Goal: Task Accomplishment & Management: Manage account settings

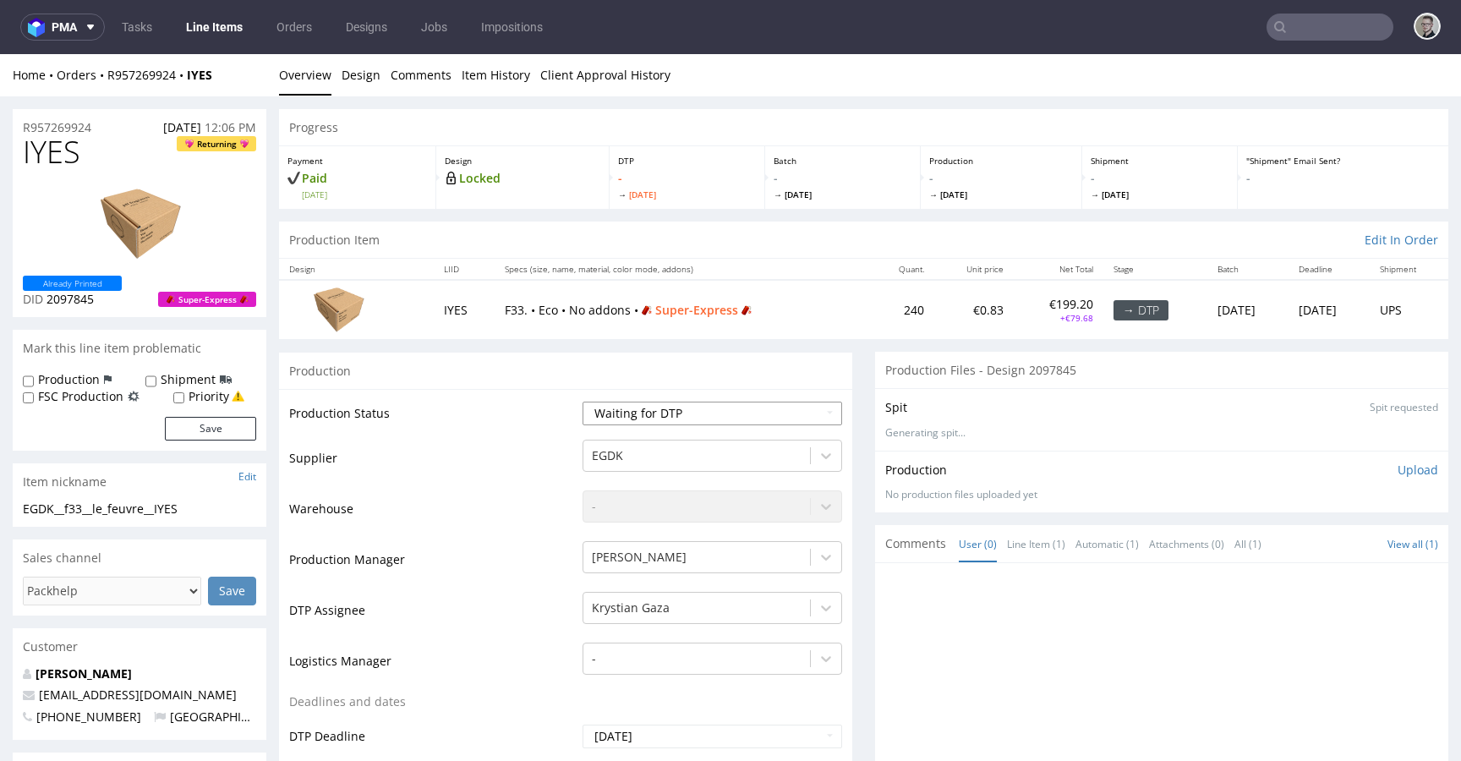
click at [693, 405] on select "Waiting for Artwork Waiting for Diecut Waiting for Mockup Waiting for DTP Waiti…" at bounding box center [713, 414] width 260 height 24
click at [583, 402] on select "Waiting for Artwork Waiting for Diecut Waiting for Mockup Waiting for DTP Waiti…" at bounding box center [713, 414] width 260 height 24
click at [659, 408] on select "Waiting for Artwork Waiting for Diecut Waiting for Mockup Waiting for DTP Waiti…" at bounding box center [713, 414] width 260 height 24
select select "dtp_in_process"
click at [583, 402] on select "Waiting for Artwork Waiting for Diecut Waiting for Mockup Waiting for DTP Waiti…" at bounding box center [713, 414] width 260 height 24
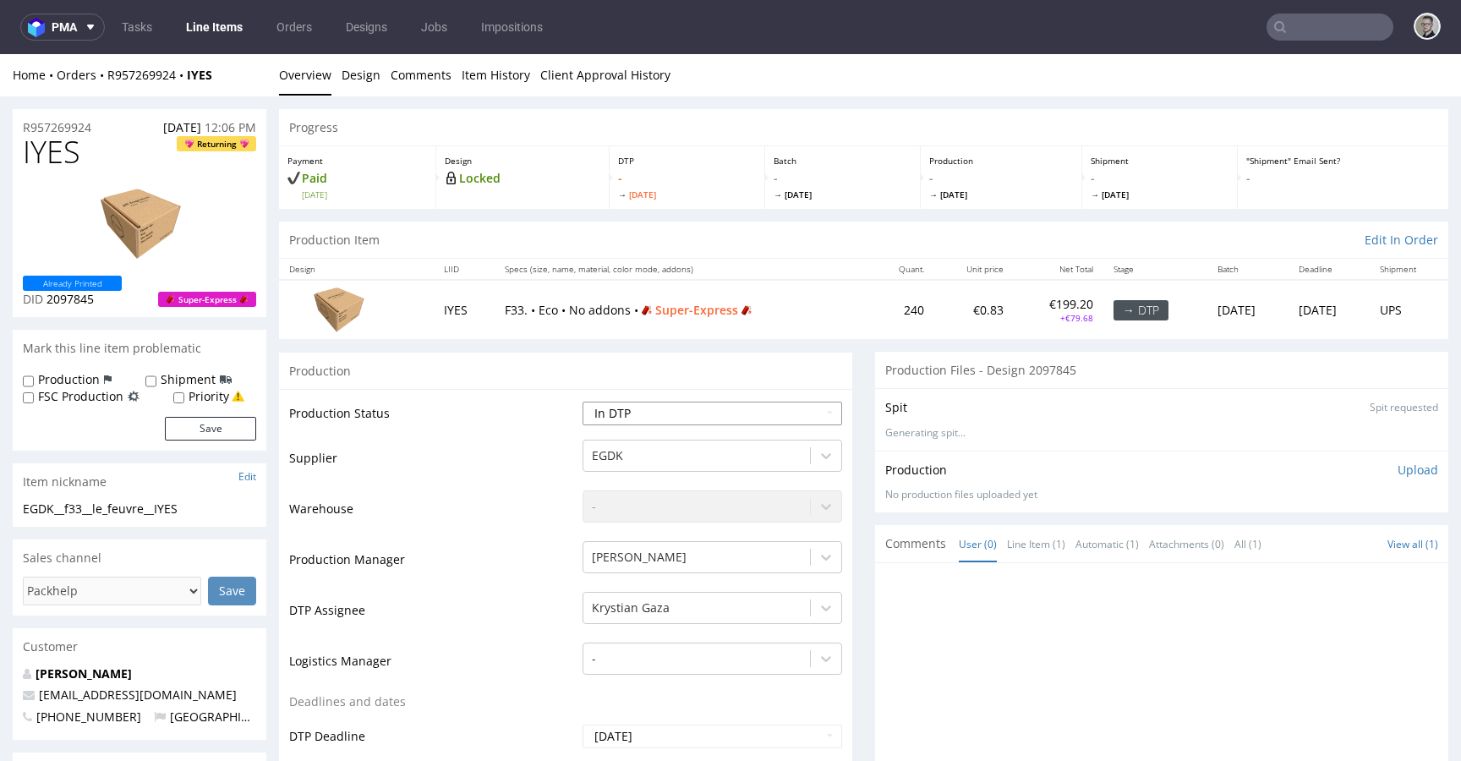
scroll to position [526, 0]
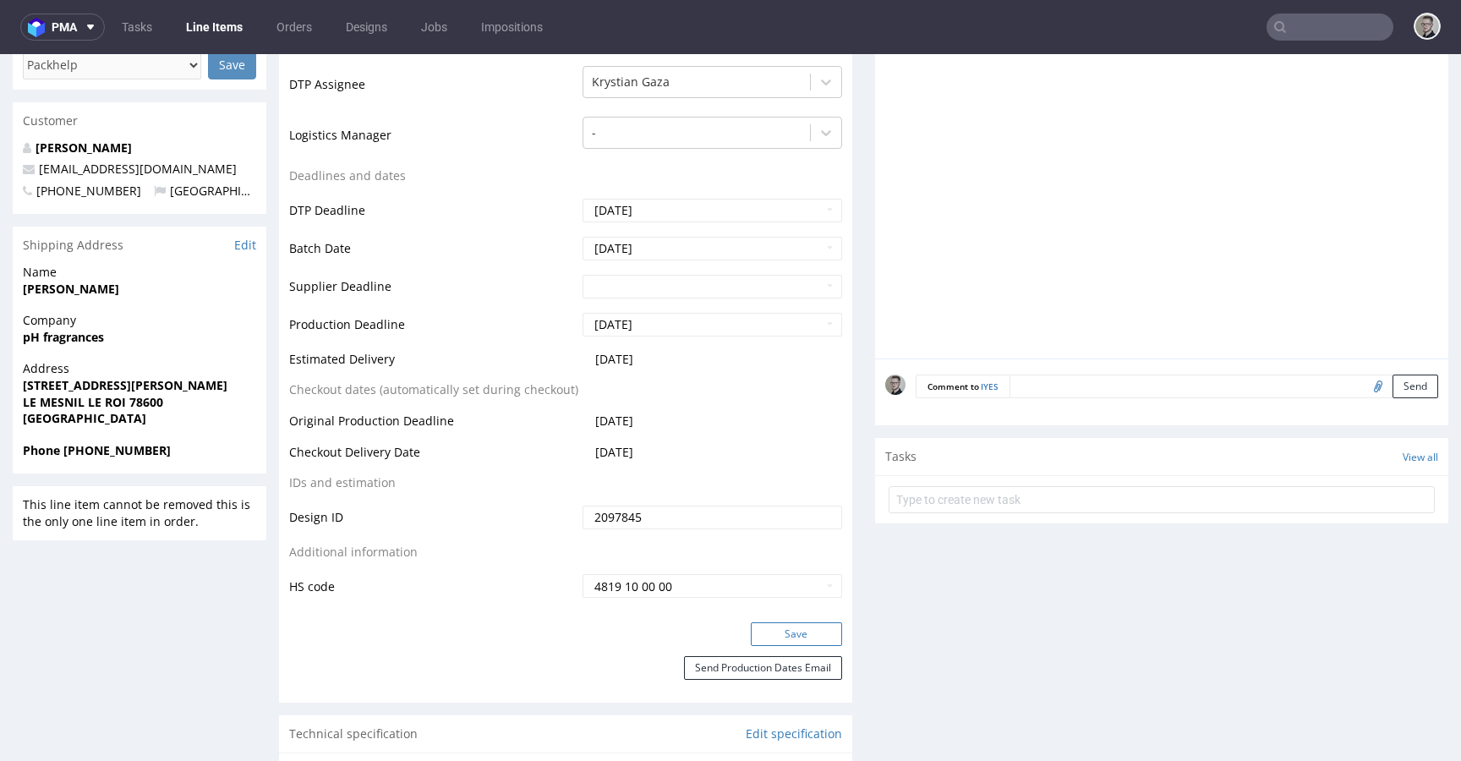
click at [796, 633] on button "Save" at bounding box center [796, 634] width 91 height 24
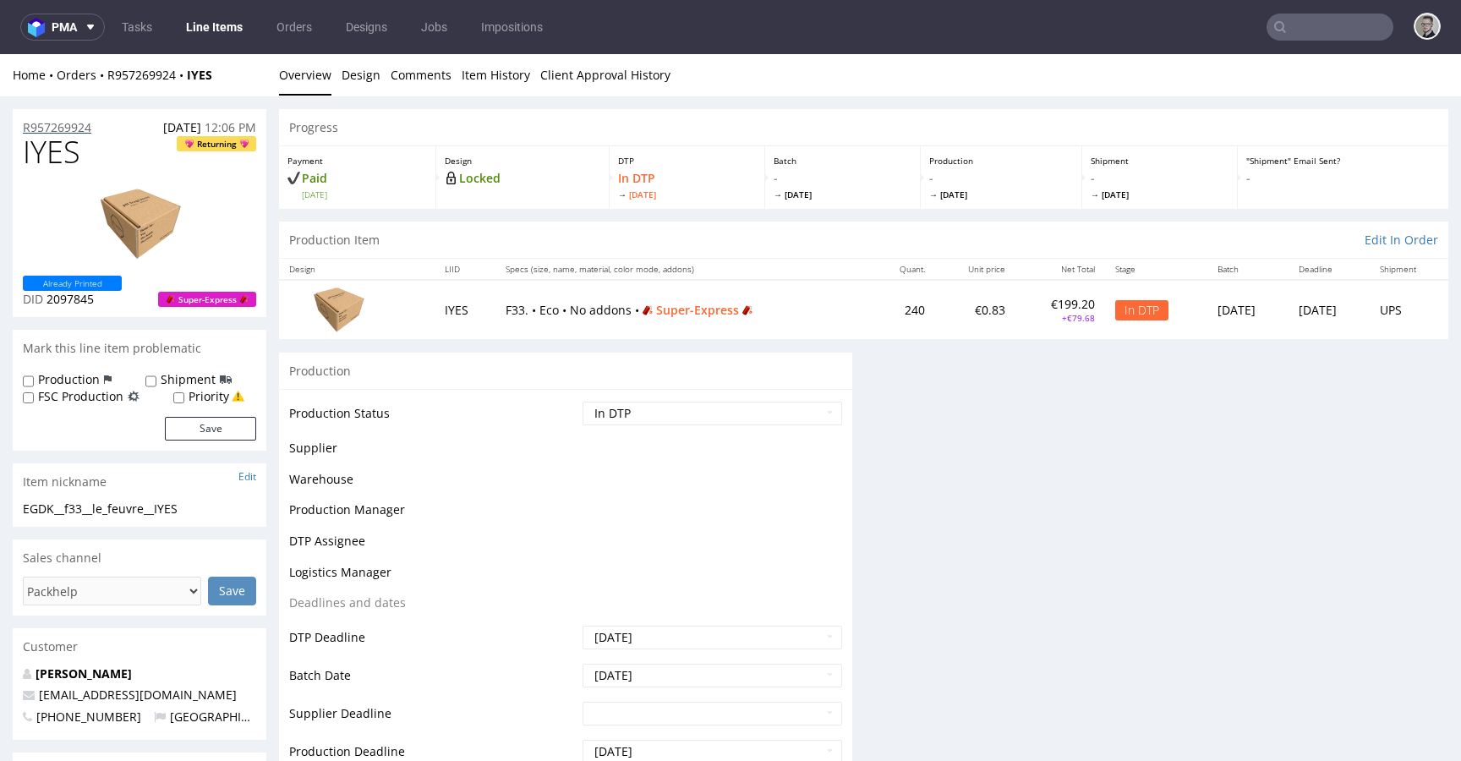
scroll to position [0, 0]
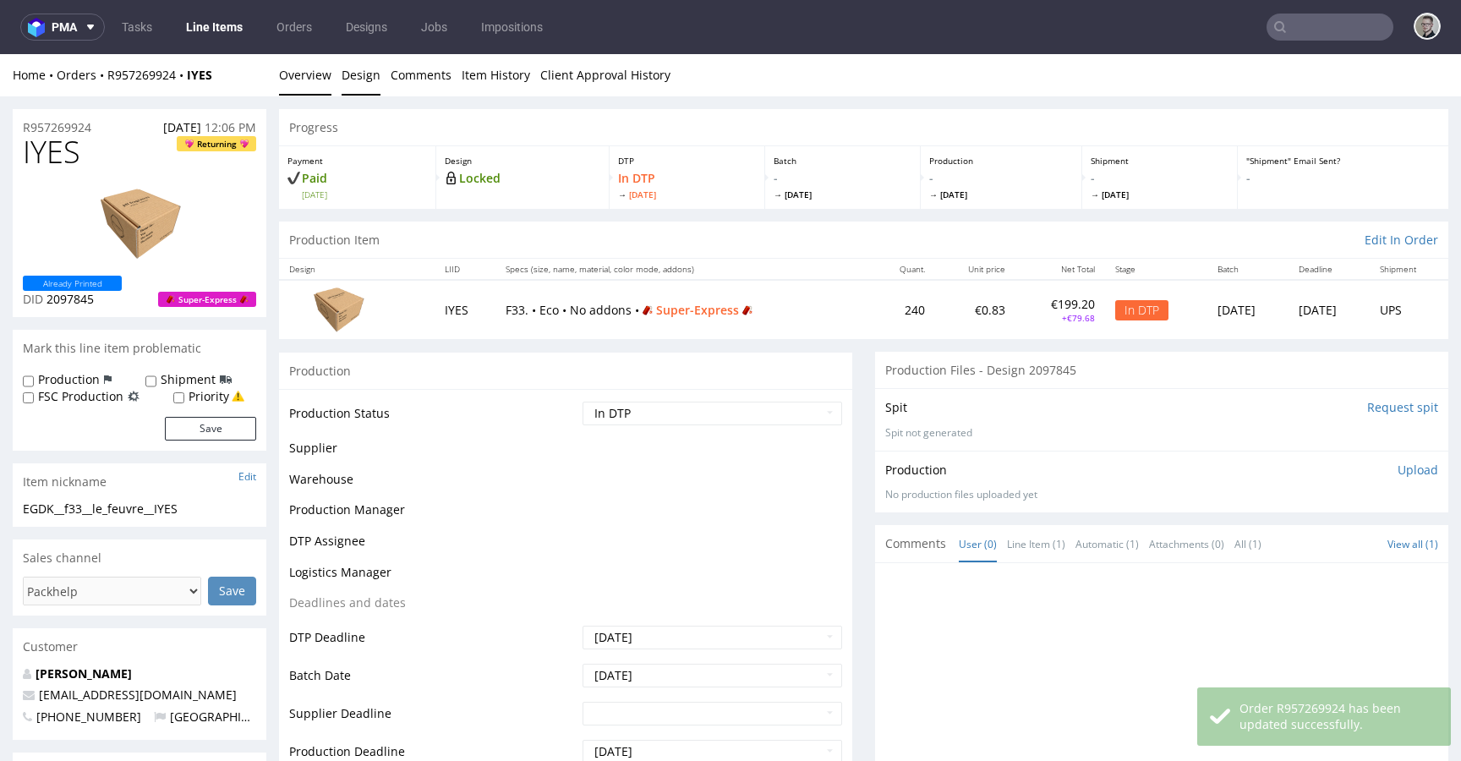
click at [363, 75] on link "Design" at bounding box center [361, 74] width 39 height 41
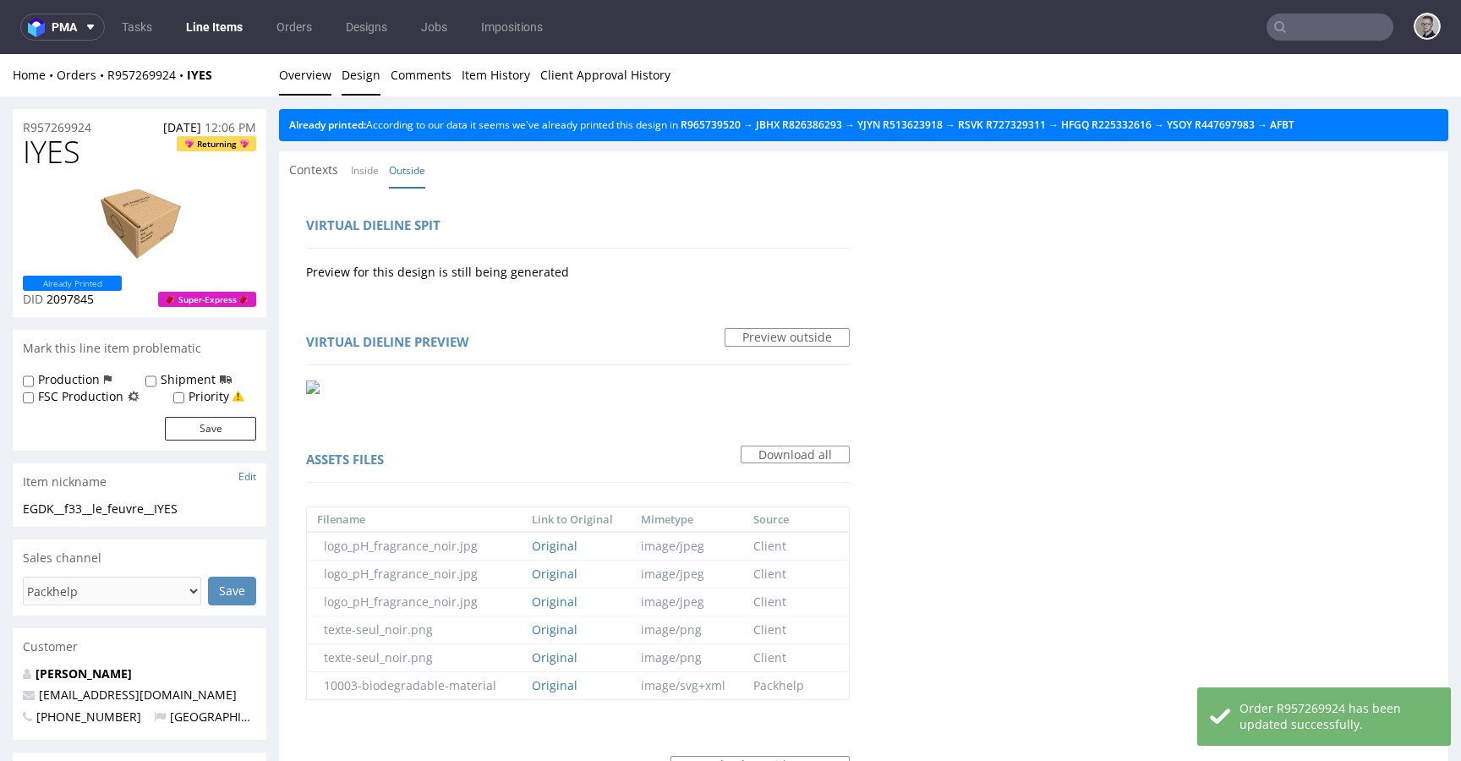
click at [309, 71] on link "Overview" at bounding box center [305, 74] width 52 height 41
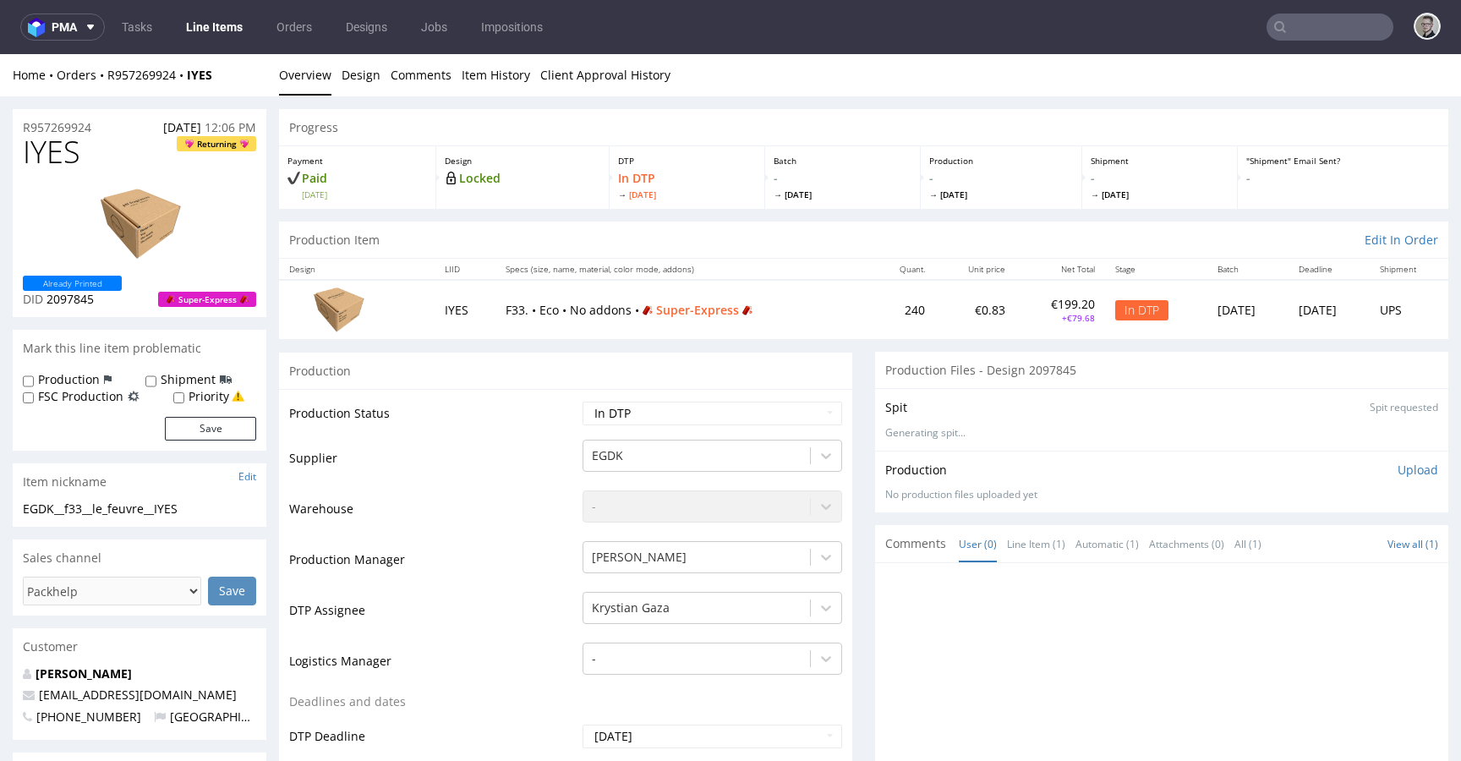
click at [133, 501] on div "EGDK__f33__le_feuvre__IYES" at bounding box center [139, 509] width 233 height 17
click at [133, 499] on div "Item nickname Edit" at bounding box center [140, 481] width 254 height 37
click at [130, 506] on div "EGDK__f33__le_feuvre__IYES" at bounding box center [139, 509] width 233 height 17
copy div "EGDK__f33__le_feuvre__IYES"
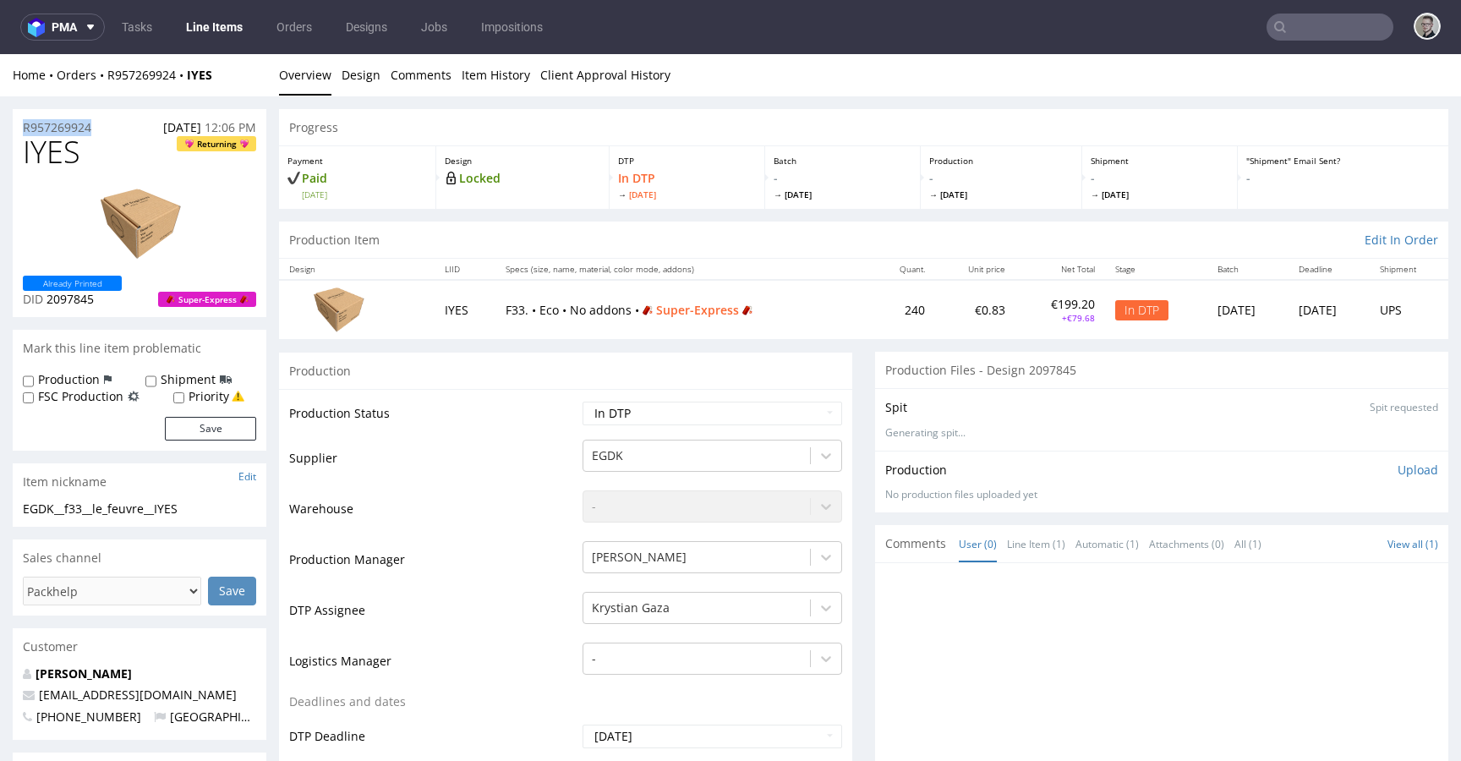
drag, startPoint x: 107, startPoint y: 126, endPoint x: 0, endPoint y: 117, distance: 107.8
copy p "R957269924"
click at [1405, 476] on p "Upload" at bounding box center [1418, 470] width 41 height 17
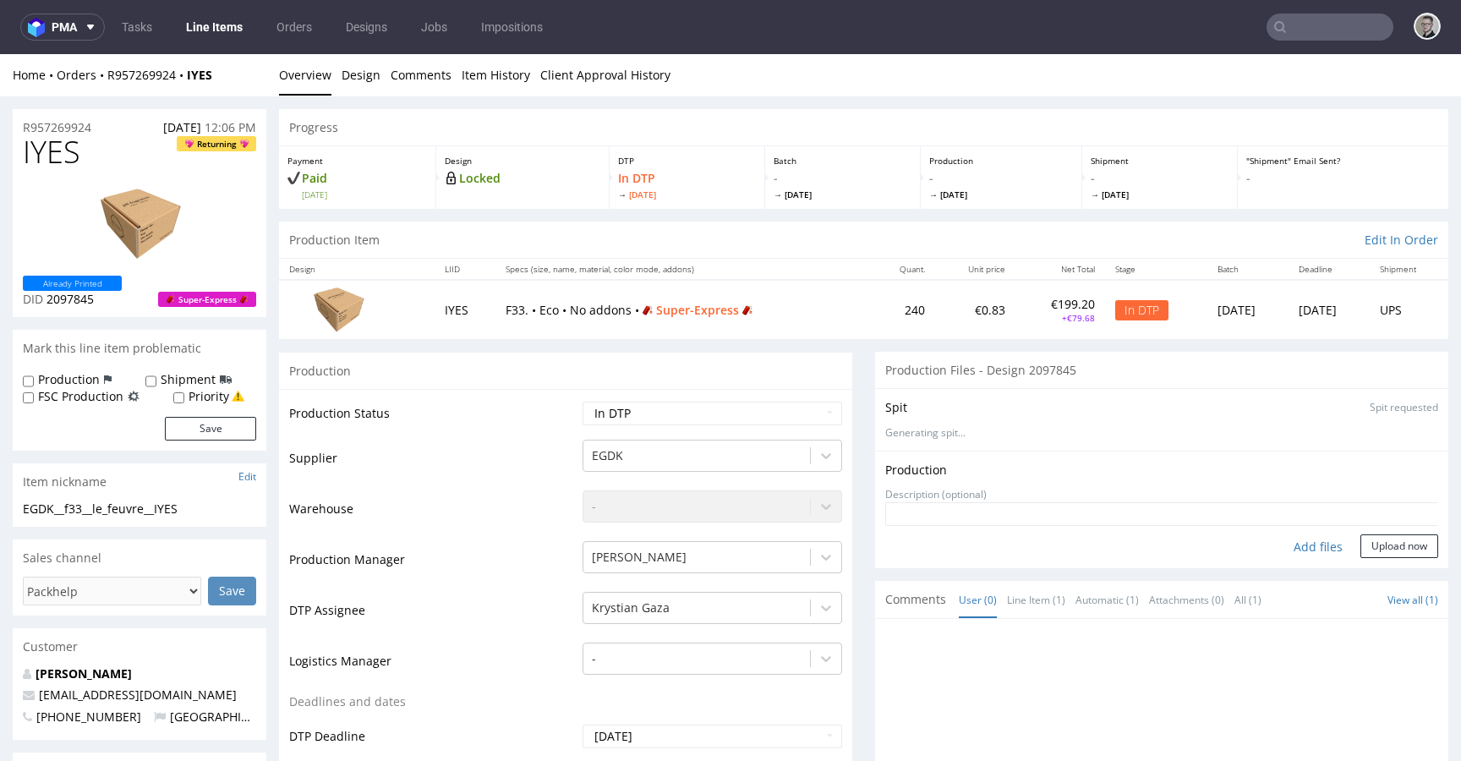
click at [1300, 539] on div "Add files" at bounding box center [1318, 546] width 85 height 25
type input "C:\fakepath\EGDK__f33__le_feuvre__IYES__d2097845__oR957269924__outside.pdf"
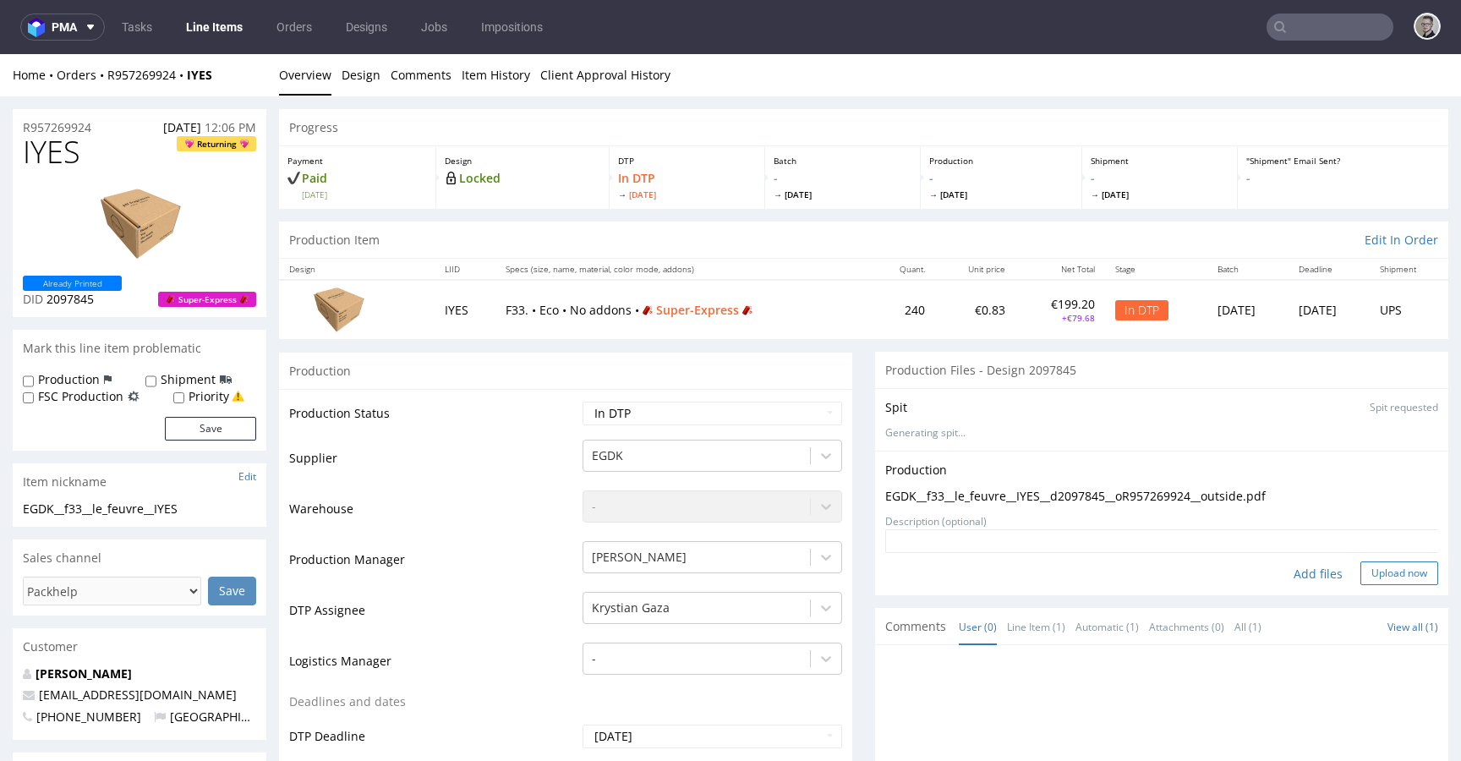
click at [1375, 572] on button "Upload now" at bounding box center [1399, 573] width 78 height 24
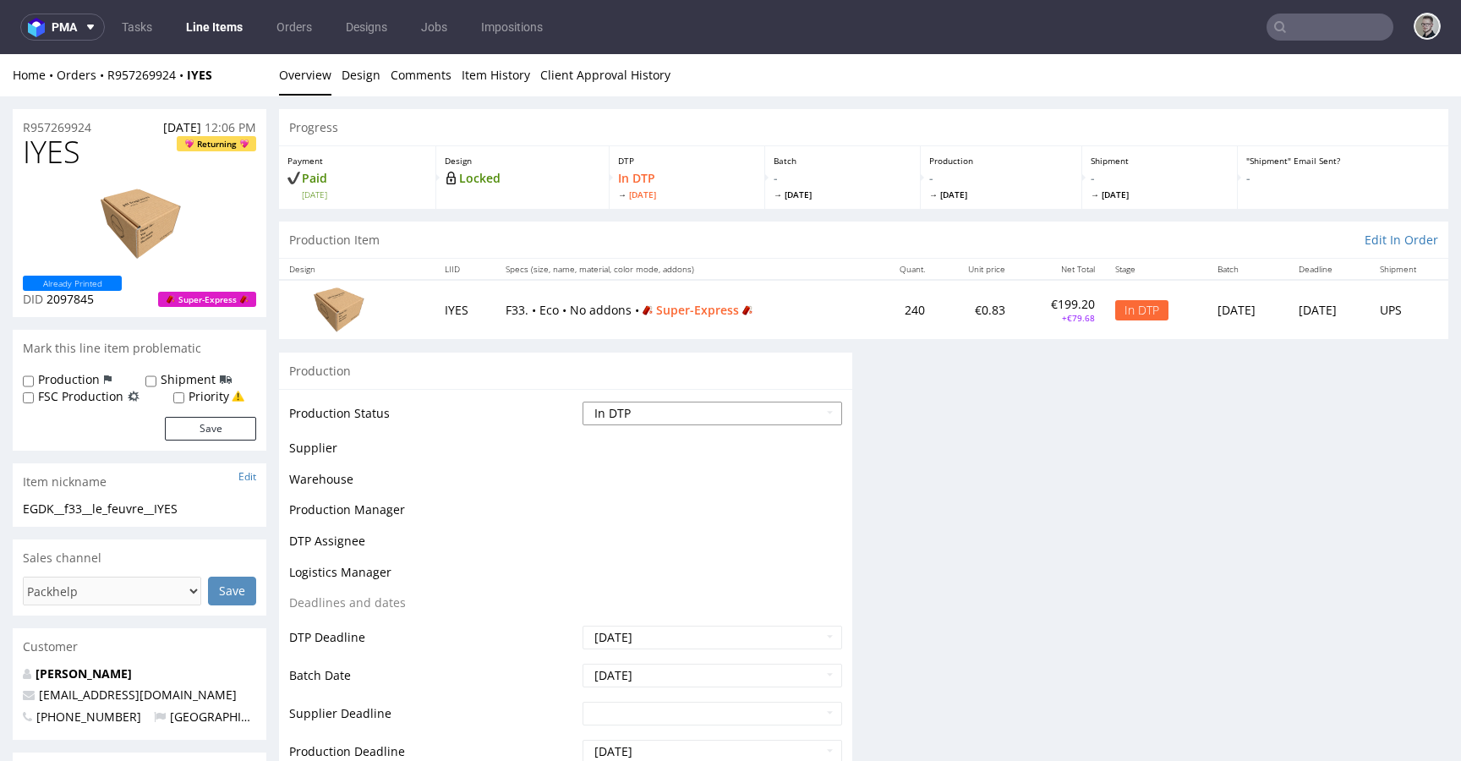
click at [716, 413] on select "Waiting for Artwork Waiting for Diecut Waiting for Mockup Waiting for DTP Waiti…" at bounding box center [713, 414] width 260 height 24
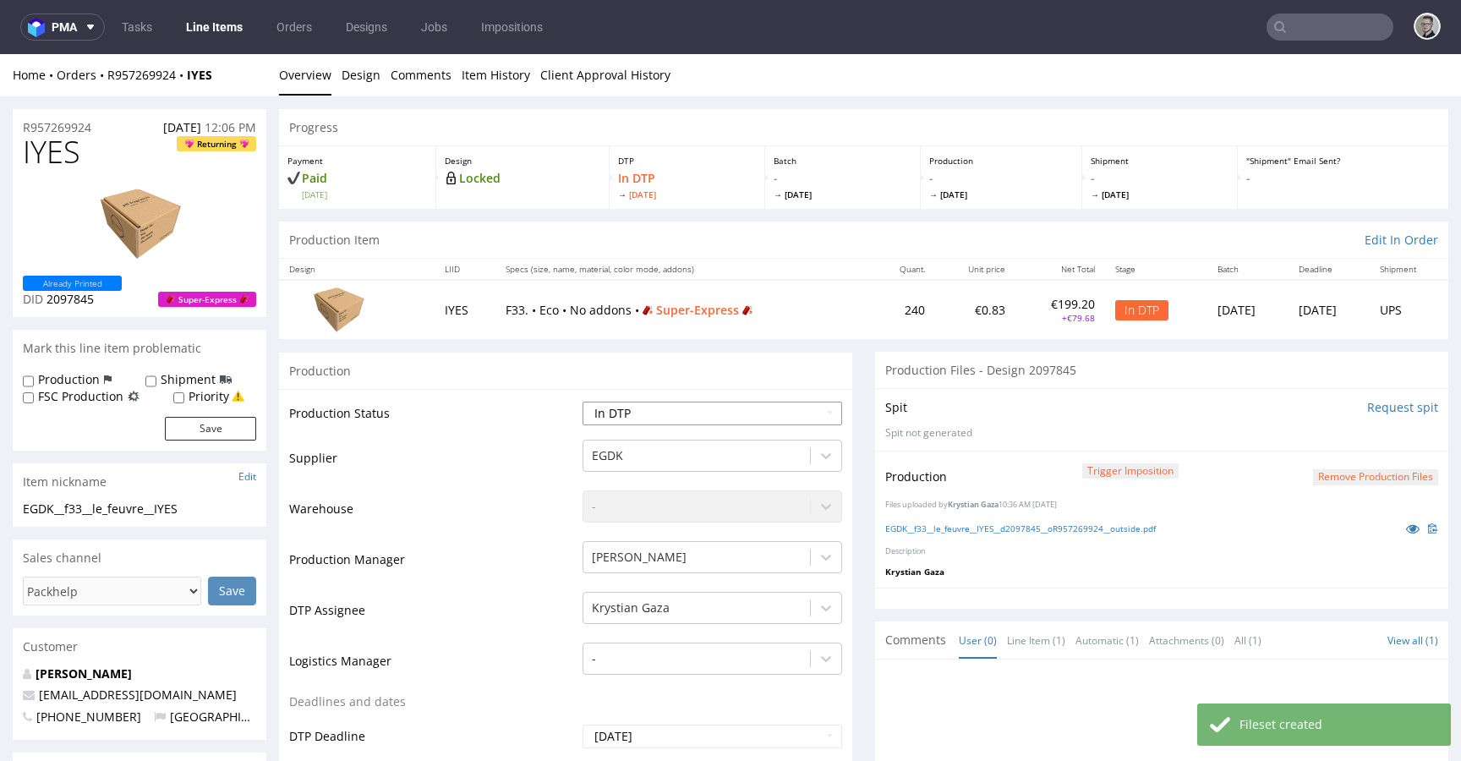
select select "dtp_production_ready"
click at [583, 402] on select "Waiting for Artwork Waiting for Diecut Waiting for Mockup Waiting for DTP Waiti…" at bounding box center [713, 414] width 260 height 24
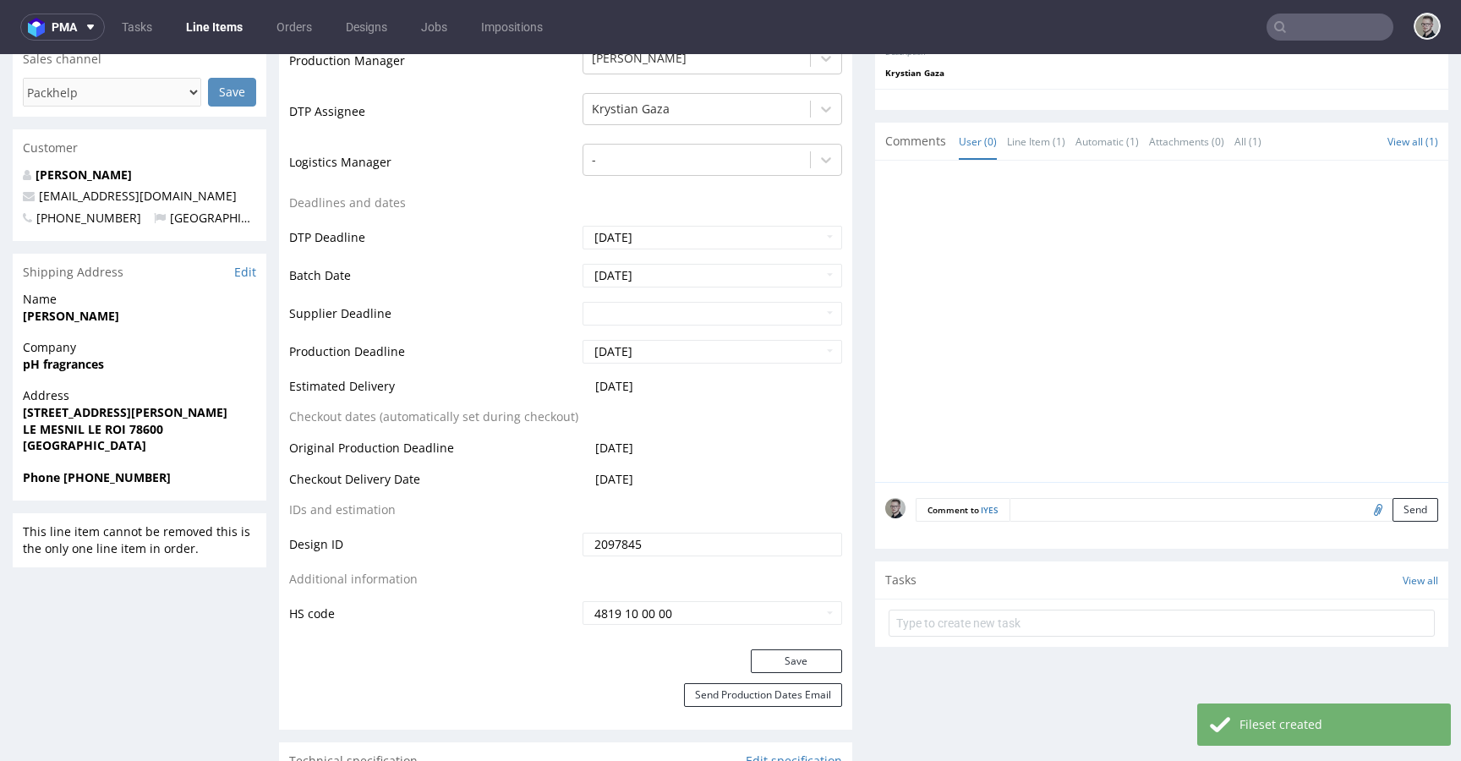
scroll to position [507, 0]
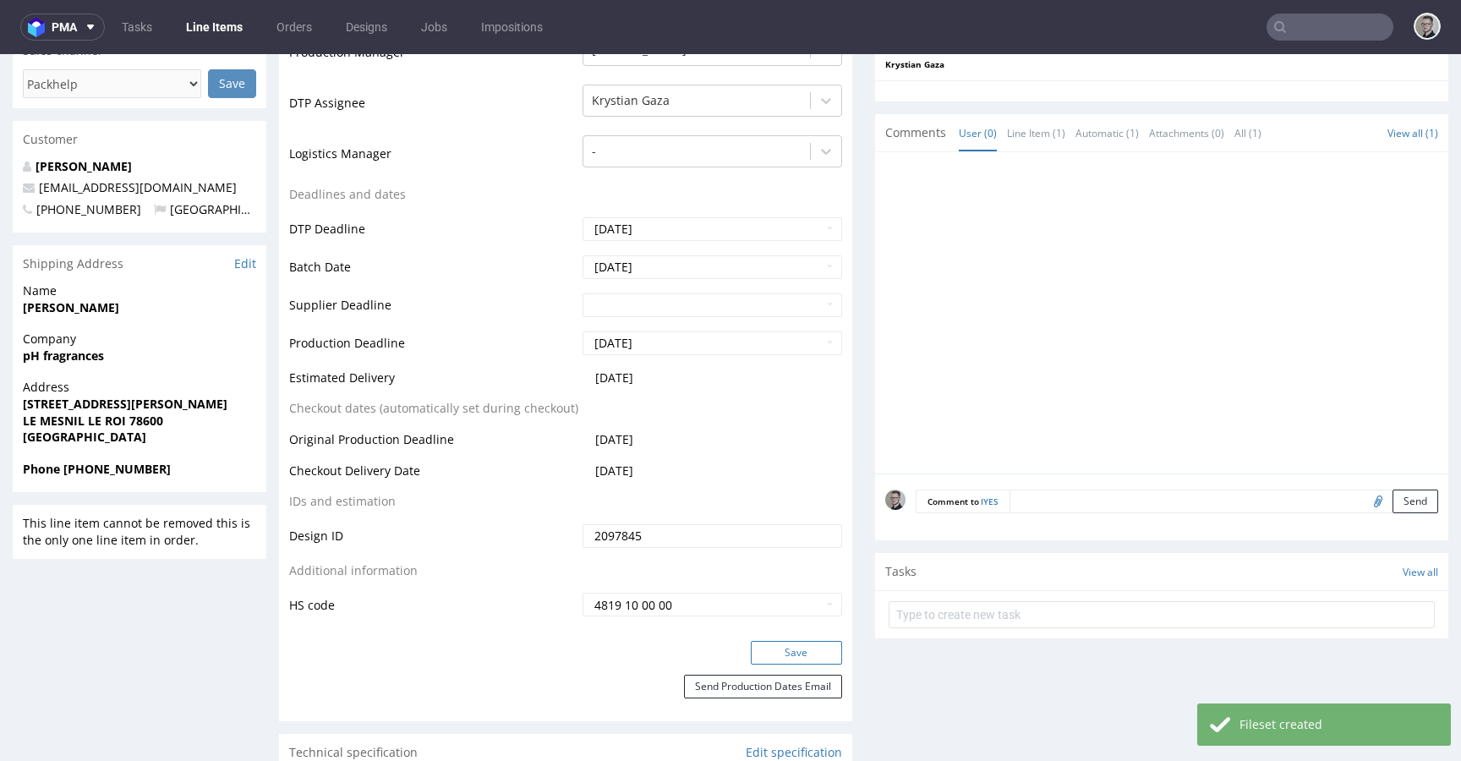
click at [796, 643] on button "Save" at bounding box center [796, 653] width 91 height 24
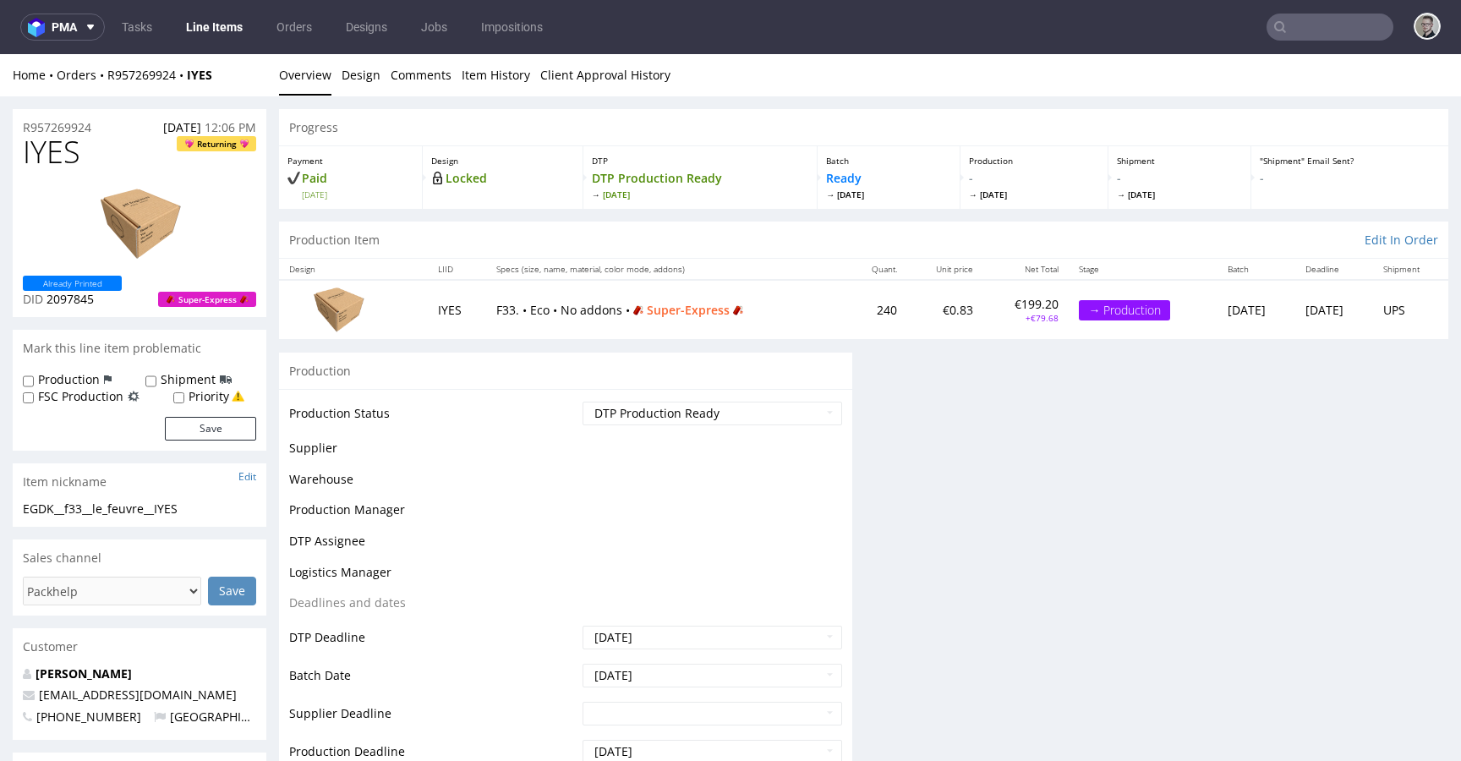
scroll to position [0, 0]
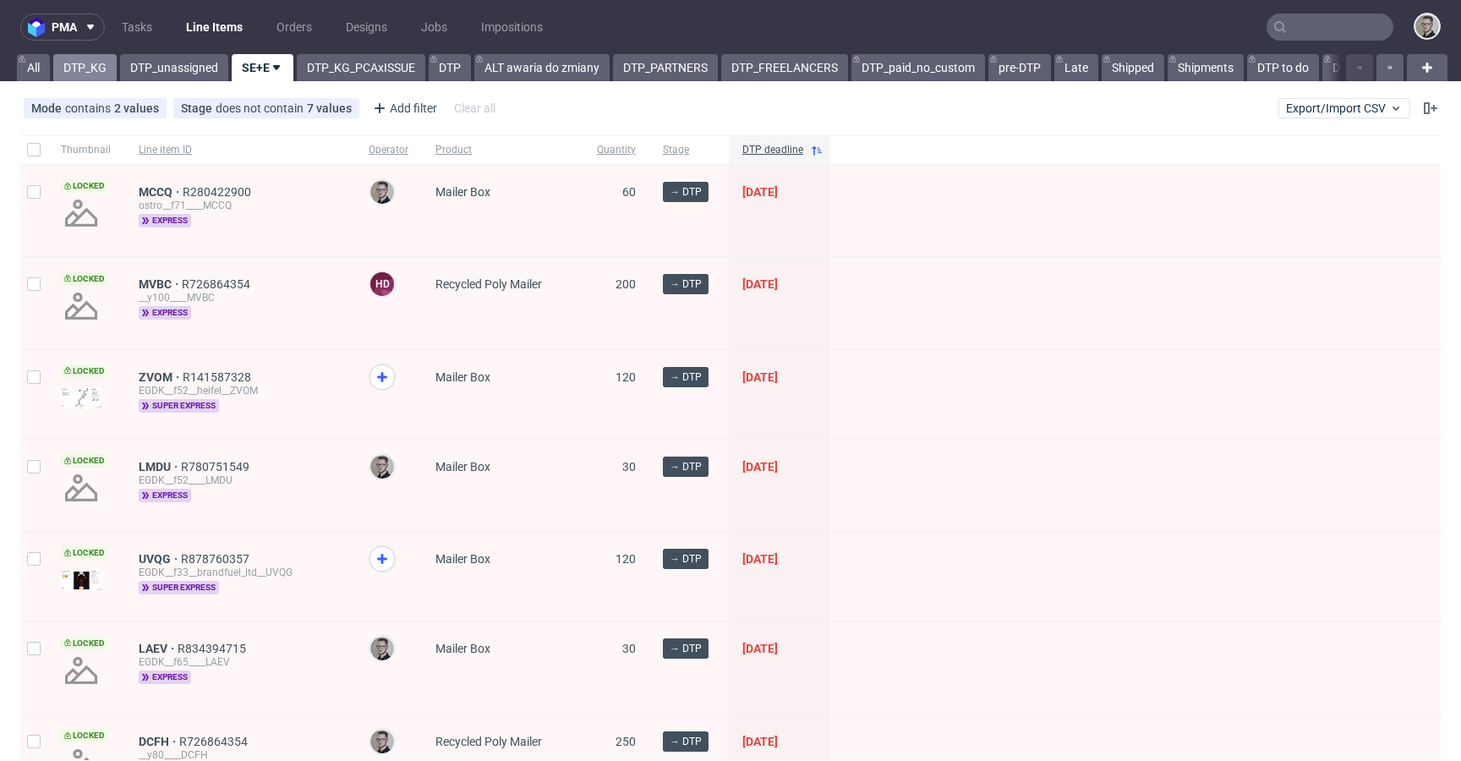
click at [82, 71] on link "DTP_KG" at bounding box center [84, 67] width 63 height 27
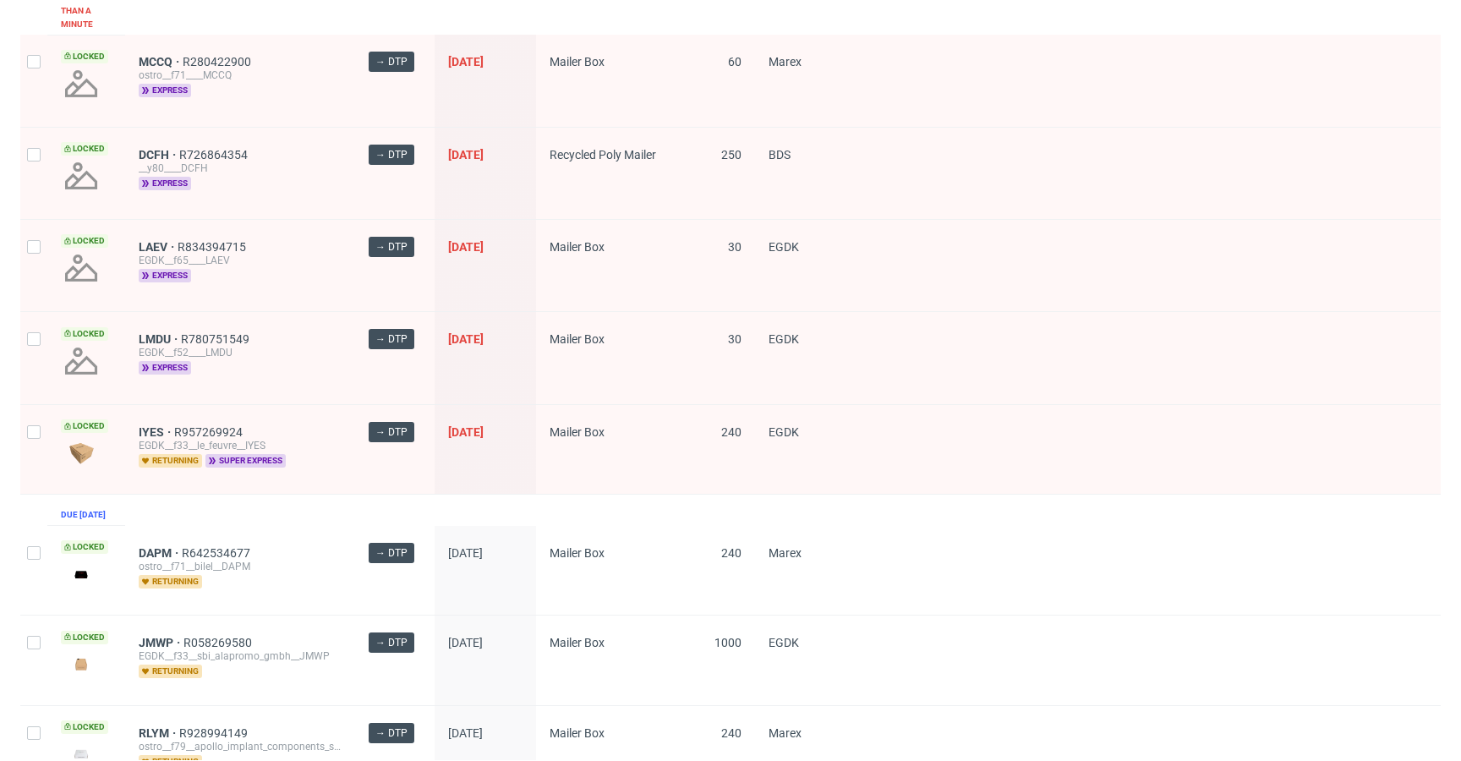
scroll to position [178, 0]
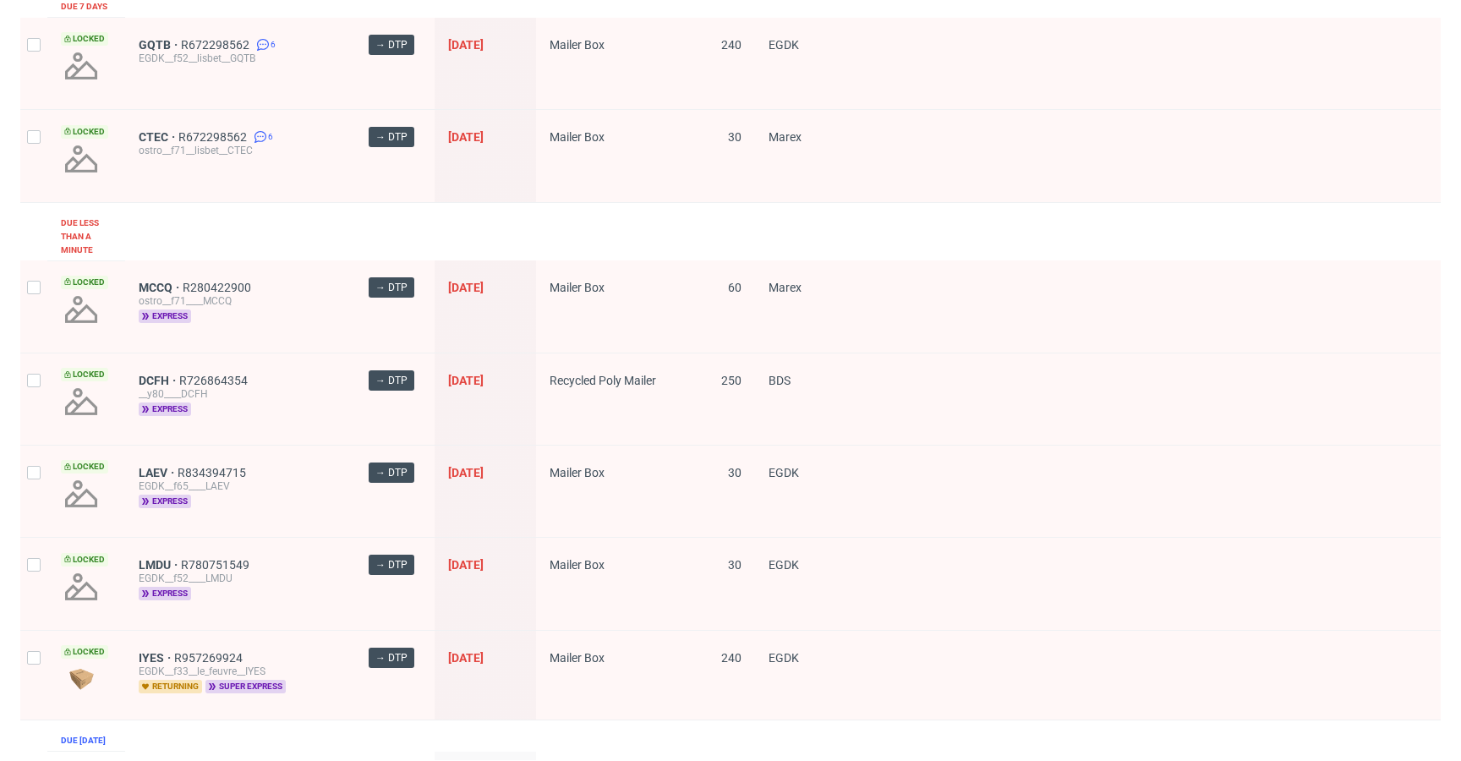
drag, startPoint x: 161, startPoint y: 286, endPoint x: 161, endPoint y: 275, distance: 11.0
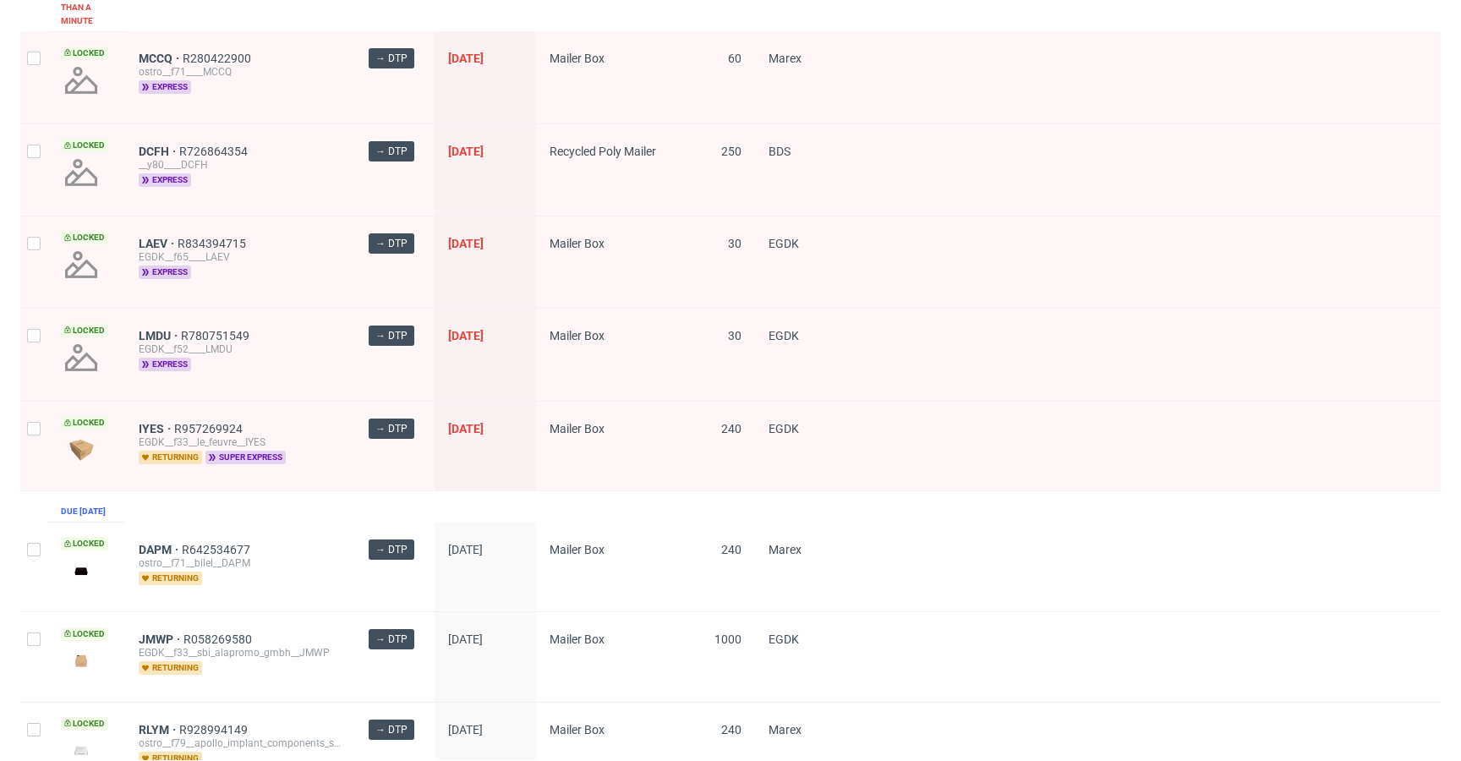
scroll to position [0, 0]
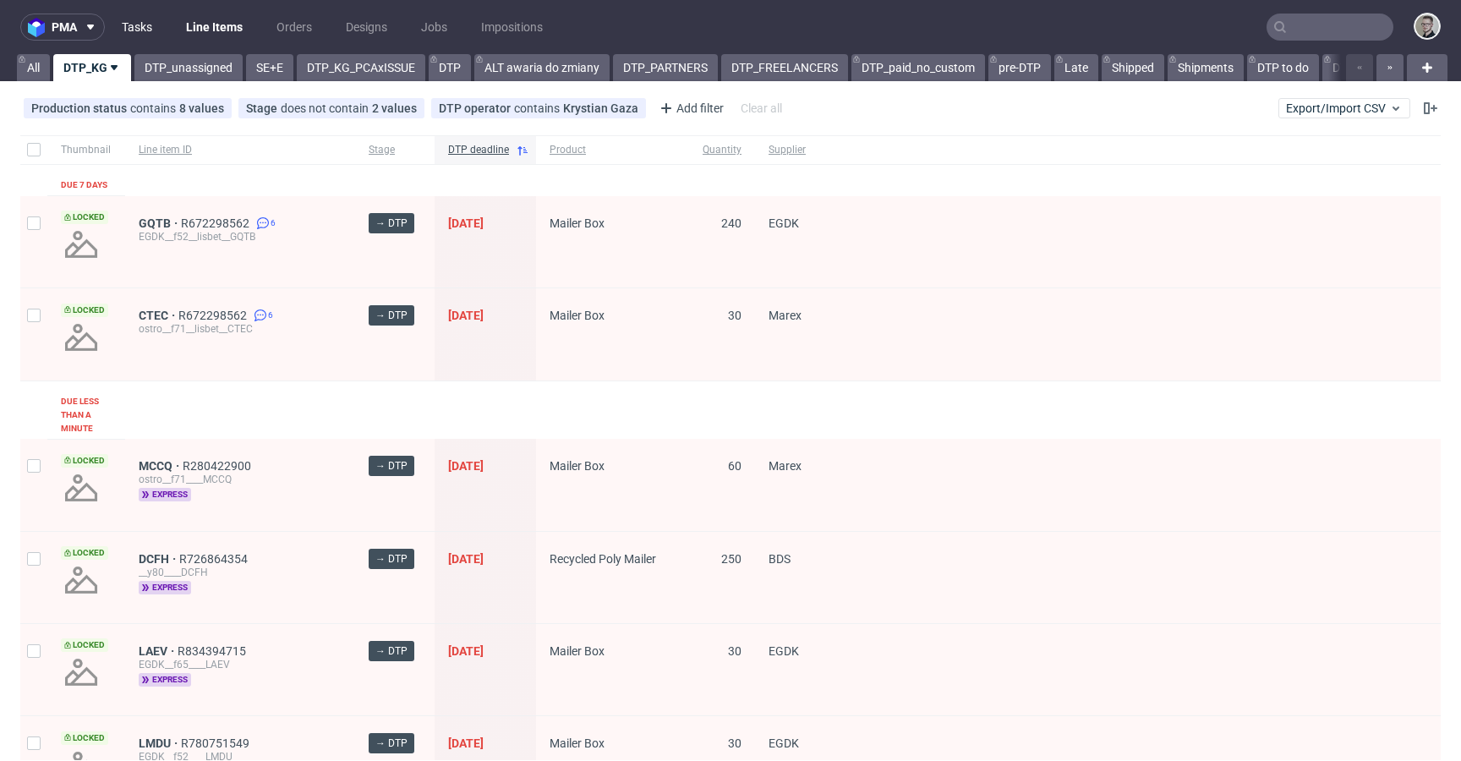
click at [145, 29] on link "Tasks" at bounding box center [137, 27] width 51 height 27
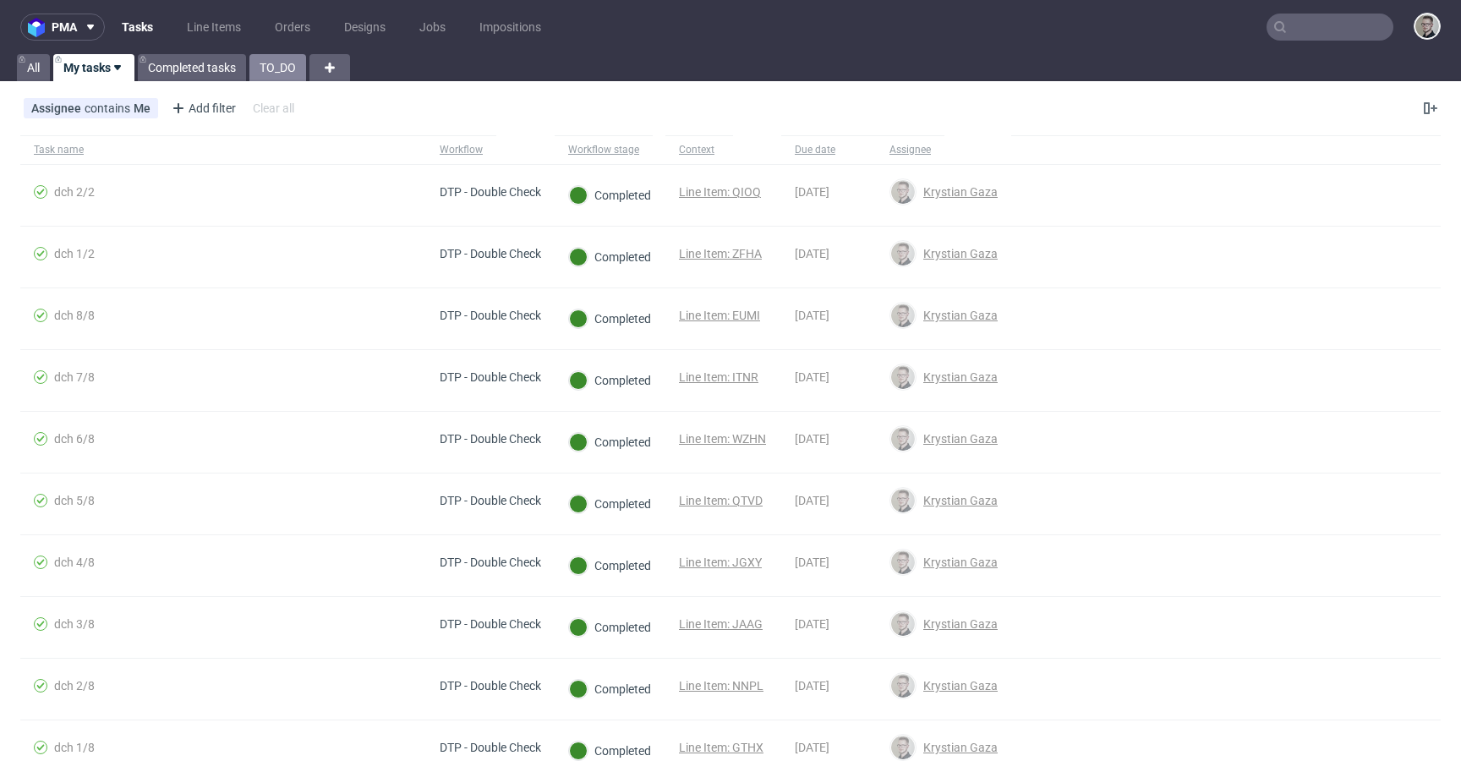
click at [273, 75] on link "TO_DO" at bounding box center [277, 67] width 57 height 27
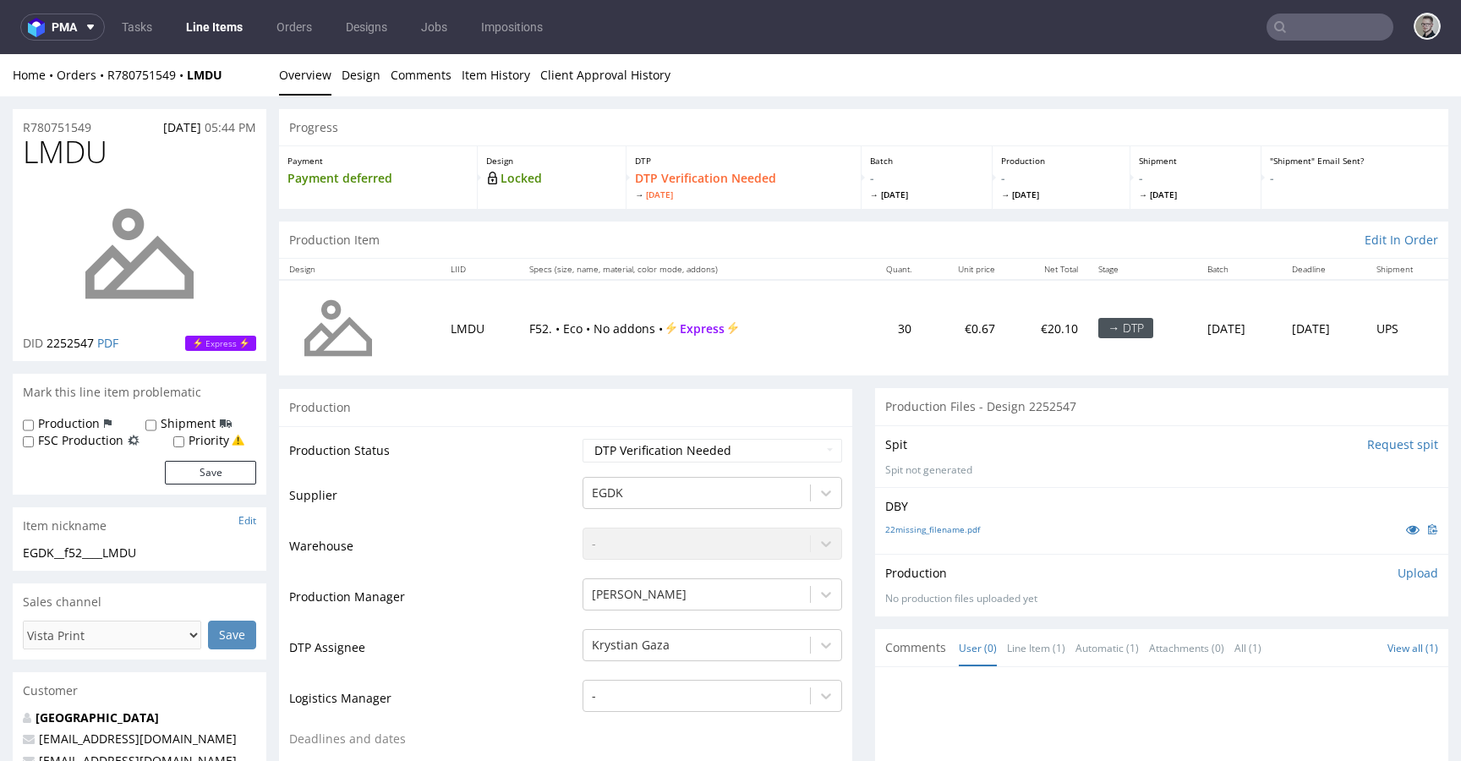
click at [1383, 446] on input "Request spit" at bounding box center [1402, 444] width 71 height 17
click at [1376, 449] on input "Request spit" at bounding box center [1402, 444] width 71 height 17
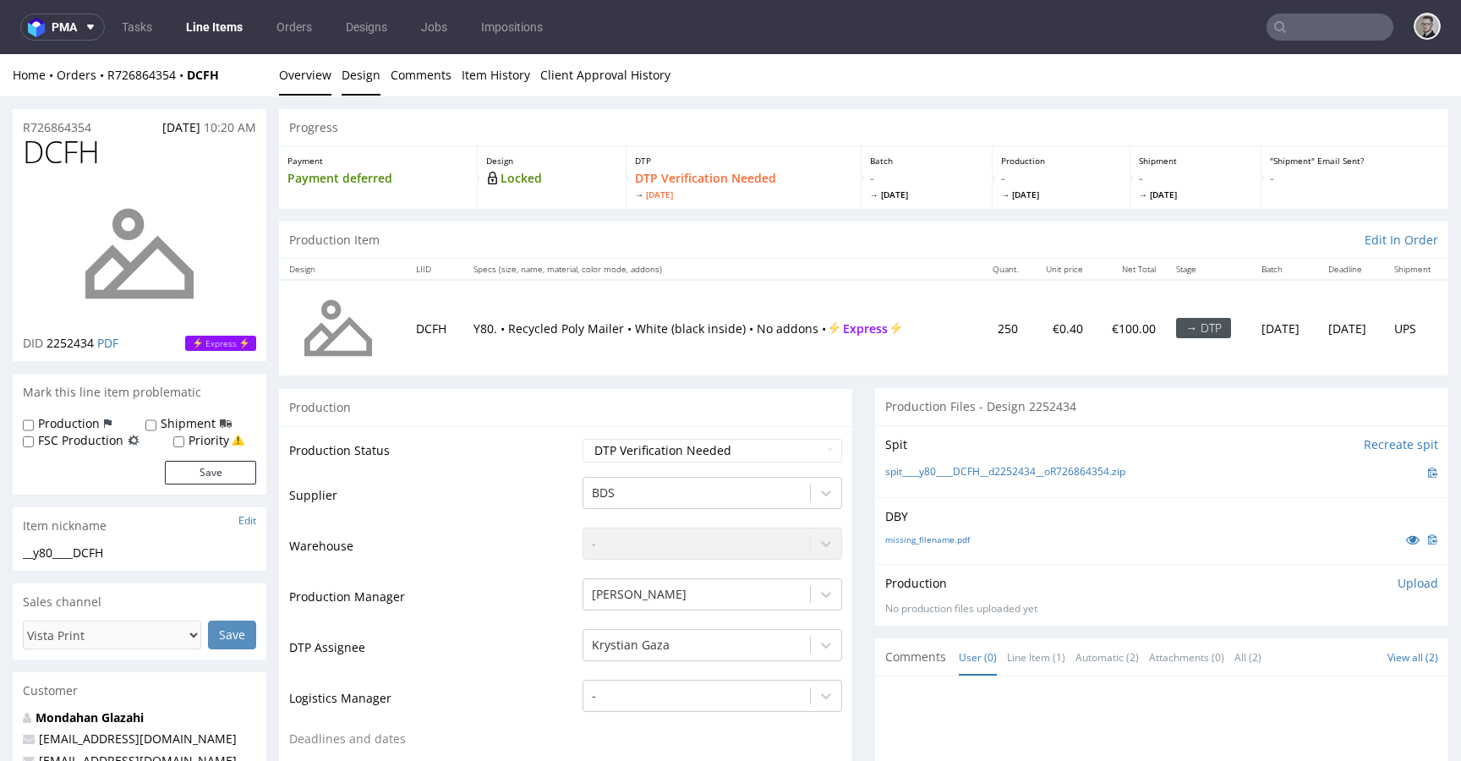
click at [353, 75] on link "Design" at bounding box center [361, 74] width 39 height 41
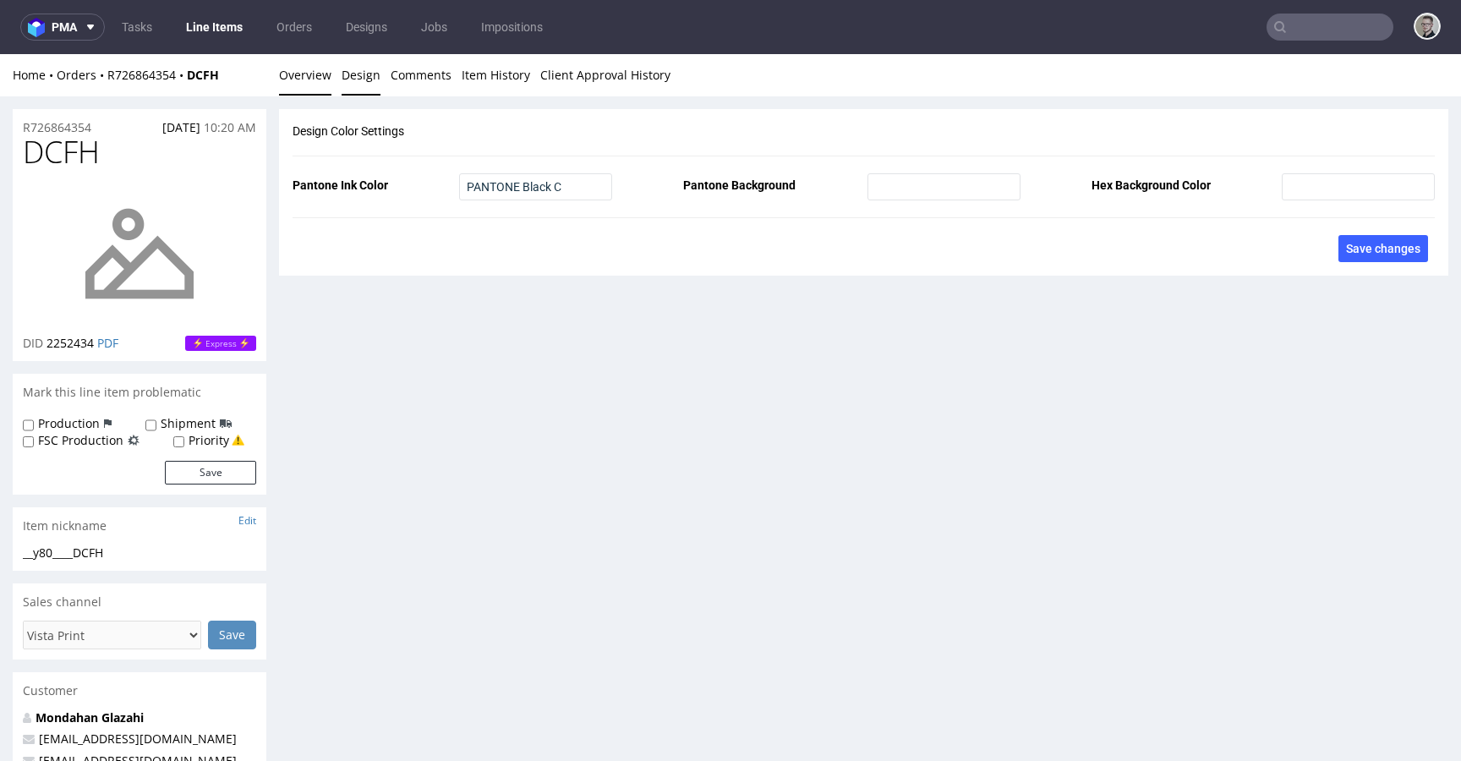
click at [309, 85] on link "Overview" at bounding box center [305, 74] width 52 height 41
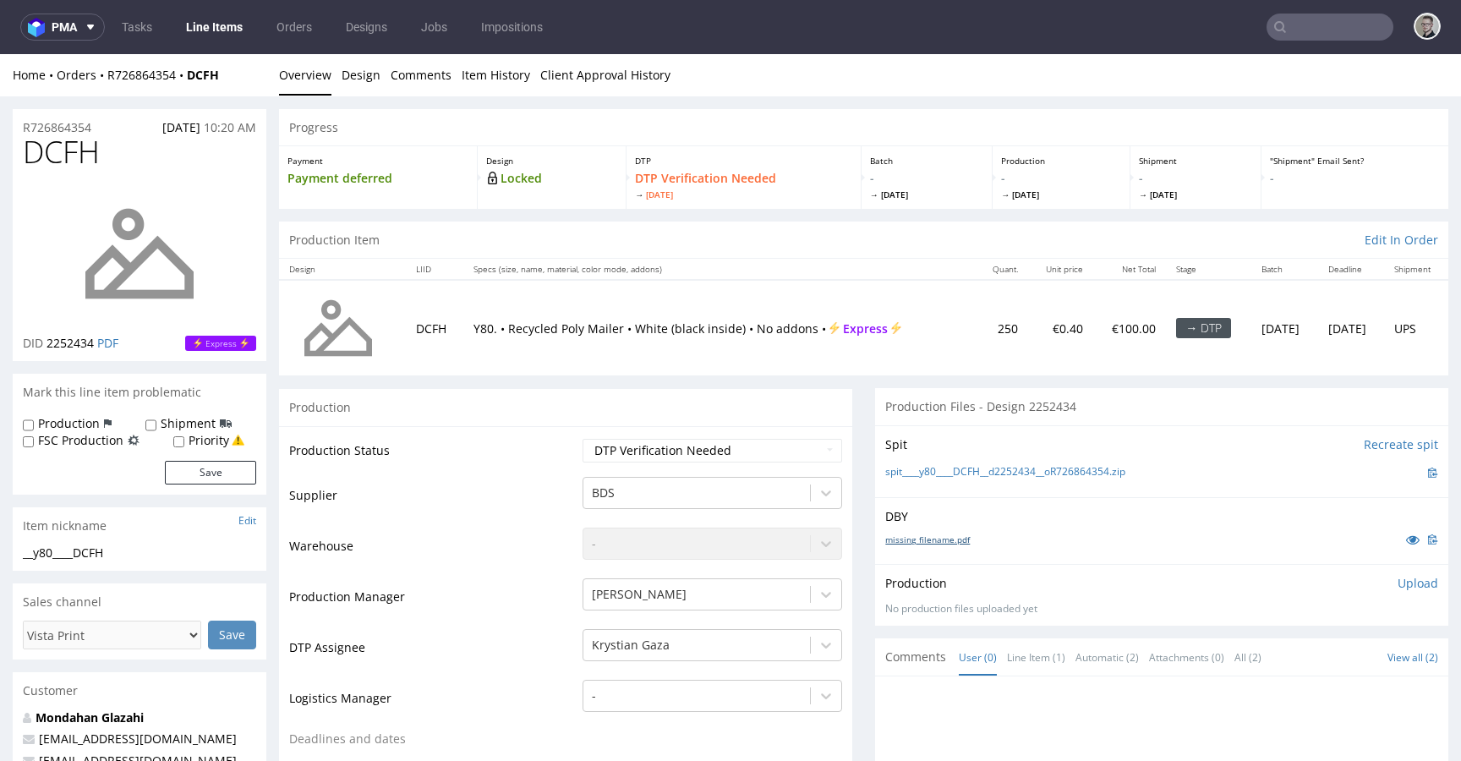
click at [920, 539] on link "missing_filename.pdf" at bounding box center [927, 540] width 85 height 12
click at [1021, 473] on link "spit____y80____DCFH__d2252434__oR726864354.zip" at bounding box center [1005, 472] width 240 height 14
click at [1398, 575] on p "Upload" at bounding box center [1418, 583] width 41 height 17
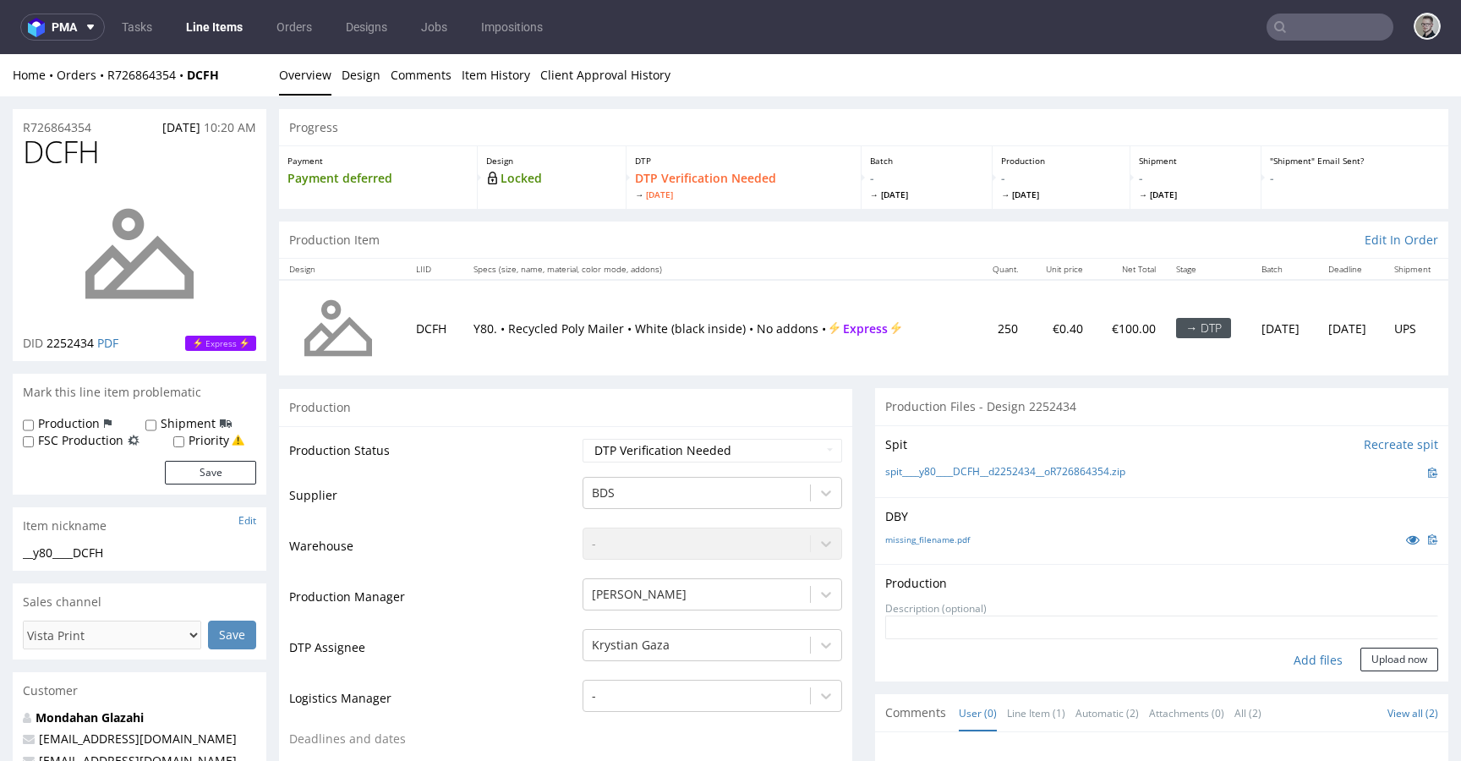
click at [1299, 656] on div "Add files" at bounding box center [1318, 660] width 85 height 25
type input "C:\fakepath\__y80____DCFH__d2252434__oR726864354__latest__outside.pdf"
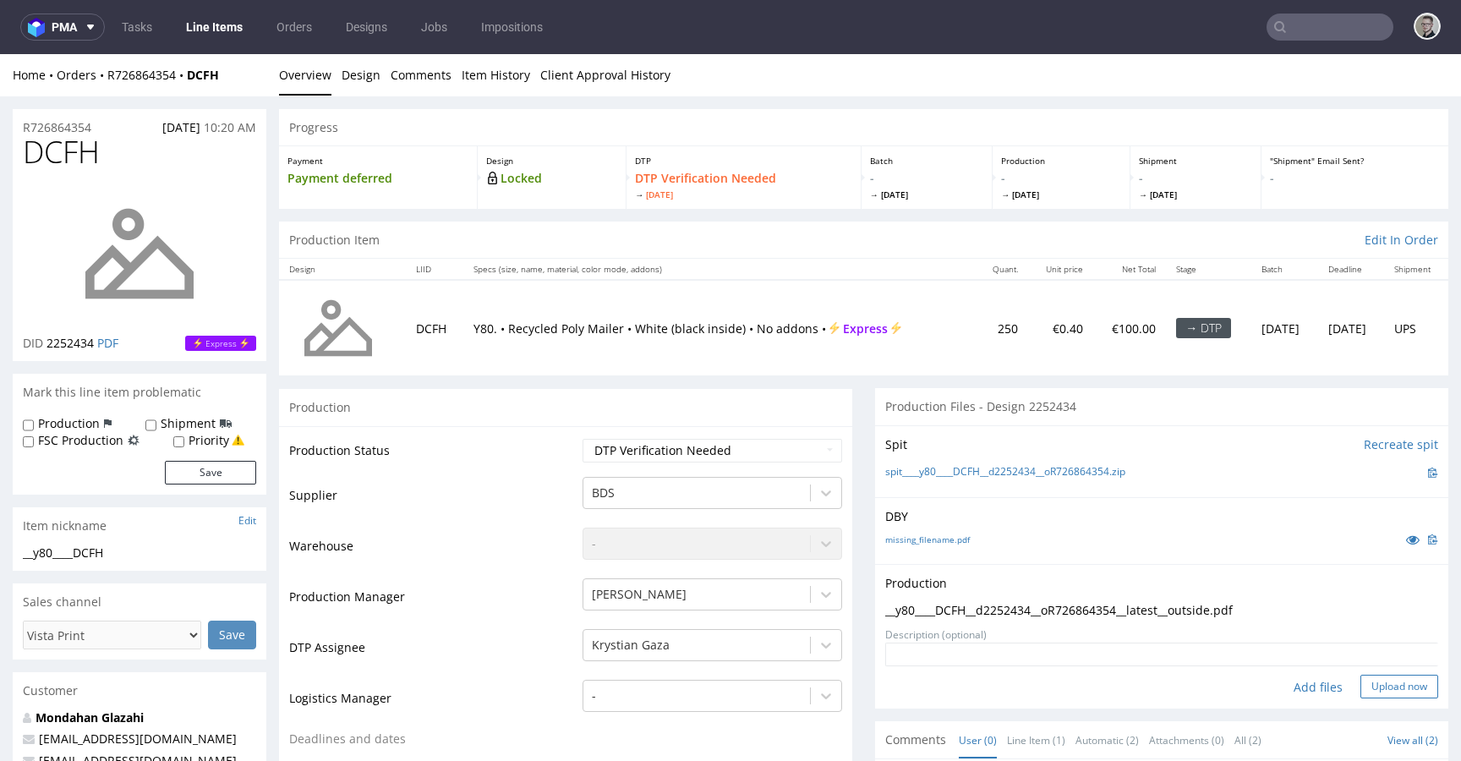
click at [1386, 689] on button "Upload now" at bounding box center [1399, 687] width 78 height 24
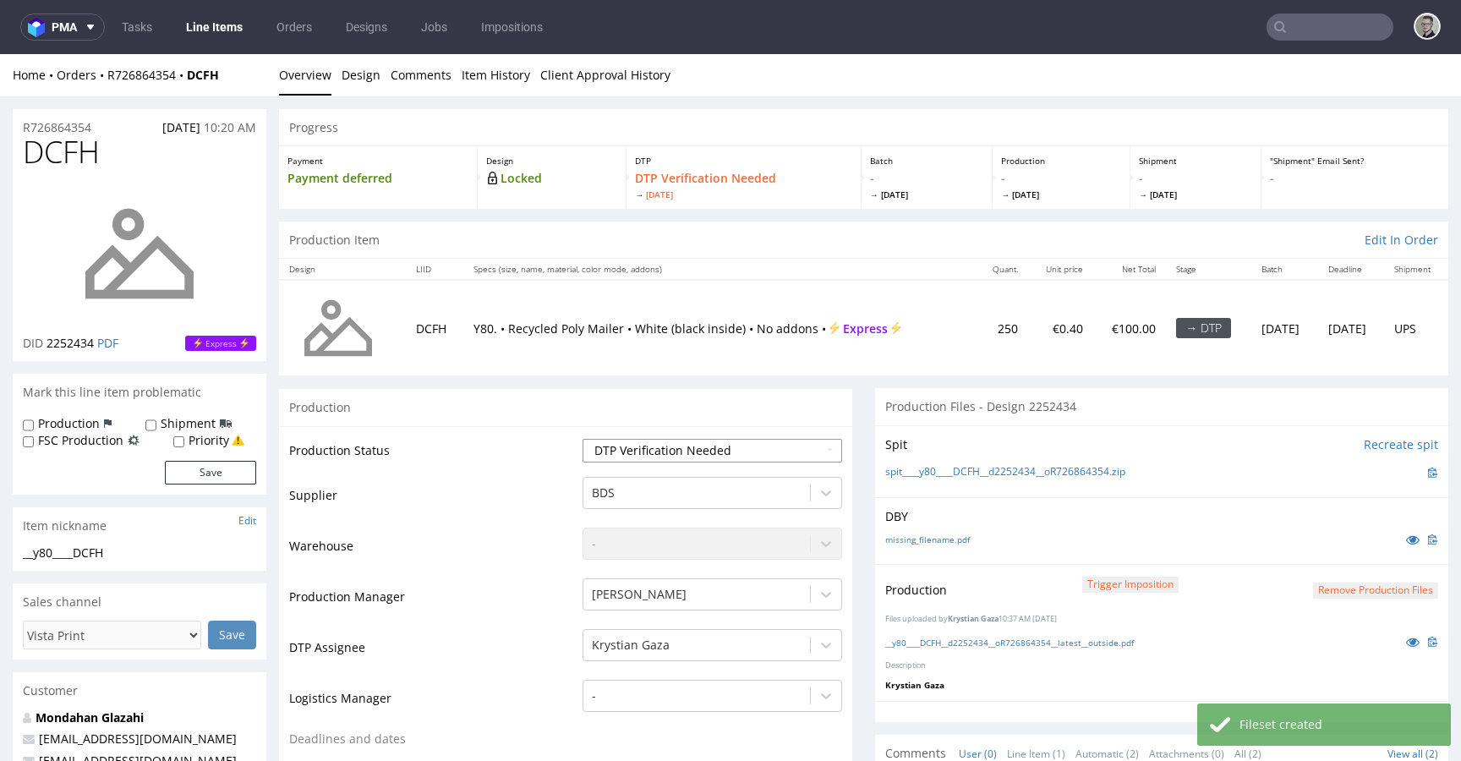
click at [728, 450] on select "Waiting for Artwork Waiting for Diecut Waiting for Mockup Waiting for DTP Waiti…" at bounding box center [713, 451] width 260 height 24
click at [583, 439] on select "Waiting for Artwork Waiting for Diecut Waiting for Mockup Waiting for DTP Waiti…" at bounding box center [713, 451] width 260 height 24
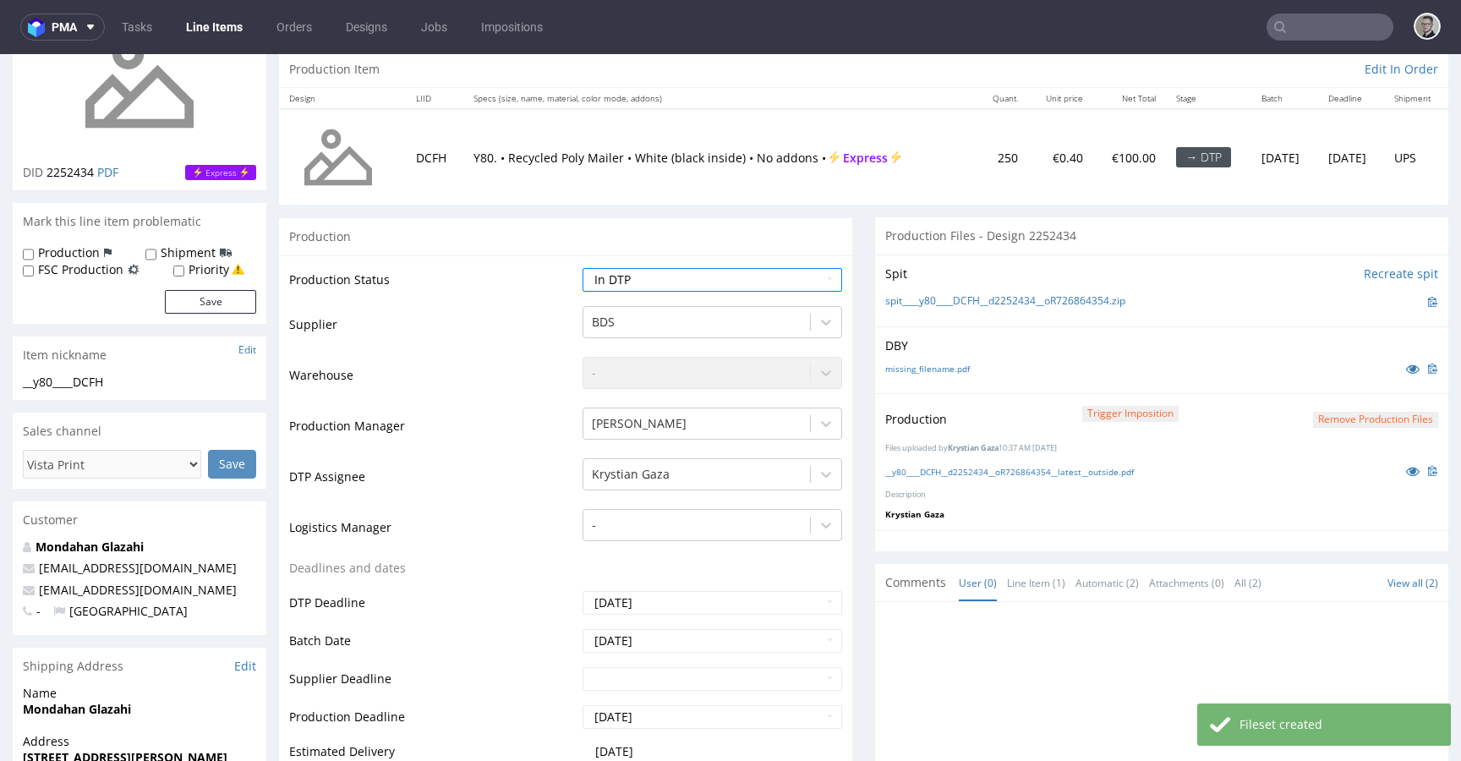
scroll to position [791, 0]
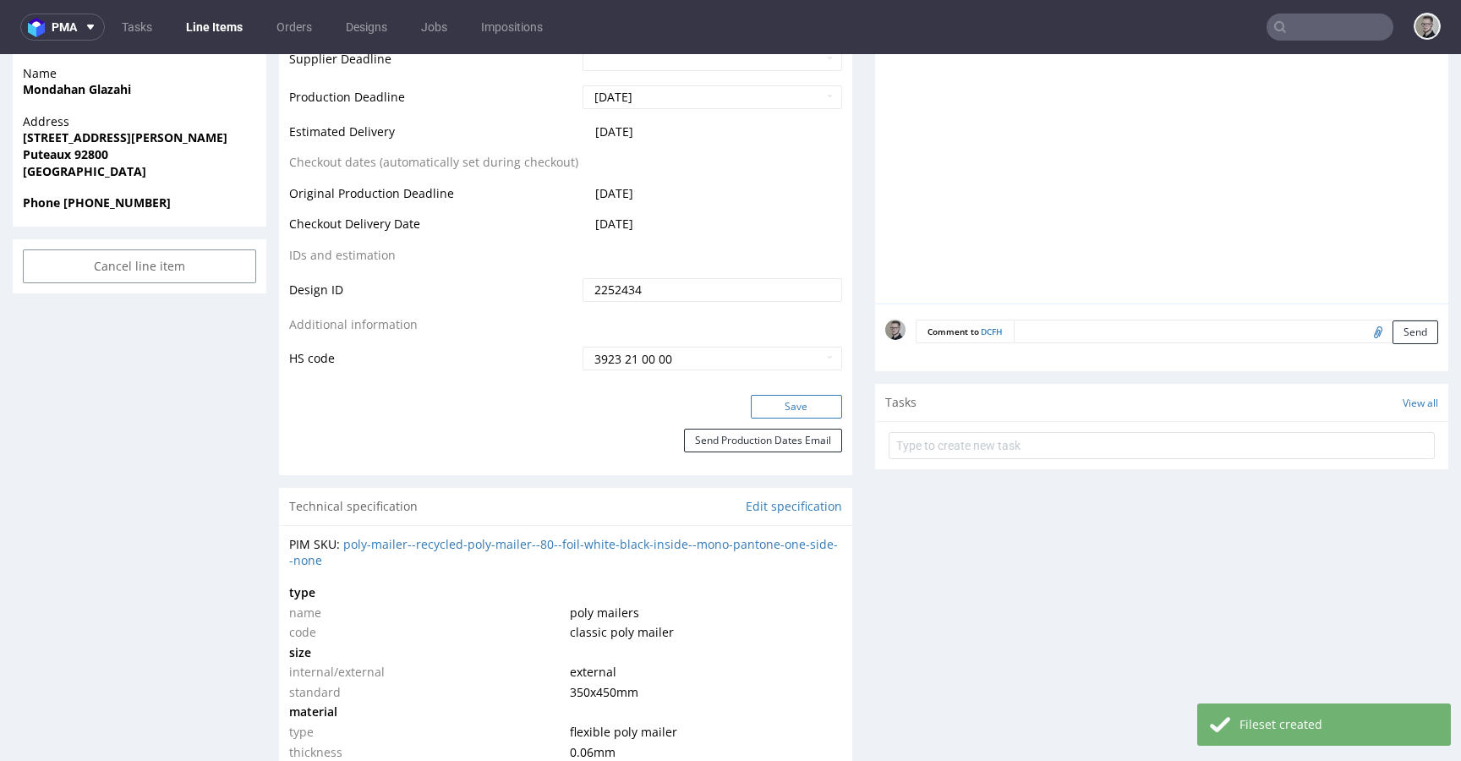
click at [815, 395] on button "Save" at bounding box center [796, 407] width 91 height 24
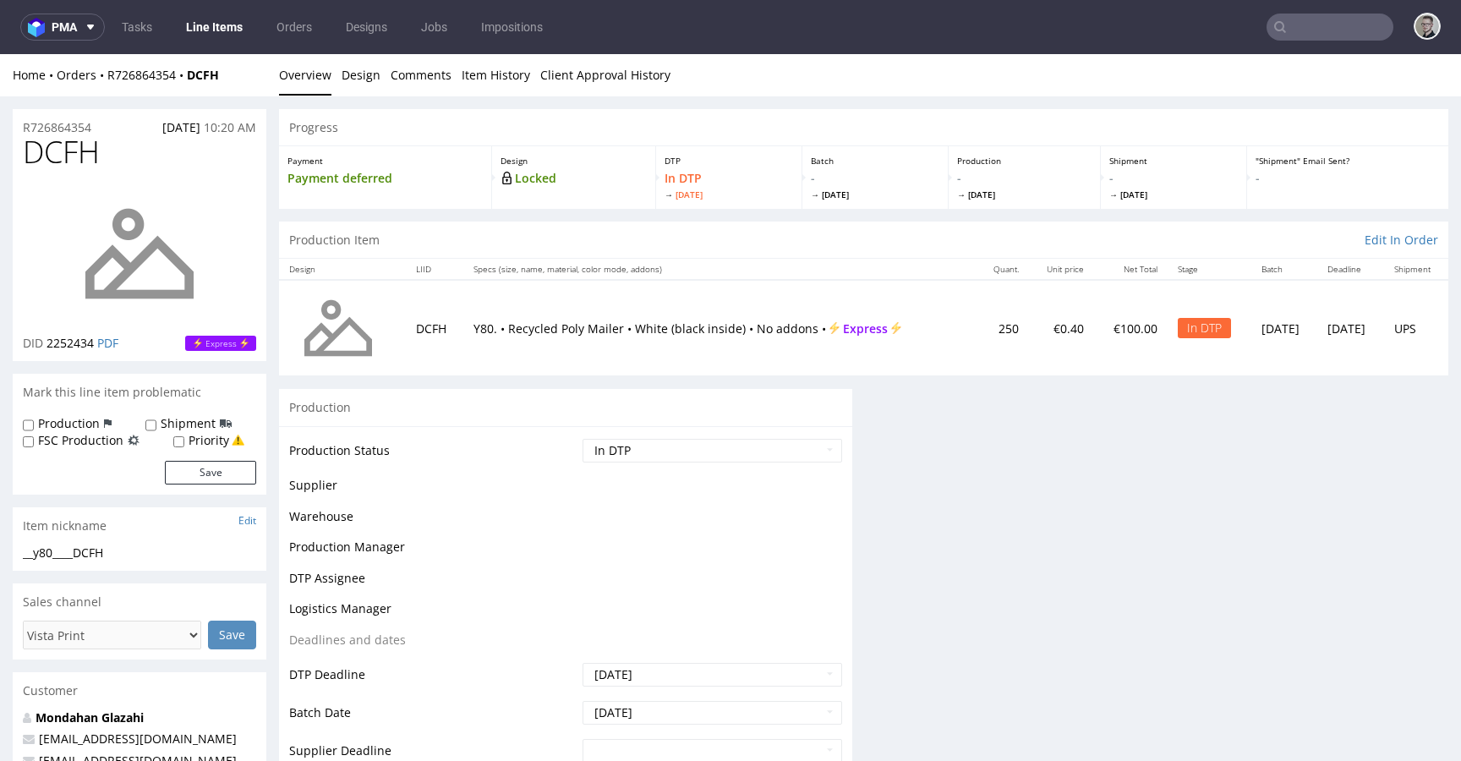
scroll to position [0, 0]
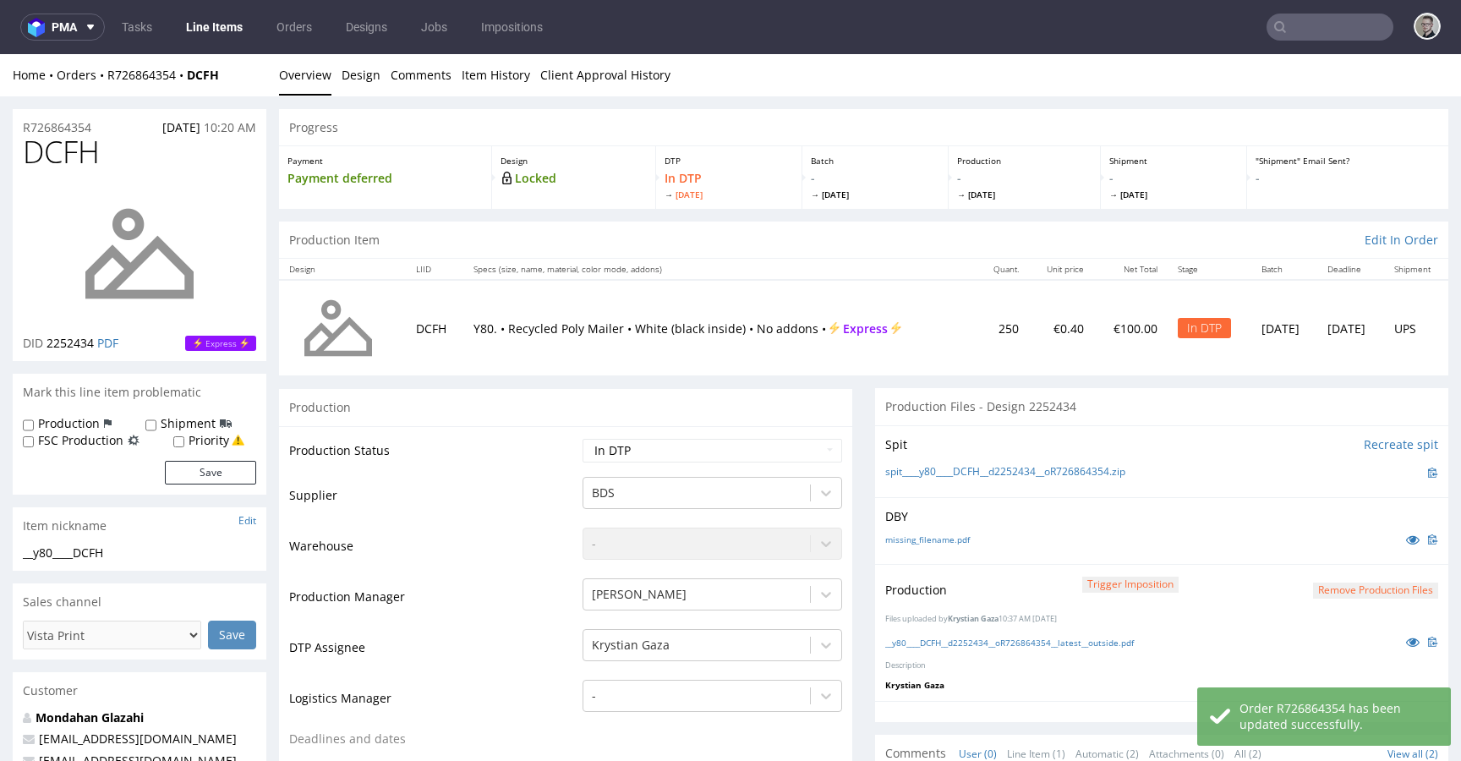
click at [739, 437] on td "Waiting for Artwork Waiting for Diecut Waiting for Mockup Waiting for DTP Waiti…" at bounding box center [710, 456] width 264 height 38
click at [724, 446] on select "Waiting for Artwork Waiting for Diecut Waiting for Mockup Waiting for DTP Waiti…" at bounding box center [713, 451] width 260 height 24
select select "dtp_production_ready"
click at [583, 439] on select "Waiting for Artwork Waiting for Diecut Waiting for Mockup Waiting for DTP Waiti…" at bounding box center [713, 451] width 260 height 24
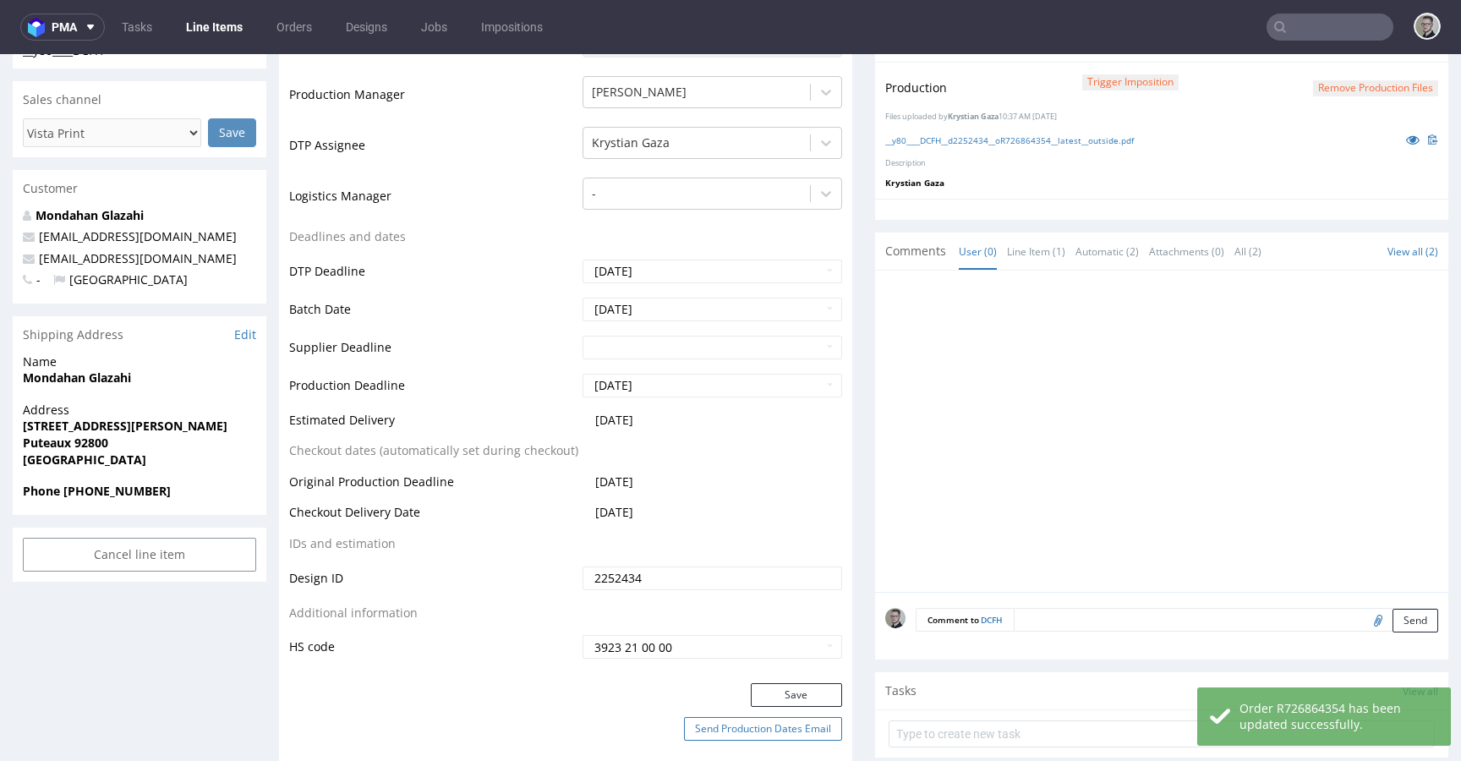
scroll to position [728, 0]
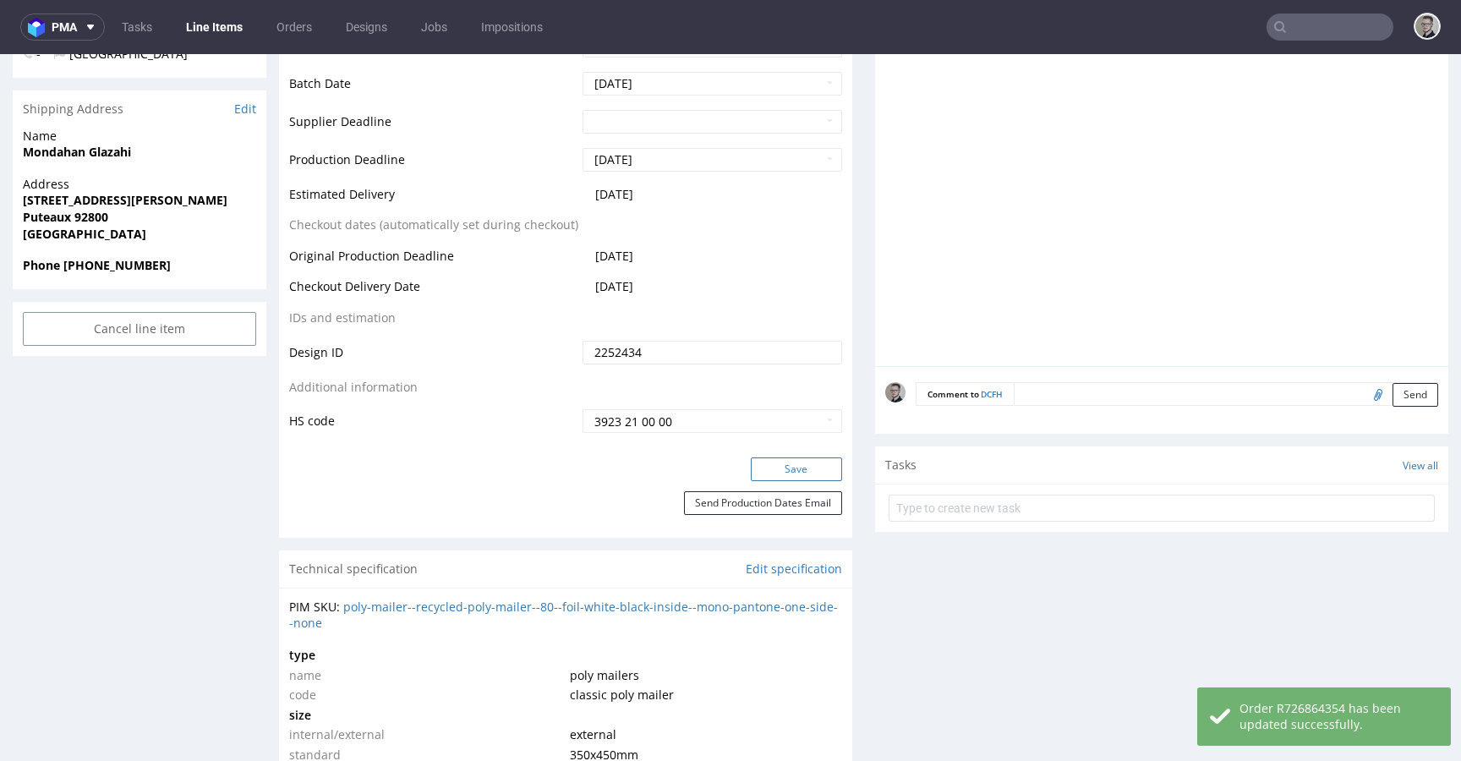
click at [816, 471] on button "Save" at bounding box center [796, 469] width 91 height 24
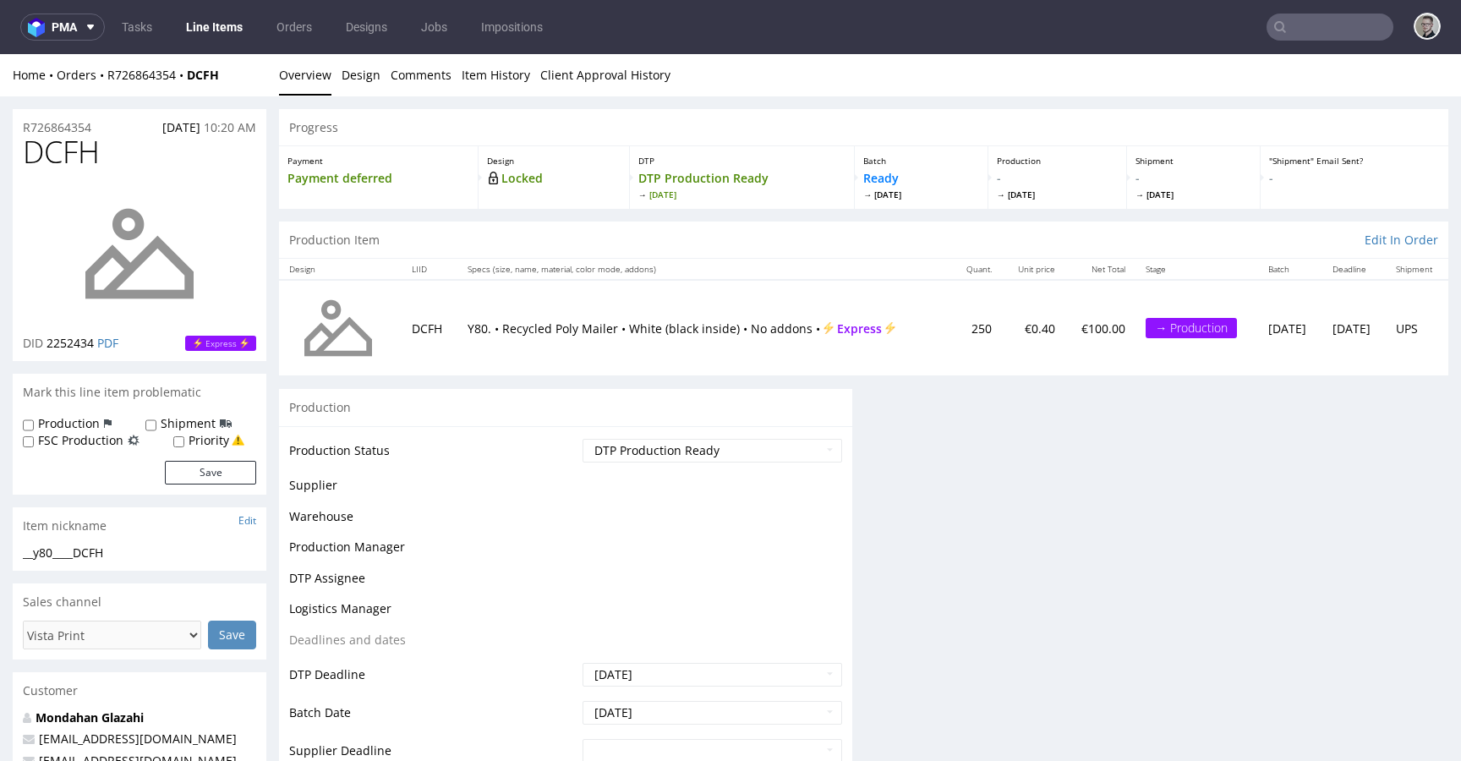
scroll to position [0, 0]
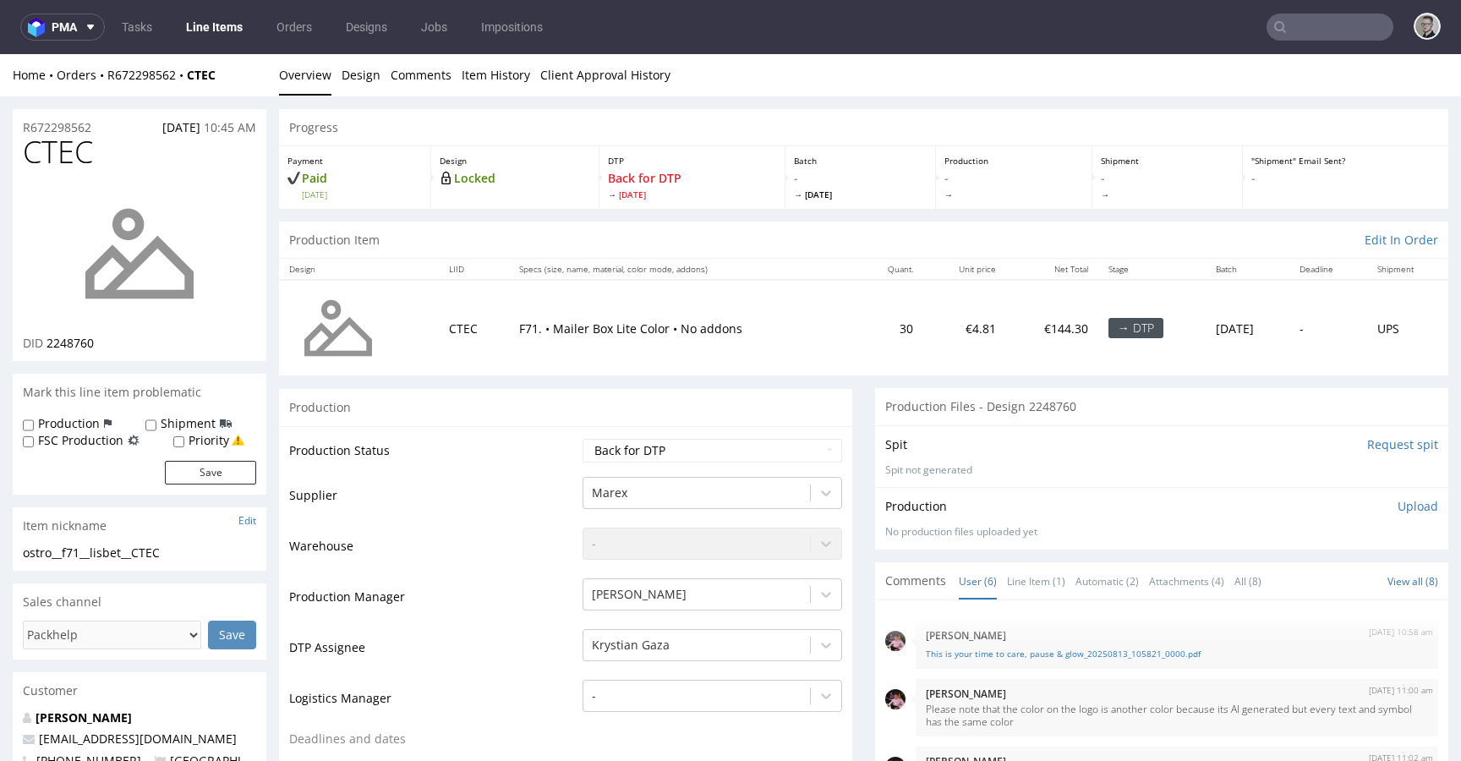
scroll to position [106, 0]
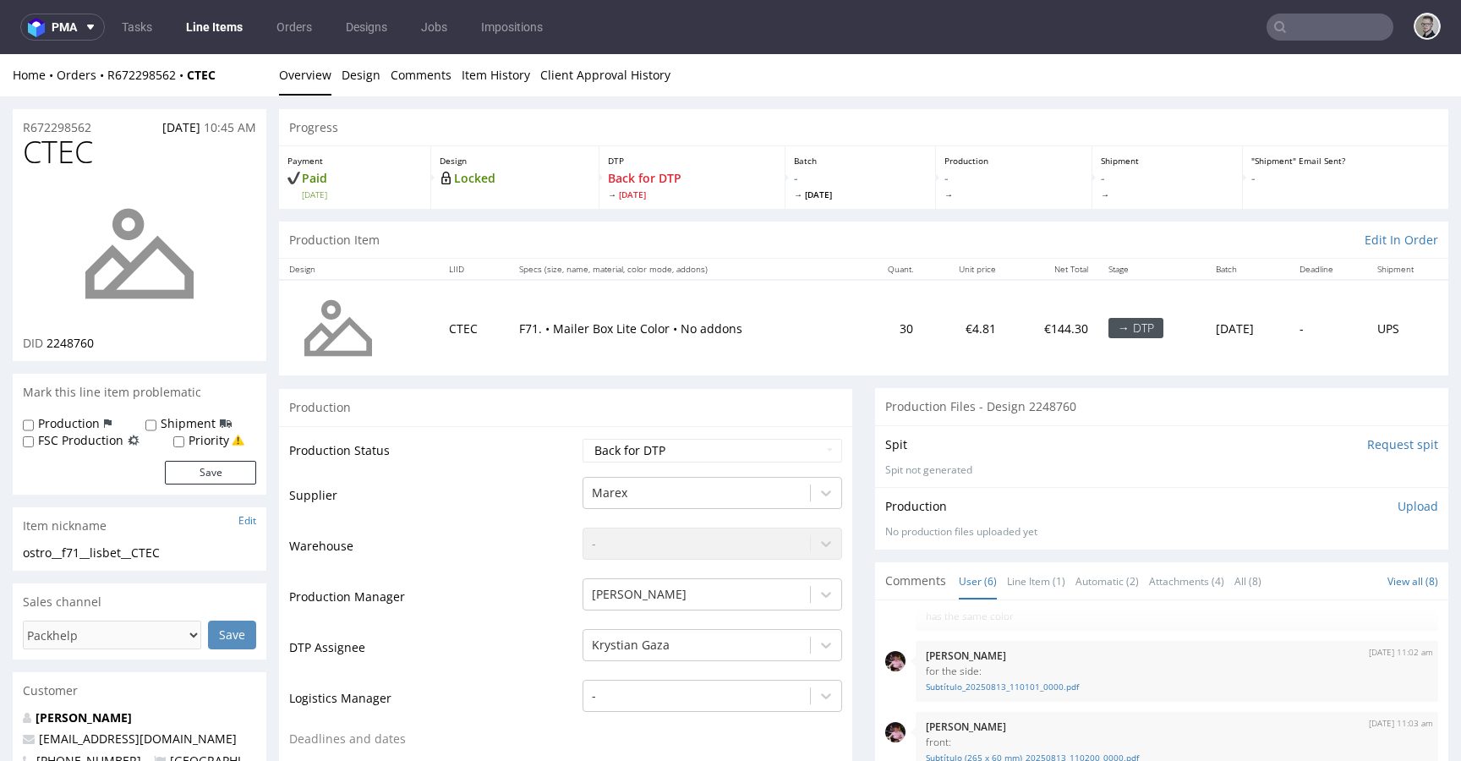
click at [1392, 445] on input "Request spit" at bounding box center [1402, 444] width 71 height 17
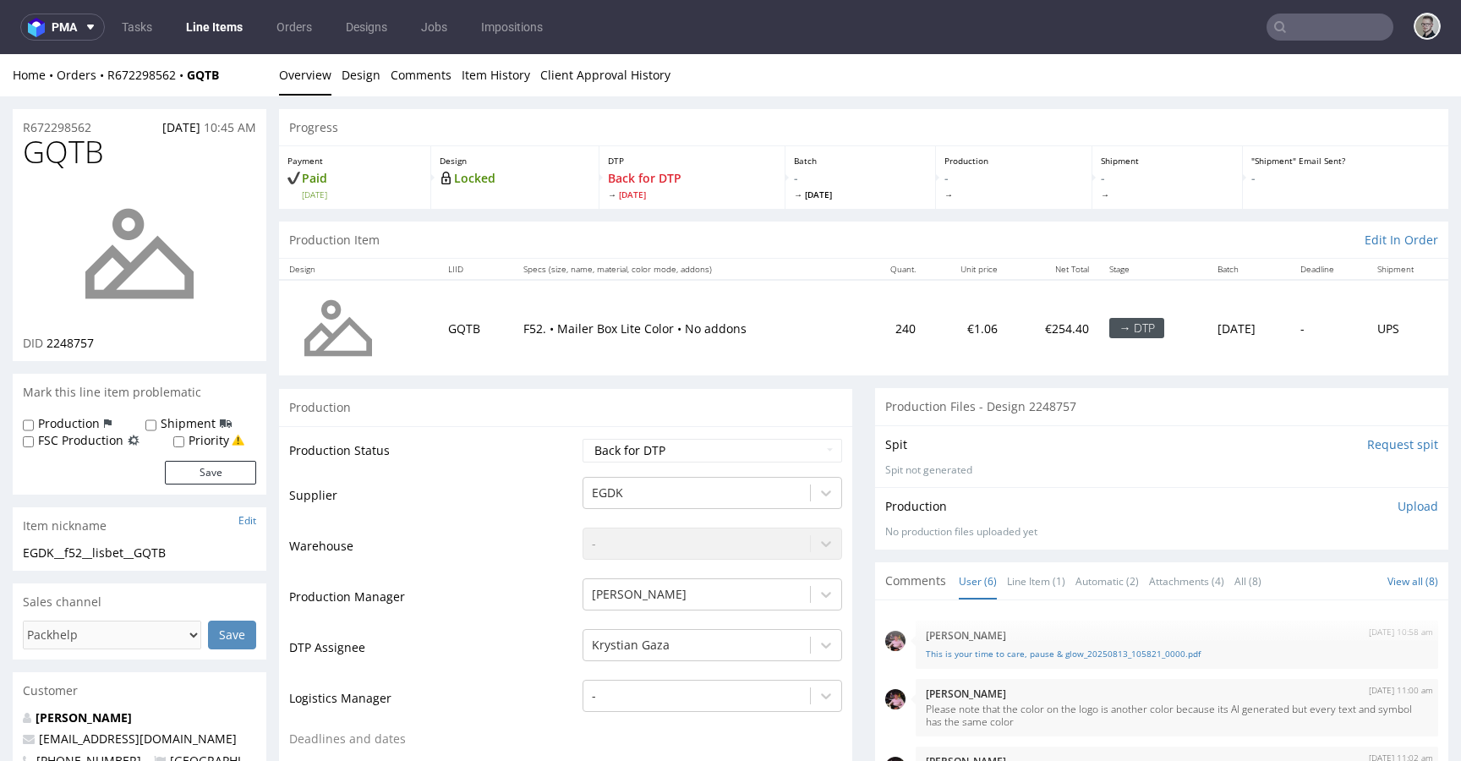
scroll to position [106, 0]
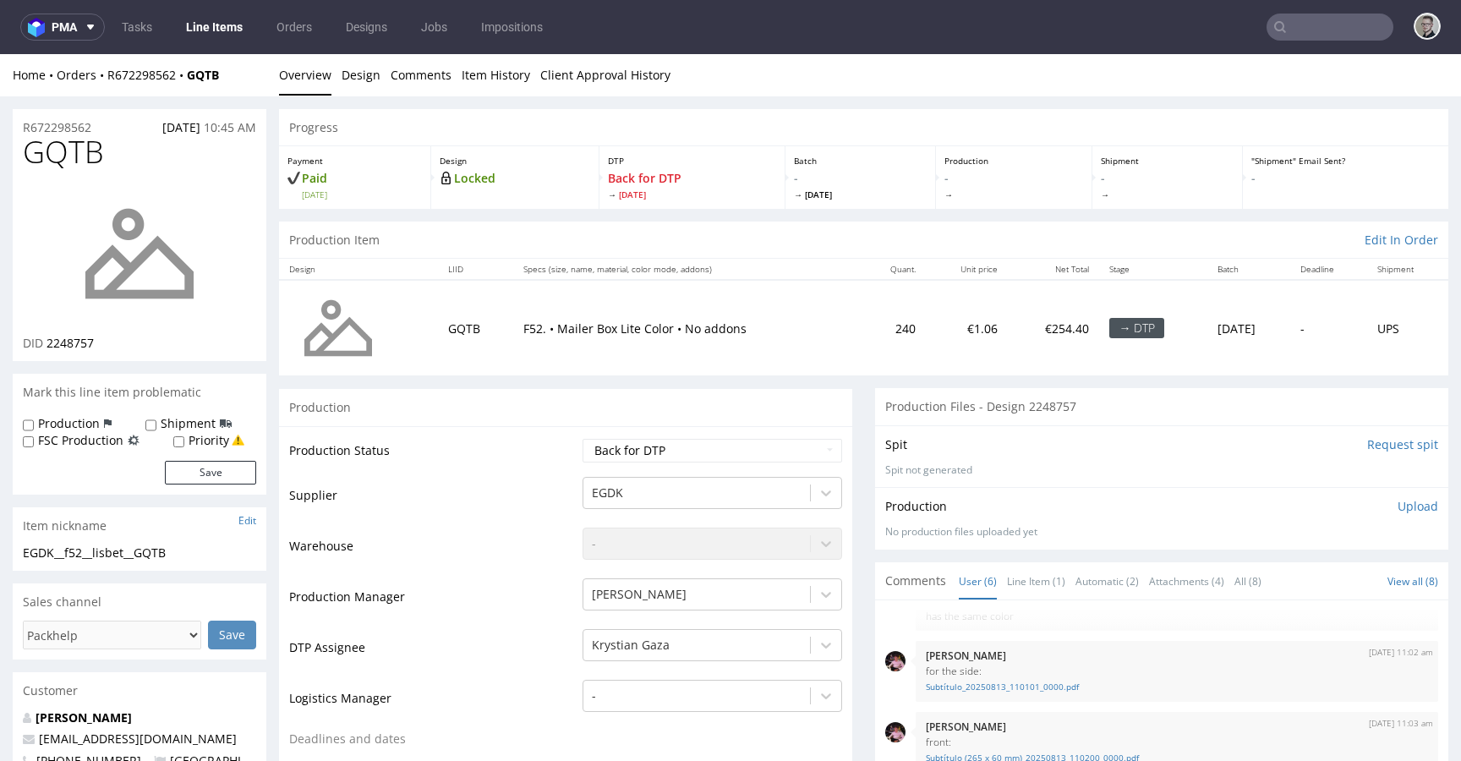
click at [1367, 446] on input "Request spit" at bounding box center [1402, 444] width 71 height 17
click at [1308, 441] on p "👉 Spit created, reload 👈" at bounding box center [1364, 444] width 147 height 17
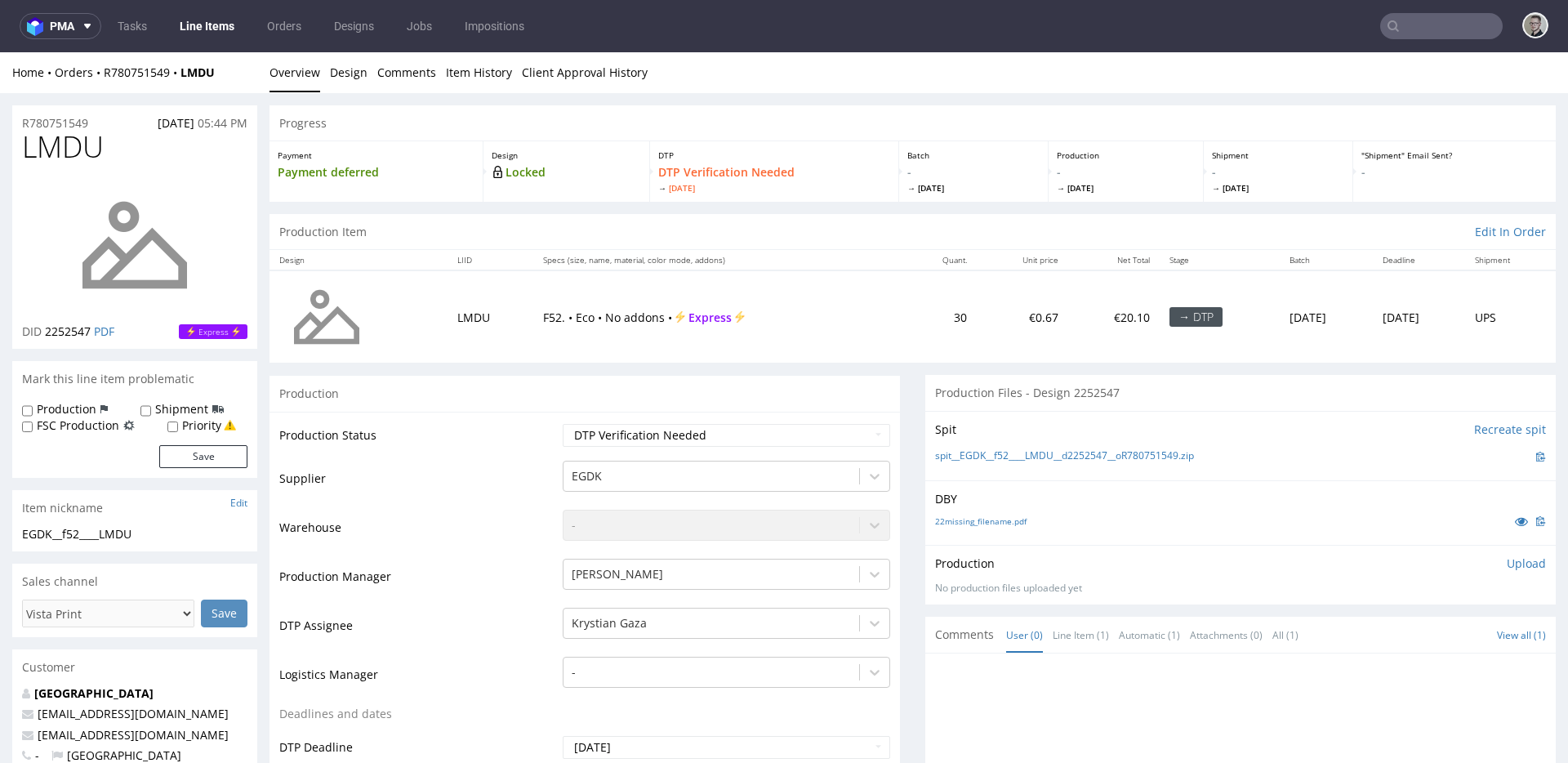
click at [951, 385] on div "Production Files - Design 2252547" at bounding box center [1240, 392] width 631 height 36
drag, startPoint x: 924, startPoint y: 388, endPoint x: 1568, endPoint y: 549, distance: 663.8
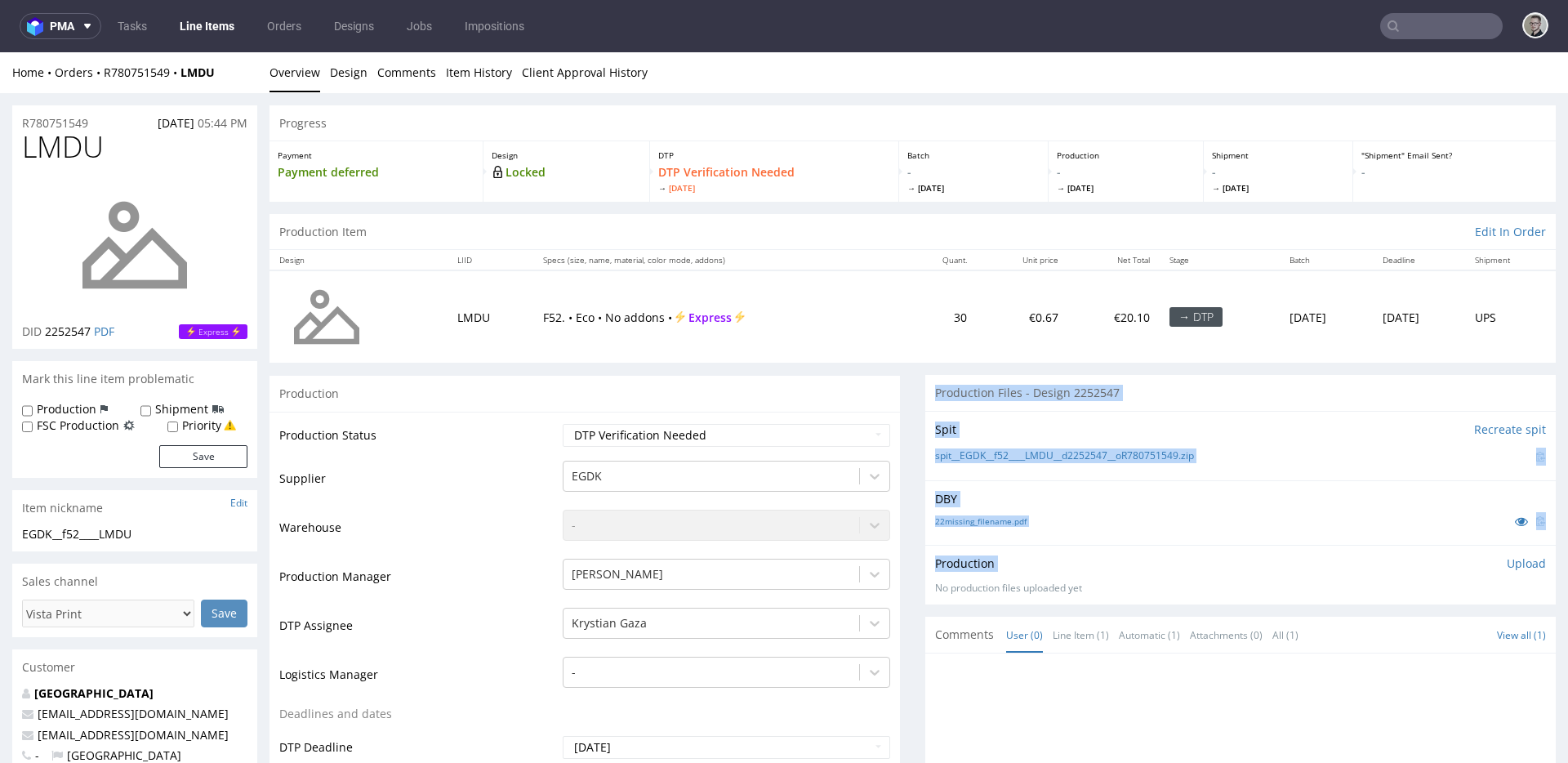
click at [1172, 405] on div "Production Files - Design 2252547" at bounding box center [1240, 392] width 631 height 36
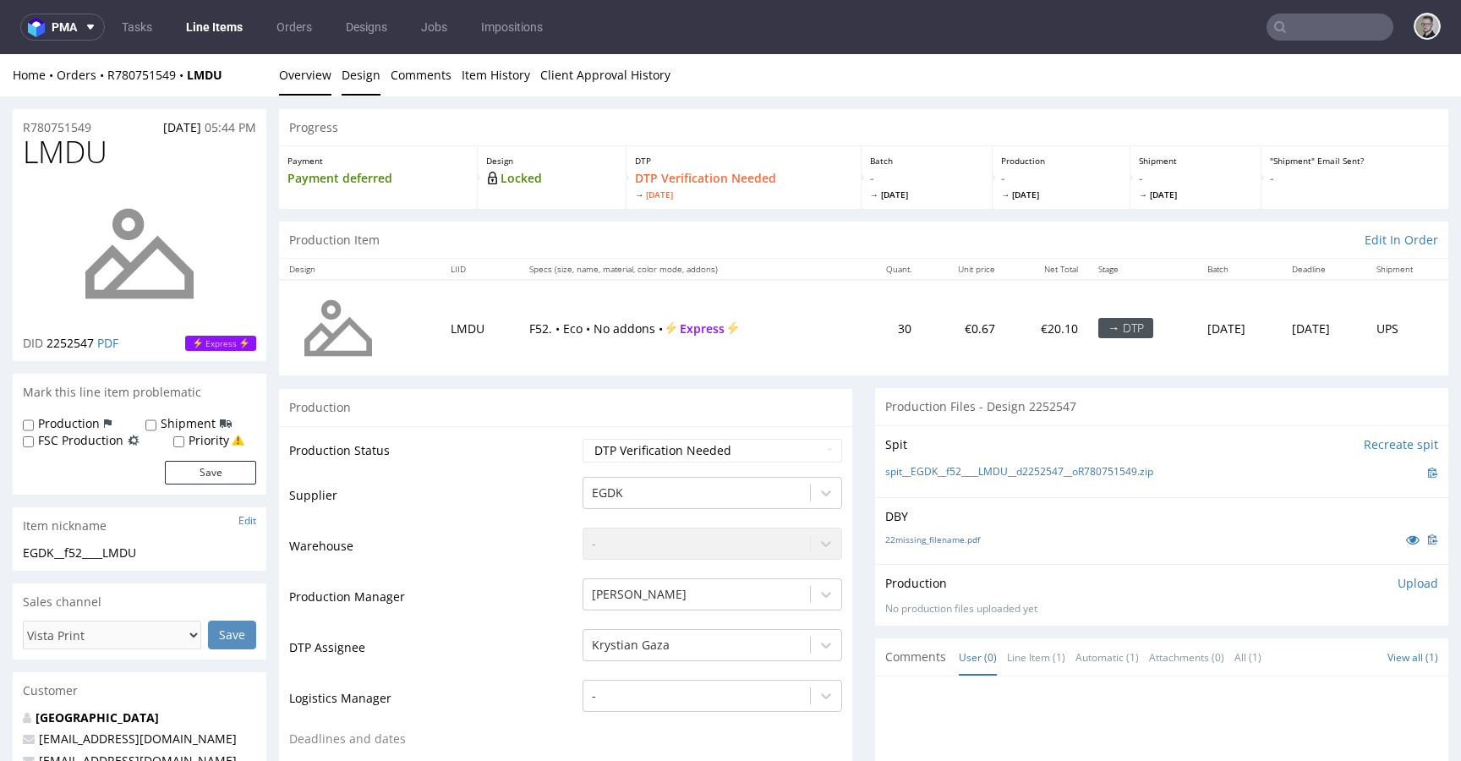
click at [364, 66] on link "Design" at bounding box center [361, 74] width 39 height 41
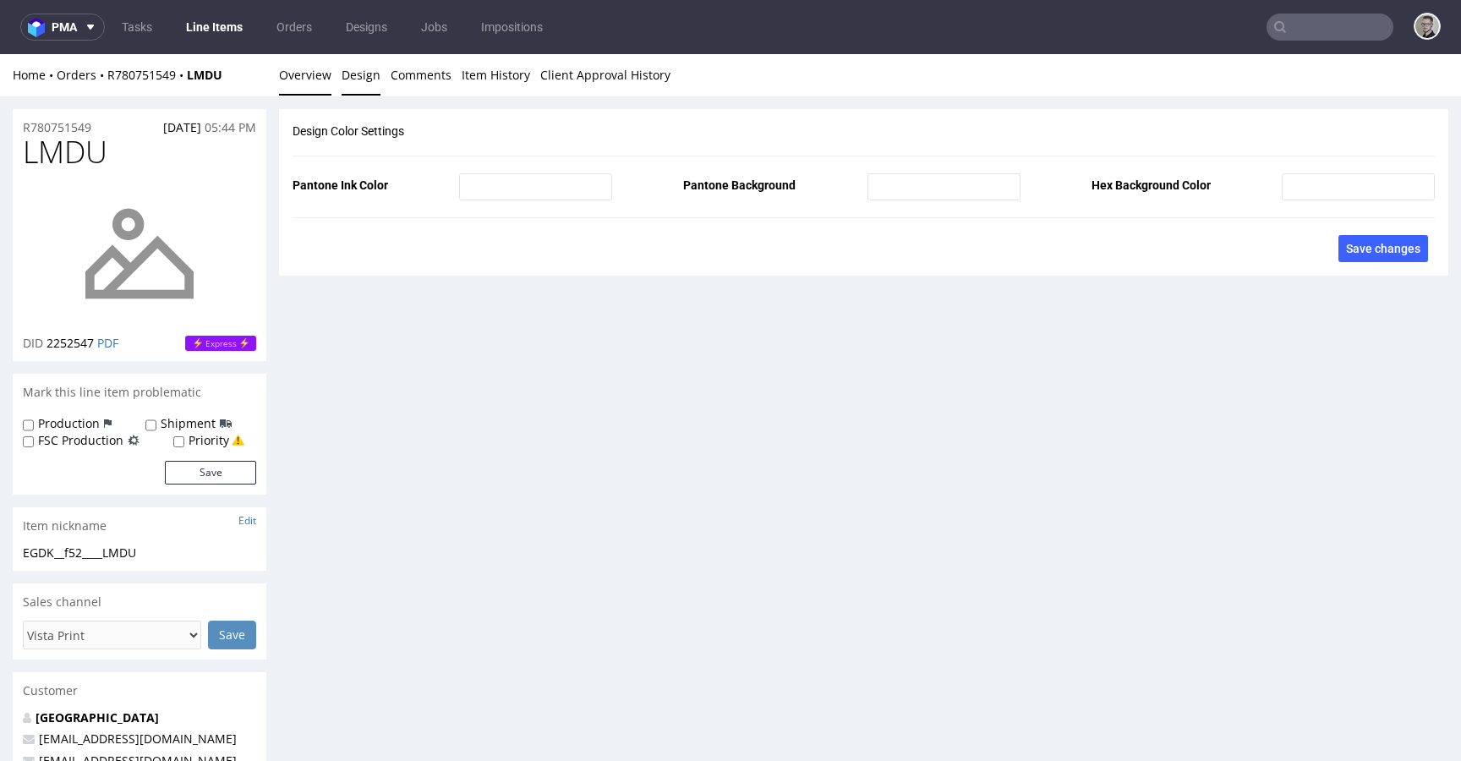
click at [308, 70] on link "Overview" at bounding box center [305, 74] width 52 height 41
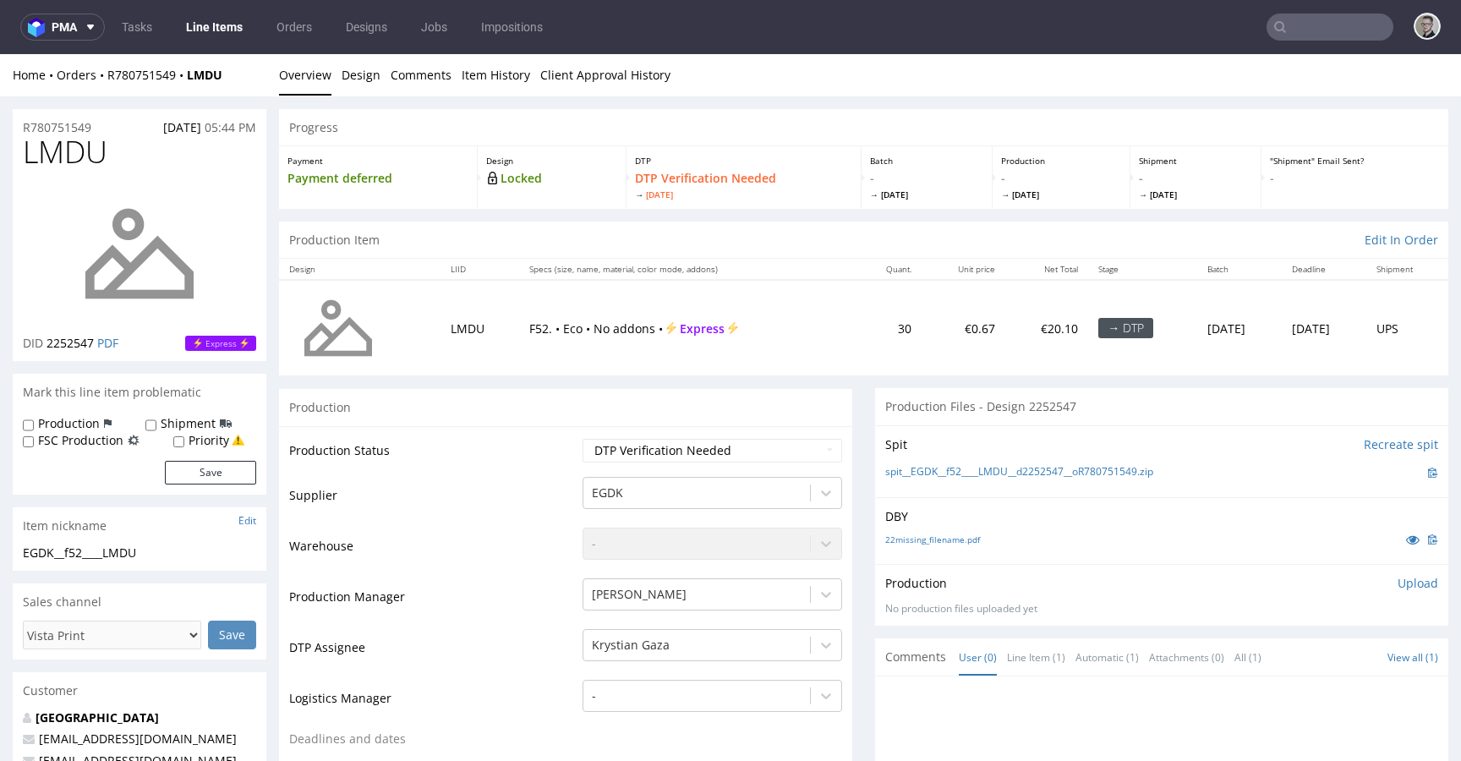
click at [929, 551] on div "DBY 22missing_filename.pdf" at bounding box center [1161, 530] width 573 height 67
click at [942, 538] on link "22missing_filename.pdf" at bounding box center [932, 540] width 95 height 12
click at [1008, 475] on link "spit__EGDK__f52____LMDU__d2252547__oR780751549.zip" at bounding box center [1019, 472] width 268 height 14
click at [1402, 579] on p "Upload" at bounding box center [1418, 583] width 41 height 17
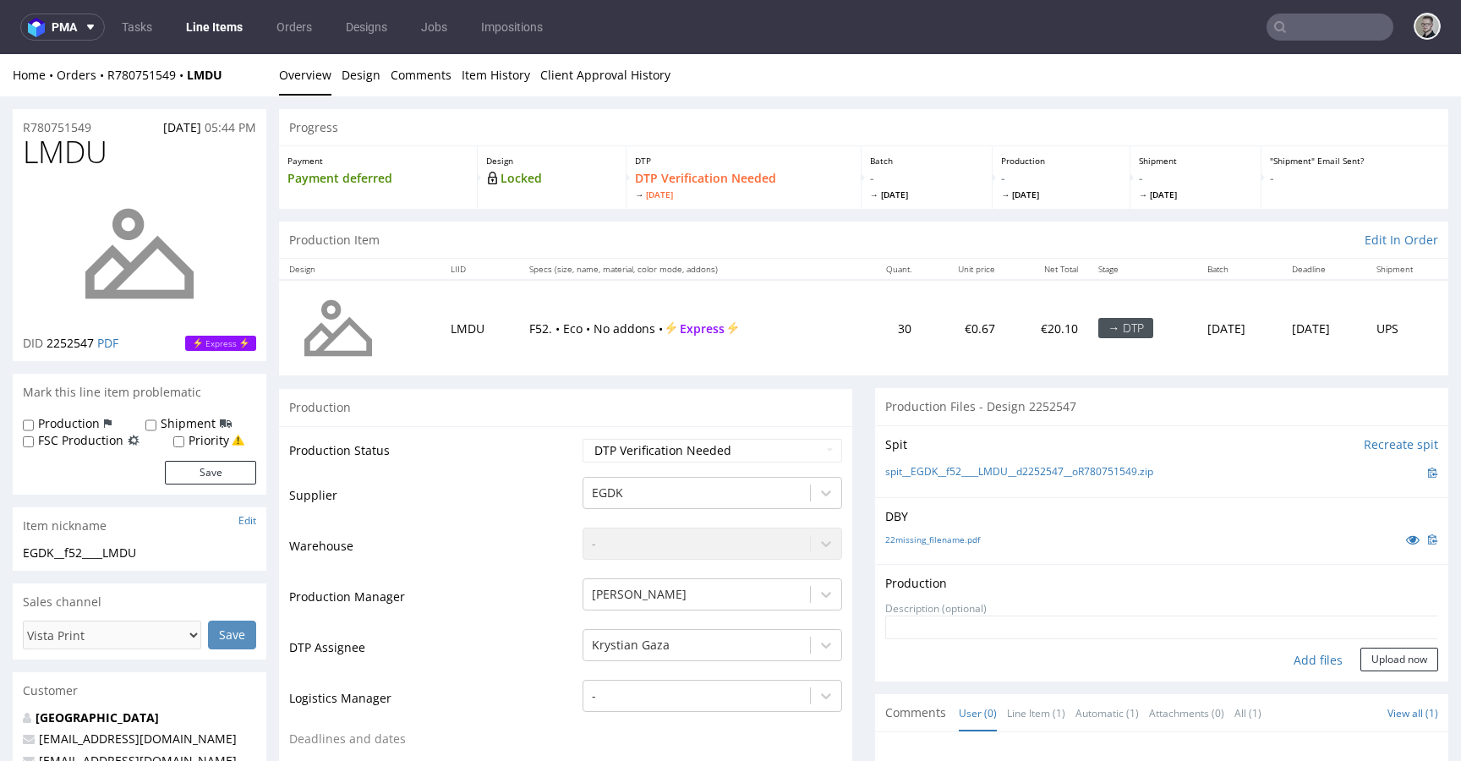
click at [1293, 662] on div "Add files" at bounding box center [1318, 660] width 85 height 25
type input "C:\fakepath\EGDK__f52____LMDU__d2252547__oR780751549__latest__outside.pdf"
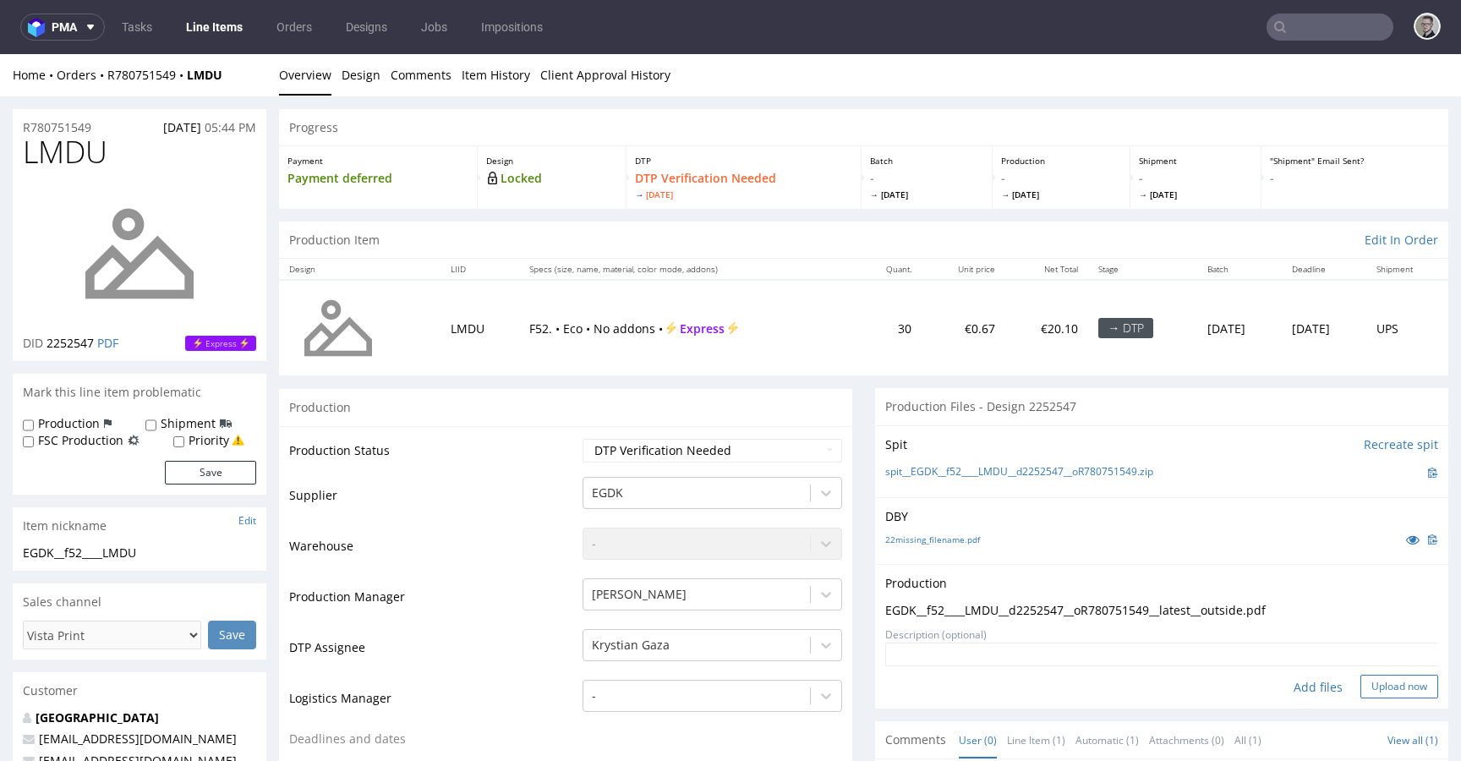
click at [1360, 688] on button "Upload now" at bounding box center [1399, 687] width 78 height 24
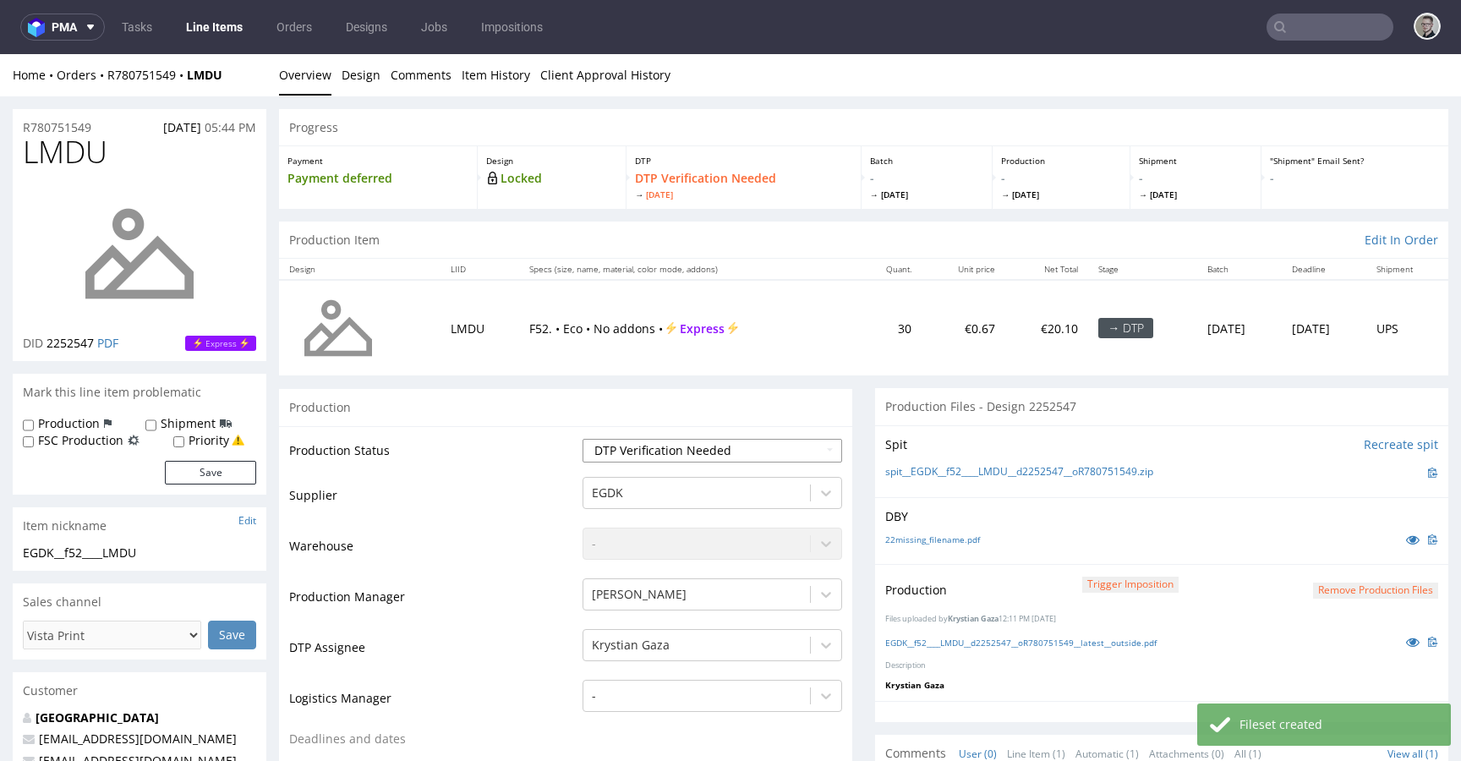
click at [664, 451] on select "Waiting for Artwork Waiting for Diecut Waiting for Mockup Waiting for DTP Waiti…" at bounding box center [713, 451] width 260 height 24
click at [583, 439] on select "Waiting for Artwork Waiting for Diecut Waiting for Mockup Waiting for DTP Waiti…" at bounding box center [713, 451] width 260 height 24
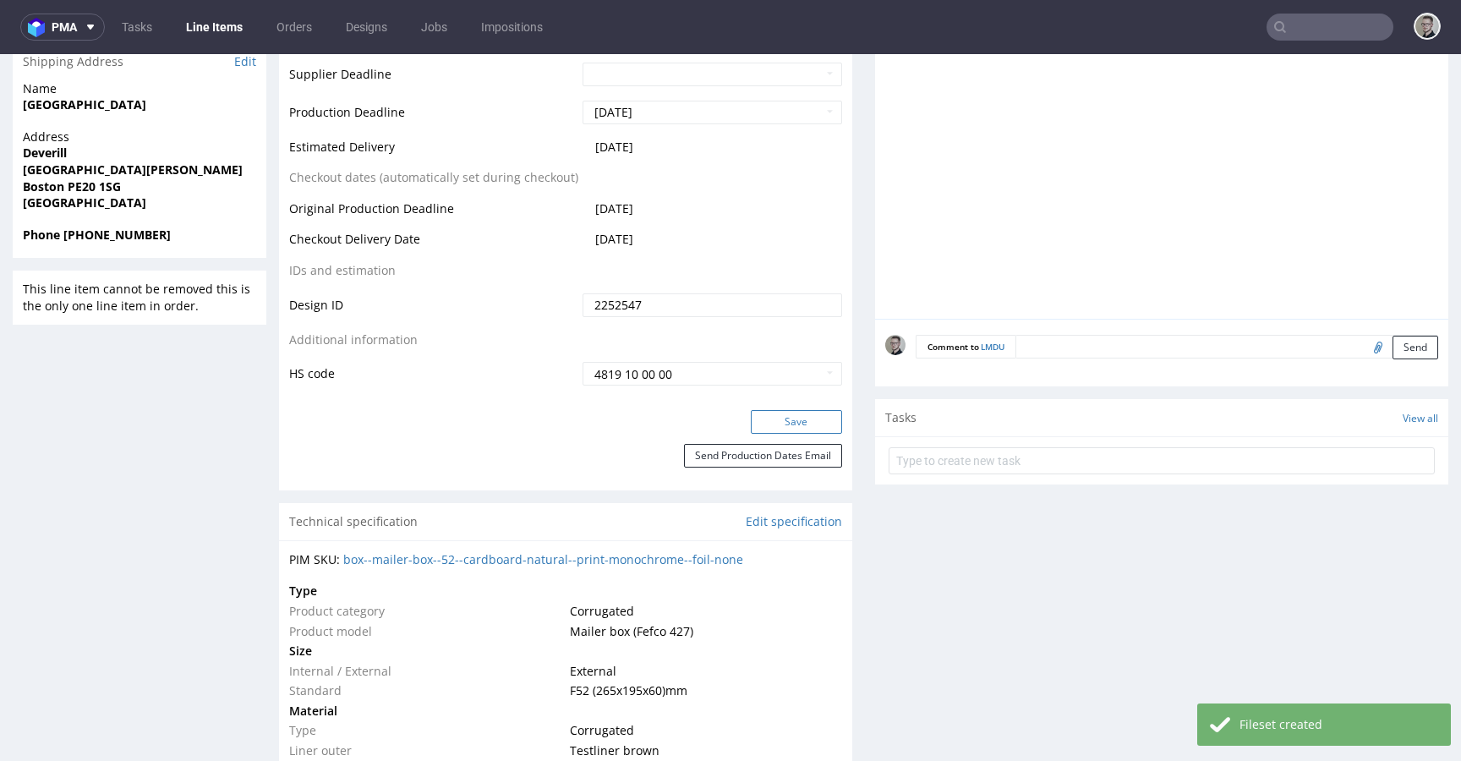
click at [784, 415] on button "Save" at bounding box center [796, 422] width 91 height 24
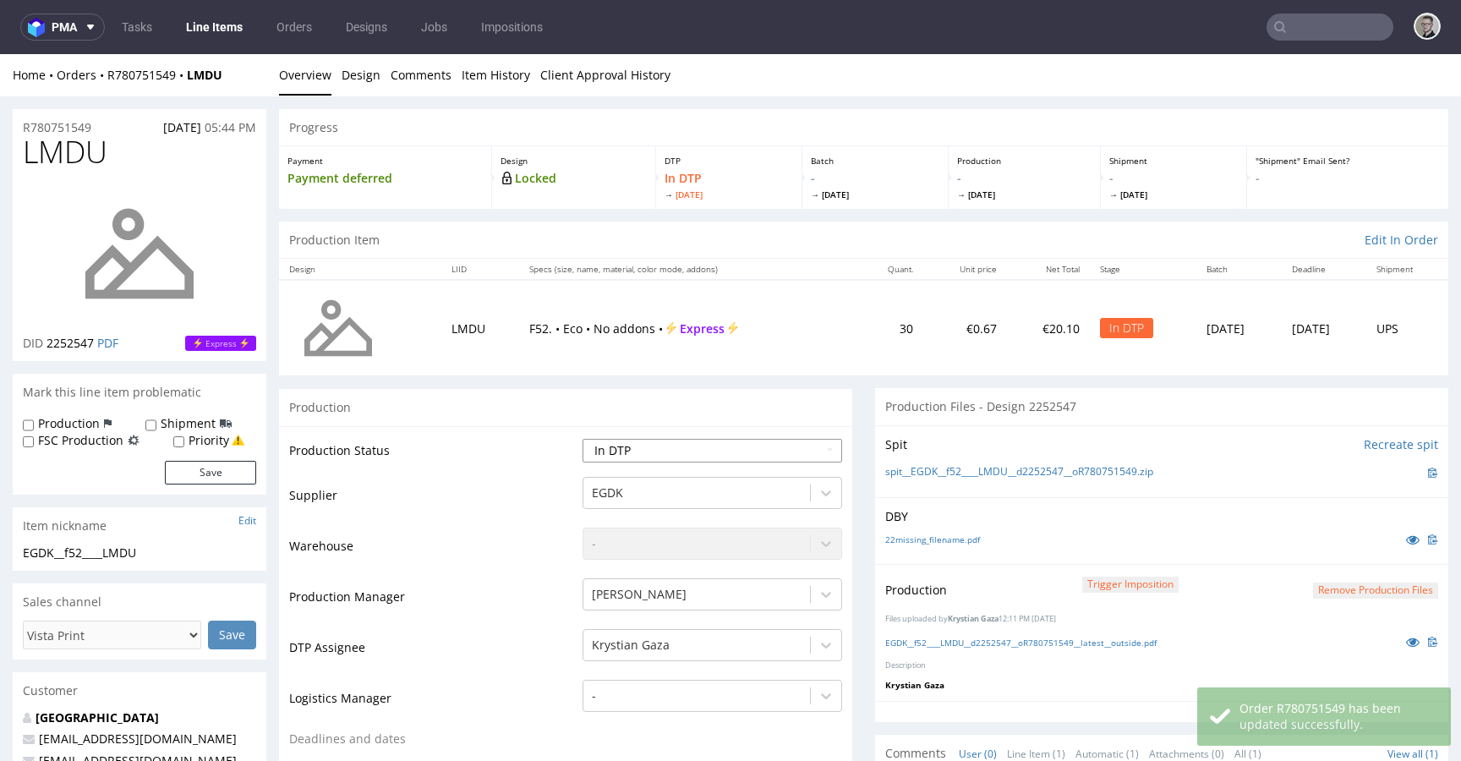
click at [715, 444] on select "Waiting for Artwork Waiting for Diecut Waiting for Mockup Waiting for DTP Waiti…" at bounding box center [713, 451] width 260 height 24
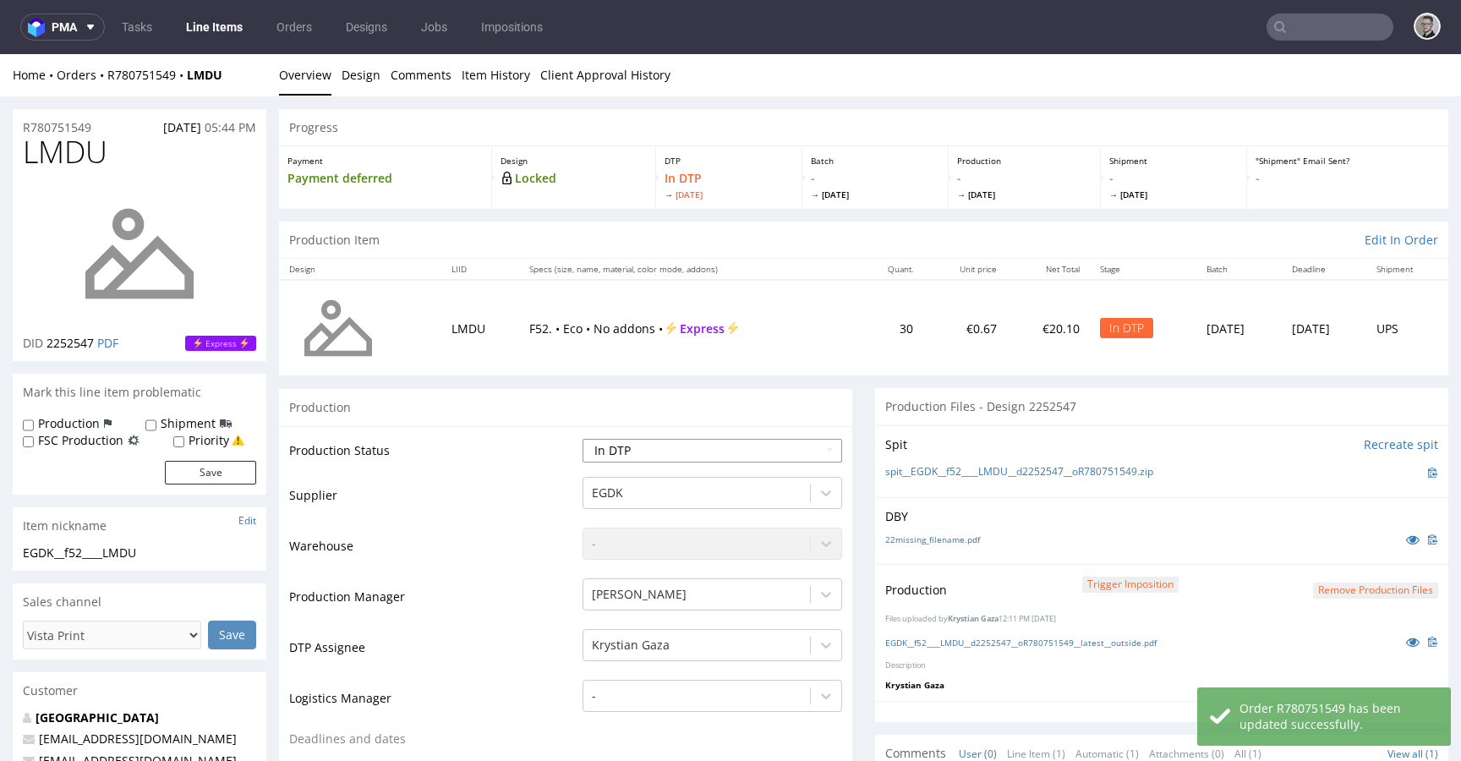
select select "dtp_production_ready"
click at [583, 439] on select "Waiting for Artwork Waiting for Diecut Waiting for Mockup Waiting for DTP Waiti…" at bounding box center [713, 451] width 260 height 24
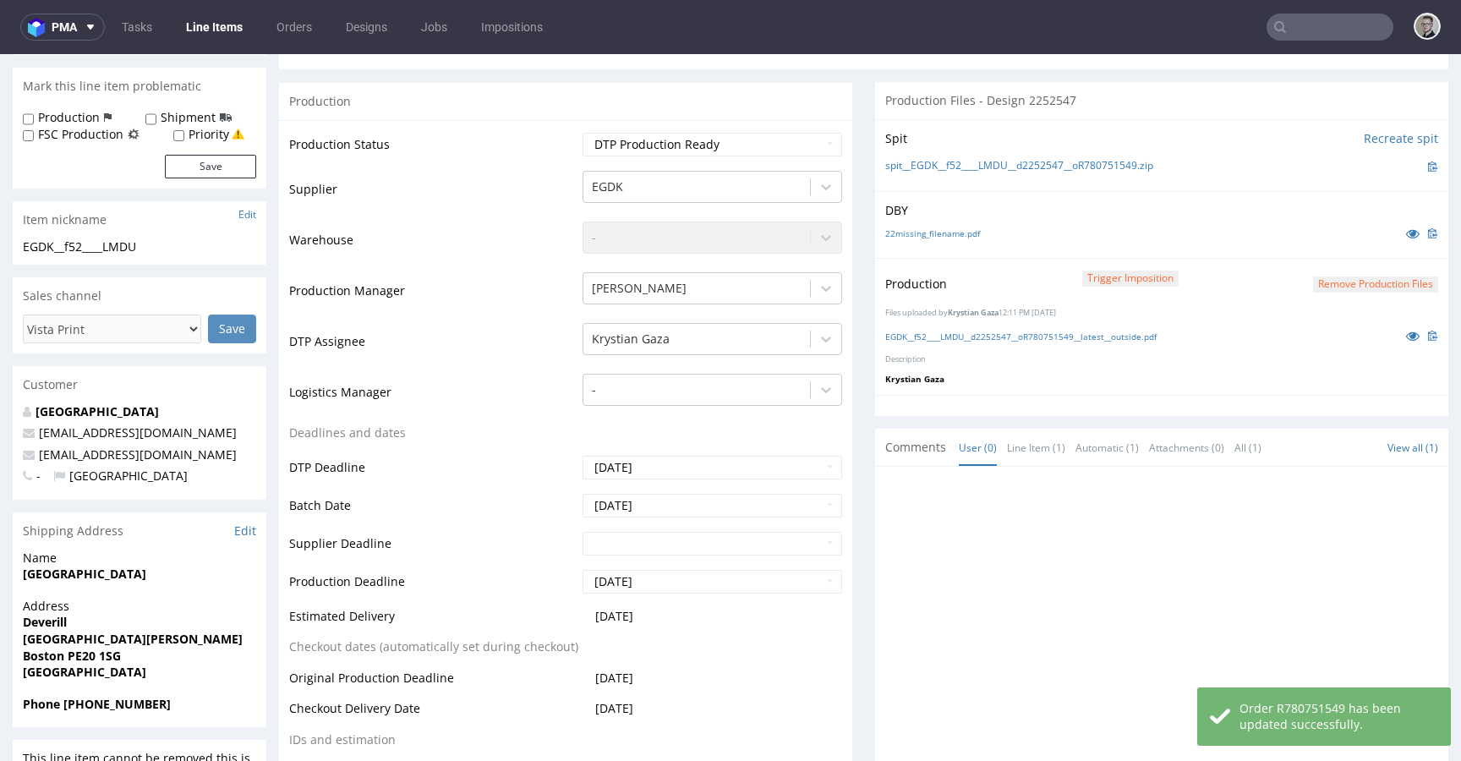
scroll to position [802, 0]
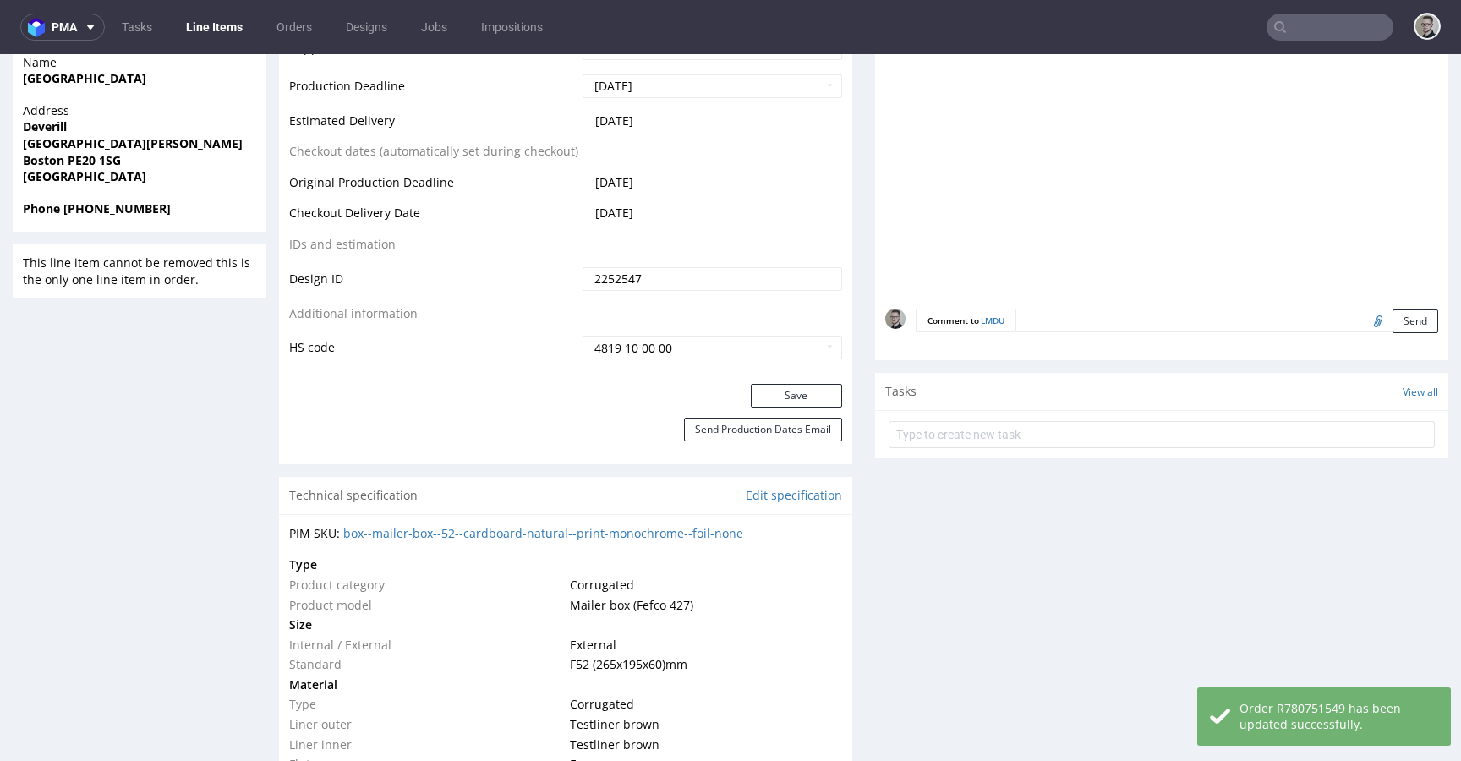
click at [812, 408] on div "Save" at bounding box center [565, 401] width 573 height 34
click at [816, 399] on button "Save" at bounding box center [796, 396] width 91 height 24
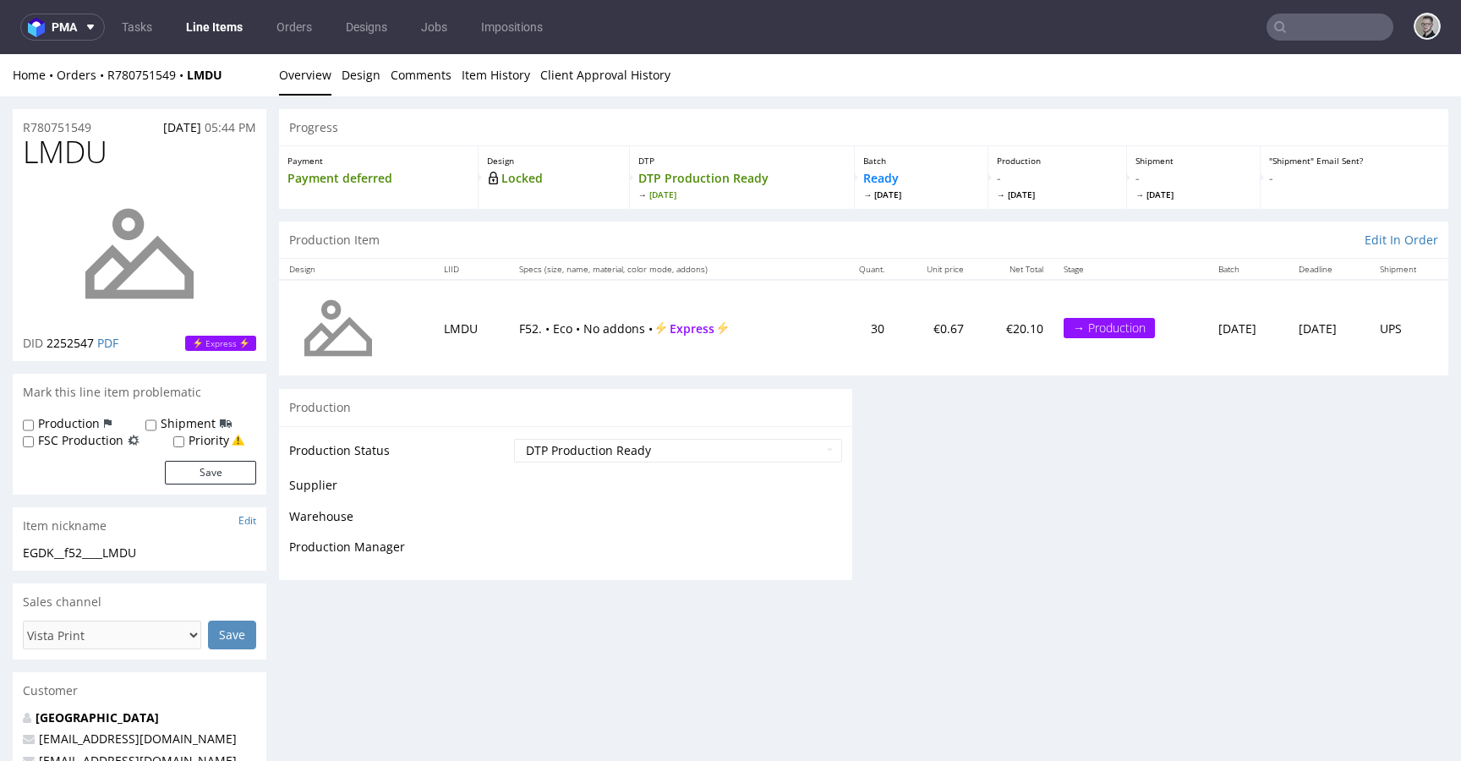
scroll to position [0, 0]
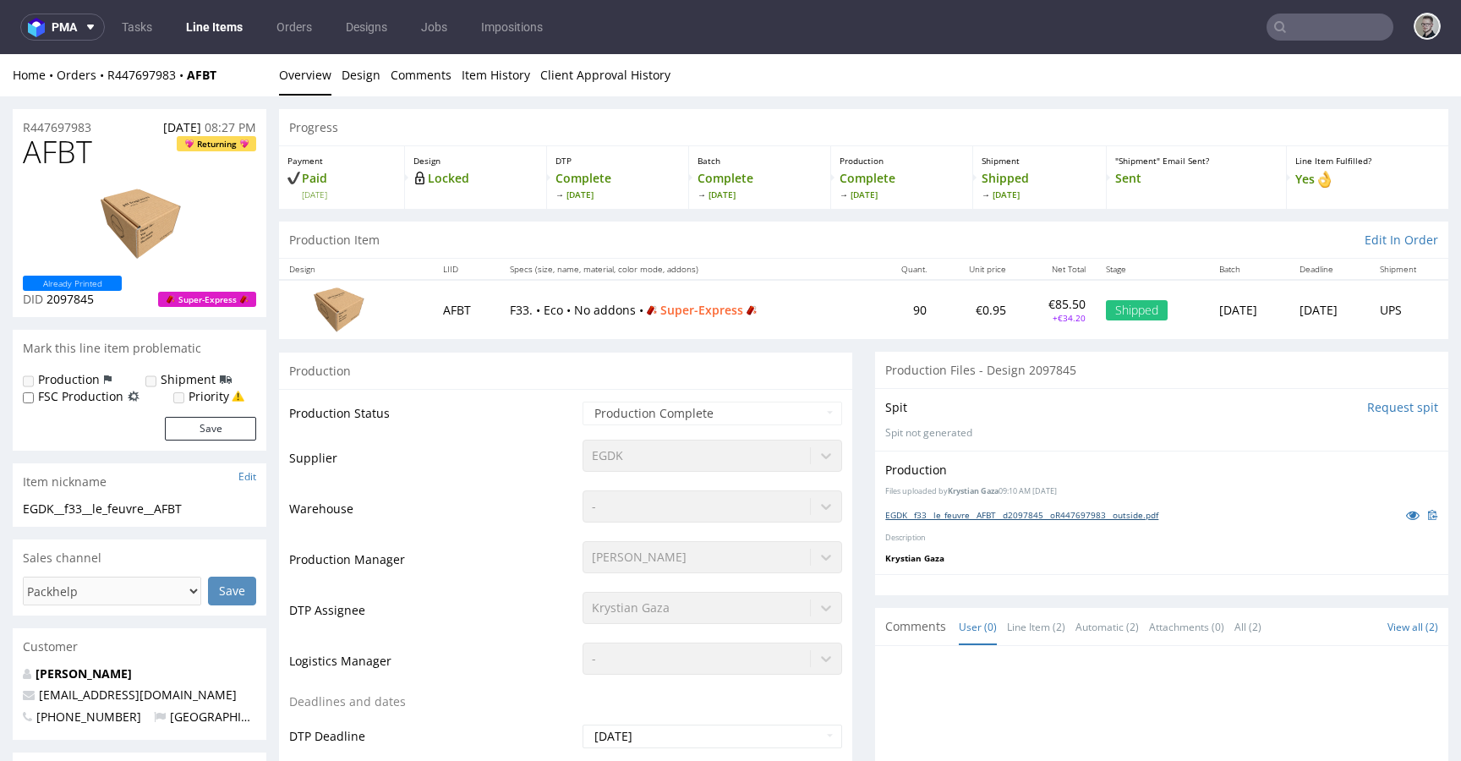
click at [1048, 510] on link "EGDK__f33__le_feuvre__AFBT__d2097845__oR447697983__outside.pdf" at bounding box center [1021, 515] width 273 height 12
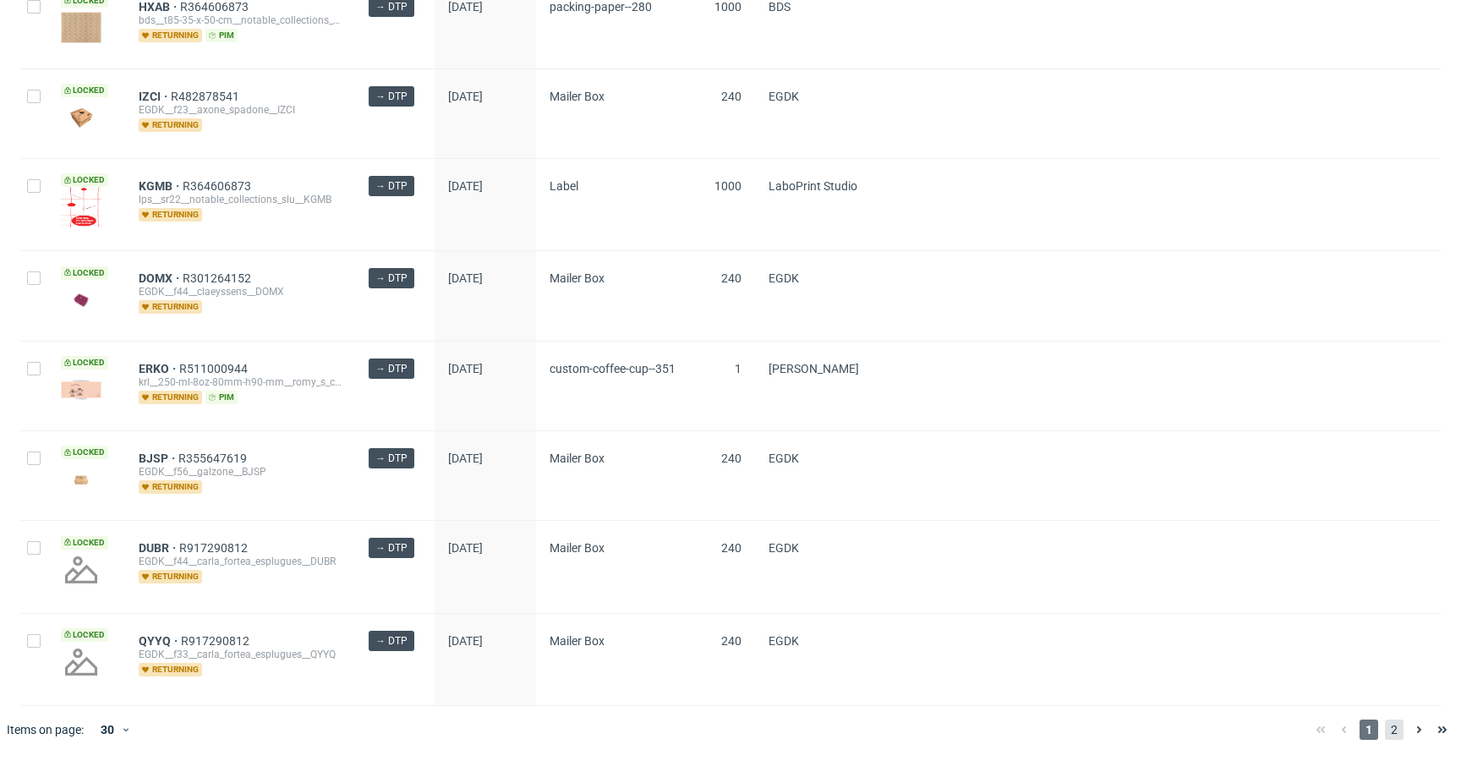
click at [1385, 731] on span "2" at bounding box center [1394, 730] width 19 height 20
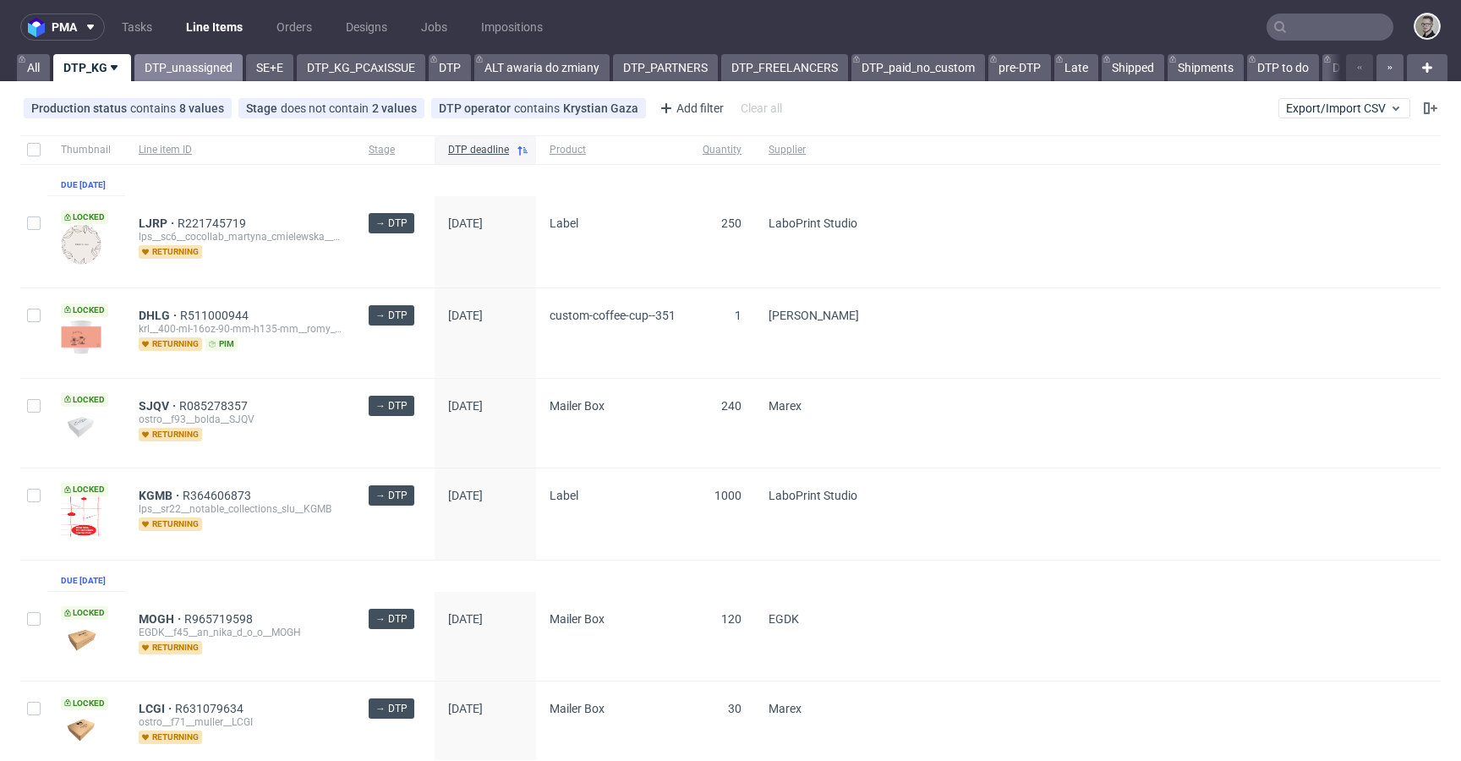
click at [173, 60] on link "DTP_unassigned" at bounding box center [188, 67] width 108 height 27
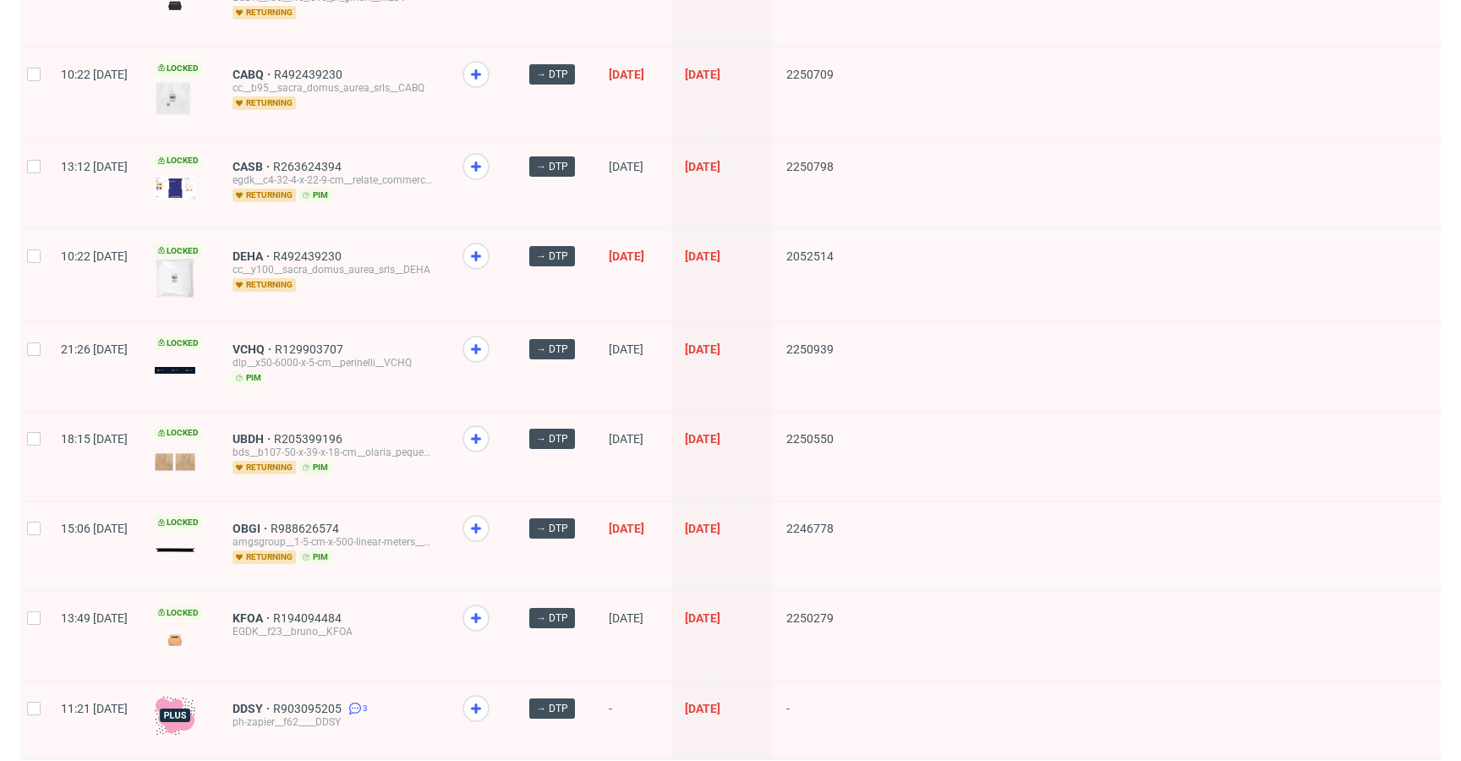
scroll to position [2199, 0]
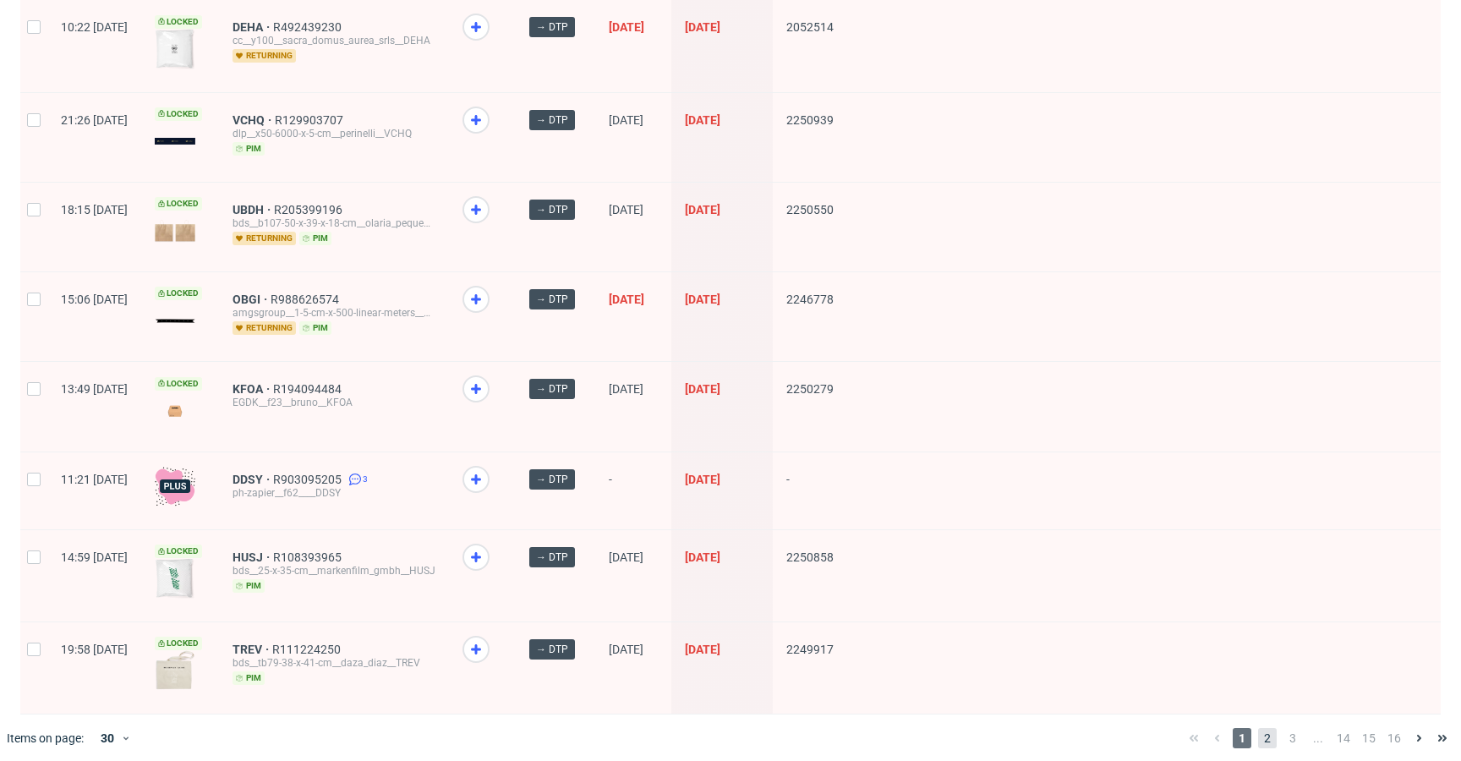
click at [1258, 731] on span "2" at bounding box center [1267, 738] width 19 height 20
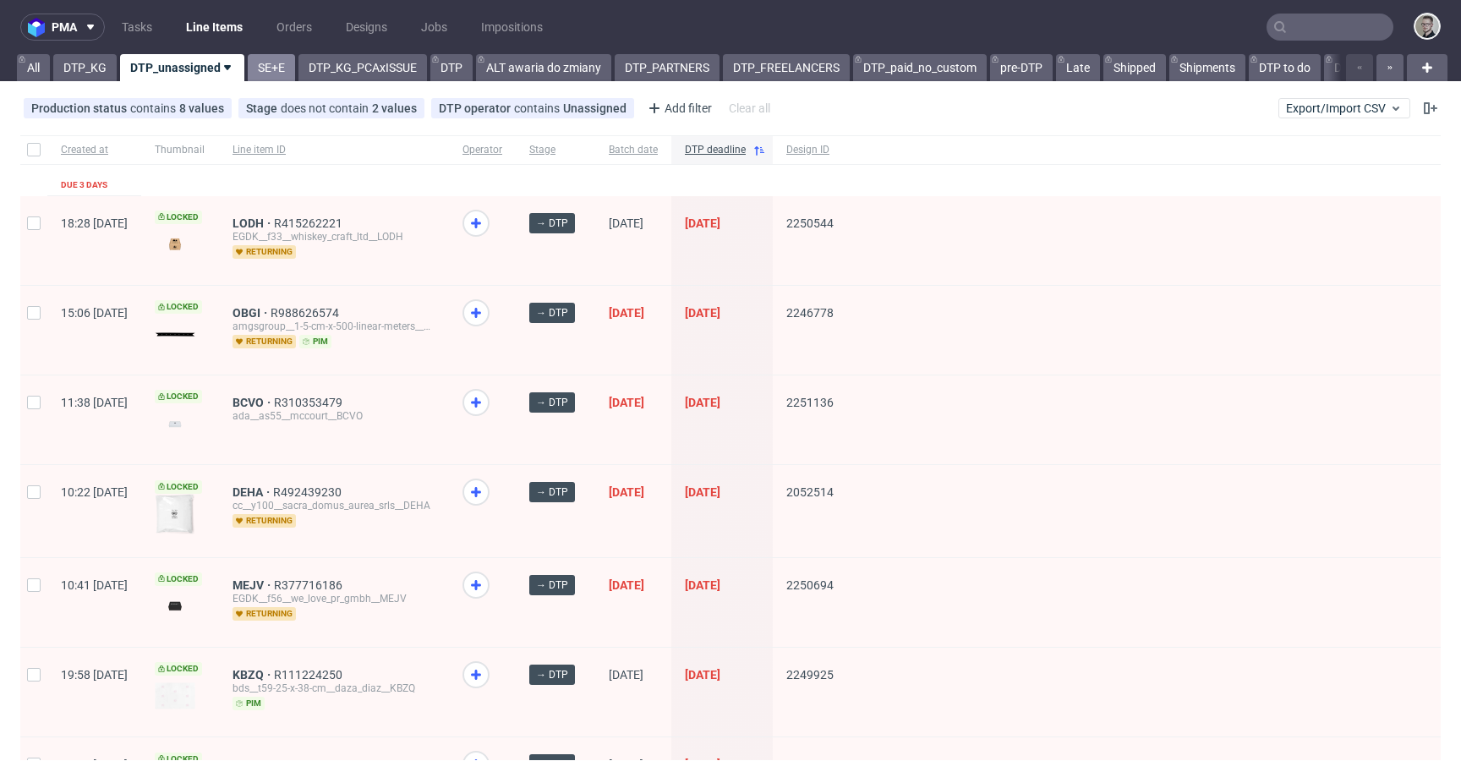
click at [271, 61] on link "SE+E" at bounding box center [271, 67] width 47 height 27
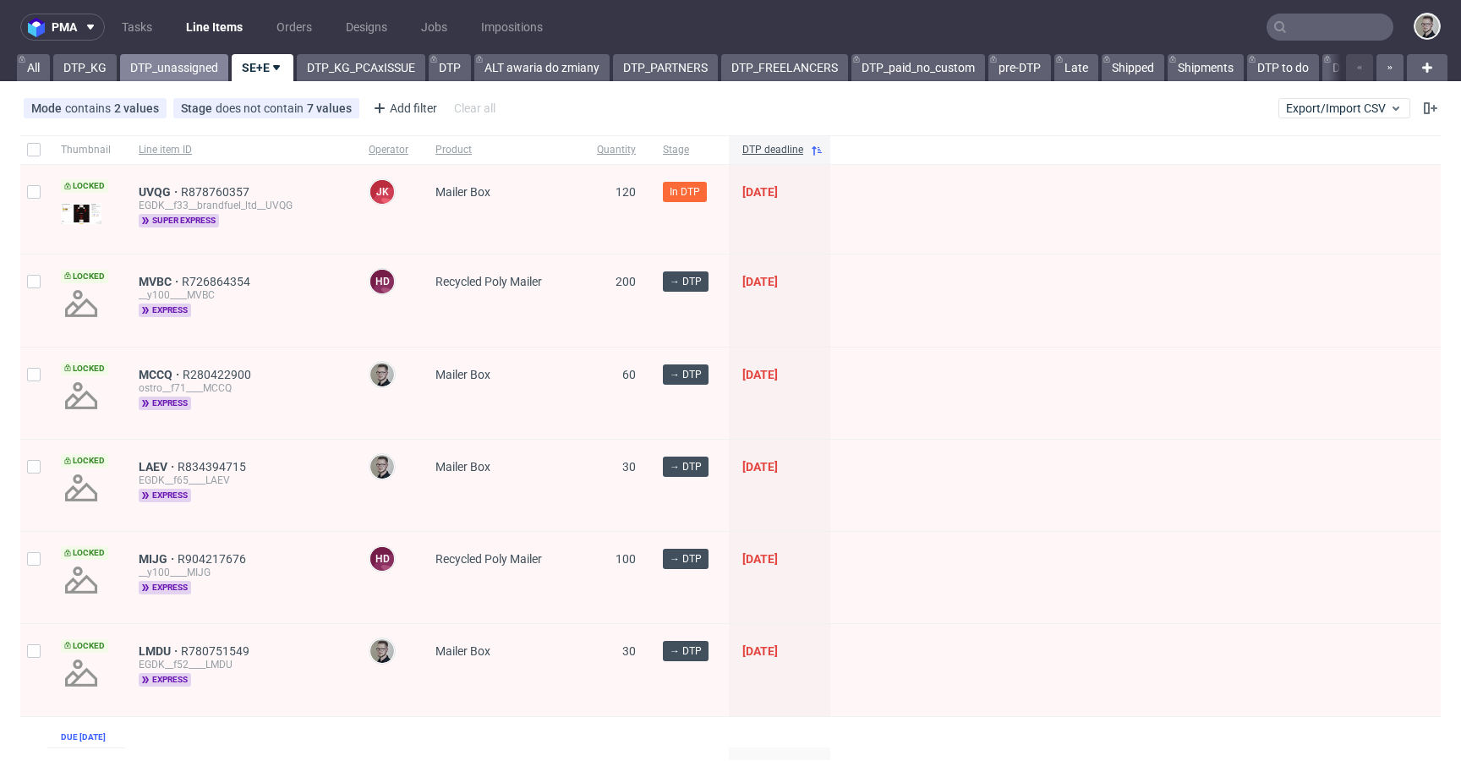
click at [145, 60] on link "DTP_unassigned" at bounding box center [174, 67] width 108 height 27
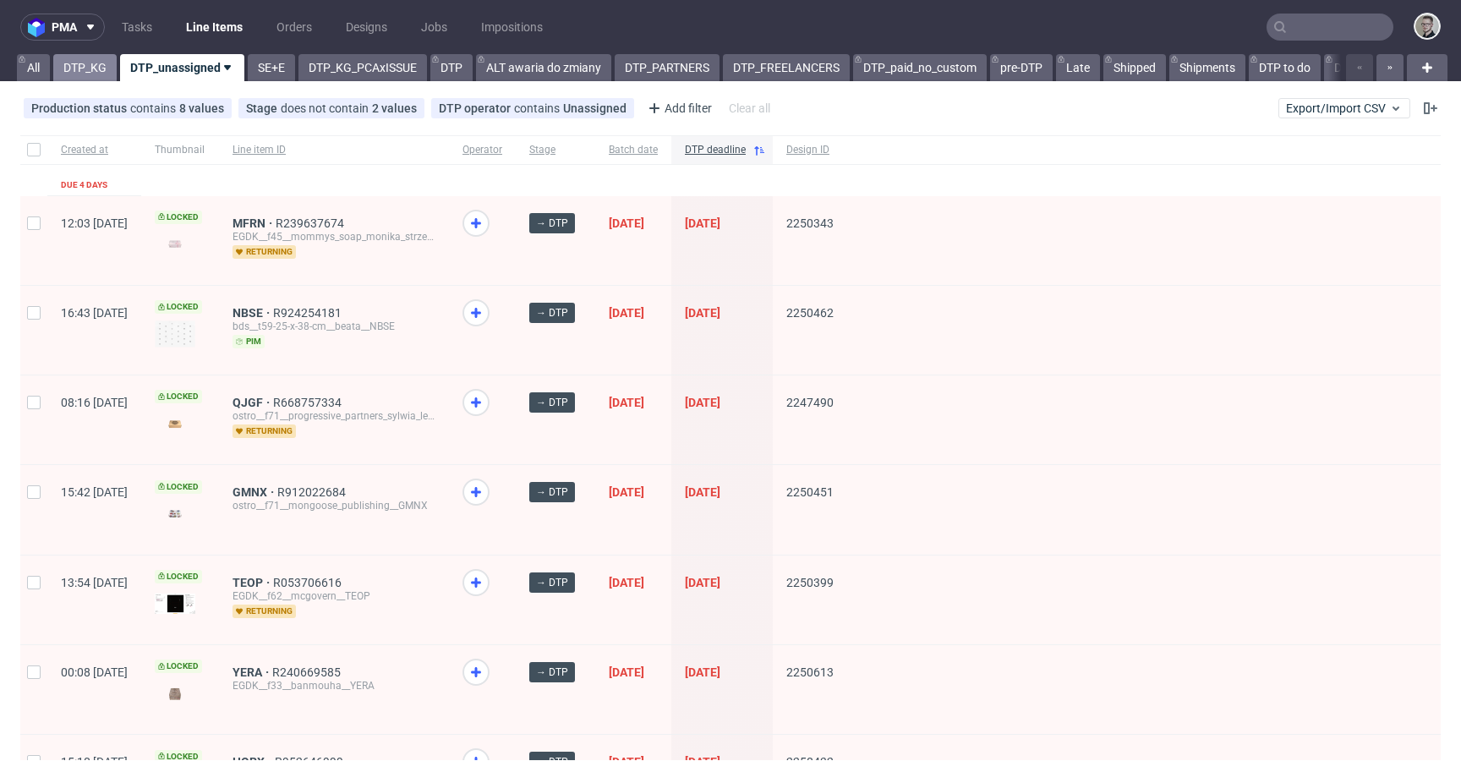
click at [90, 66] on link "DTP_KG" at bounding box center [84, 67] width 63 height 27
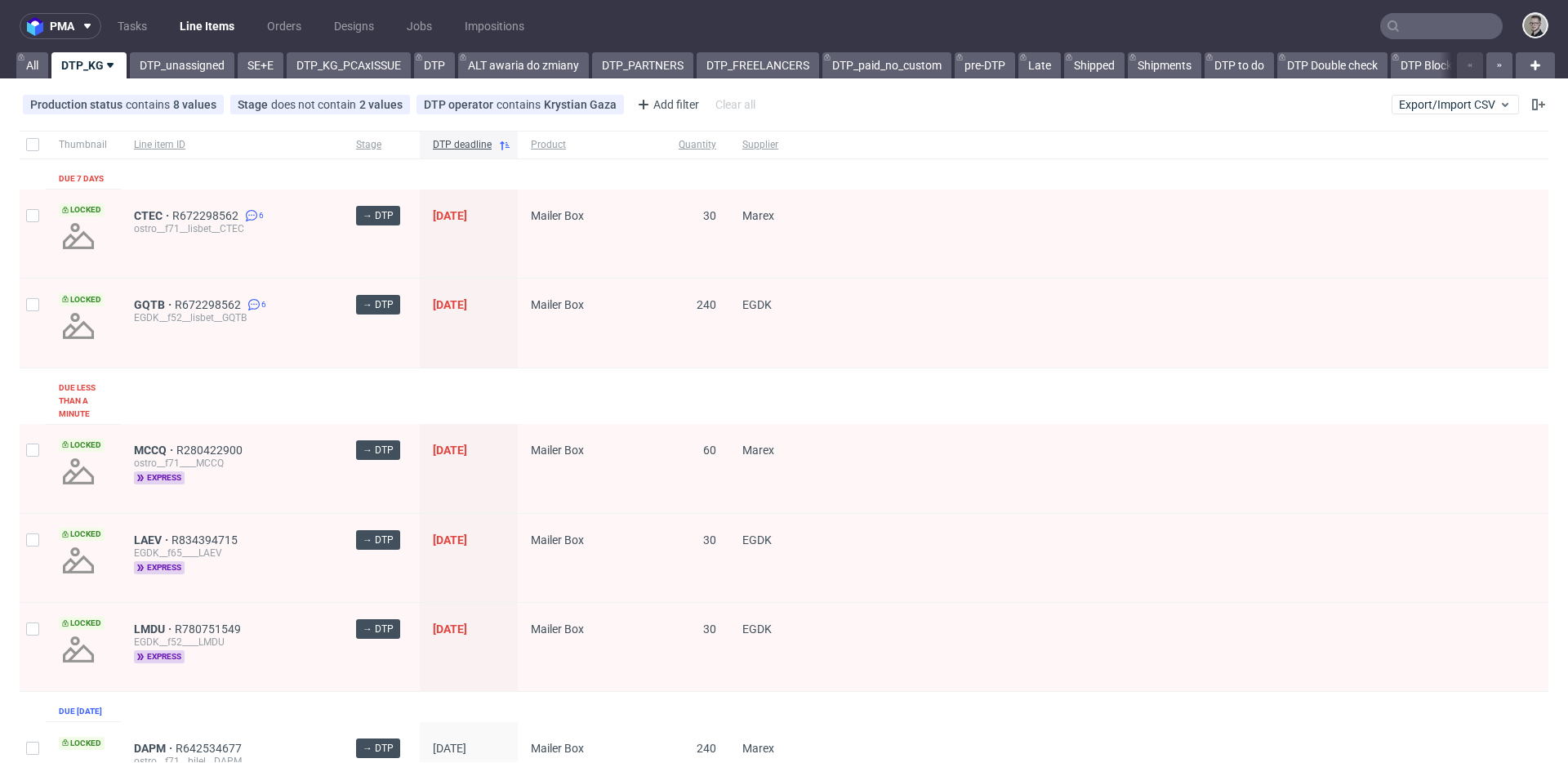
click at [433, 67] on link "DTP" at bounding box center [435, 65] width 41 height 26
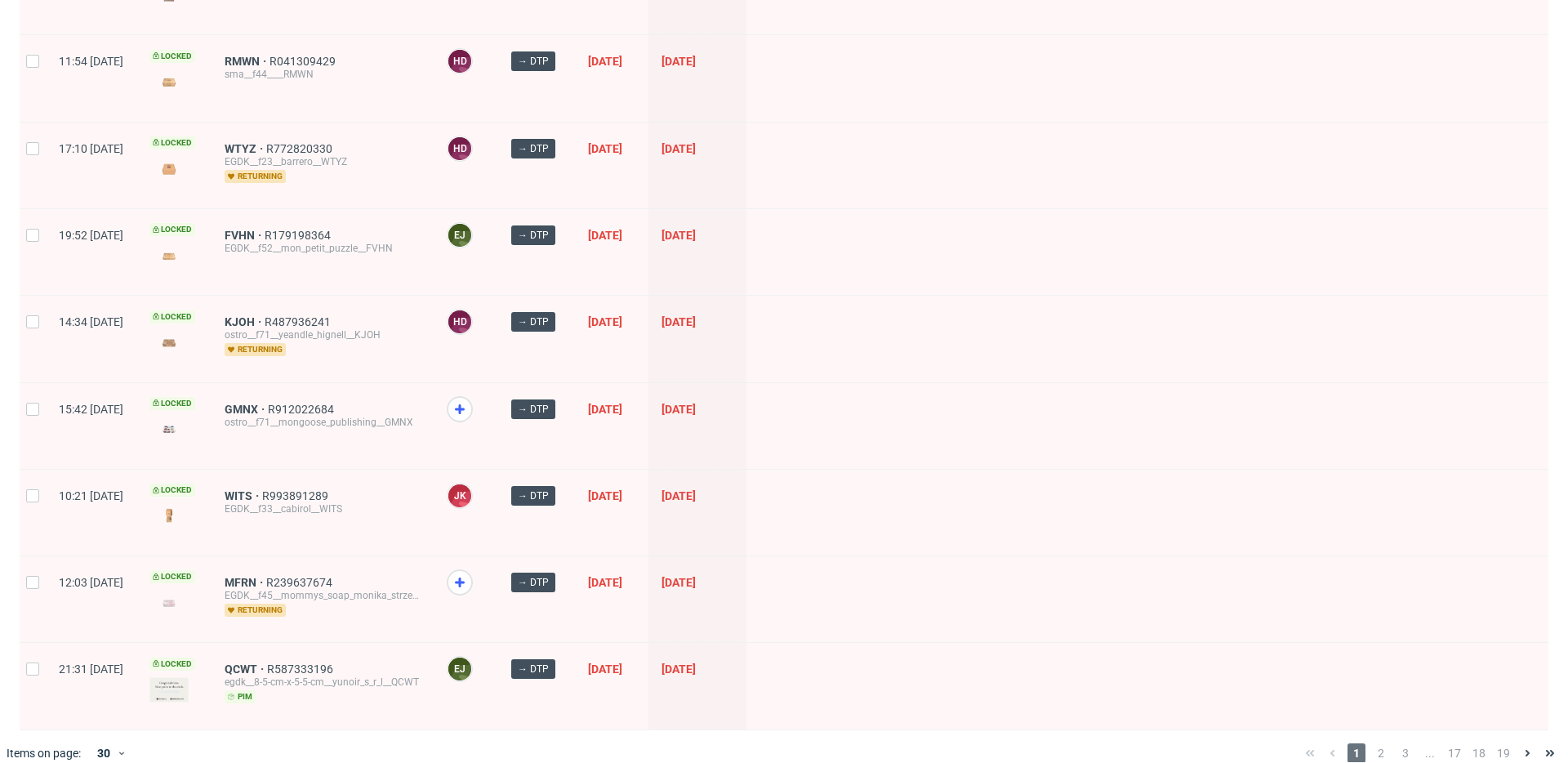
scroll to position [2138, 0]
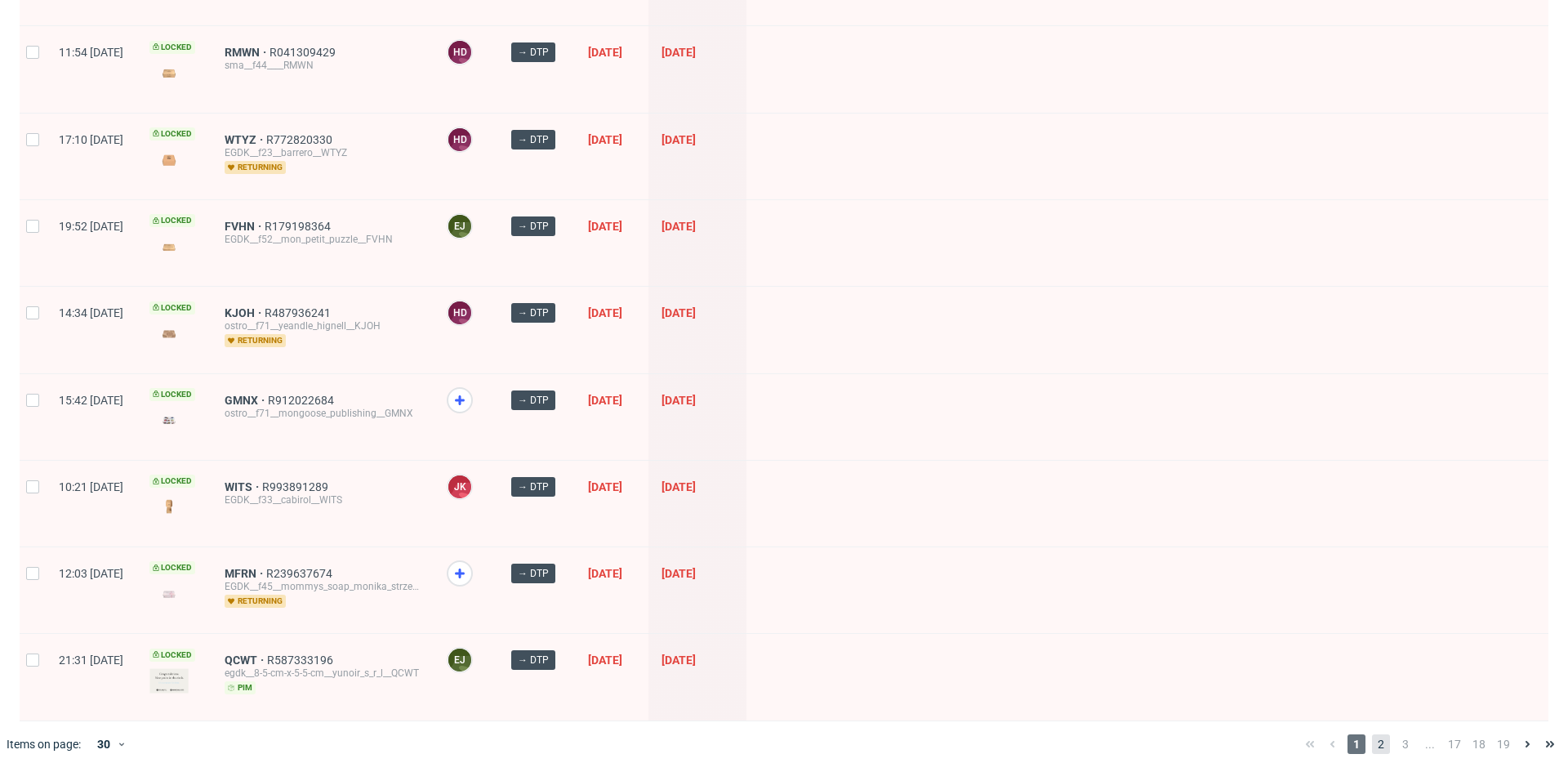
click at [1372, 734] on span "2" at bounding box center [1381, 744] width 18 height 19
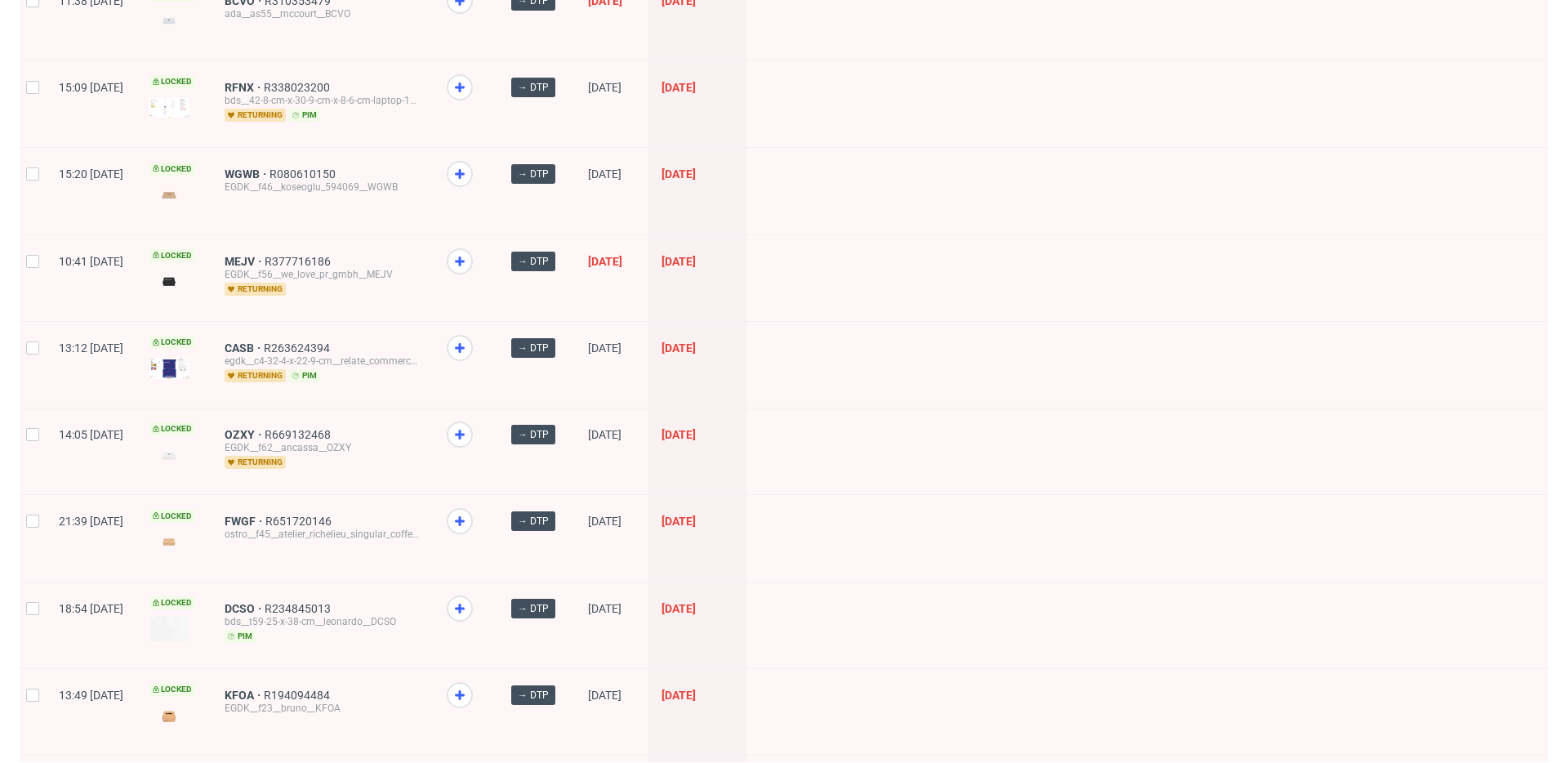
scroll to position [2102, 0]
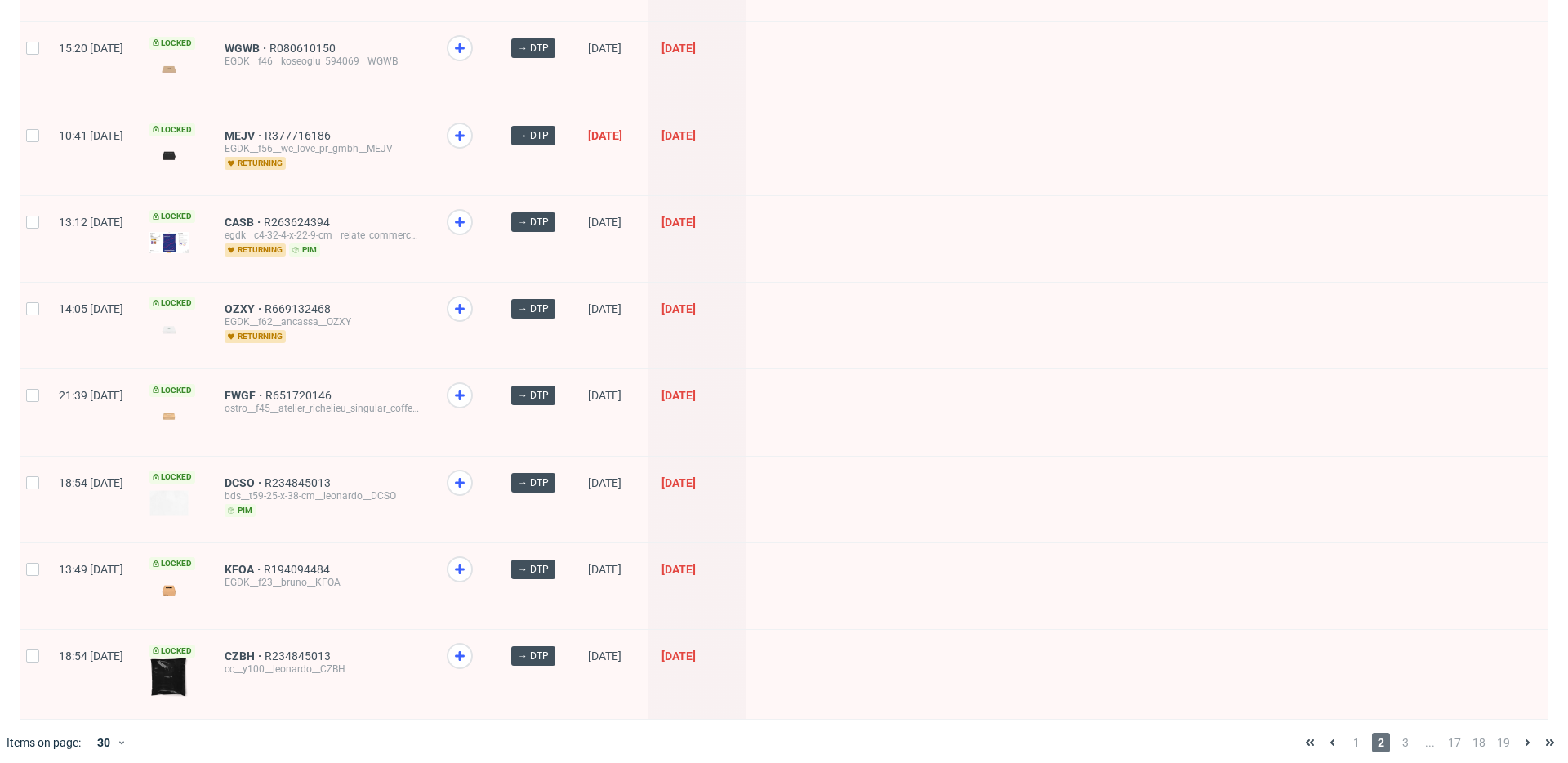
click at [1386, 721] on div "1 2 3 ... 17 18 19" at bounding box center [1431, 742] width 276 height 45
click at [1397, 732] on span "3" at bounding box center [1406, 742] width 18 height 19
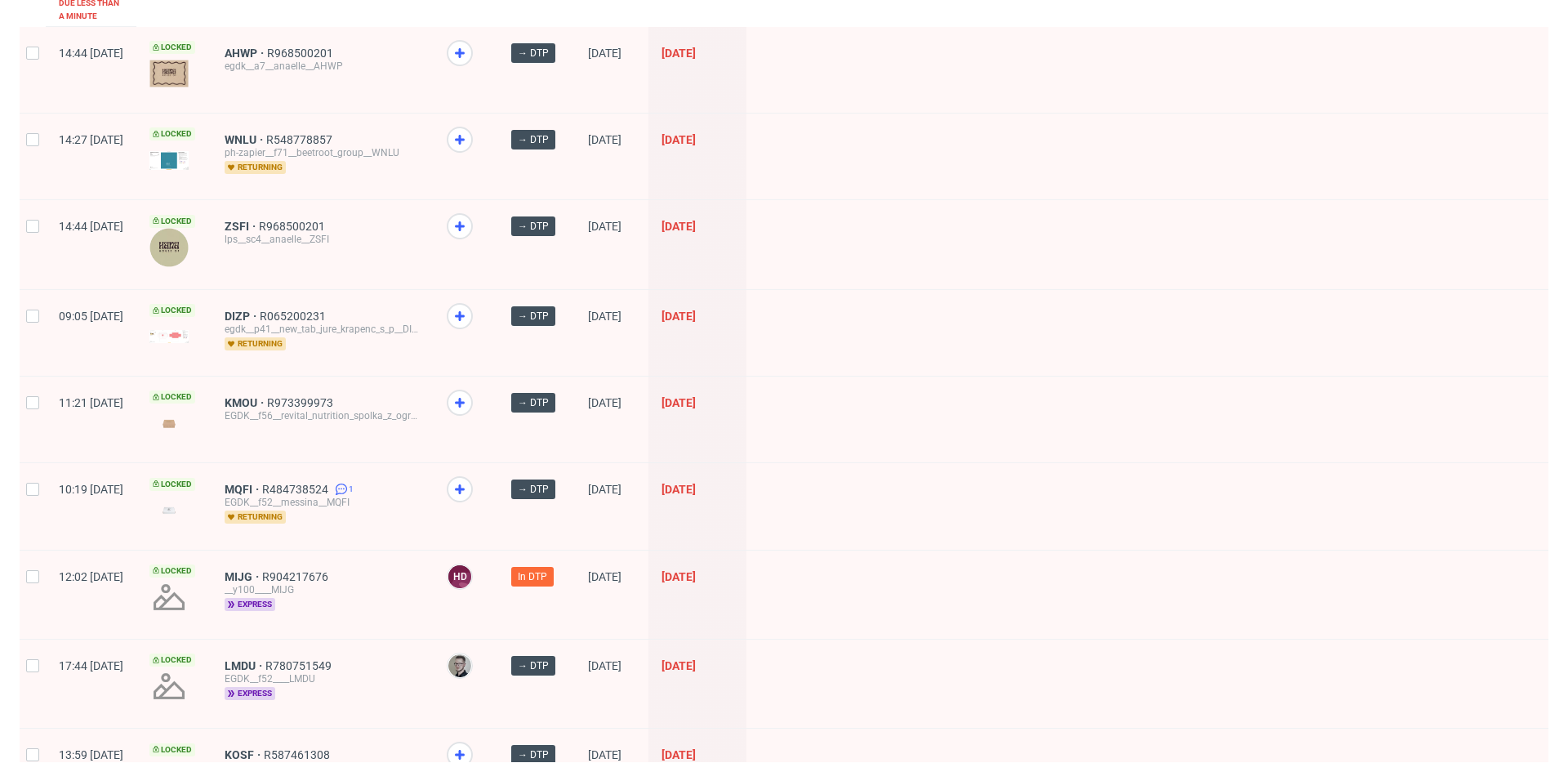
scroll to position [2134, 0]
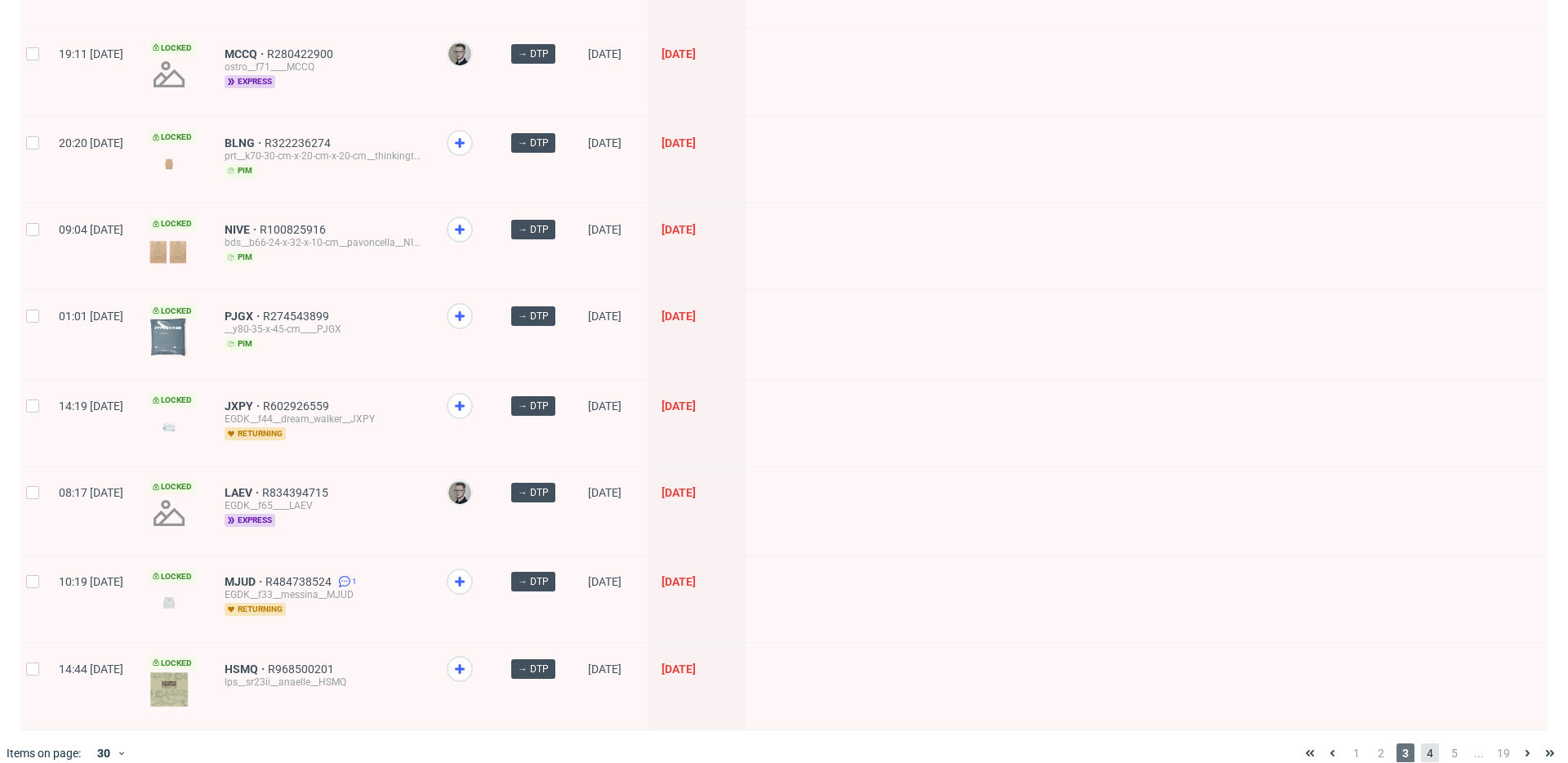
click at [1421, 743] on span "4" at bounding box center [1430, 752] width 18 height 19
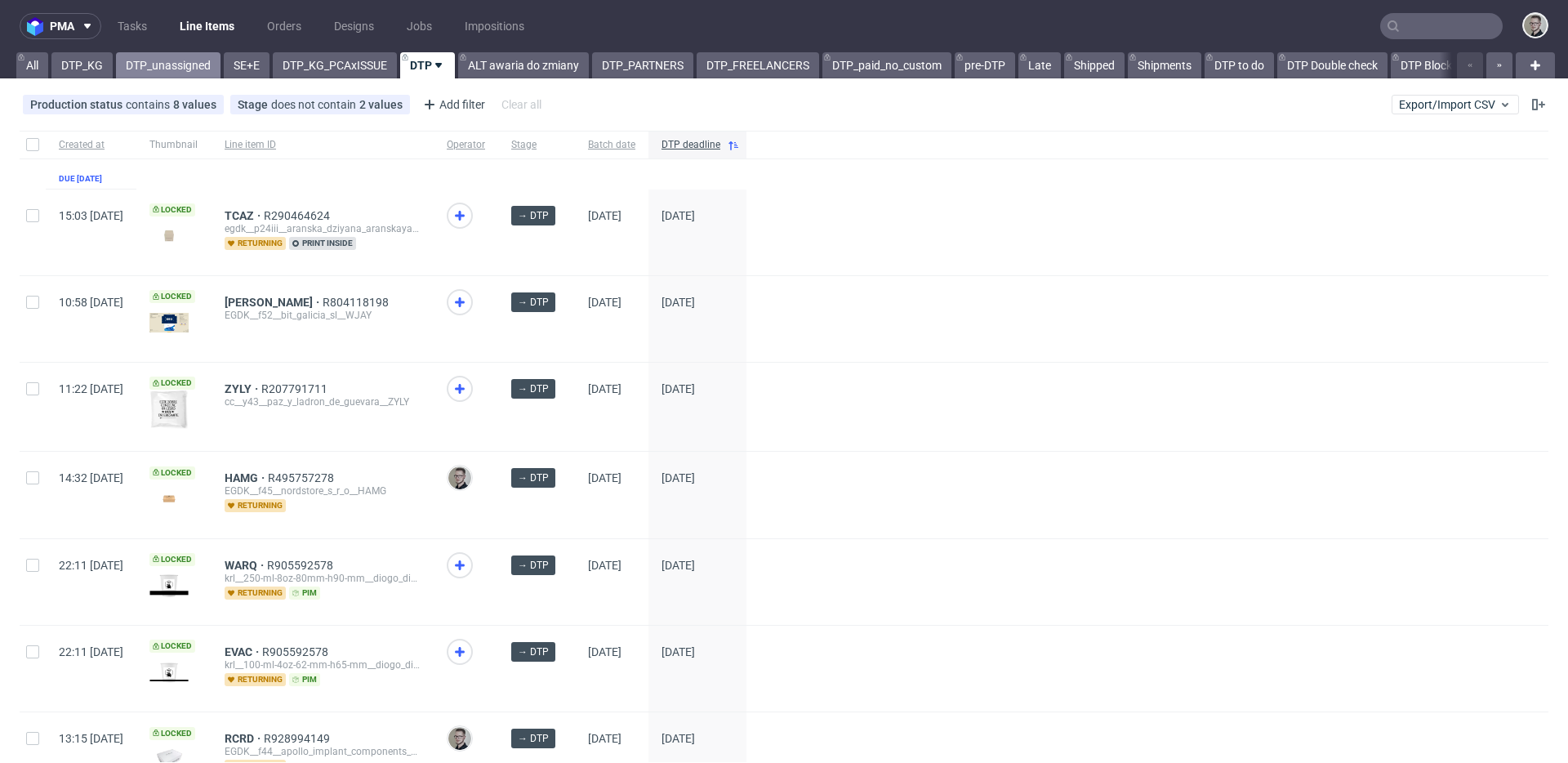
click at [177, 62] on link "DTP_unassigned" at bounding box center [168, 65] width 104 height 26
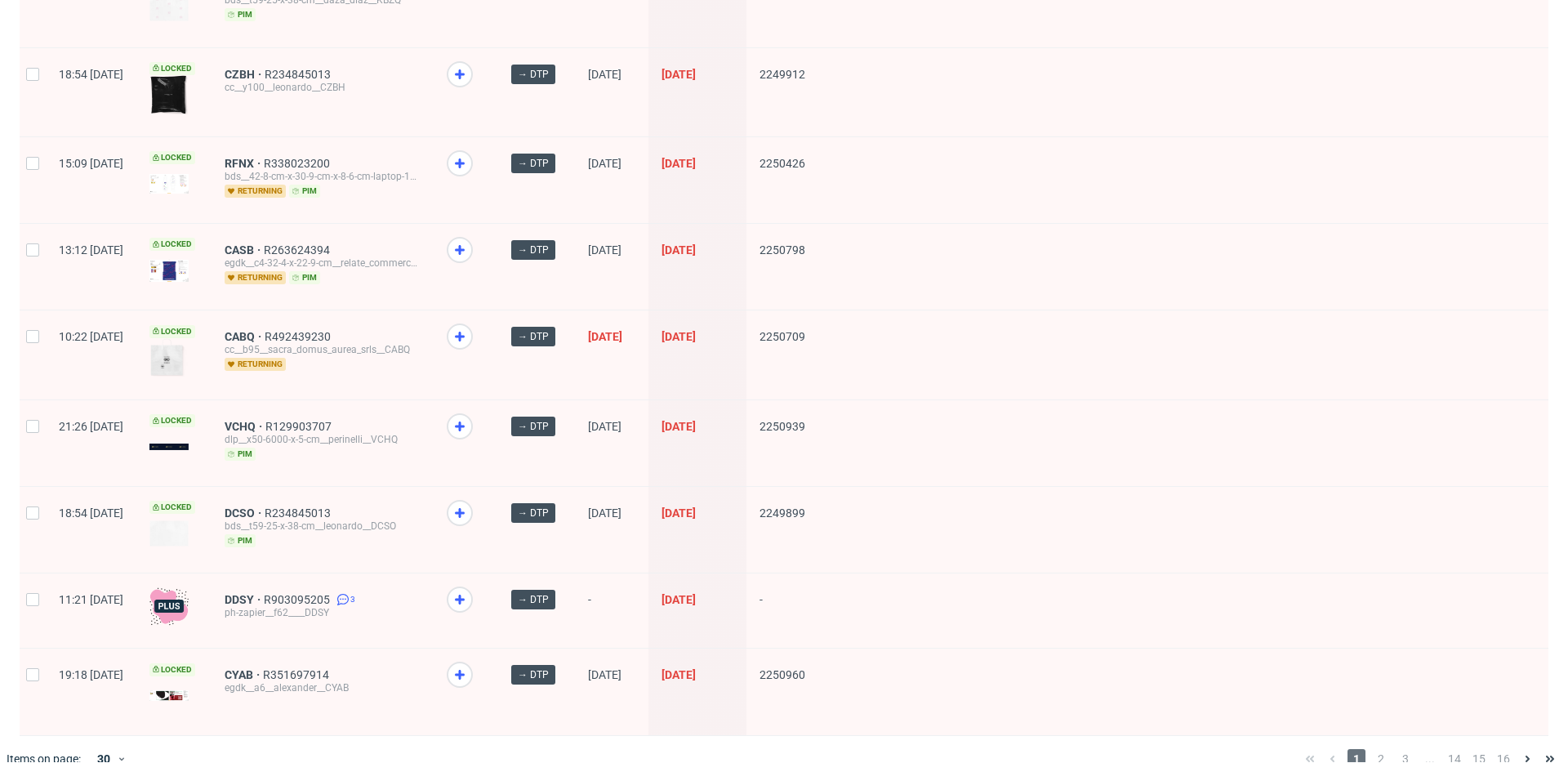
scroll to position [2110, 0]
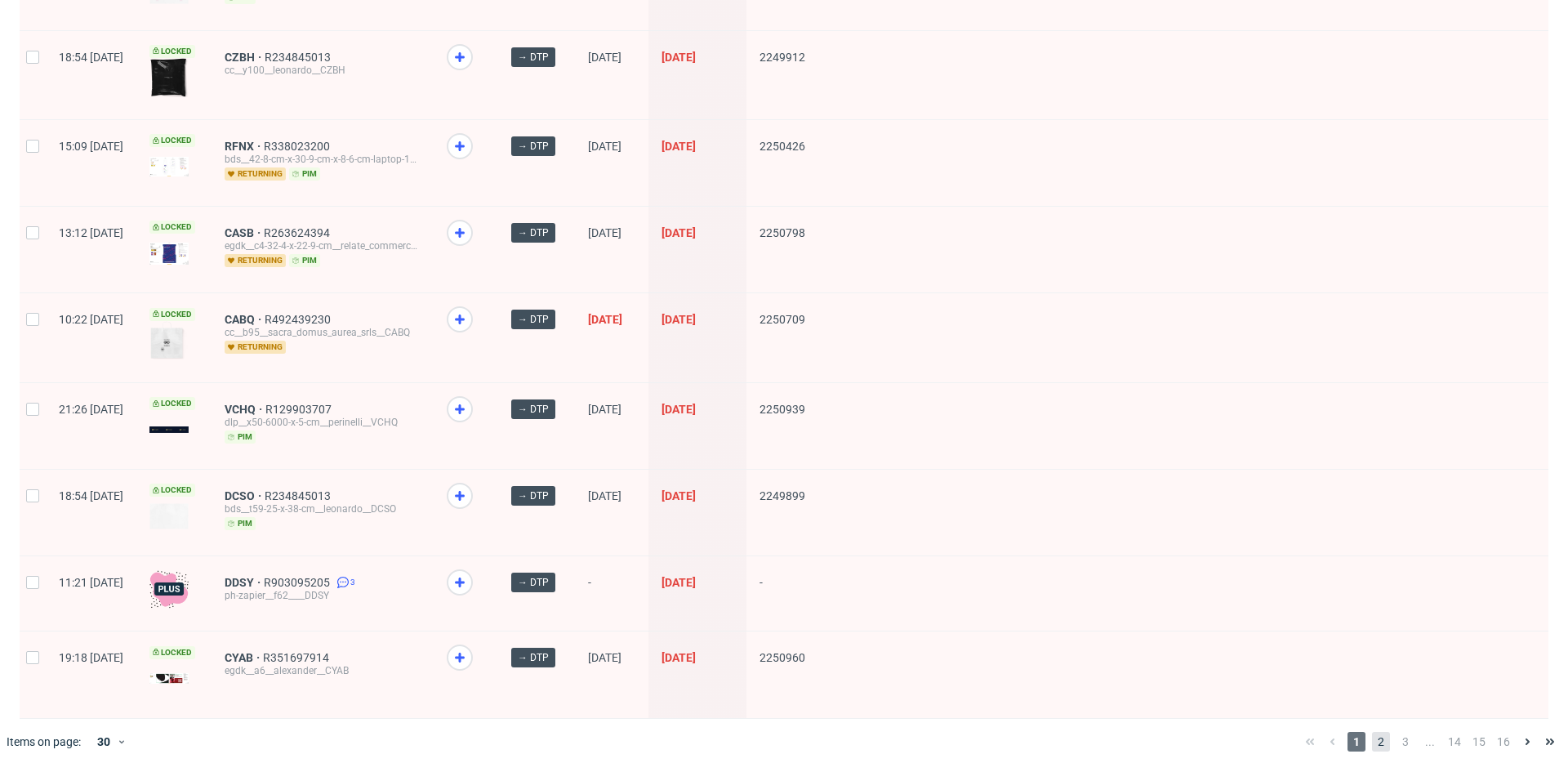
click at [1373, 734] on span "2" at bounding box center [1381, 742] width 18 height 19
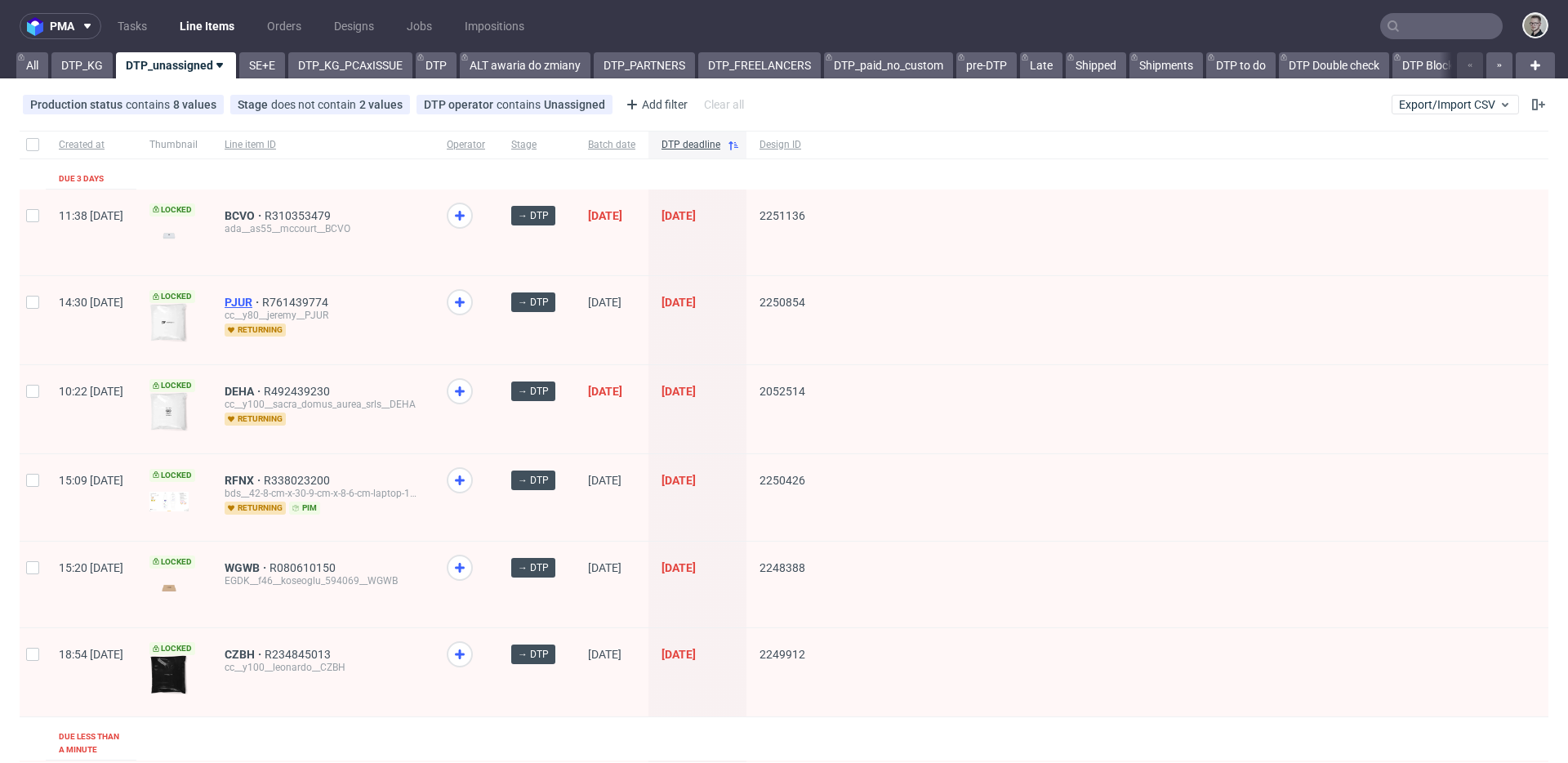
click at [262, 297] on span "PJUR" at bounding box center [243, 302] width 38 height 14
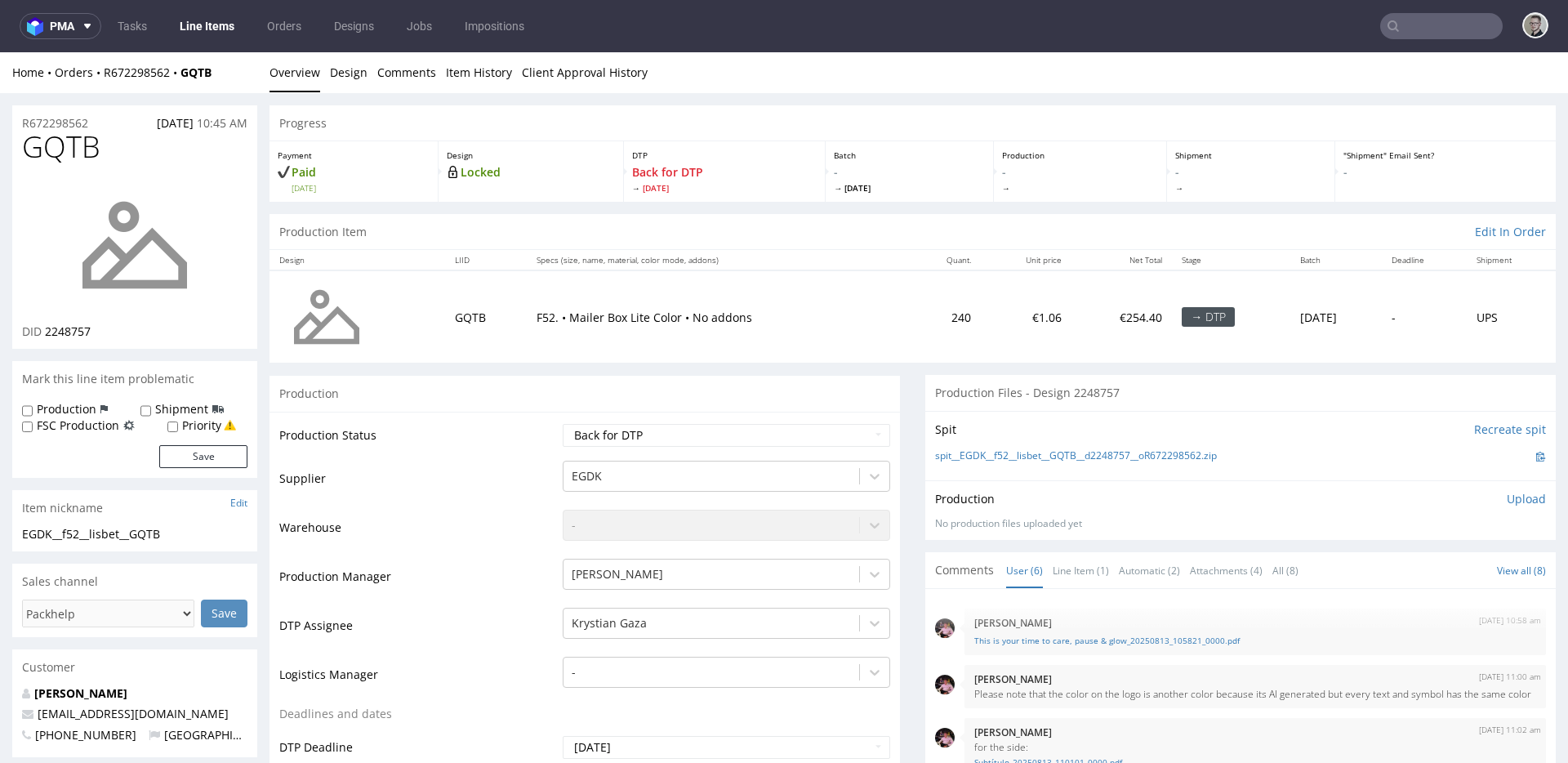
scroll to position [102, 0]
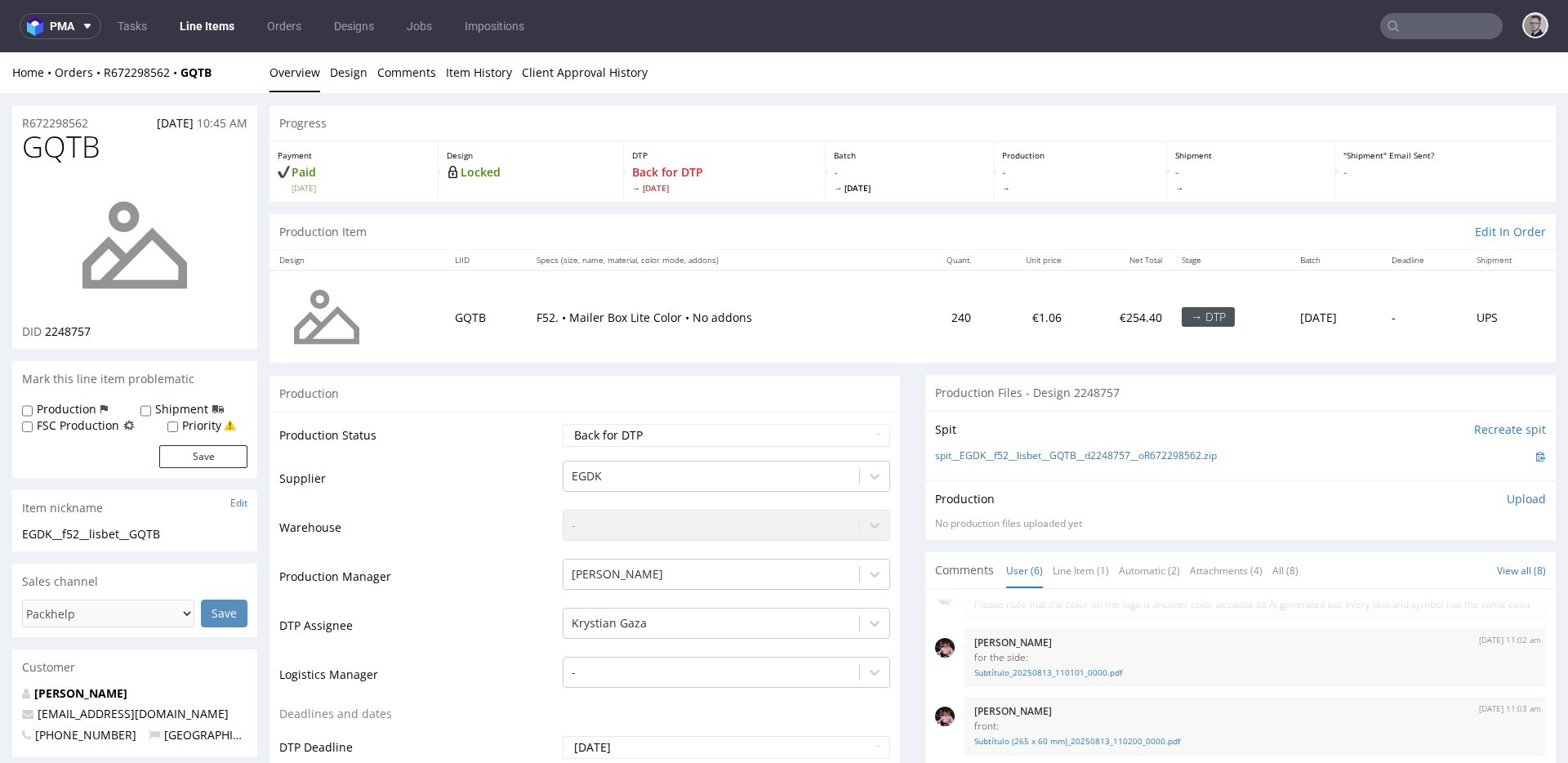
click at [755, 402] on div "Production" at bounding box center [584, 393] width 631 height 37
drag, startPoint x: 963, startPoint y: 383, endPoint x: 1153, endPoint y: 376, distance: 190.1
click at [1153, 377] on div "Production Files - Design 2248757" at bounding box center [1240, 392] width 631 height 36
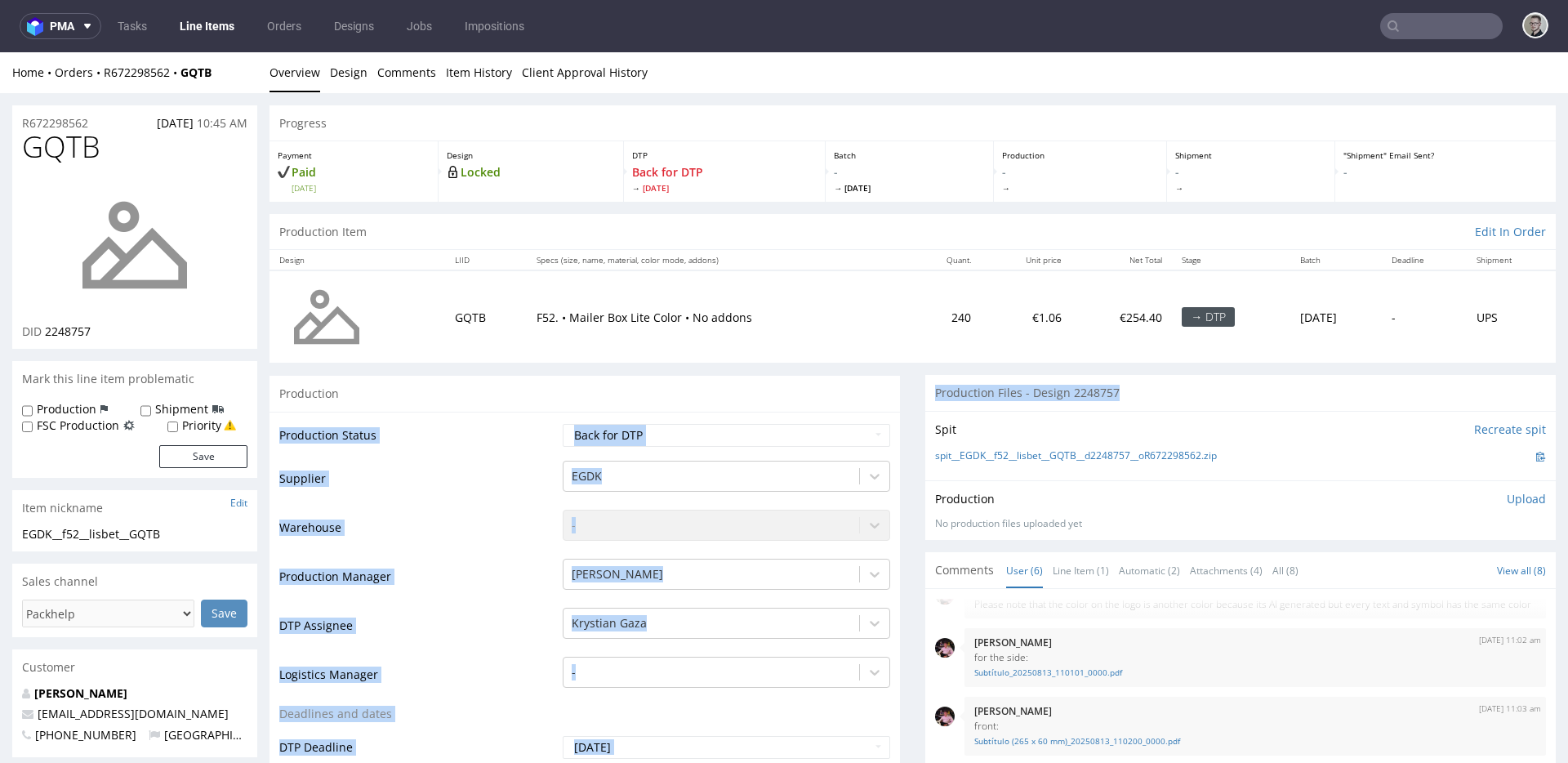
drag, startPoint x: 1144, startPoint y: 406, endPoint x: 705, endPoint y: 395, distance: 439.1
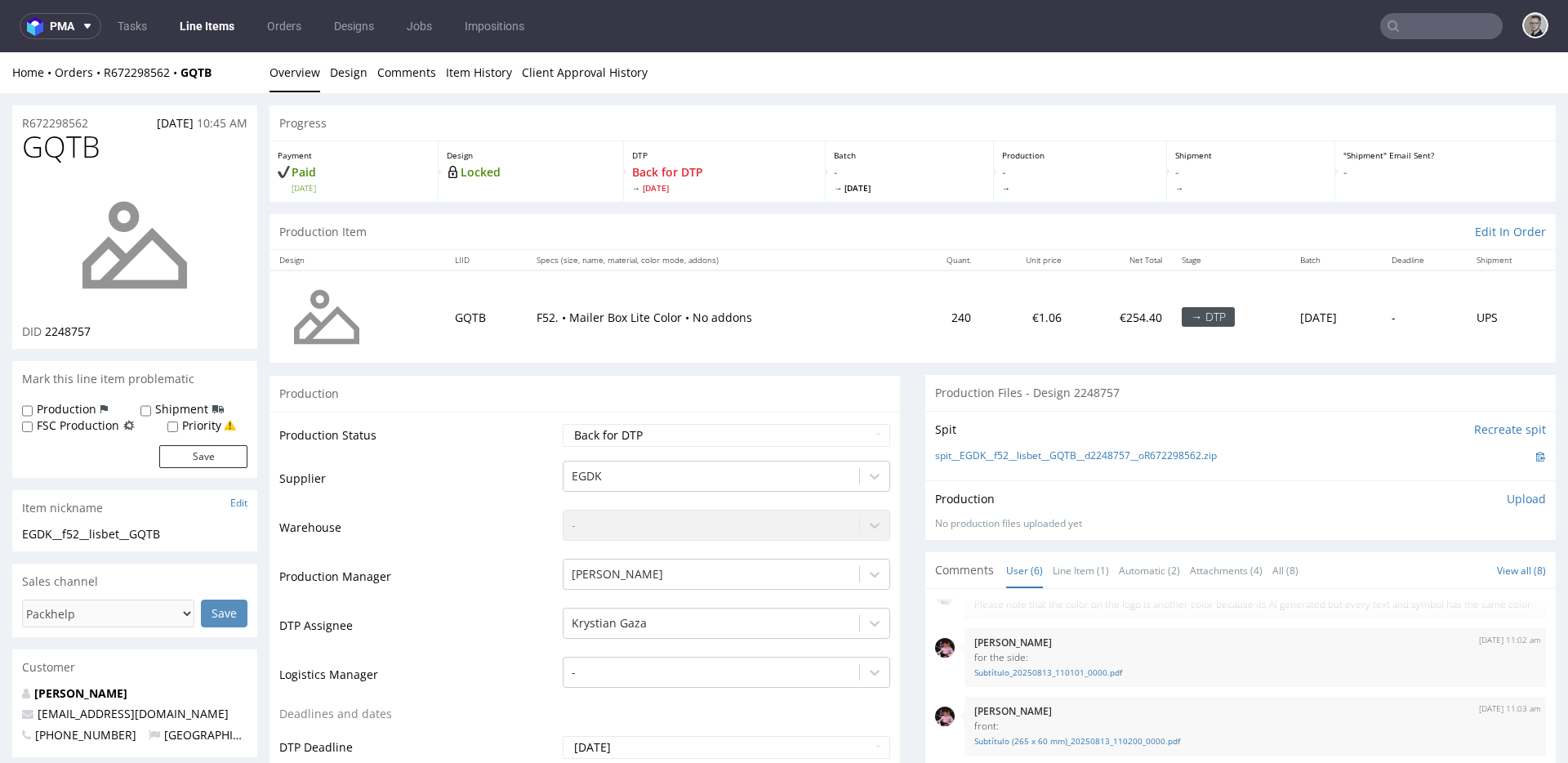
click at [815, 359] on td "F52. • Mailer Box Lite Color • No addons" at bounding box center [718, 317] width 383 height 93
click at [844, 382] on div "Production" at bounding box center [584, 393] width 631 height 37
click at [851, 386] on div "Production" at bounding box center [584, 393] width 631 height 37
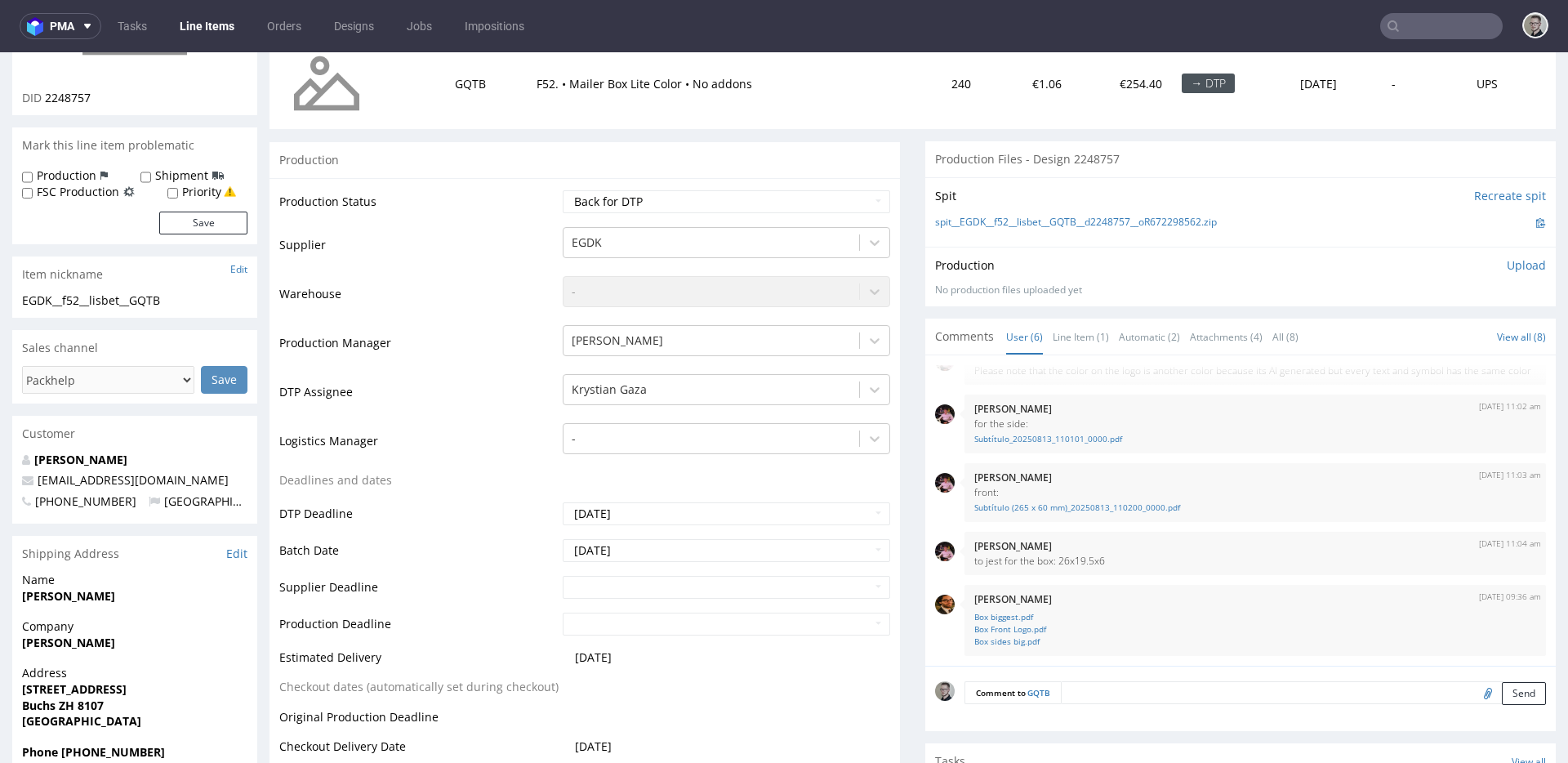
scroll to position [519, 0]
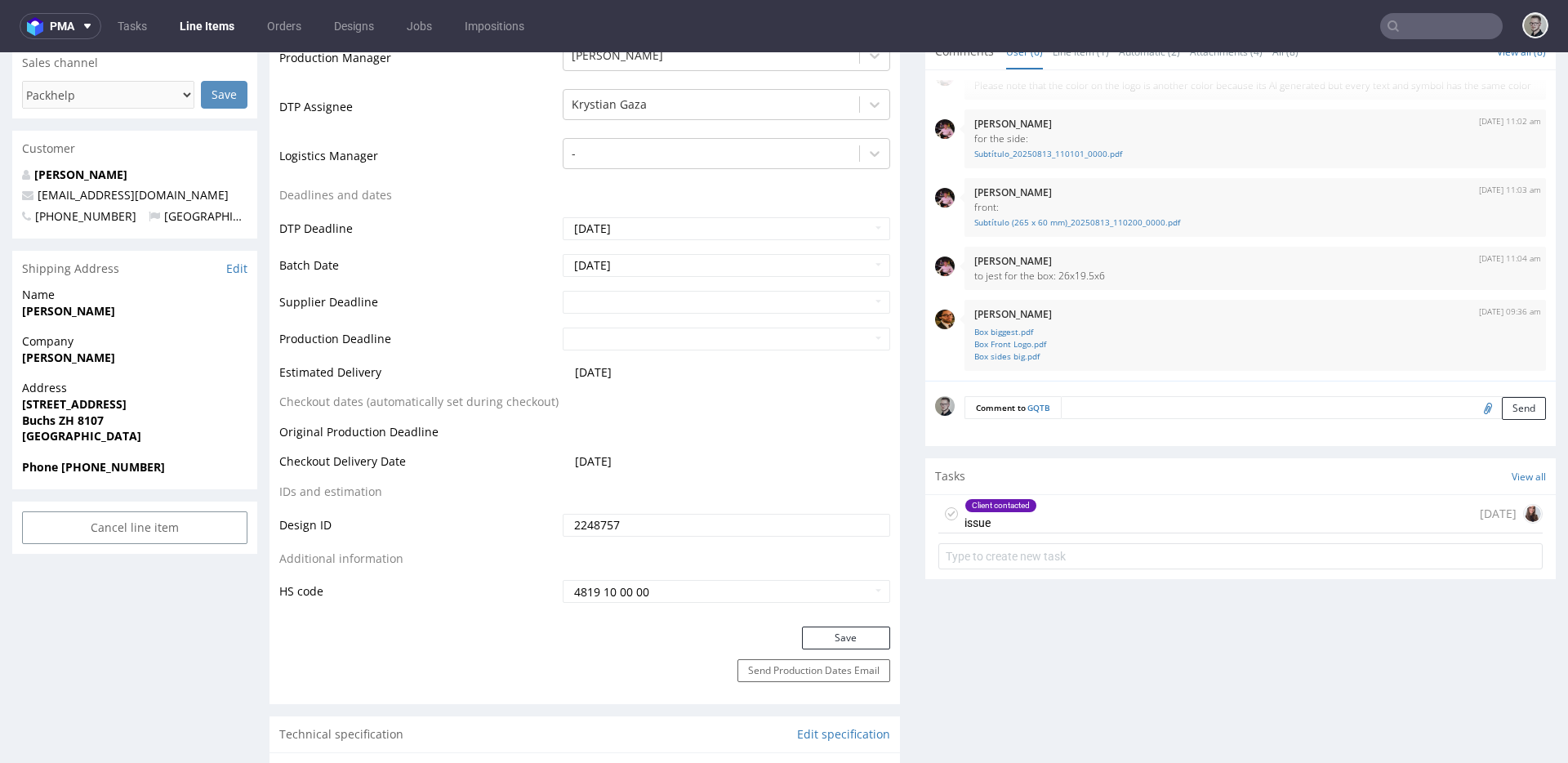
click at [1052, 523] on div "Client contacted issue 3 days ago" at bounding box center [1240, 514] width 605 height 39
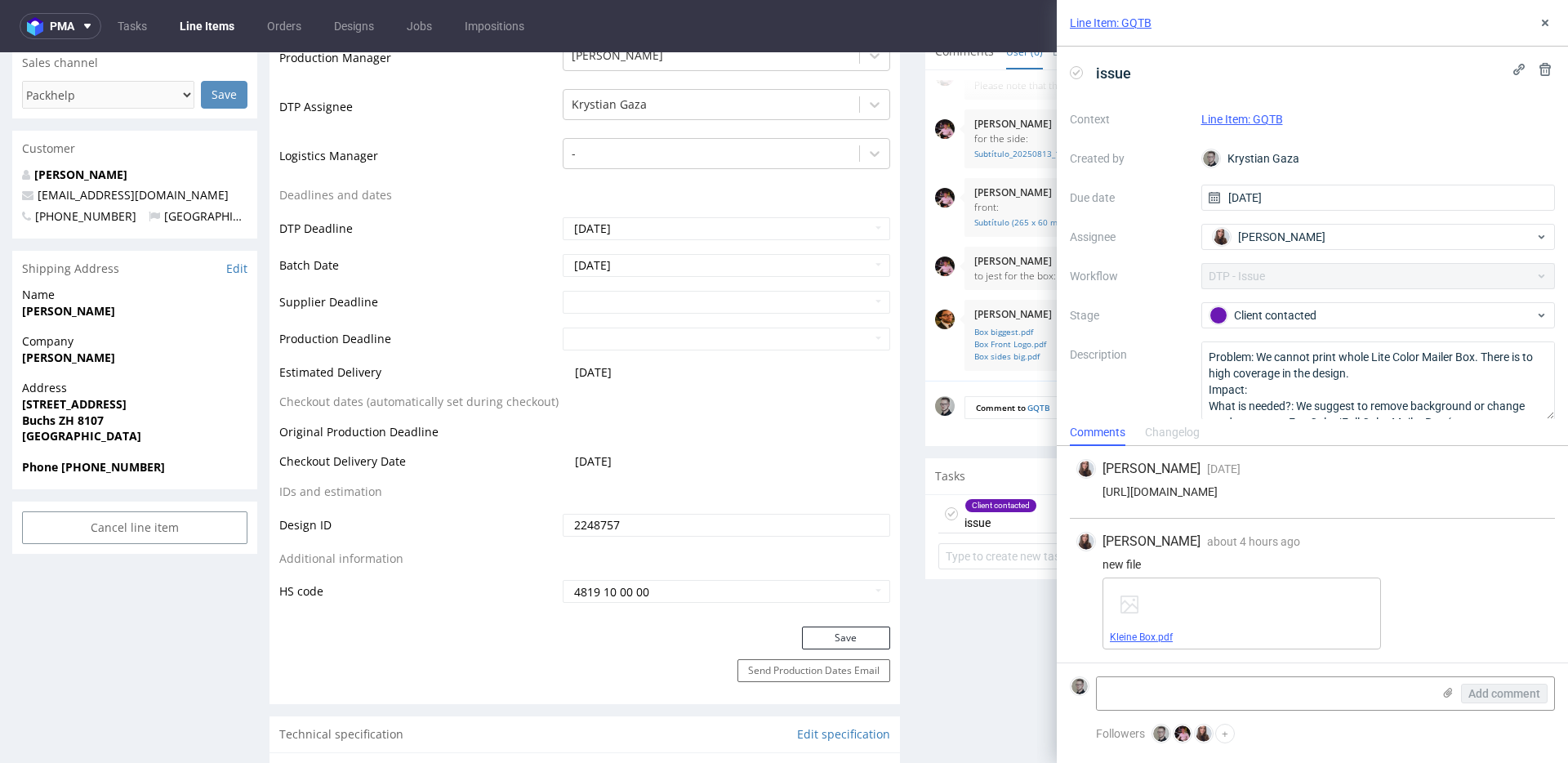
click at [1152, 636] on link "Kleine Box.pdf" at bounding box center [1141, 637] width 63 height 12
click at [1547, 18] on icon at bounding box center [1546, 23] width 14 height 14
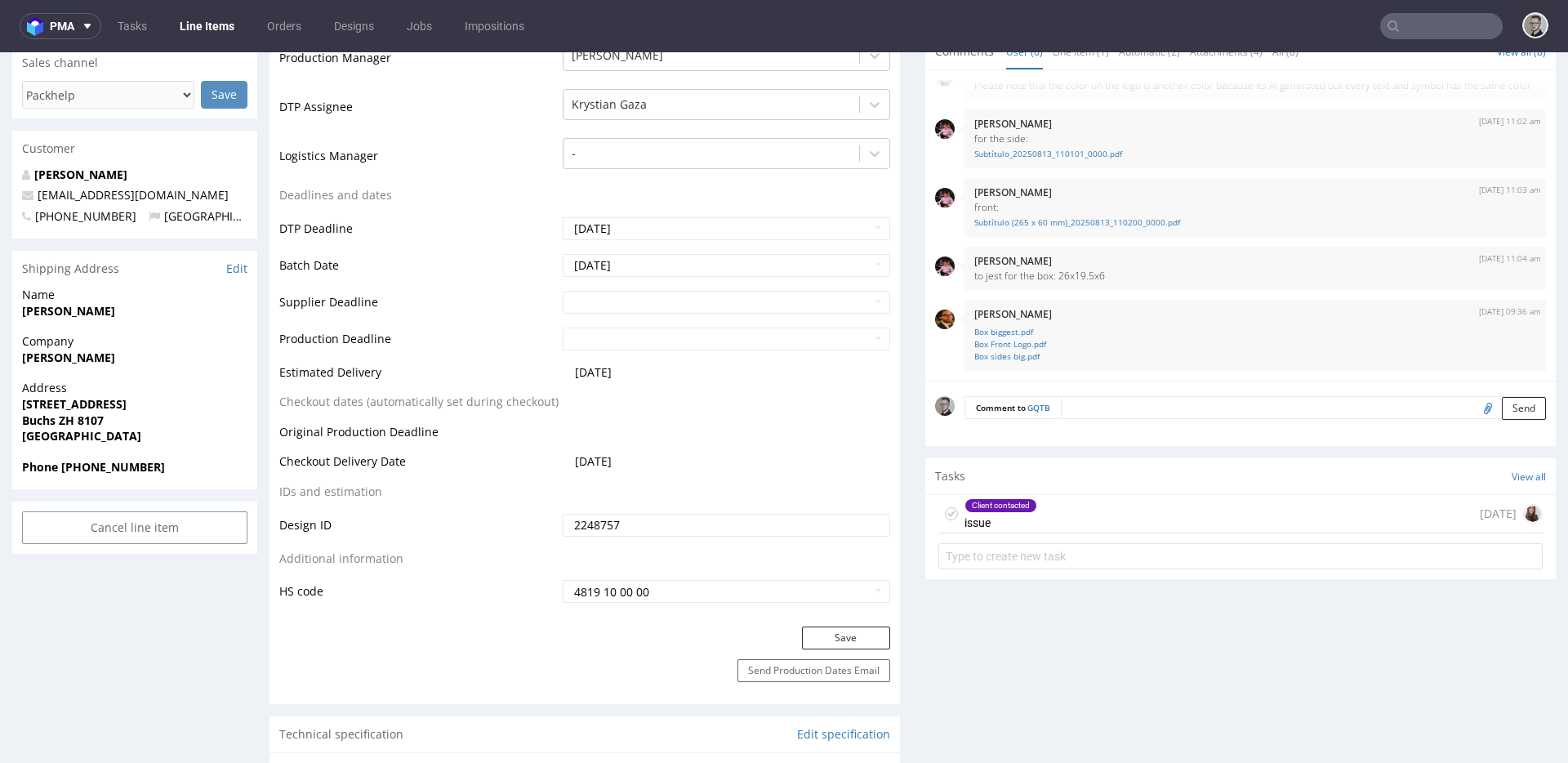
click at [949, 510] on use at bounding box center [953, 513] width 8 height 6
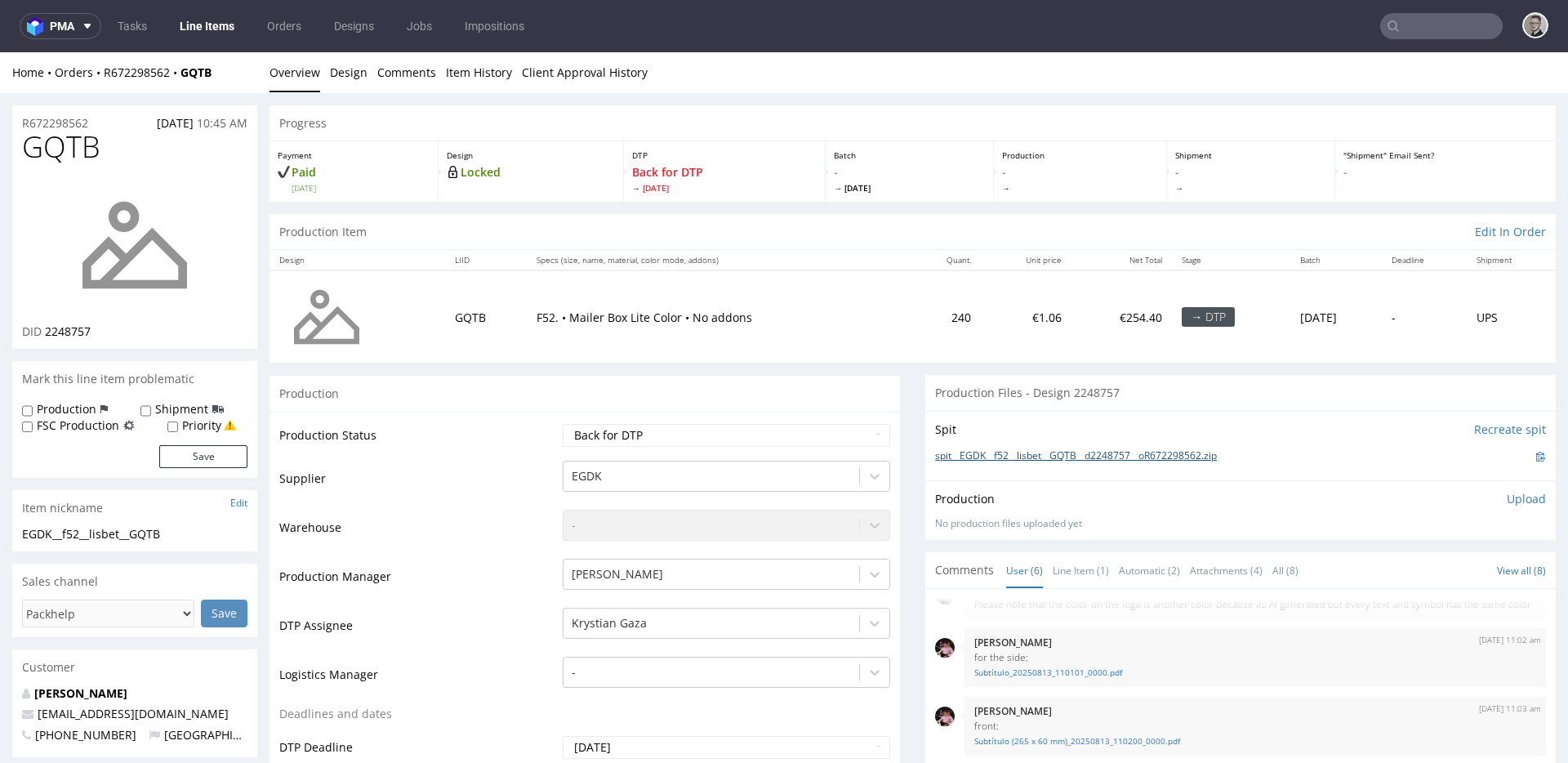
click at [1129, 453] on link "spit__EGDK__f52__lisbet__GQTB__d2248757__oR672298562.zip" at bounding box center [1076, 456] width 282 height 14
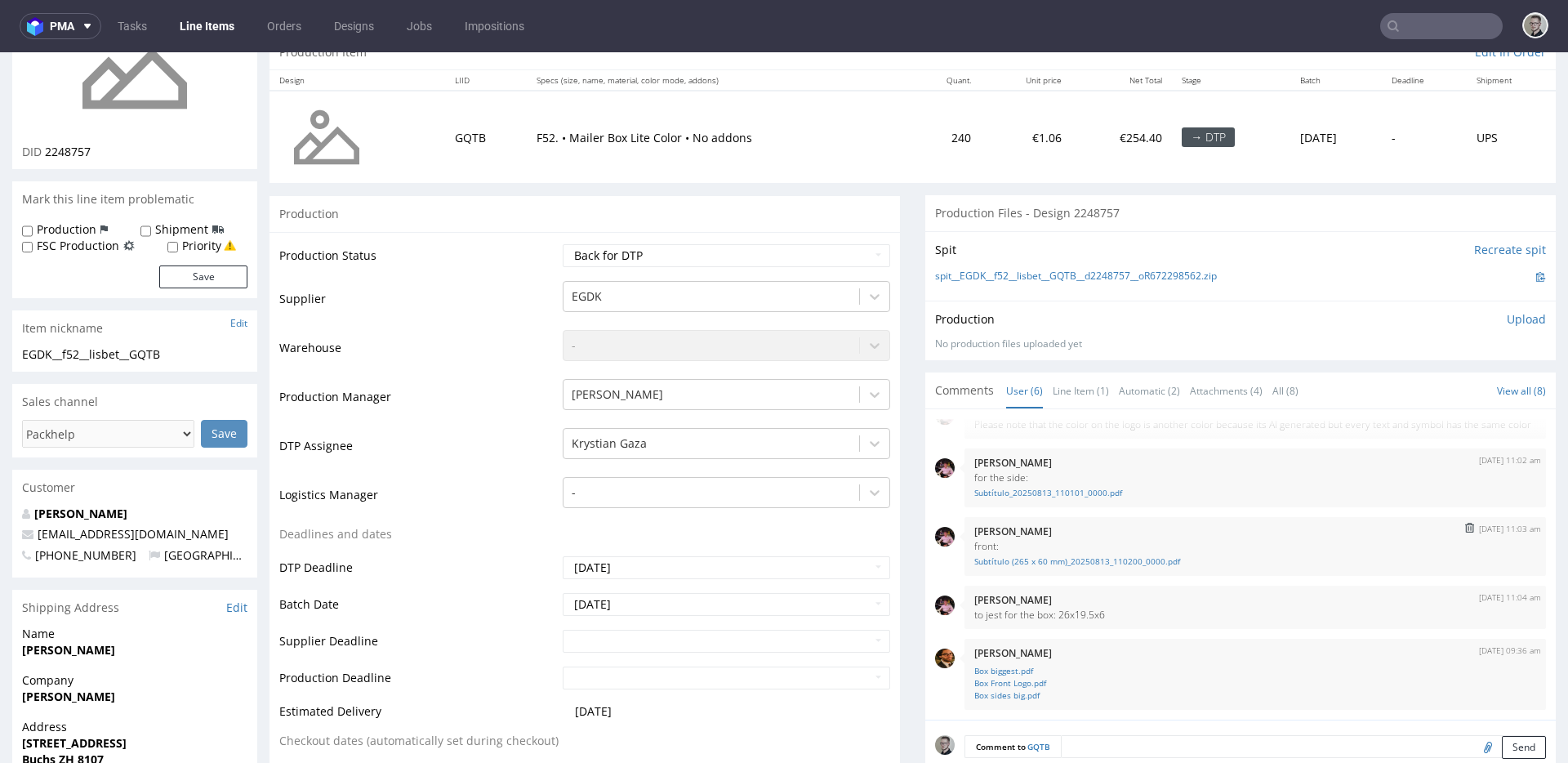
scroll to position [205, 0]
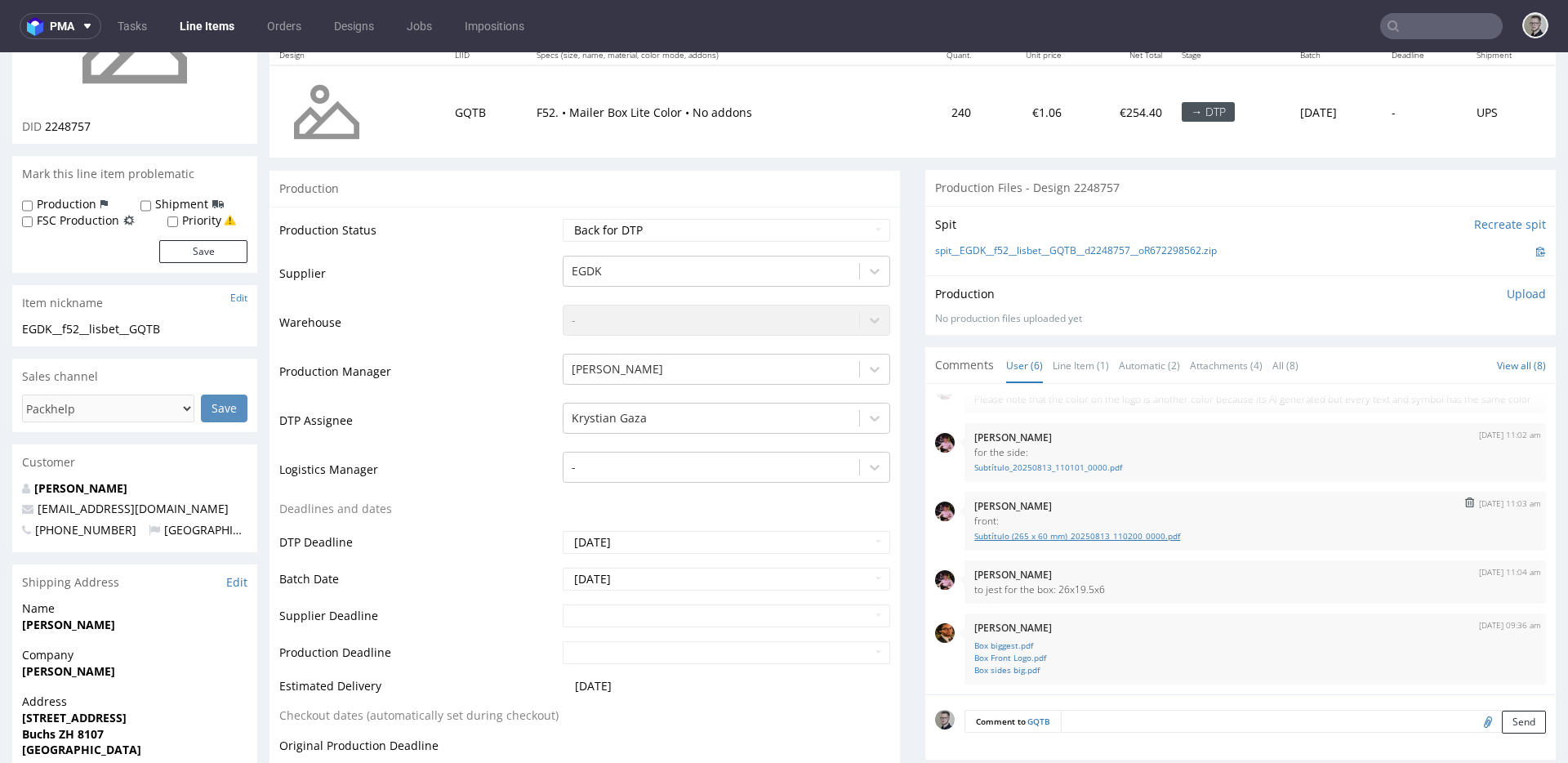
click at [1091, 540] on link "Subtítulo (265 x 60 mm)_20250813_110200_0000.pdf" at bounding box center [1256, 536] width 562 height 13
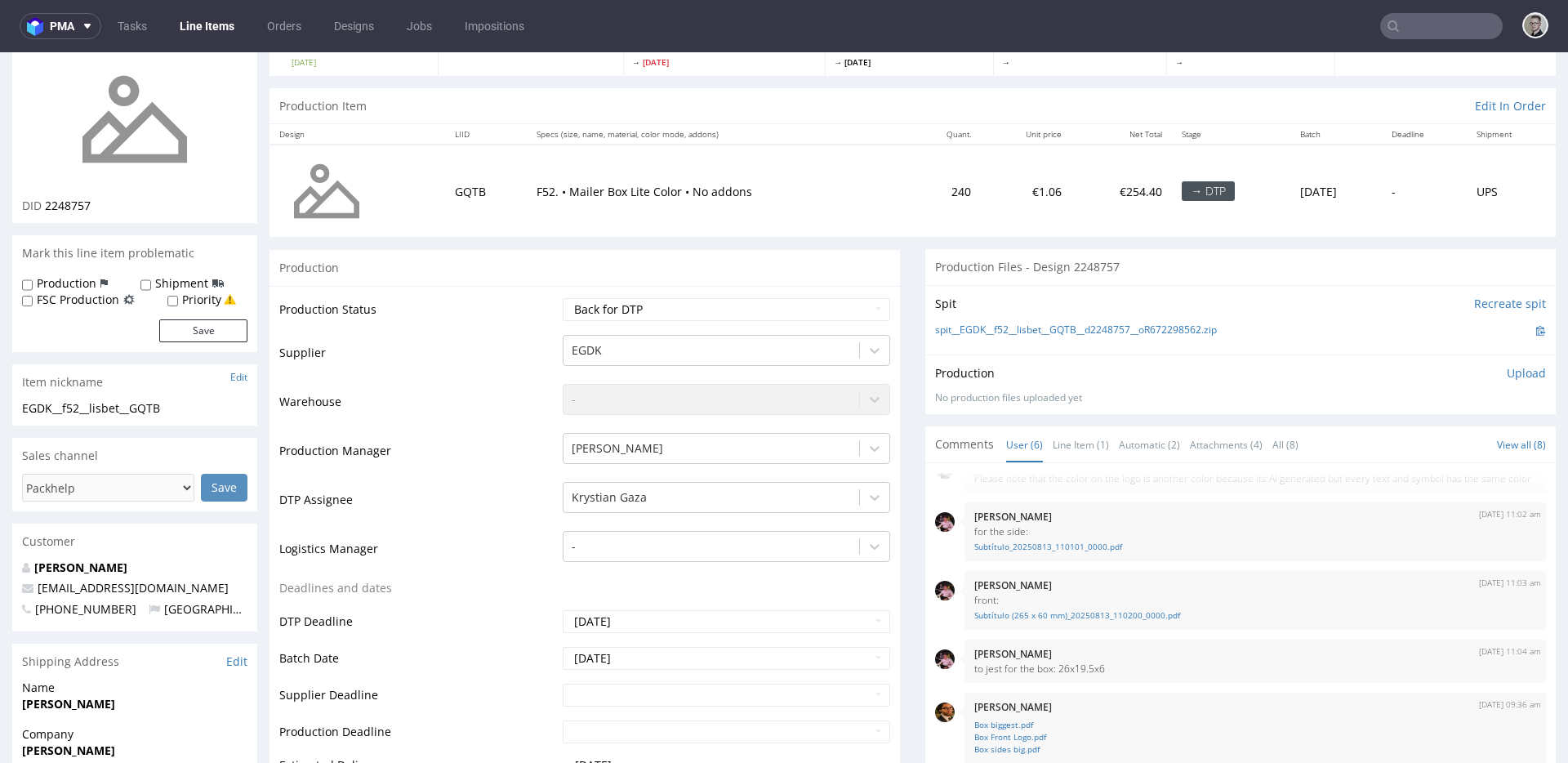
scroll to position [0, 0]
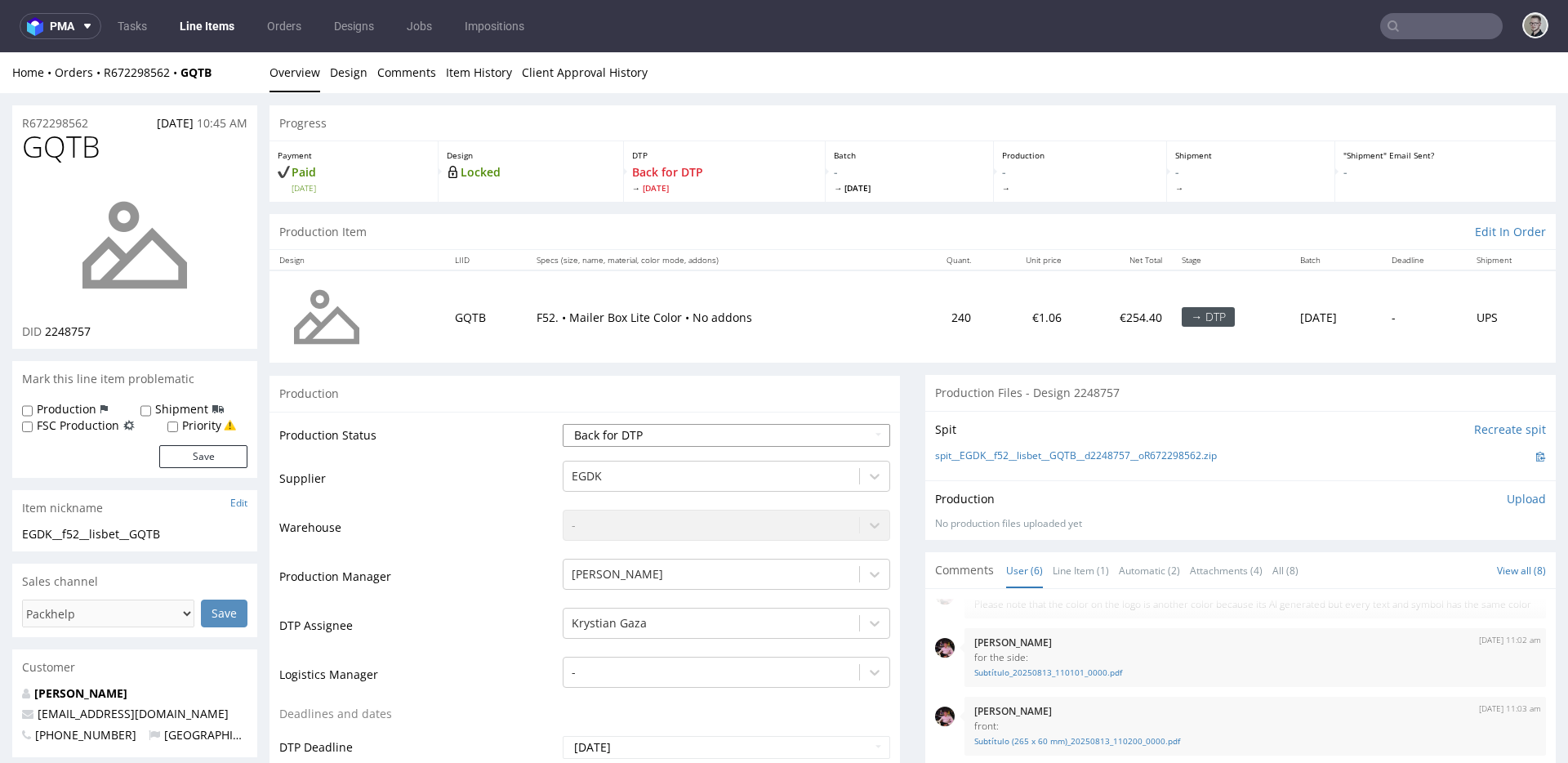
click at [659, 439] on select "Waiting for Artwork Waiting for Diecut Waiting for Mockup Waiting for DTP Waiti…" at bounding box center [727, 436] width 328 height 23
select select "dtp_in_process"
click at [563, 424] on select "Waiting for Artwork Waiting for Diecut Waiting for Mockup Waiting for DTP Waiti…" at bounding box center [727, 436] width 328 height 23
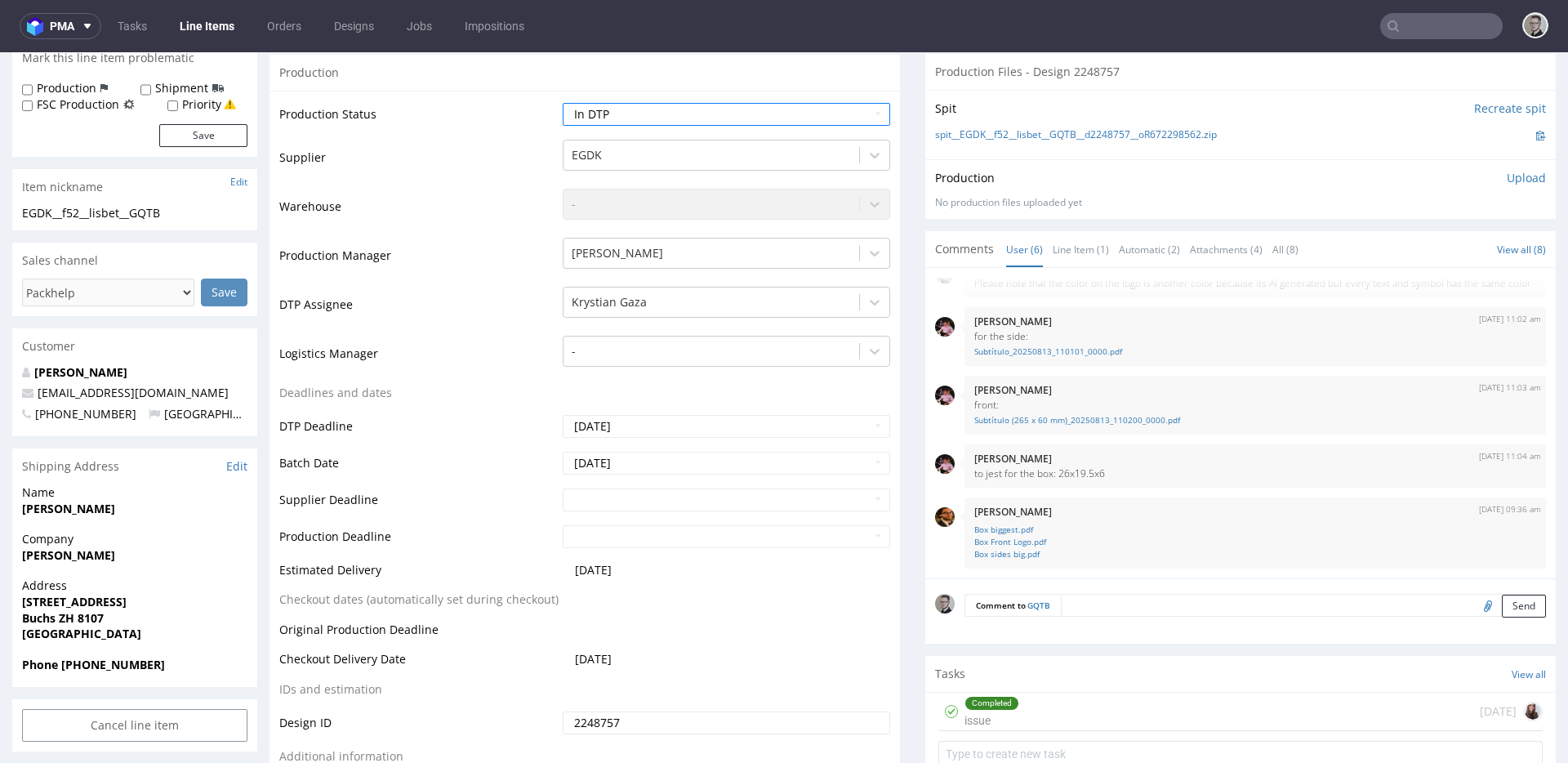
scroll to position [503, 0]
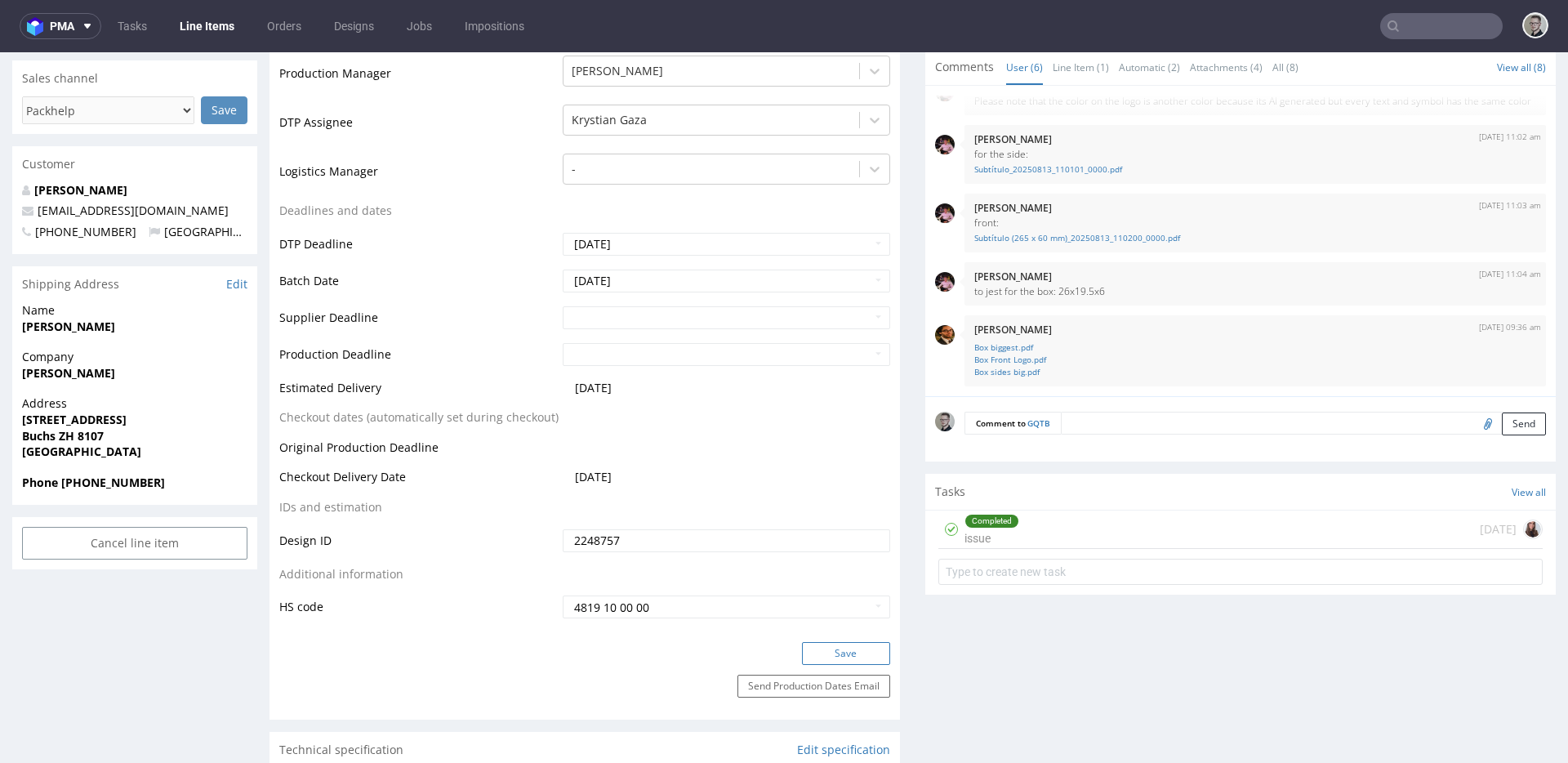
click at [852, 656] on button "Save" at bounding box center [845, 654] width 88 height 23
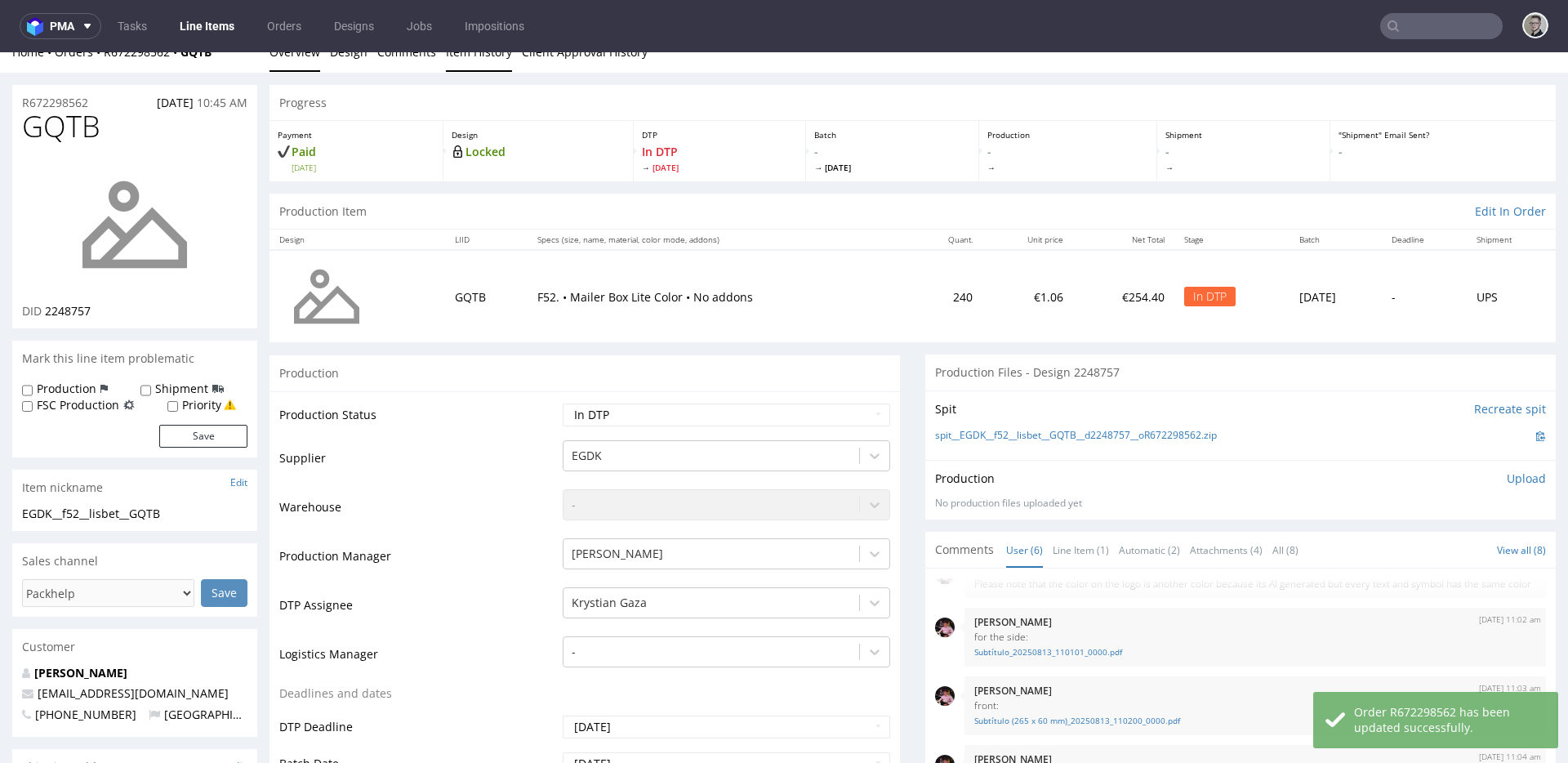
scroll to position [0, 0]
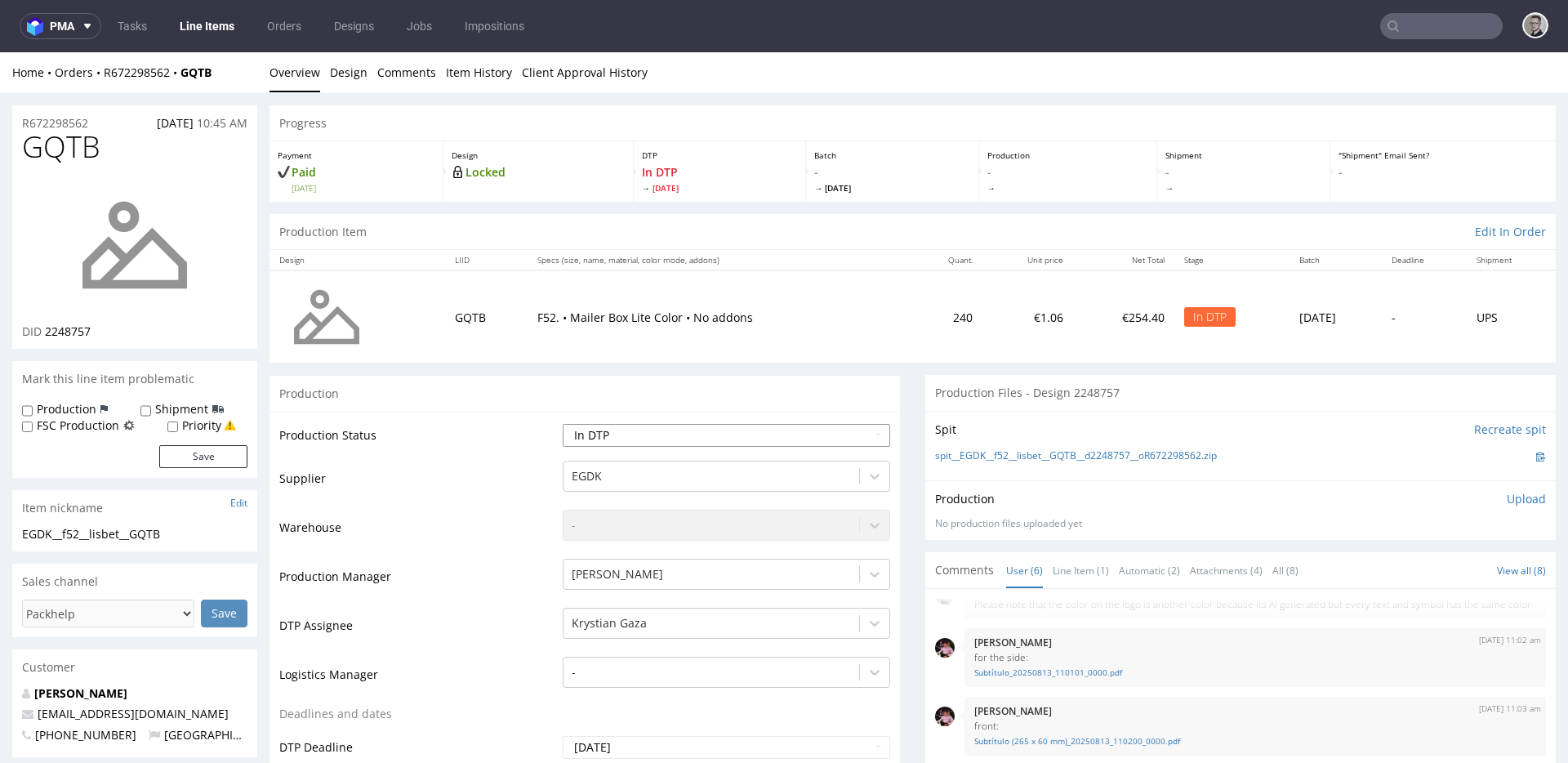
click at [664, 431] on select "Waiting for Artwork Waiting for Diecut Waiting for Mockup Waiting for DTP Waiti…" at bounding box center [727, 436] width 328 height 23
select select "dtp_ca_needed"
click at [563, 424] on select "Waiting for Artwork Waiting for Diecut Waiting for Mockup Waiting for DTP Waiti…" at bounding box center [727, 436] width 328 height 23
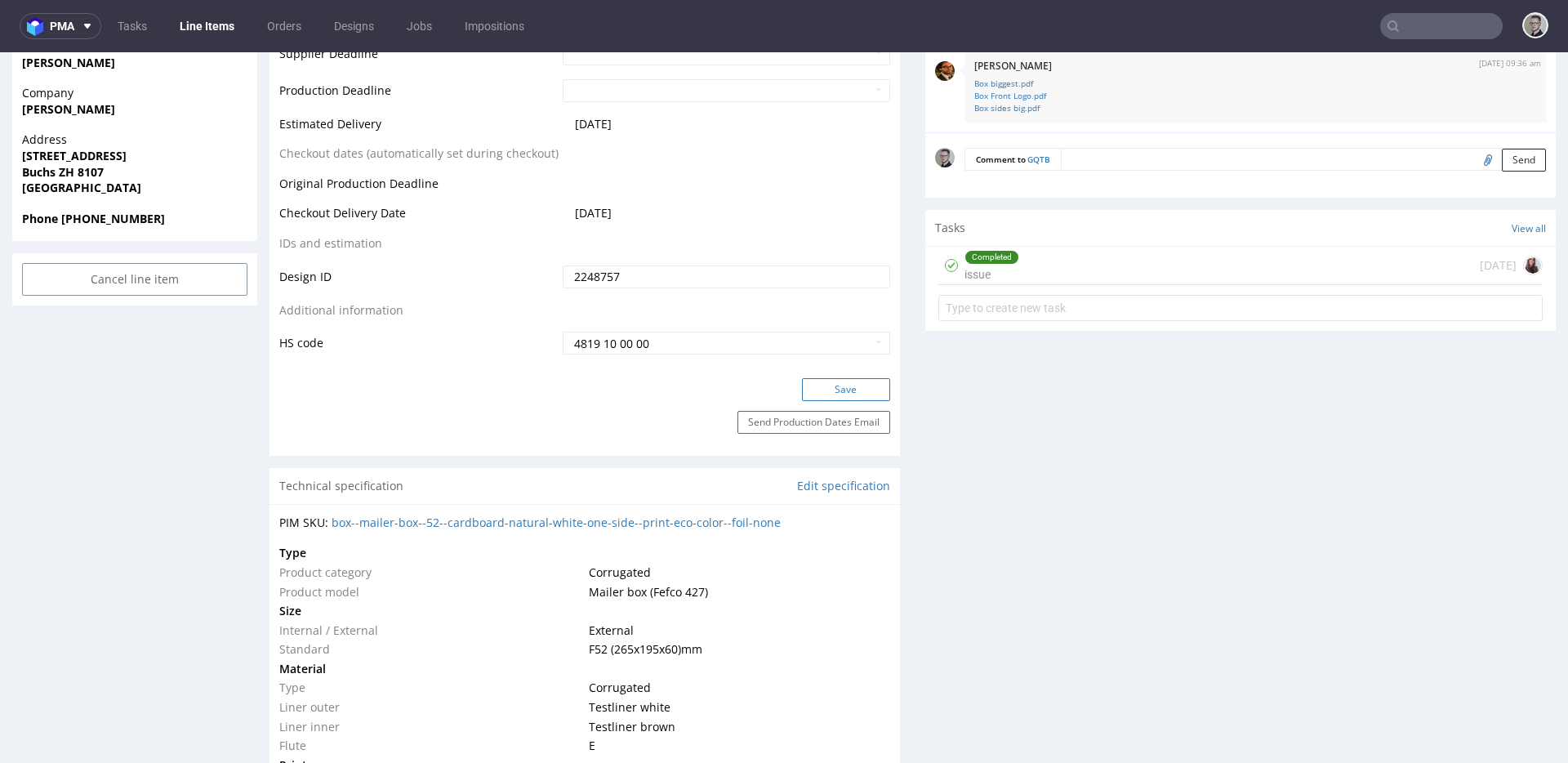
click at [851, 383] on button "Save" at bounding box center [845, 389] width 88 height 23
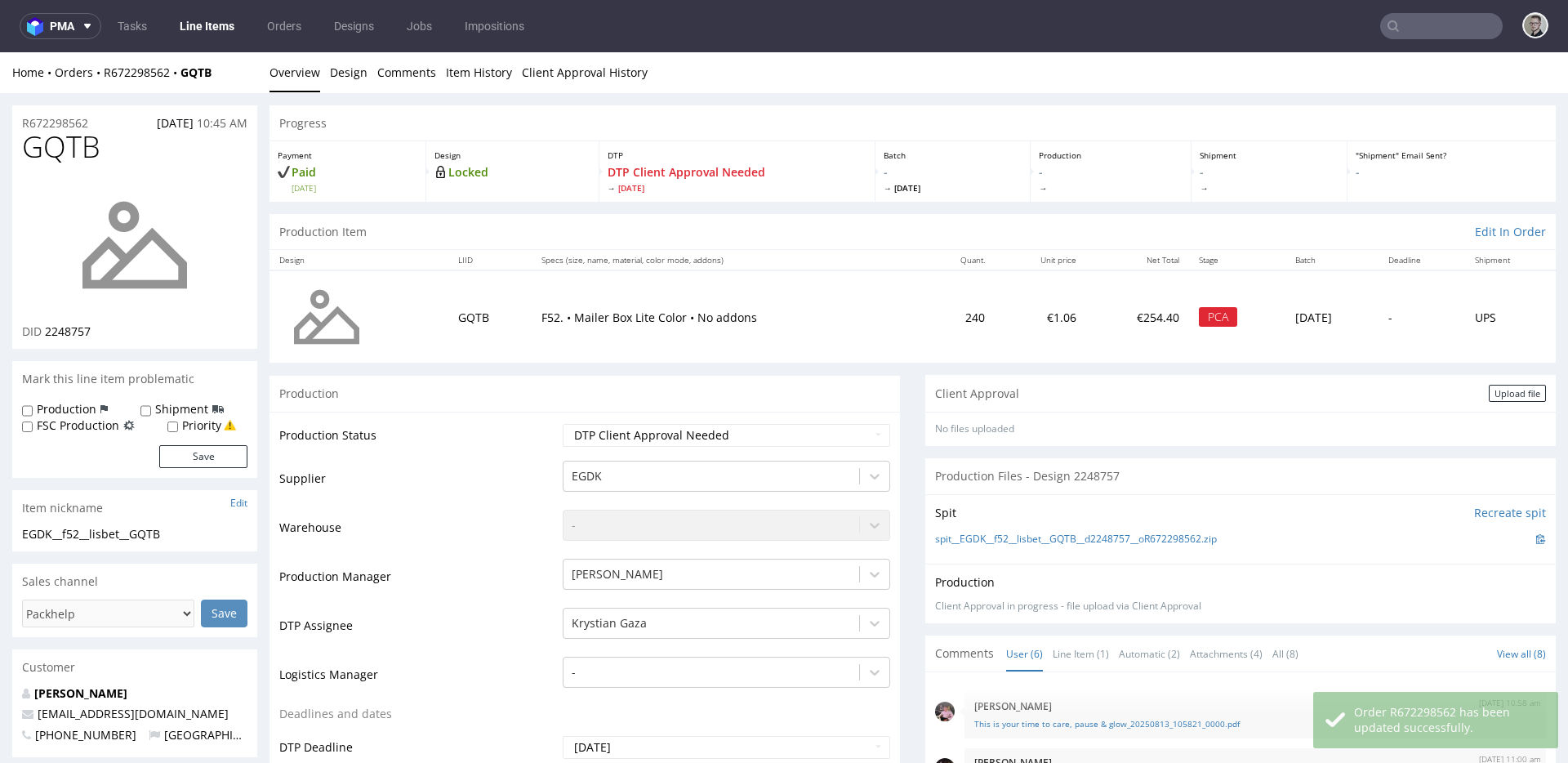
scroll to position [102, 0]
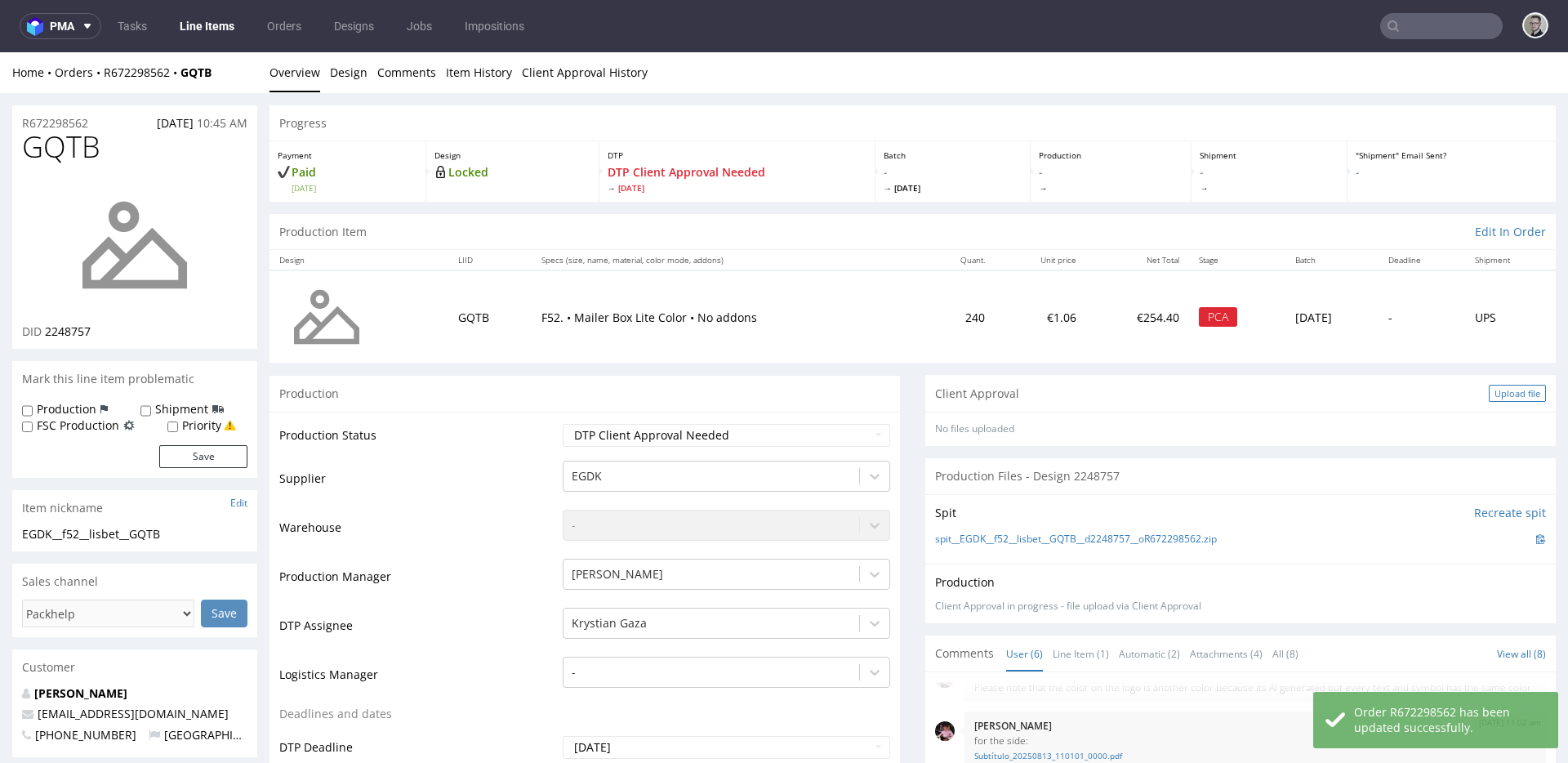
click at [1489, 386] on div "Upload file" at bounding box center [1517, 393] width 57 height 17
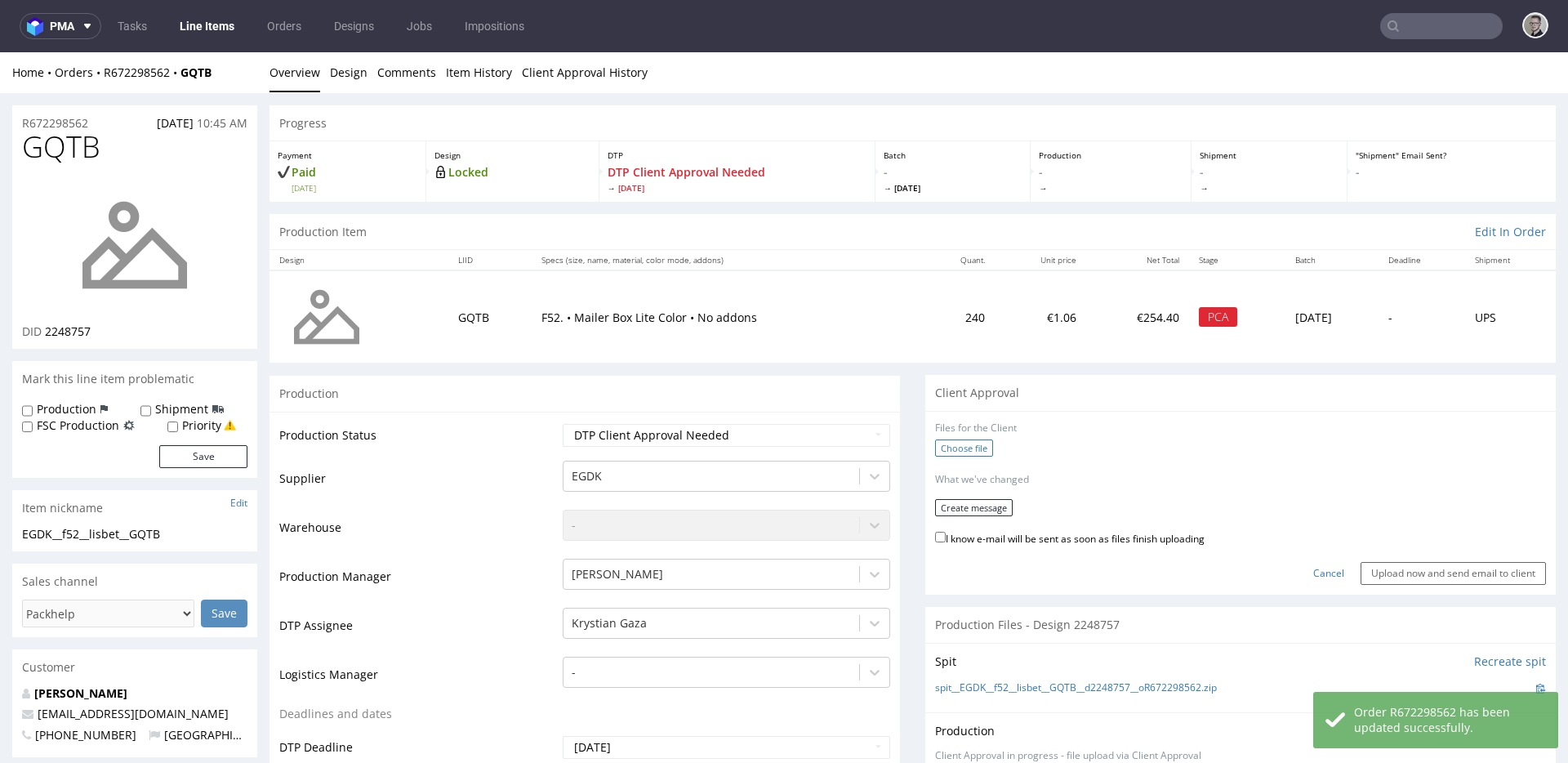
click at [977, 439] on label "Choose file" at bounding box center [964, 448] width 58 height 17
click at [0, 52] on input "Choose file" at bounding box center [0, 52] width 0 height 0
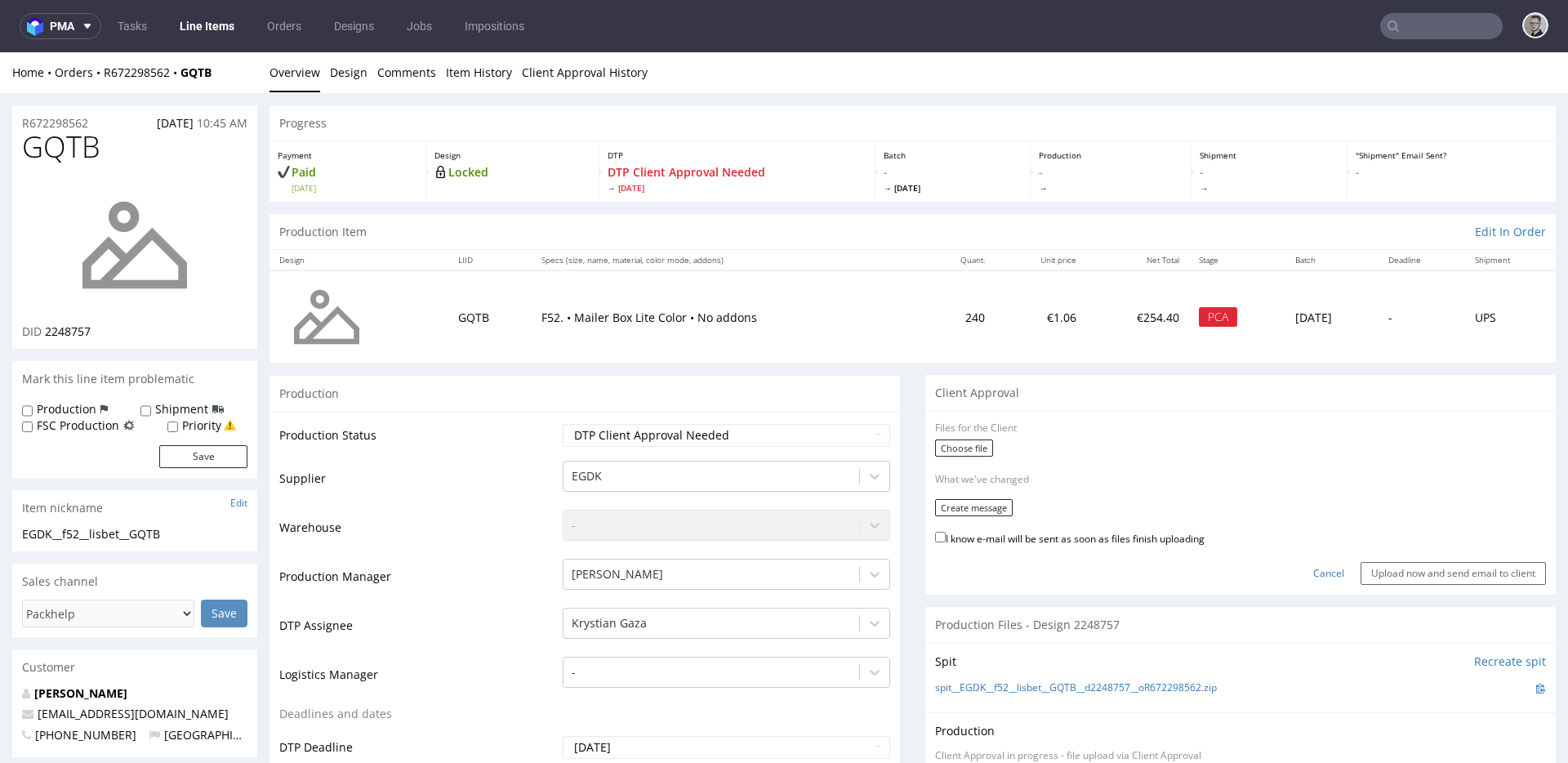
click at [947, 435] on div "Files for the Client" at bounding box center [1240, 428] width 611 height 14
click at [947, 441] on label "Choose file" at bounding box center [964, 448] width 58 height 17
click at [0, 52] on input "Choose file" at bounding box center [0, 52] width 0 height 0
click at [972, 501] on button "Create message" at bounding box center [974, 502] width 77 height 17
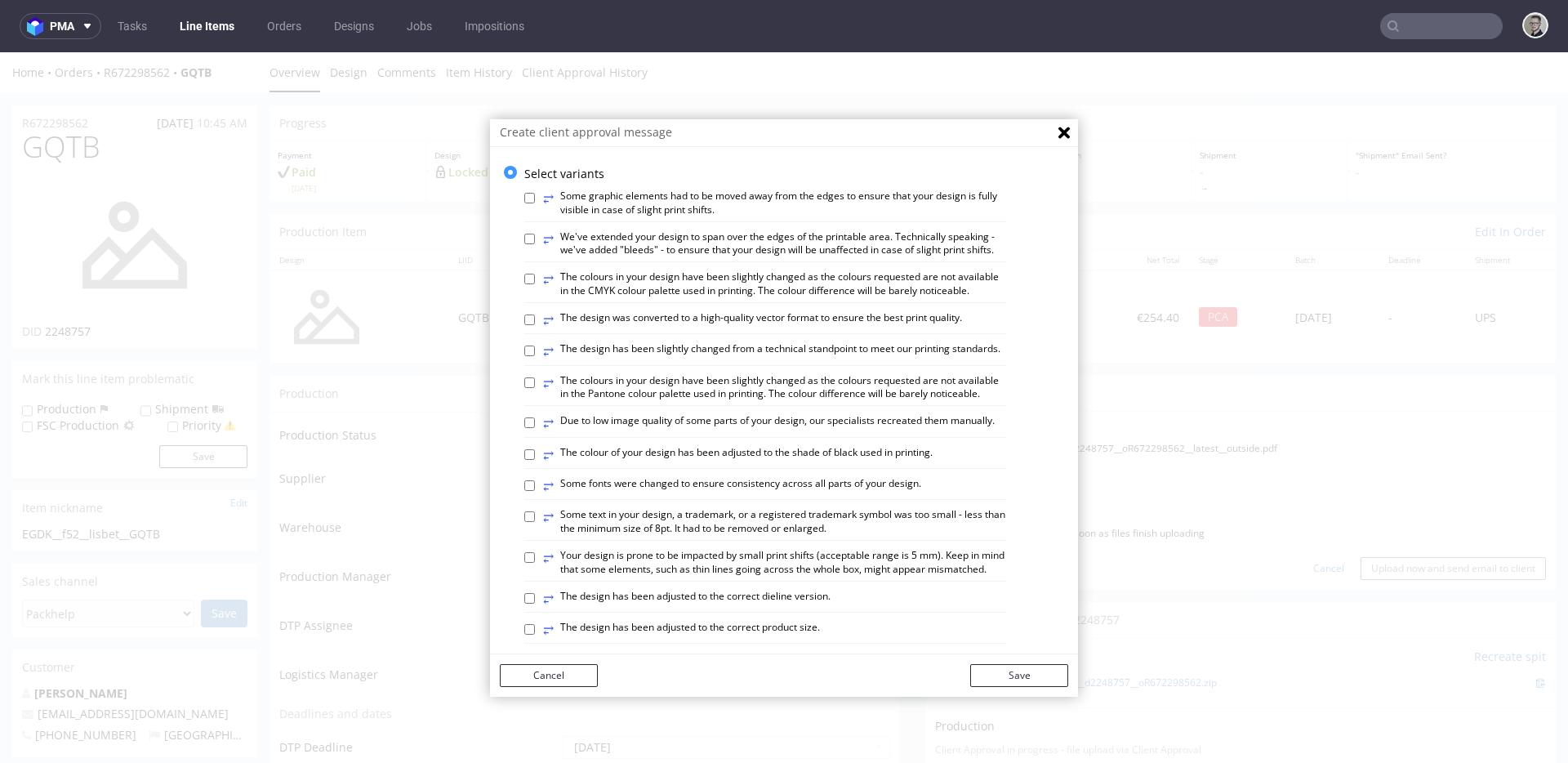
scroll to position [0, 0]
click at [737, 247] on label "⥂ We've extended your design to span over the edges of the printable area. Tech…" at bounding box center [774, 244] width 463 height 28
click at [535, 245] on input "⥂ We've extended your design to span over the edges of the printable area. Tech…" at bounding box center [529, 240] width 11 height 11
checkbox input "true"
click at [804, 330] on label "⥂ The design was converted to a high-quality vector format to ensure the best p…" at bounding box center [753, 321] width 419 height 18
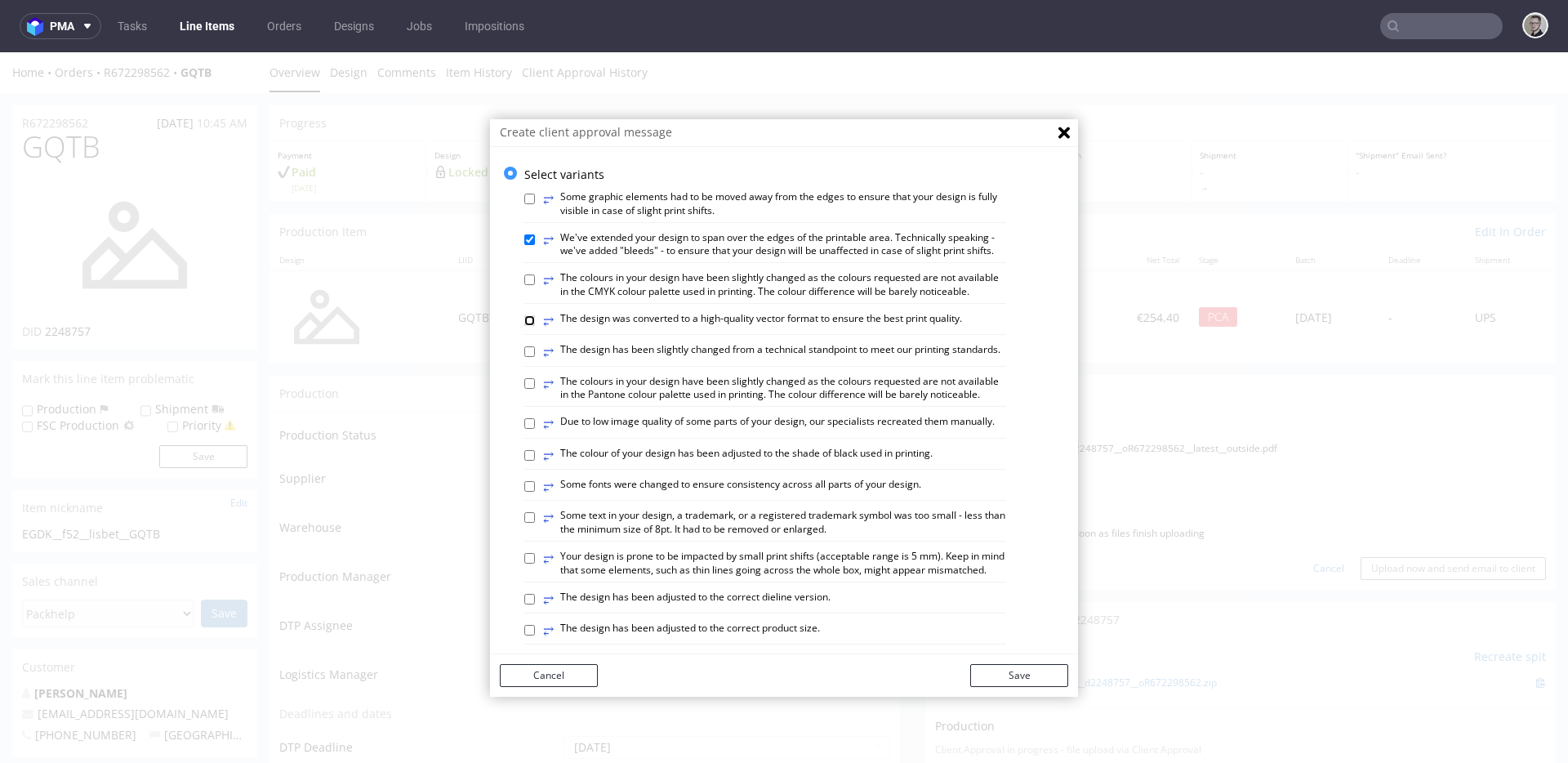
click at [535, 325] on input "⥂ The design was converted to a high-quality vector format to ensure the best p…" at bounding box center [529, 320] width 11 height 11
checkbox input "true"
click at [786, 433] on label "⥂ Due to low image quality of some parts of your design, our specialists recrea…" at bounding box center [769, 424] width 452 height 18
click at [535, 429] on input "⥂ Due to low image quality of some parts of your design, our specialists recrea…" at bounding box center [529, 423] width 11 height 11
checkbox input "true"
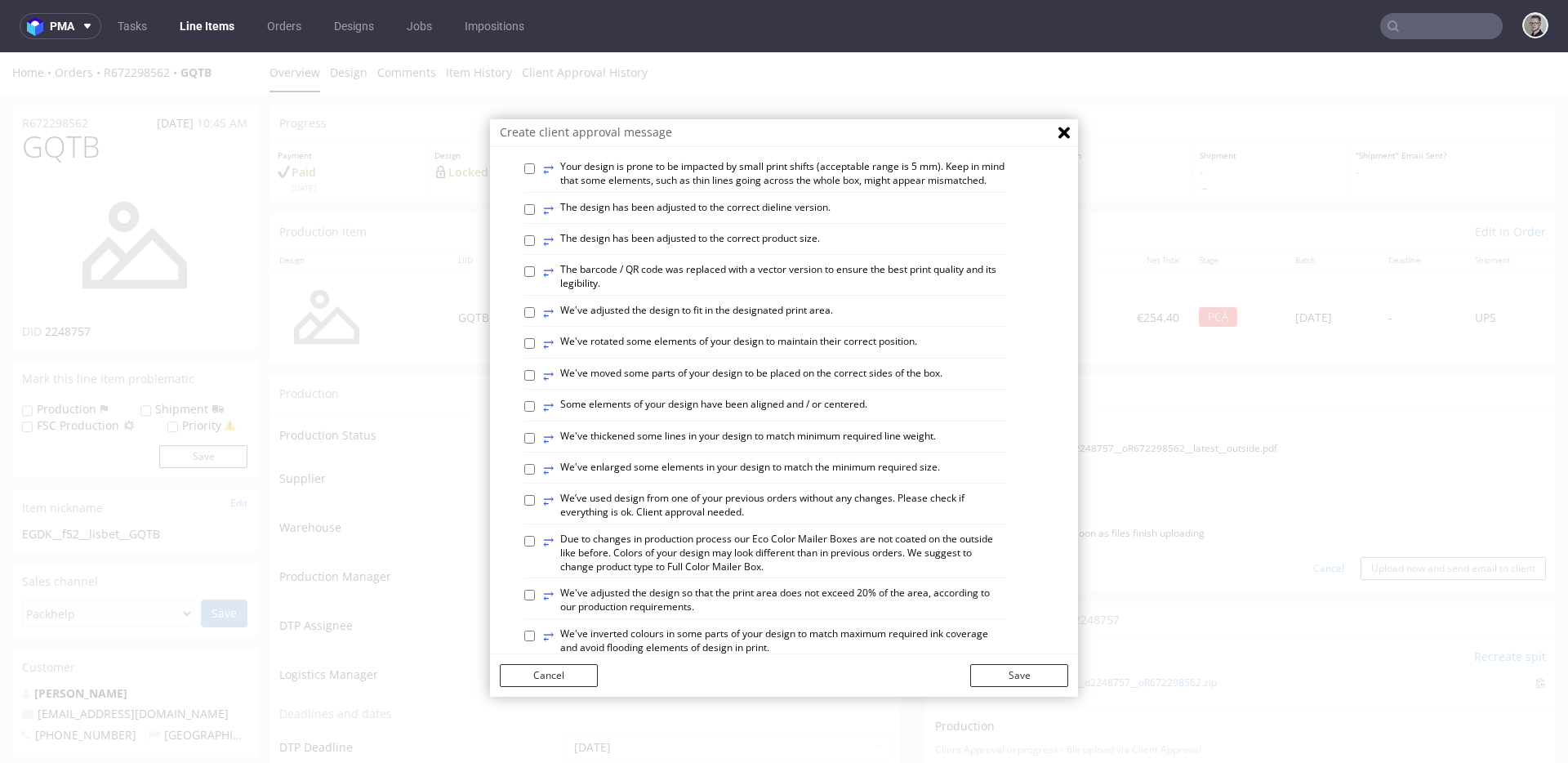
scroll to position [431, 0]
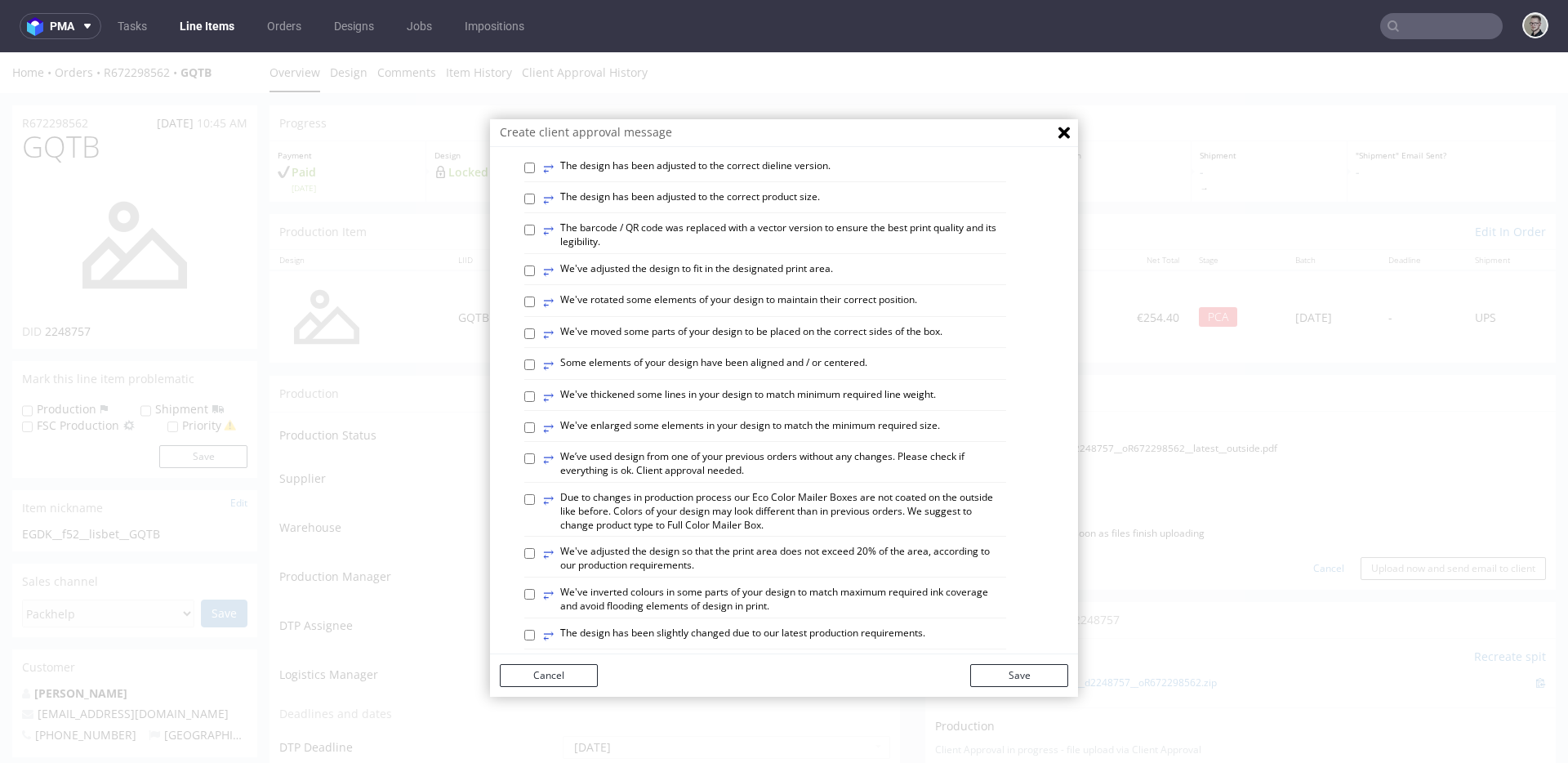
click at [802, 177] on label "⥂ The design has been adjusted to the correct dieline version." at bounding box center [687, 168] width 288 height 18
click at [535, 173] on input "⥂ The design has been adjusted to the correct dieline version." at bounding box center [529, 167] width 11 height 11
checkbox input "true"
click at [848, 374] on label "⥂ Some elements of your design have been aligned and / or centered." at bounding box center [705, 365] width 325 height 18
click at [535, 370] on input "⥂ Some elements of your design have been aligned and / or centered." at bounding box center [529, 364] width 11 height 11
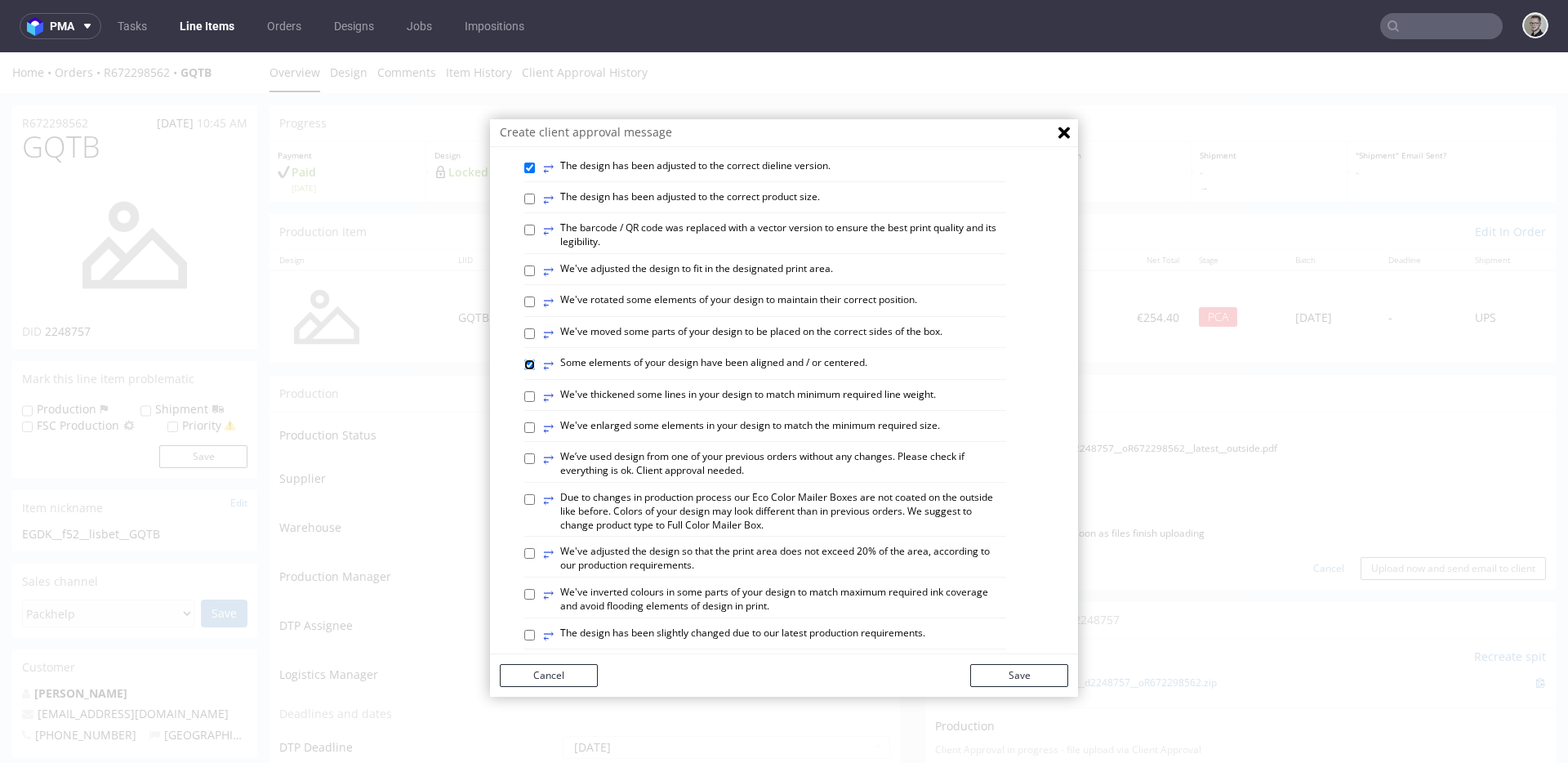
checkbox input "true"
click at [679, 311] on label "⥂ We've rotated some elements of your design to maintain their correct position." at bounding box center [729, 302] width 374 height 18
click at [535, 307] on input "⥂ We've rotated some elements of your design to maintain their correct position." at bounding box center [529, 301] width 11 height 11
checkbox input "true"
click at [833, 437] on label "⥂ We've enlarged some elements in your design to match the minimum required siz…" at bounding box center [741, 428] width 397 height 18
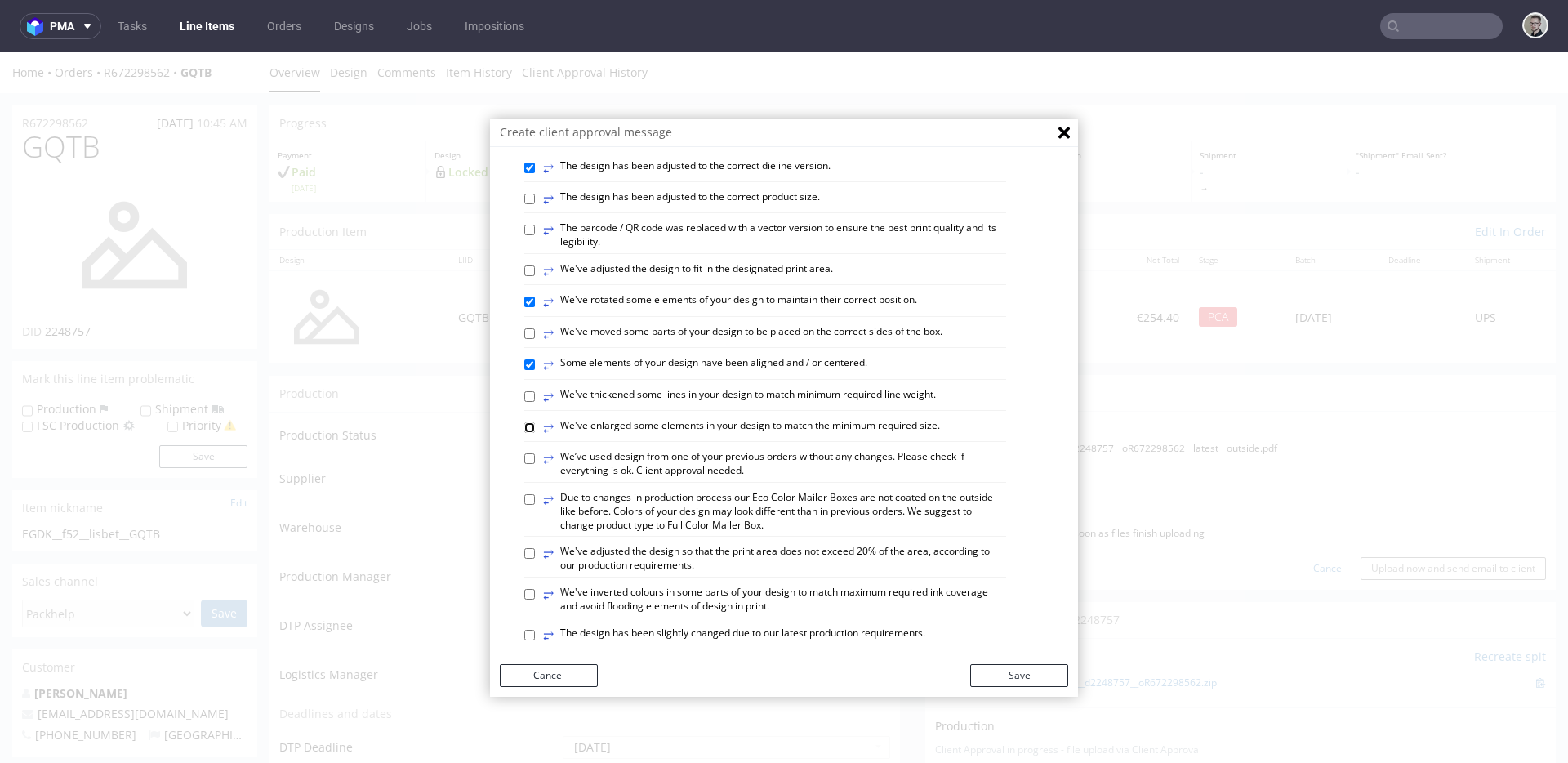
click at [535, 433] on input "⥂ We've enlarged some elements in your design to match the minimum required siz…" at bounding box center [529, 427] width 11 height 11
checkbox input "true"
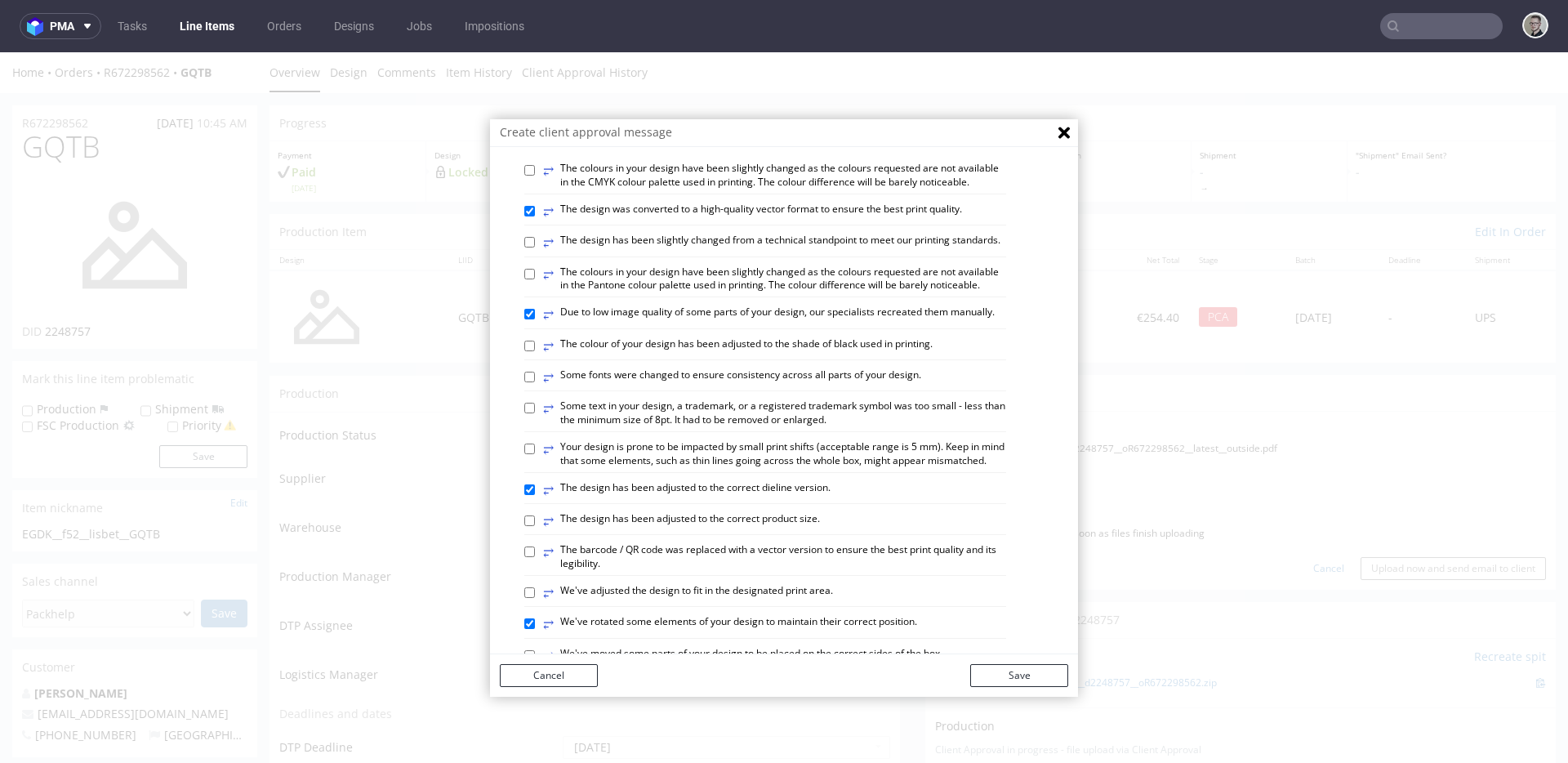
scroll to position [0, 0]
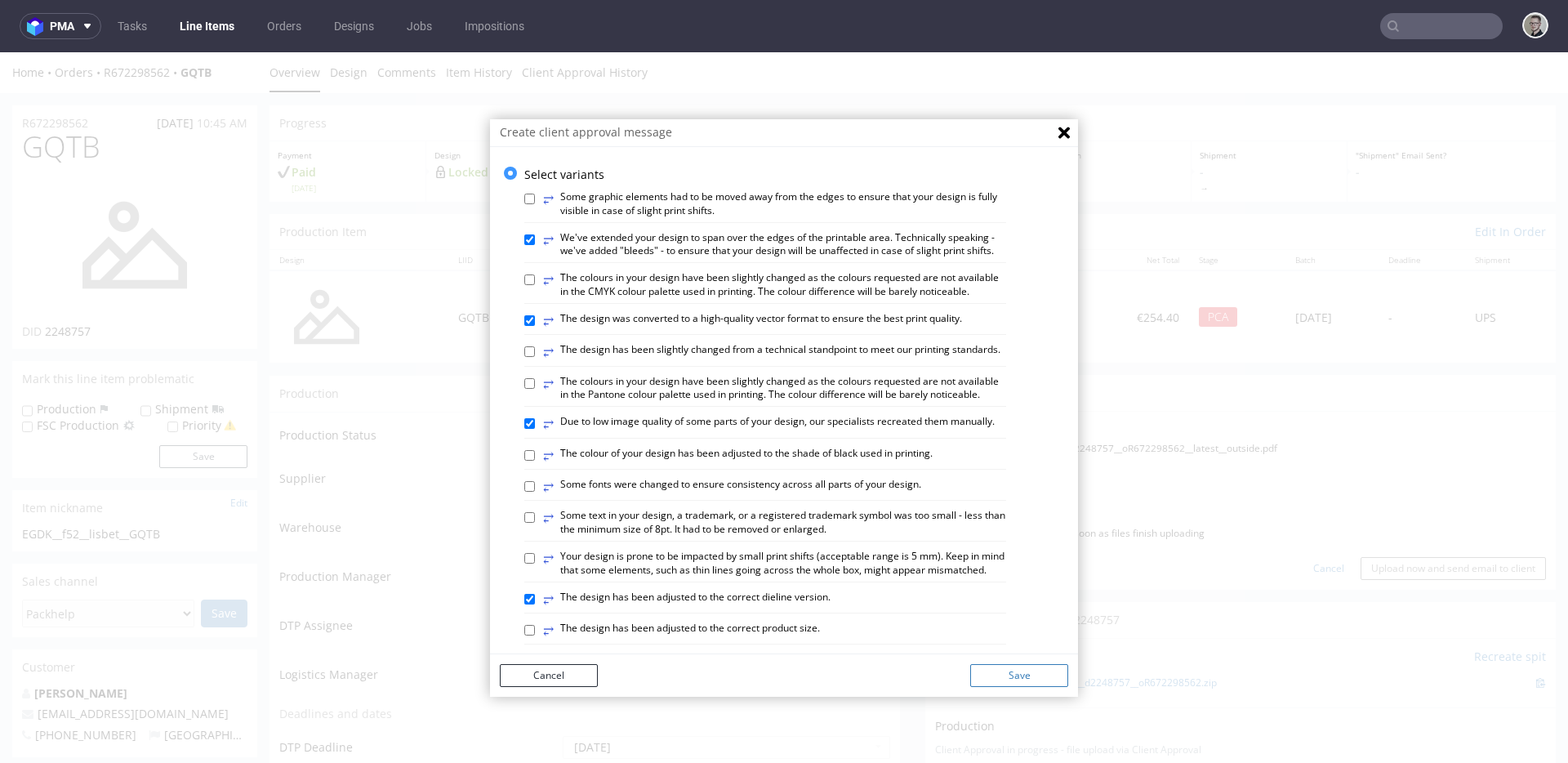
click at [1026, 667] on button "Save" at bounding box center [1018, 675] width 98 height 23
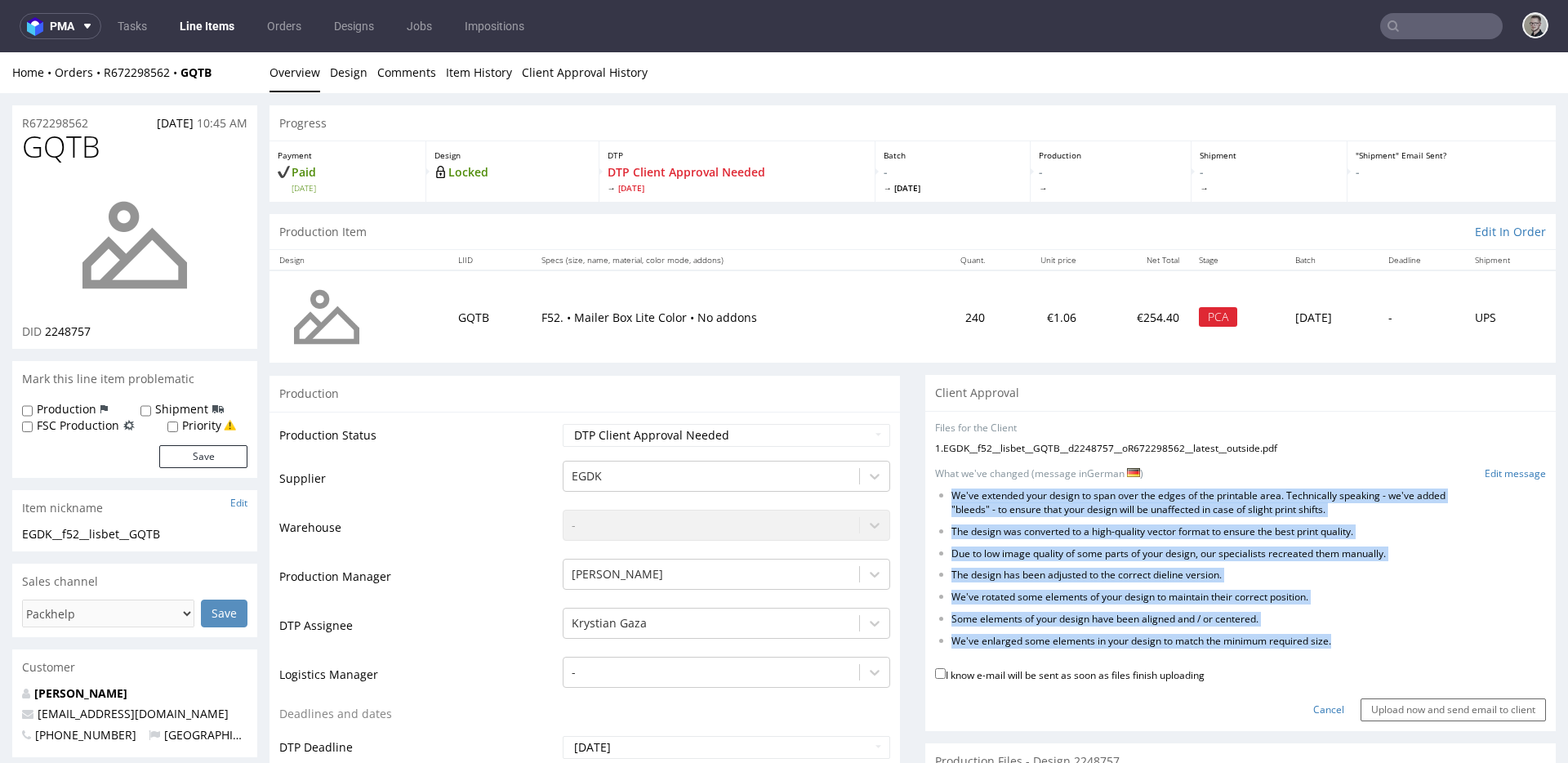
drag, startPoint x: 1333, startPoint y: 640, endPoint x: 933, endPoint y: 499, distance: 424.1
click at [935, 499] on ul "We've extended your design to span over the edges of the printable area. Techni…" at bounding box center [1240, 568] width 611 height 158
copy ul "We've extended your design to span over the edges of the printable area. Techni…"
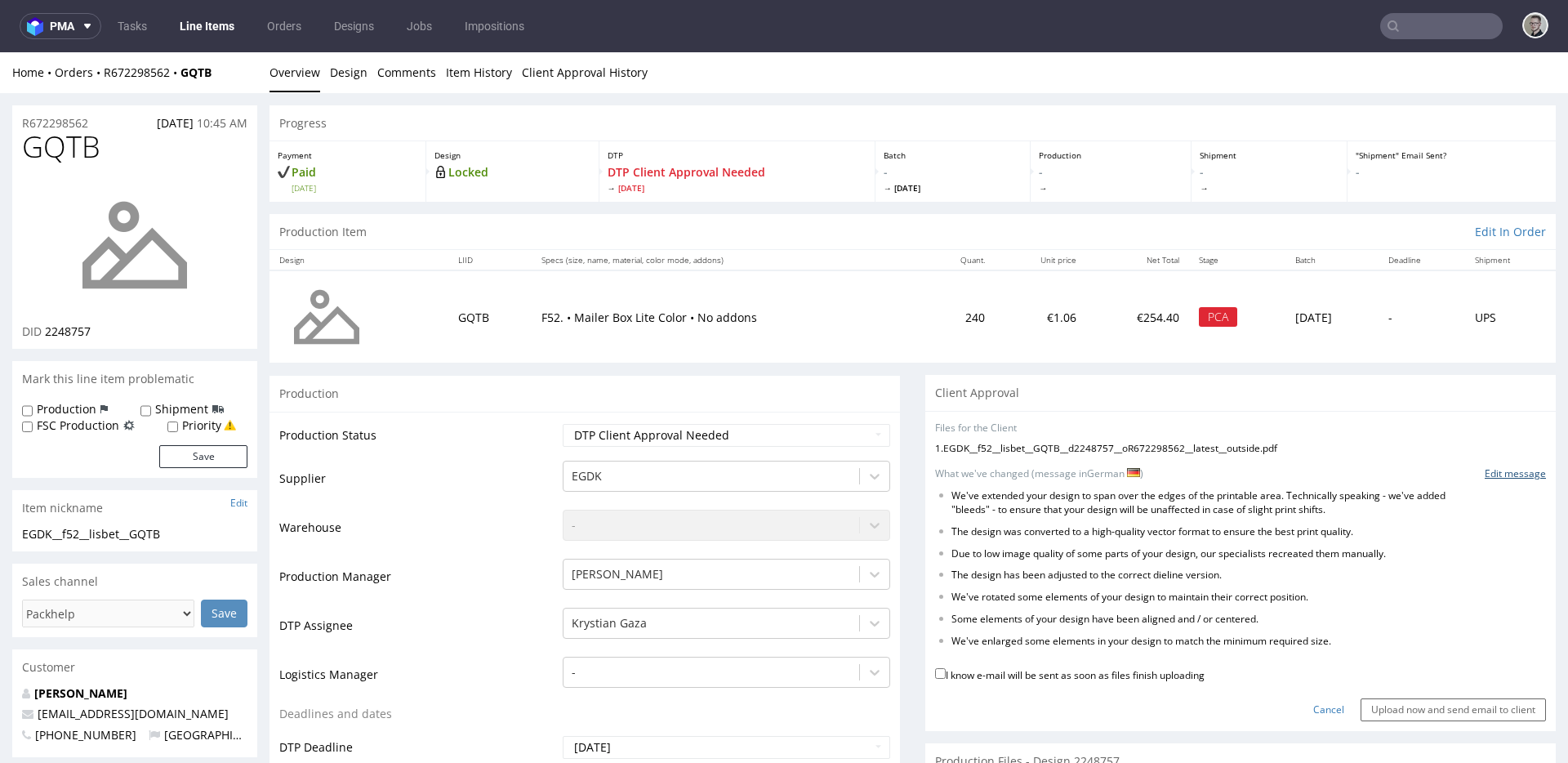
click at [1485, 475] on link "Edit message" at bounding box center [1515, 474] width 61 height 14
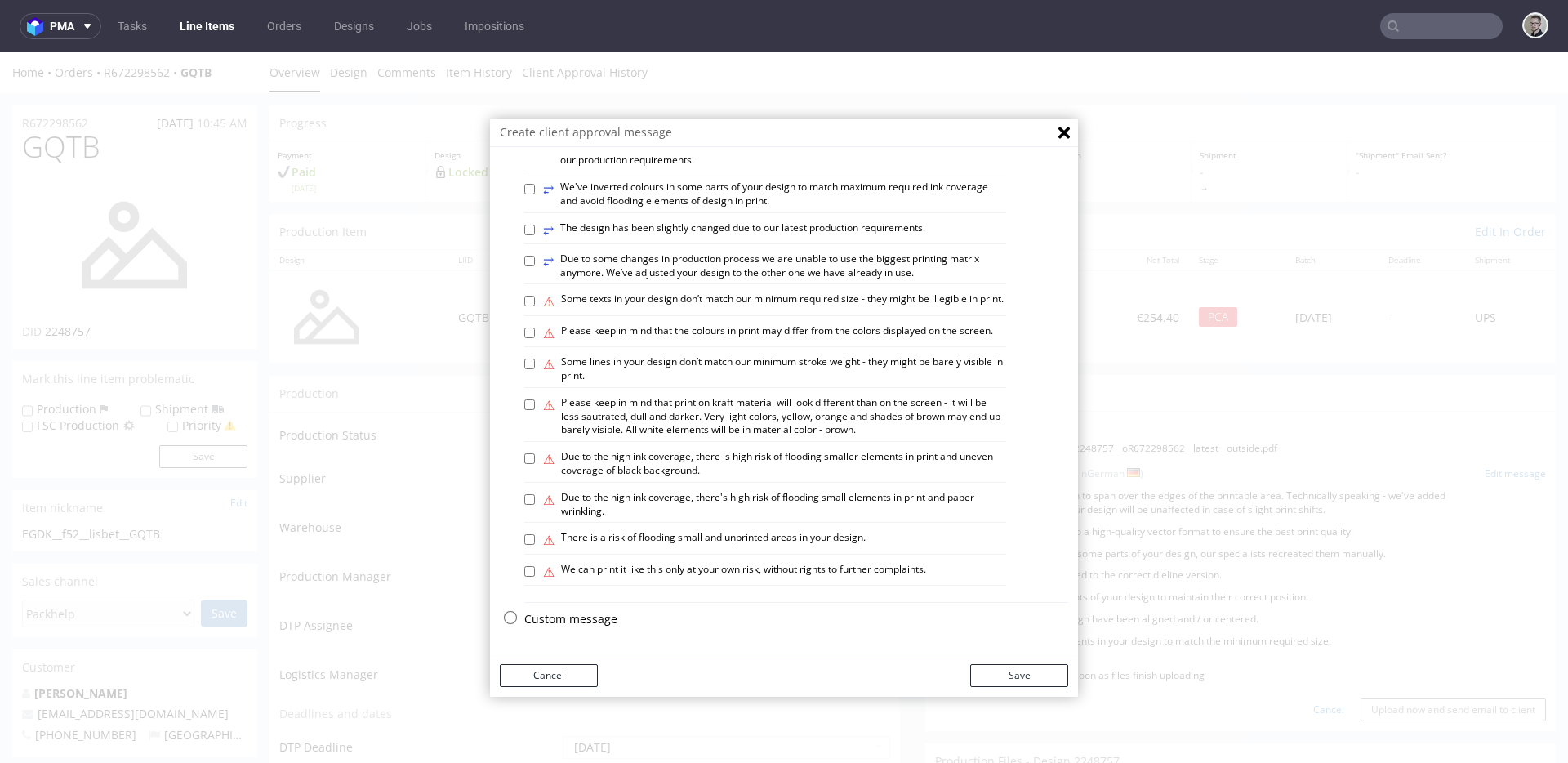
scroll to position [4, 0]
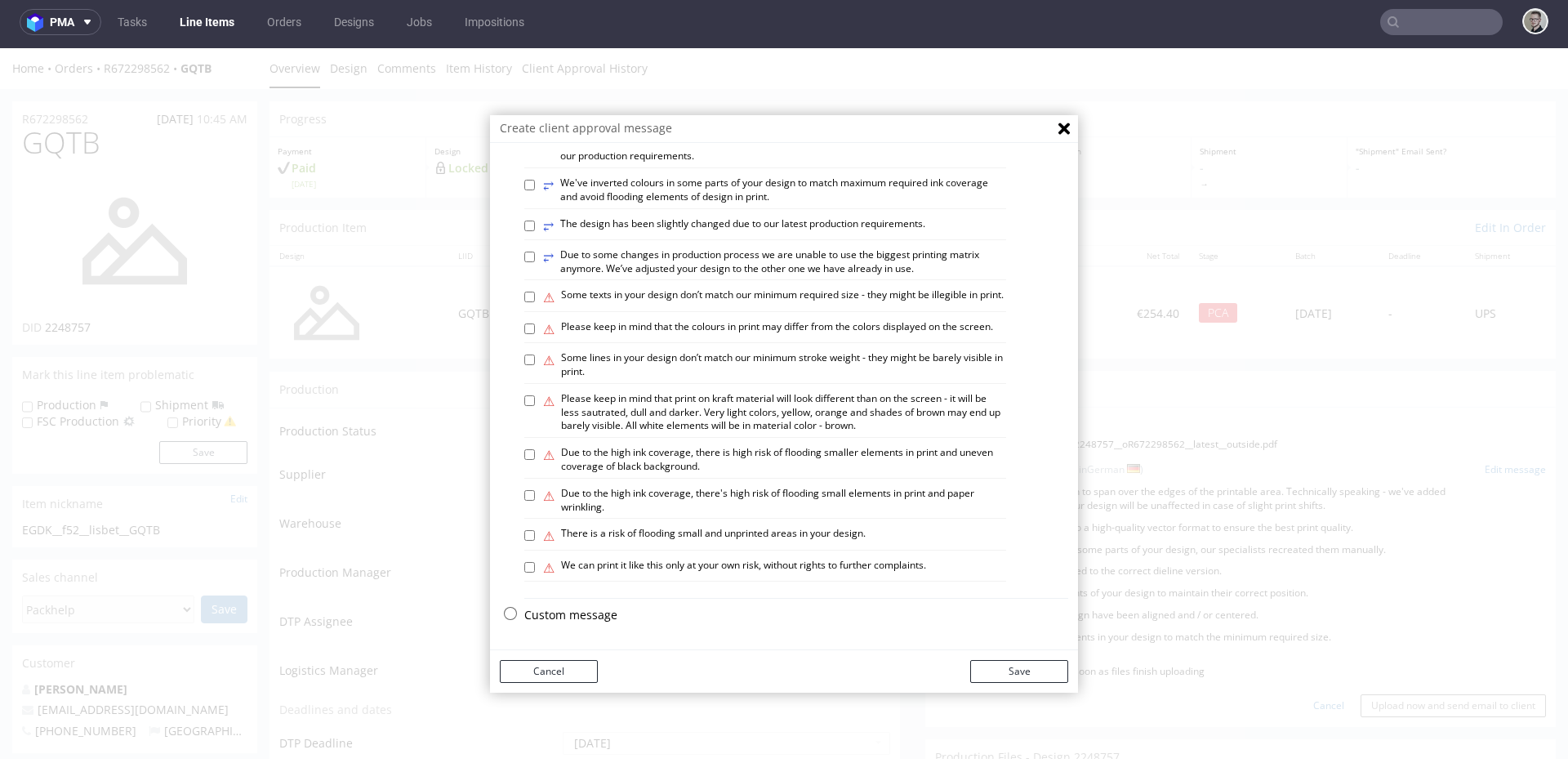
click at [584, 615] on p "Custom message" at bounding box center [796, 614] width 544 height 16
checkbox input "false"
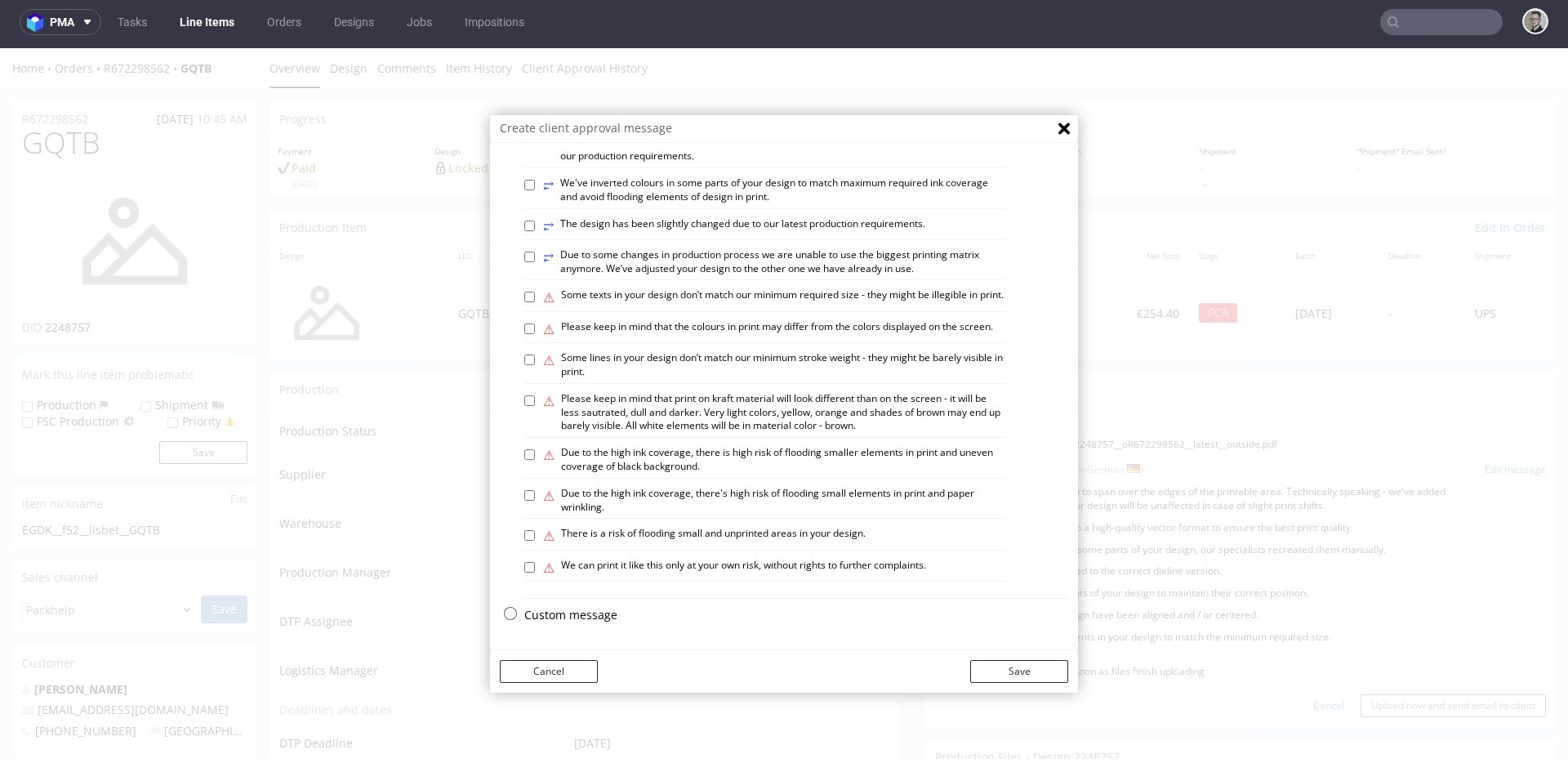
checkbox input "false"
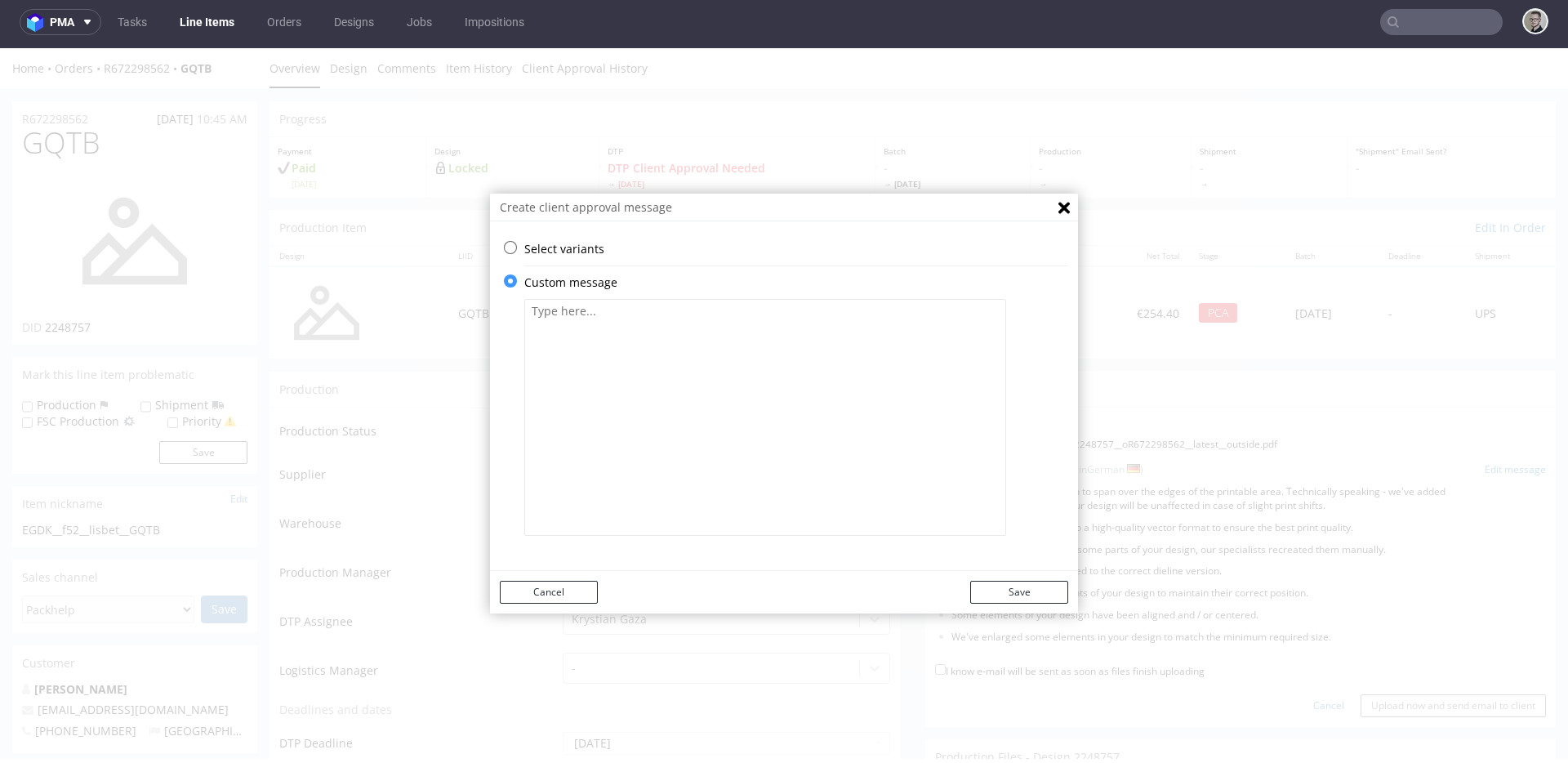
click at [653, 505] on textarea at bounding box center [765, 416] width 482 height 237
paste textarea "We've extended your design to span over the edges of the printable area. Techni…"
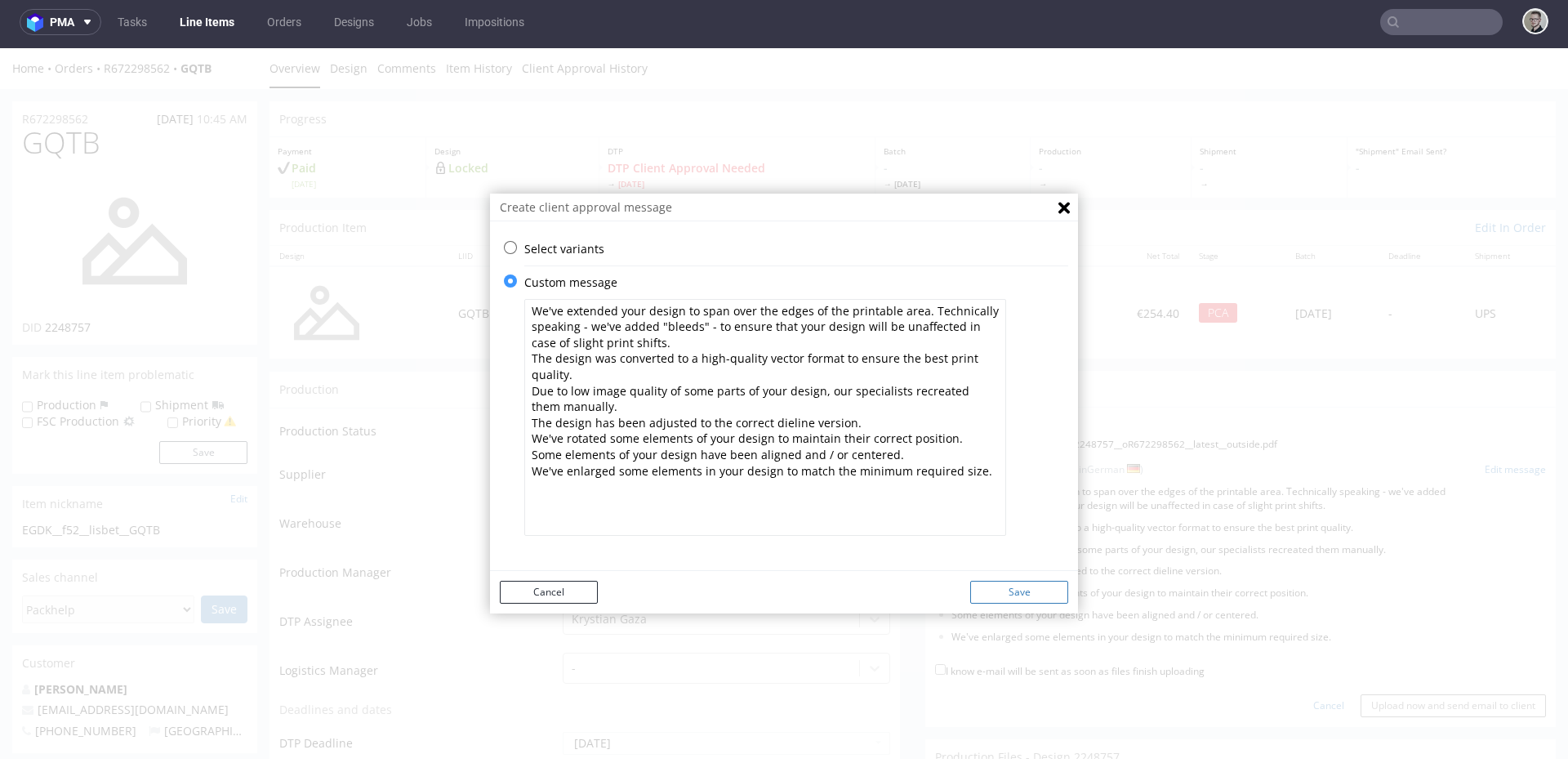
type textarea "We've extended your design to span over the edges of the printable area. Techni…"
click at [1043, 587] on button "Save" at bounding box center [1018, 592] width 98 height 23
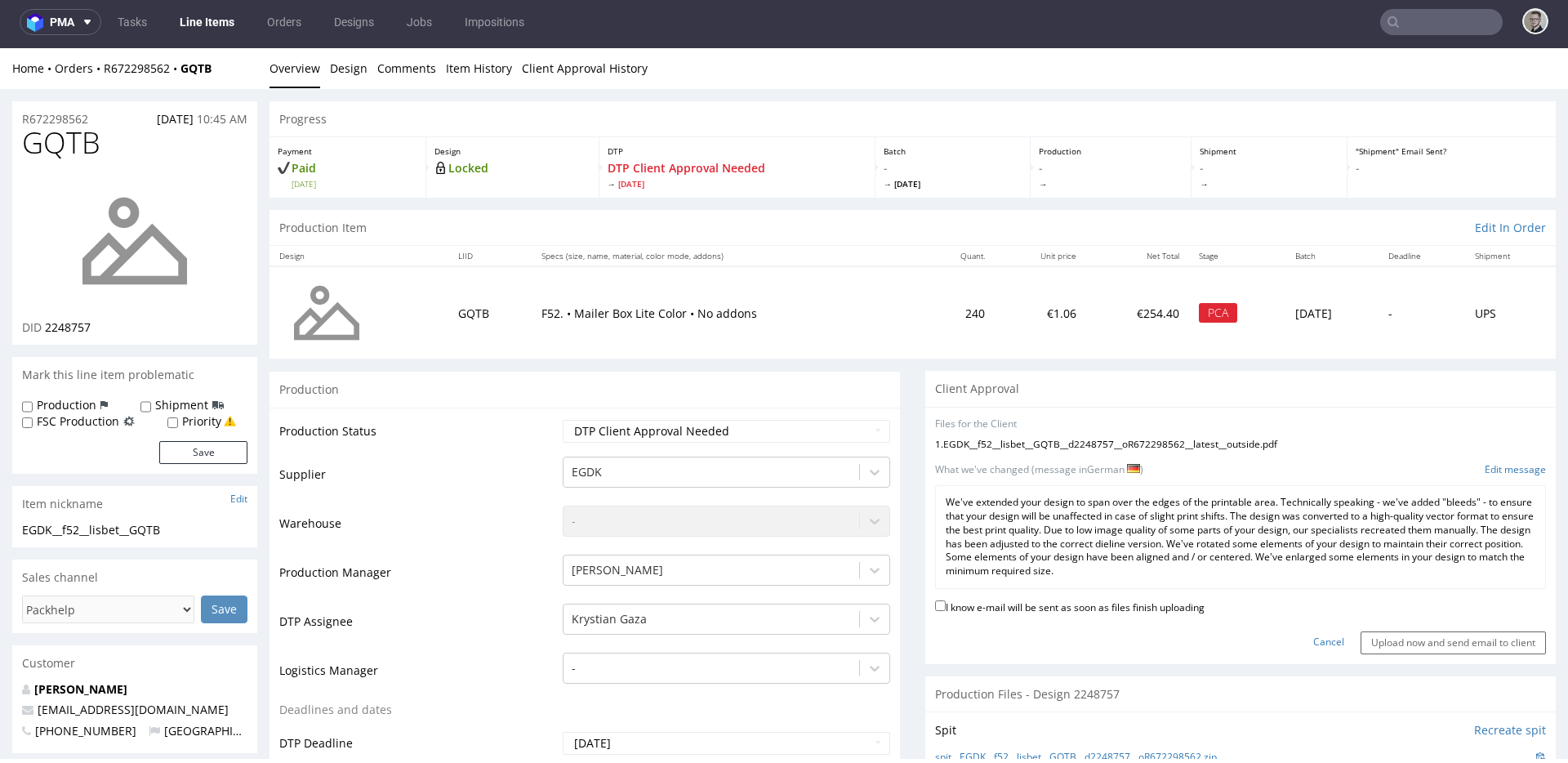
click at [1114, 610] on label "I know e-mail will be sent as soon as files finish uploading" at bounding box center [1069, 606] width 270 height 18
click at [946, 610] on input "I know e-mail will be sent as soon as files finish uploading" at bounding box center [940, 605] width 11 height 11
checkbox input "true"
click at [1384, 653] on input "Upload now and send email to client" at bounding box center [1454, 643] width 185 height 23
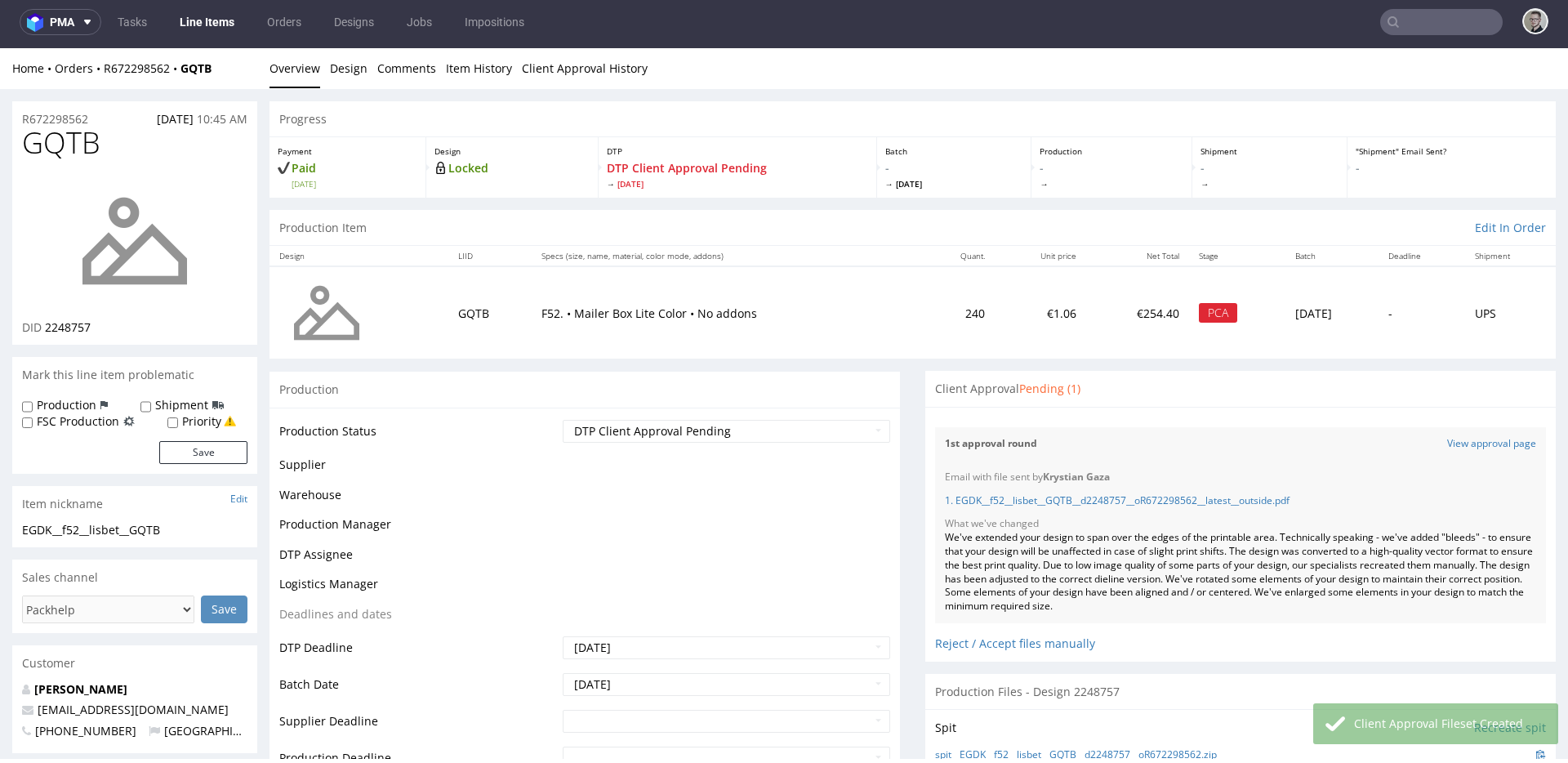
scroll to position [102, 0]
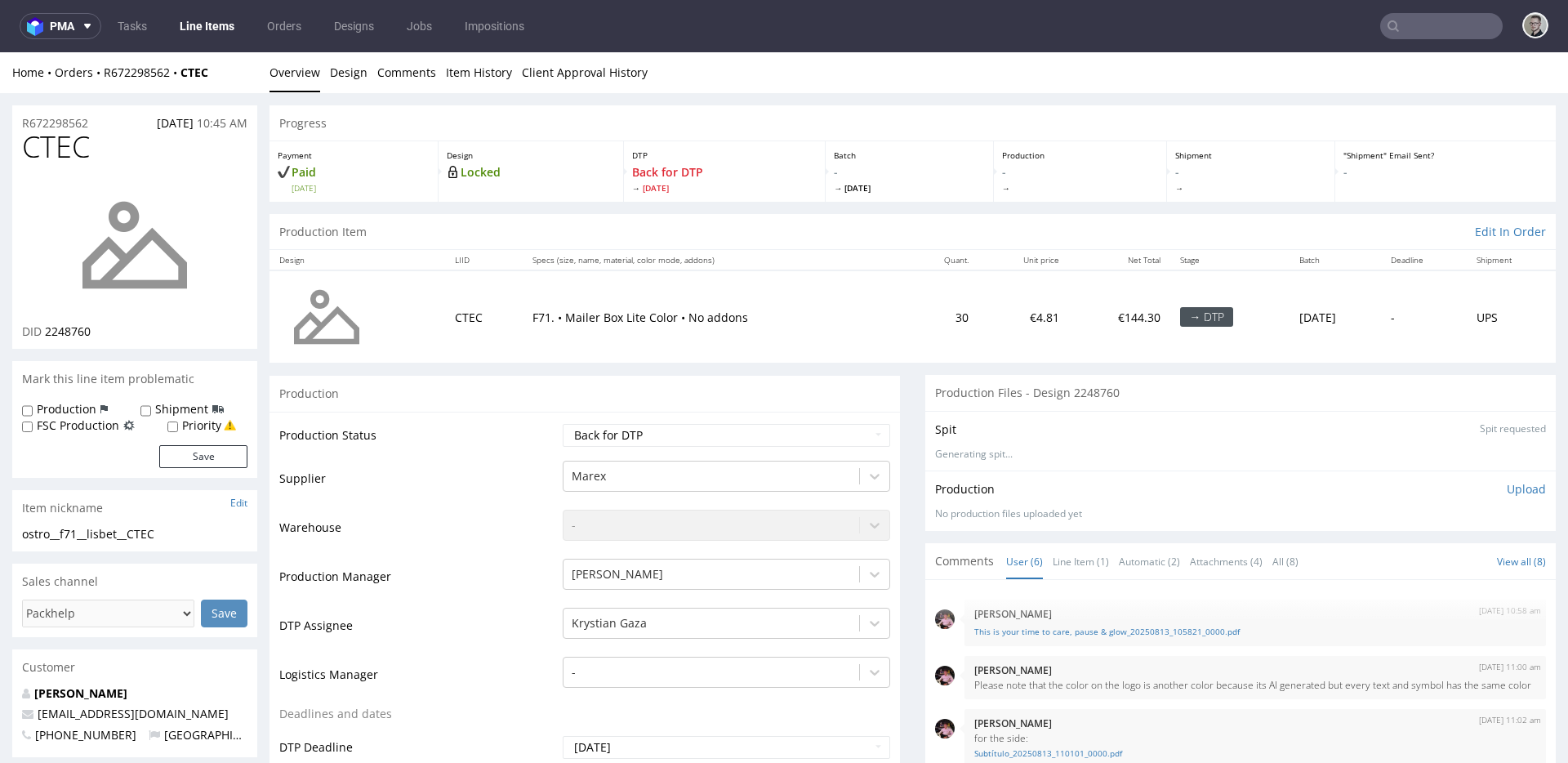
scroll to position [102, 0]
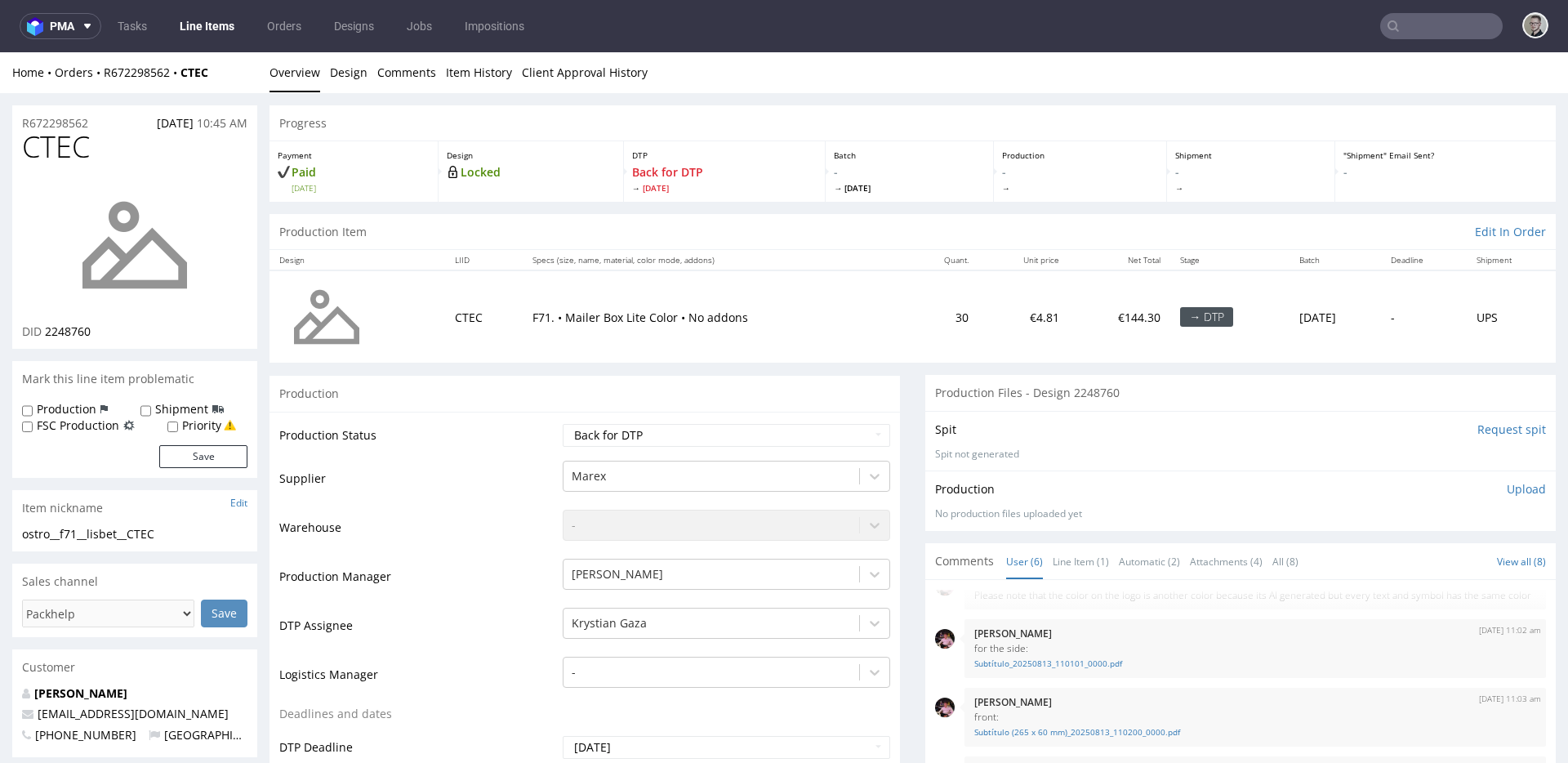
click at [1482, 427] on input "Request spit" at bounding box center [1511, 429] width 69 height 16
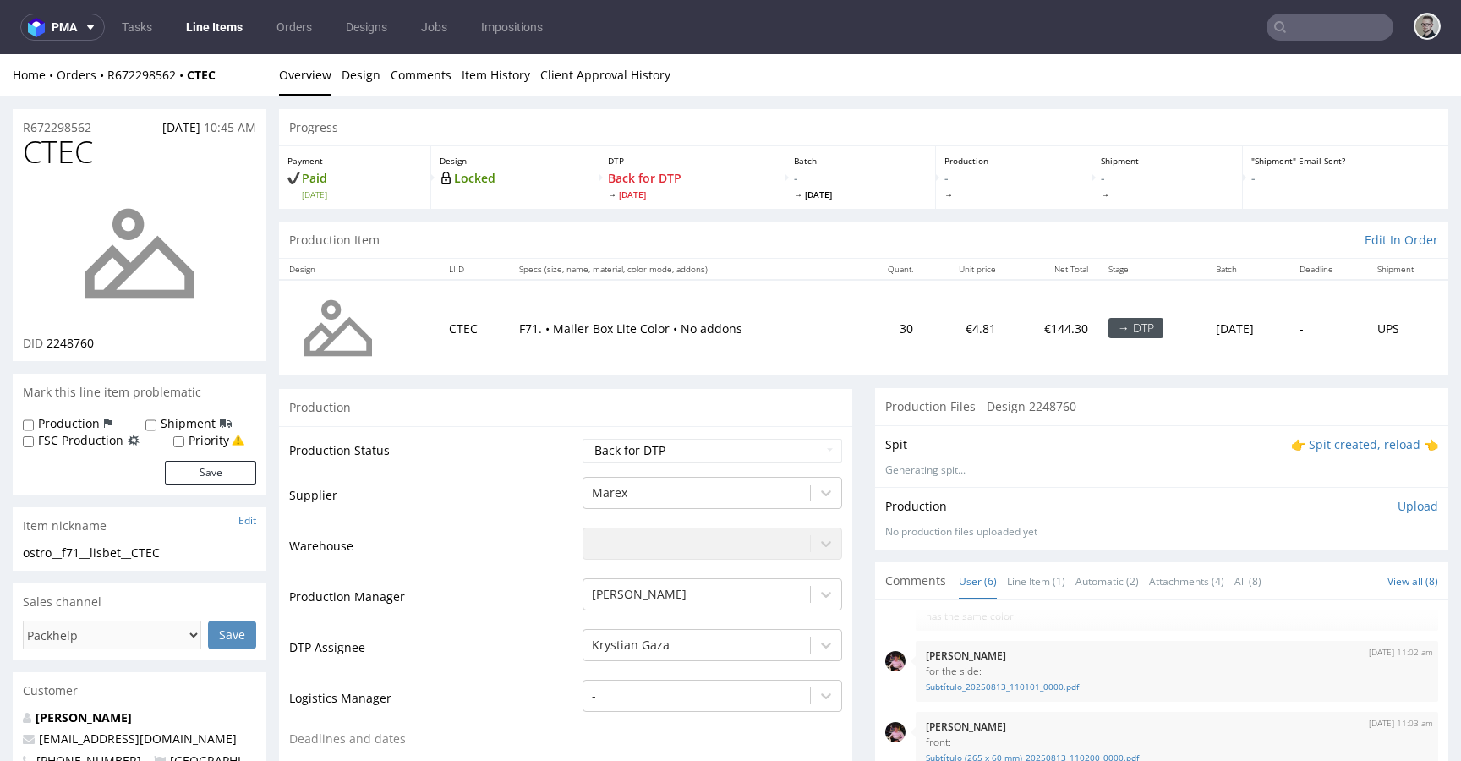
click at [1329, 446] on p "👉 Spit created, reload 👈" at bounding box center [1364, 444] width 147 height 17
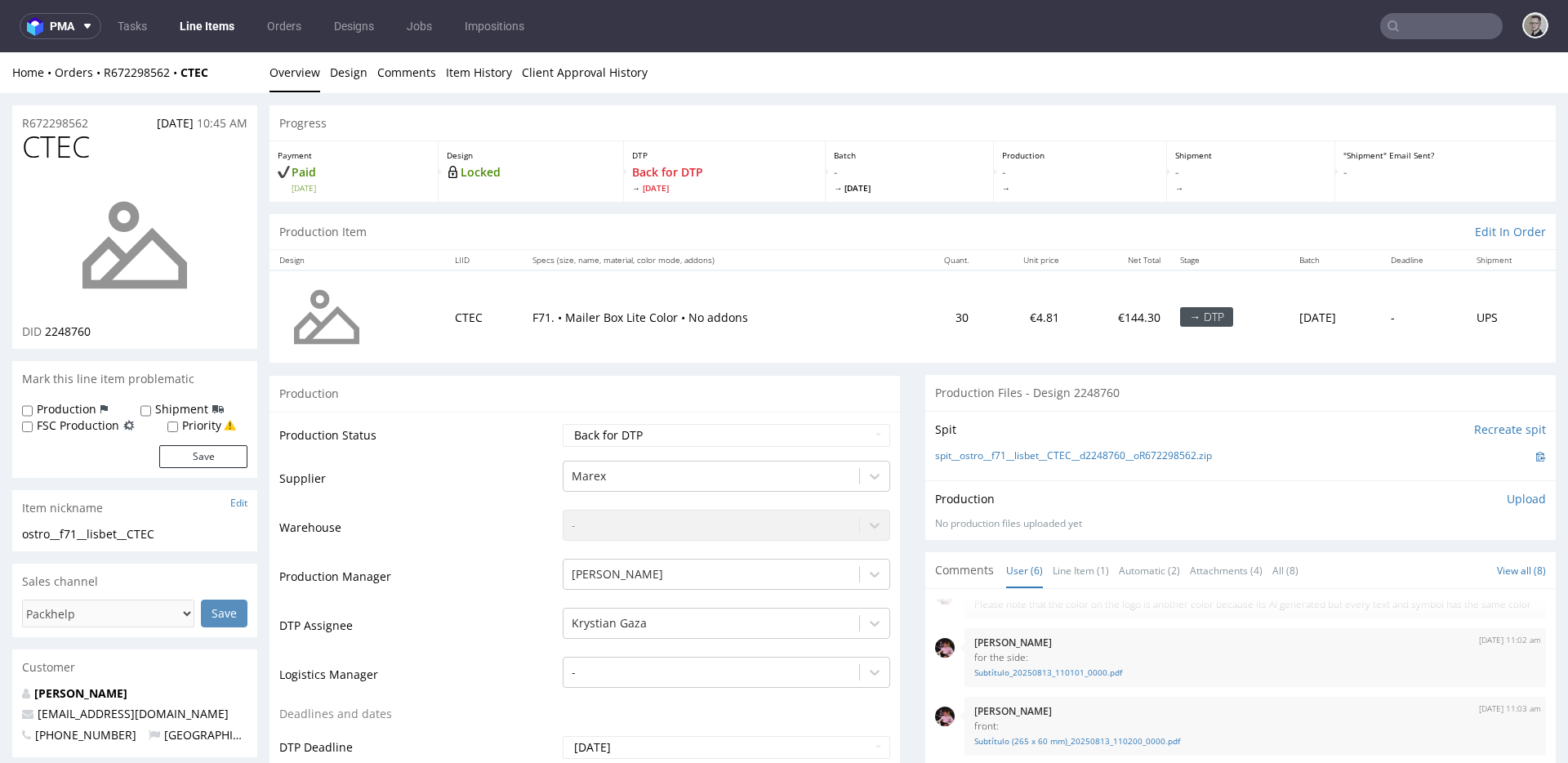
click at [718, 288] on td "F71. • Mailer Box Lite Color • No addons" at bounding box center [714, 317] width 384 height 93
drag, startPoint x: 718, startPoint y: 288, endPoint x: 754, endPoint y: 256, distance: 48.2
click at [754, 256] on th "Specs (size, name, material, color mode, addons)" at bounding box center [714, 260] width 384 height 20
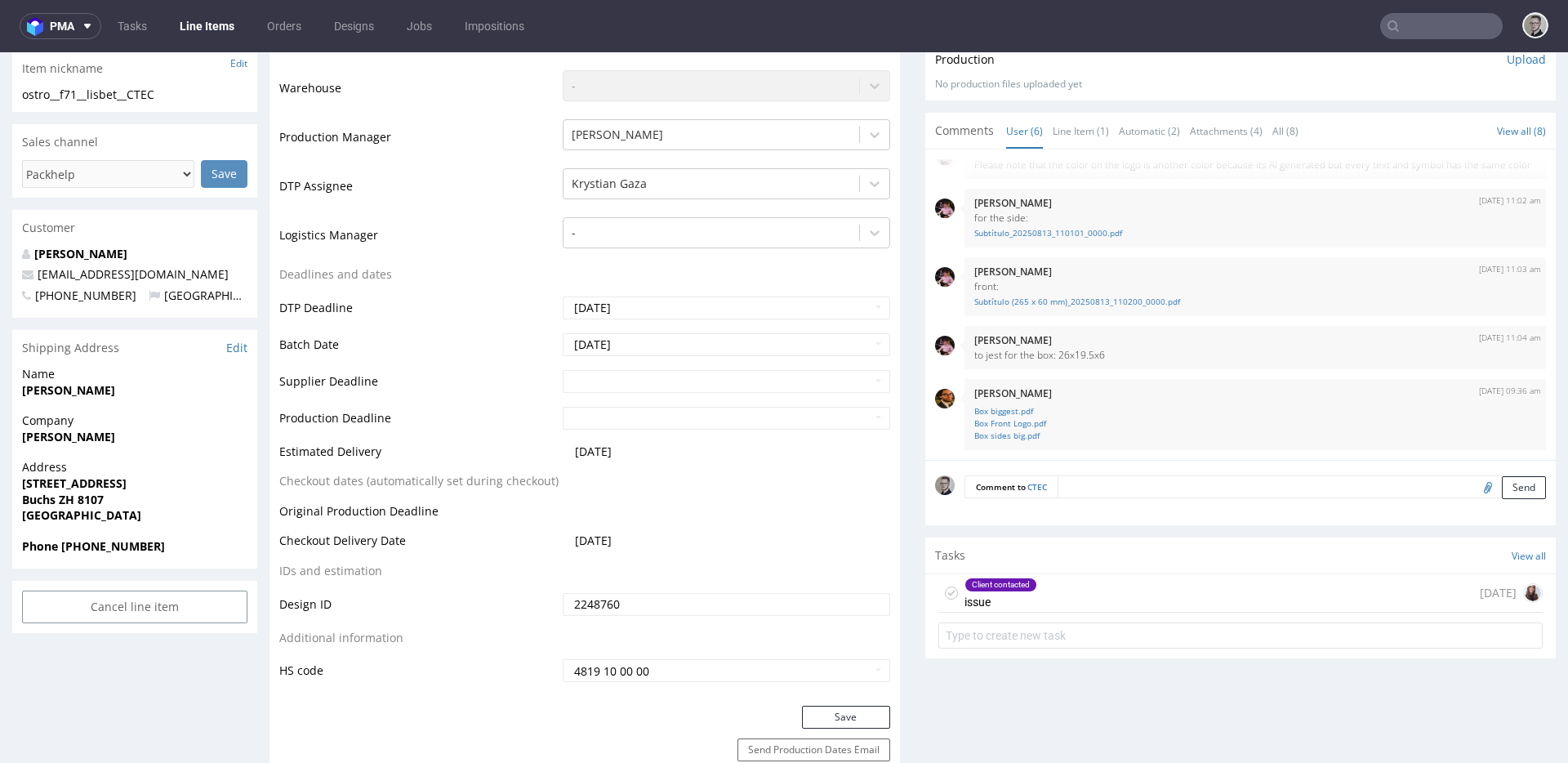
scroll to position [737, 0]
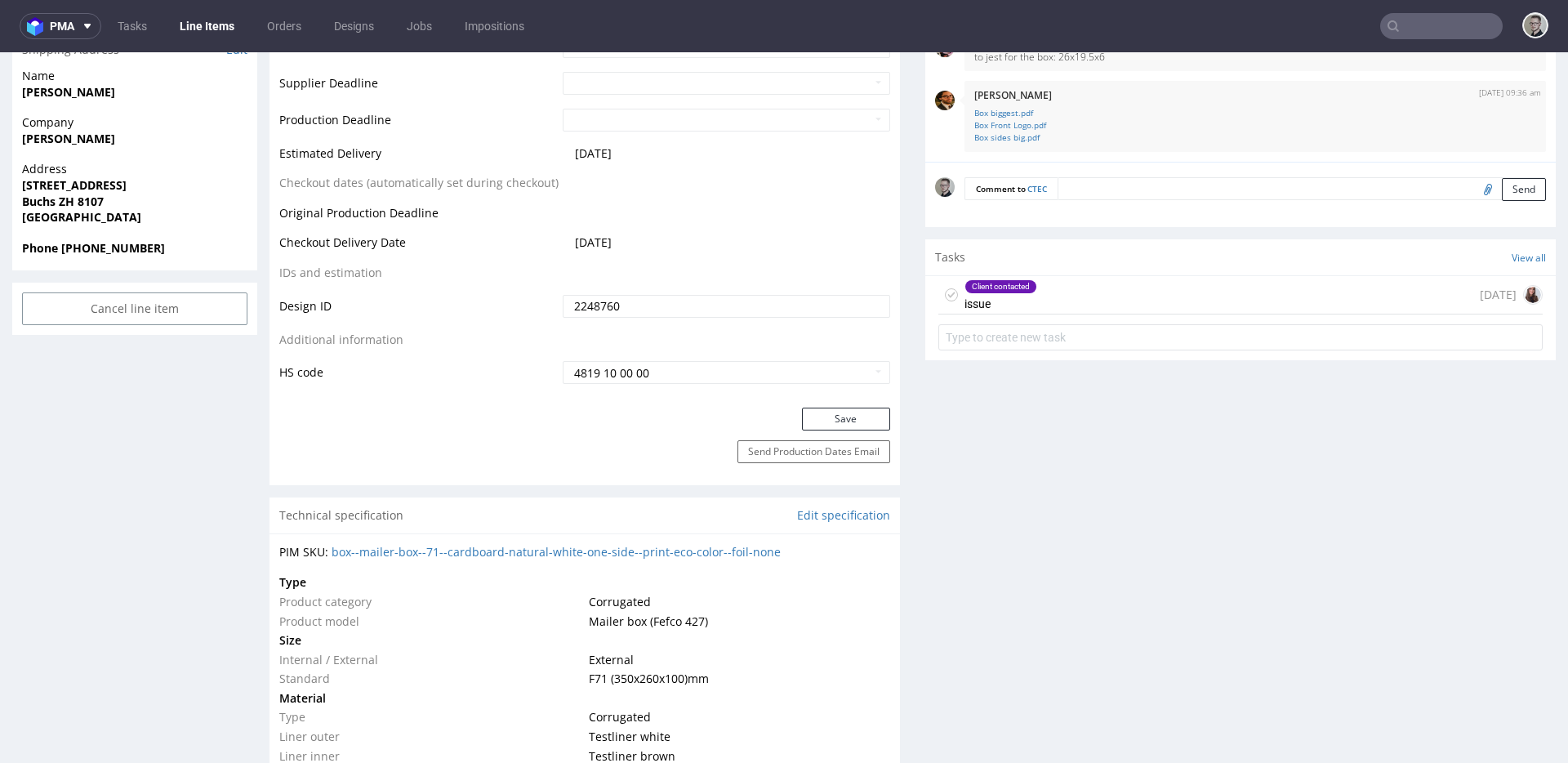
click at [1115, 301] on div "Client contacted issue 3 days ago" at bounding box center [1240, 296] width 605 height 39
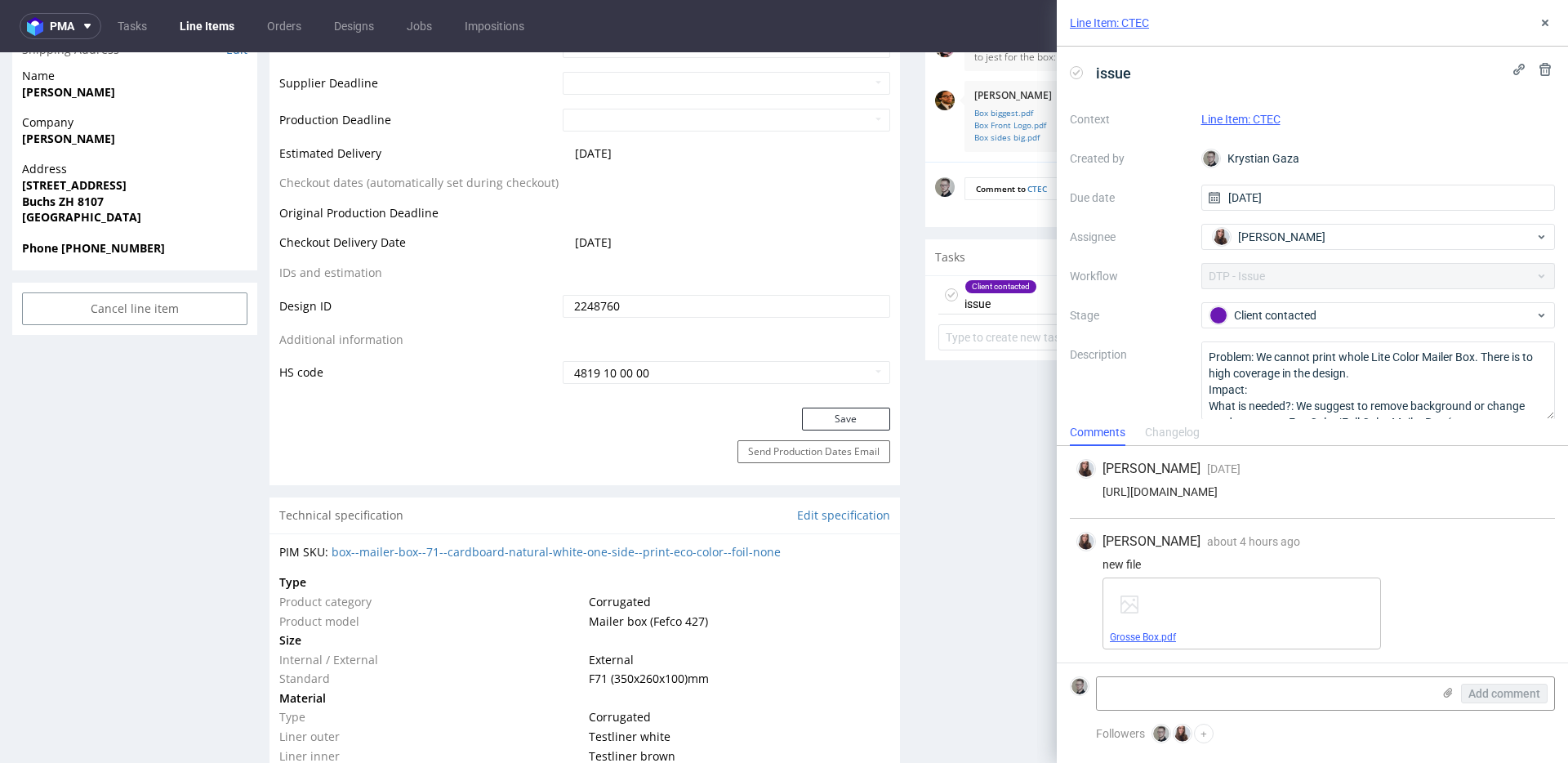
click at [1160, 638] on link "Grosse Box.pdf" at bounding box center [1143, 637] width 66 height 12
click at [1545, 21] on use at bounding box center [1545, 22] width 7 height 7
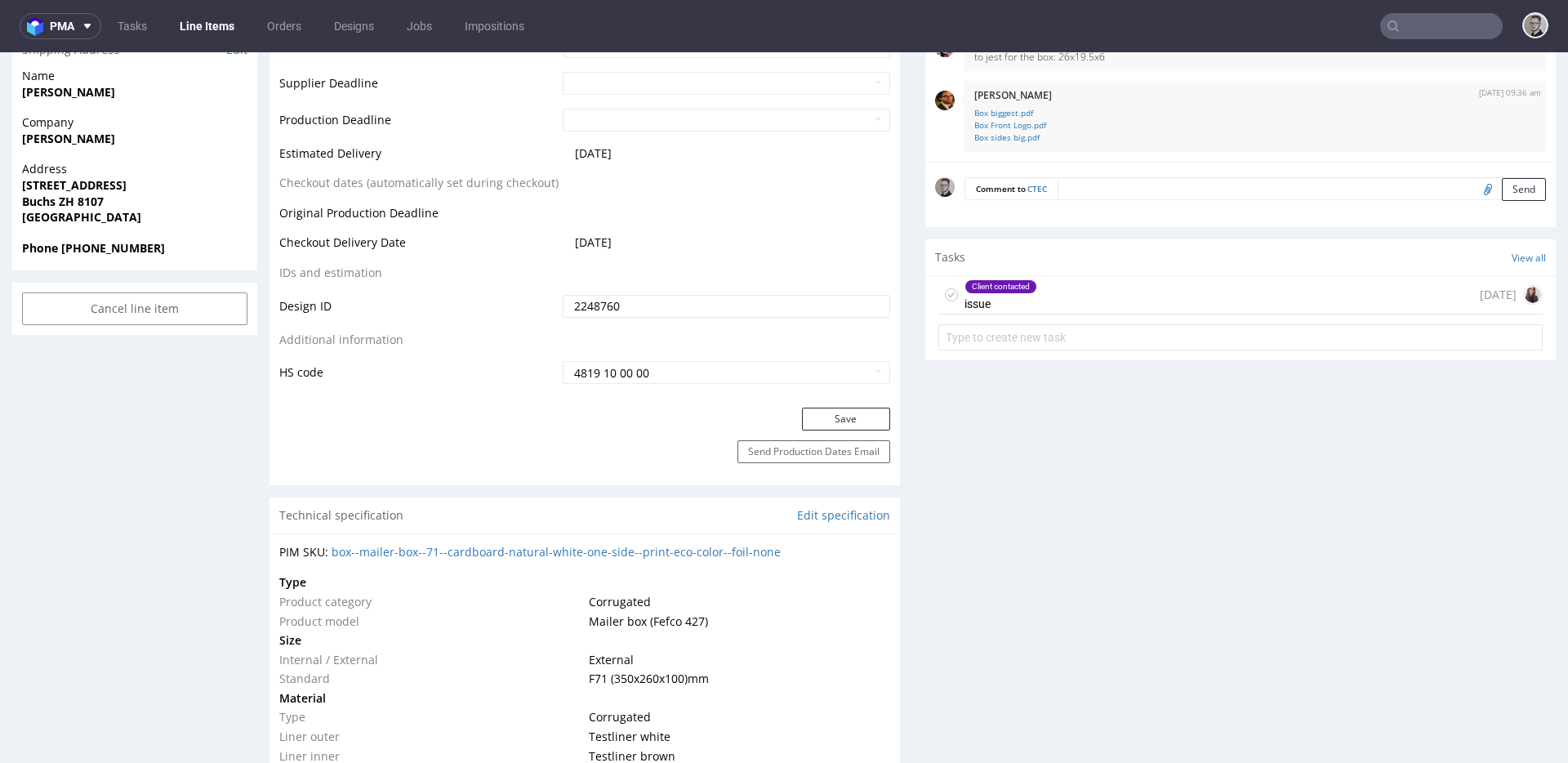
click at [945, 292] on icon at bounding box center [952, 295] width 14 height 14
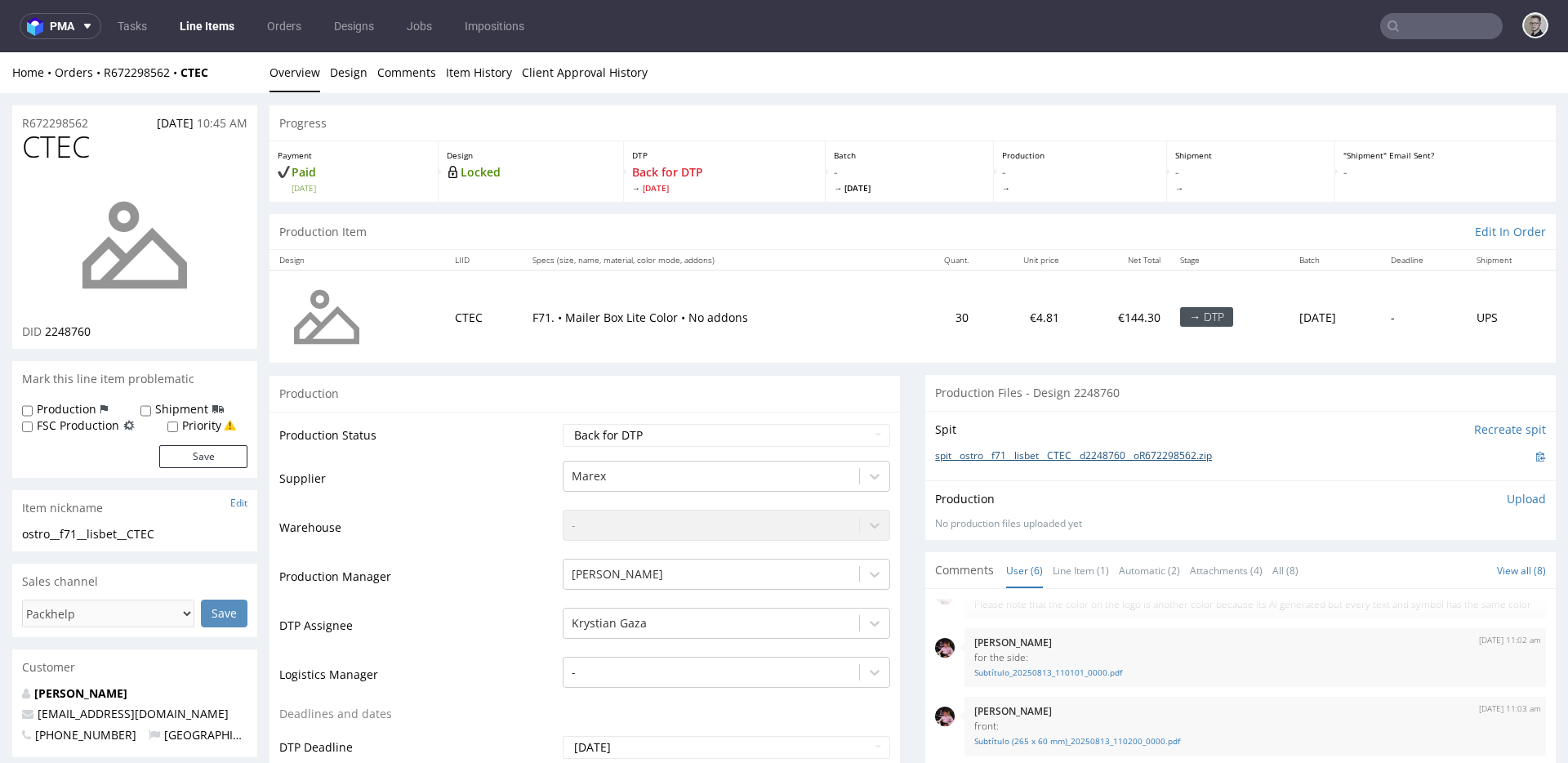
click at [1081, 452] on link "spit__ostro__f71__lisbet__CTEC__d2248760__oR672298562.zip" at bounding box center [1073, 456] width 277 height 14
click at [628, 440] on select "Waiting for Artwork Waiting for Diecut Waiting for Mockup Waiting for DTP Waiti…" at bounding box center [727, 436] width 328 height 23
click at [563, 424] on select "Waiting for Artwork Waiting for Diecut Waiting for Mockup Waiting for DTP Waiti…" at bounding box center [727, 436] width 328 height 23
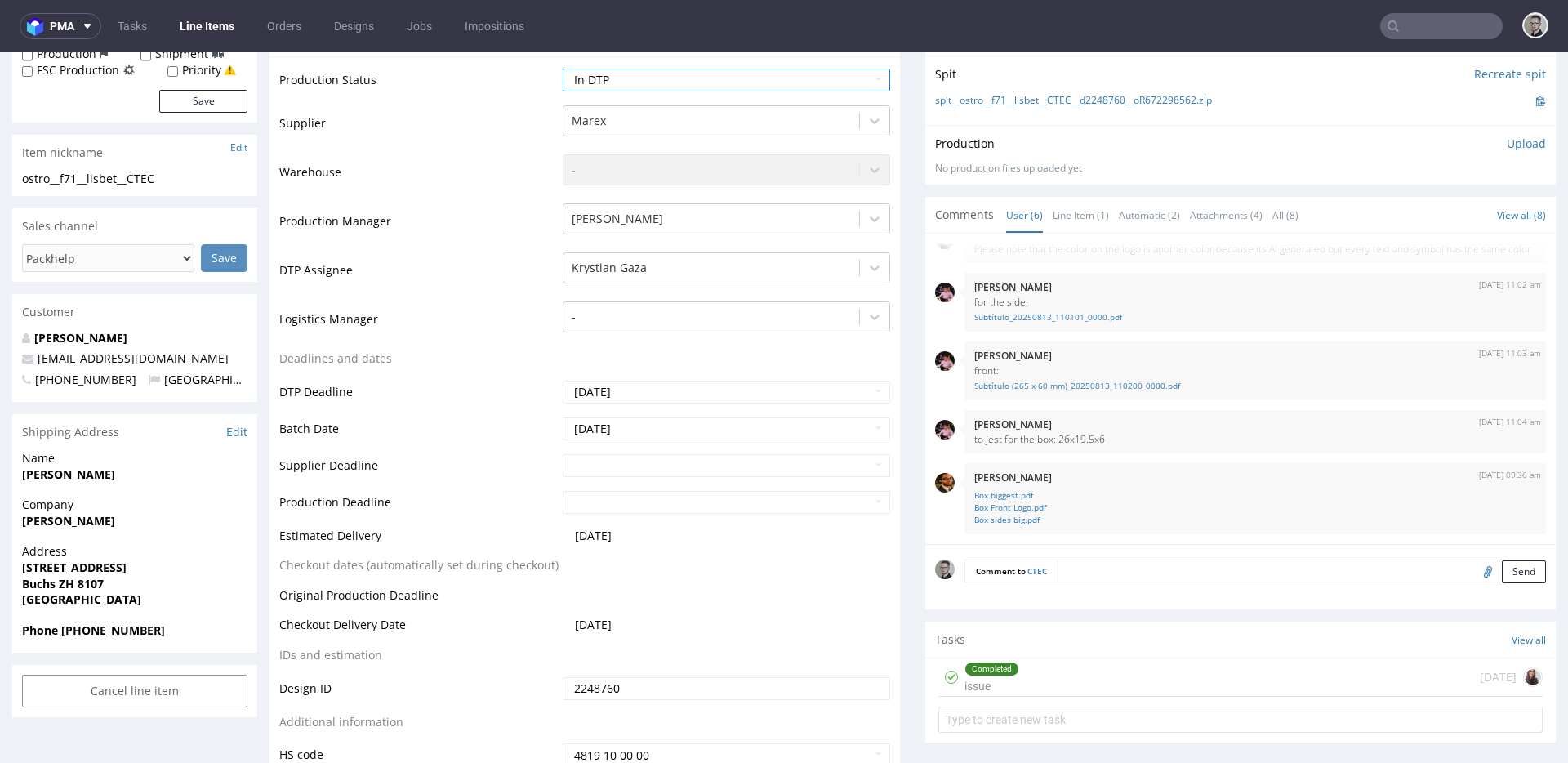
scroll to position [463, 0]
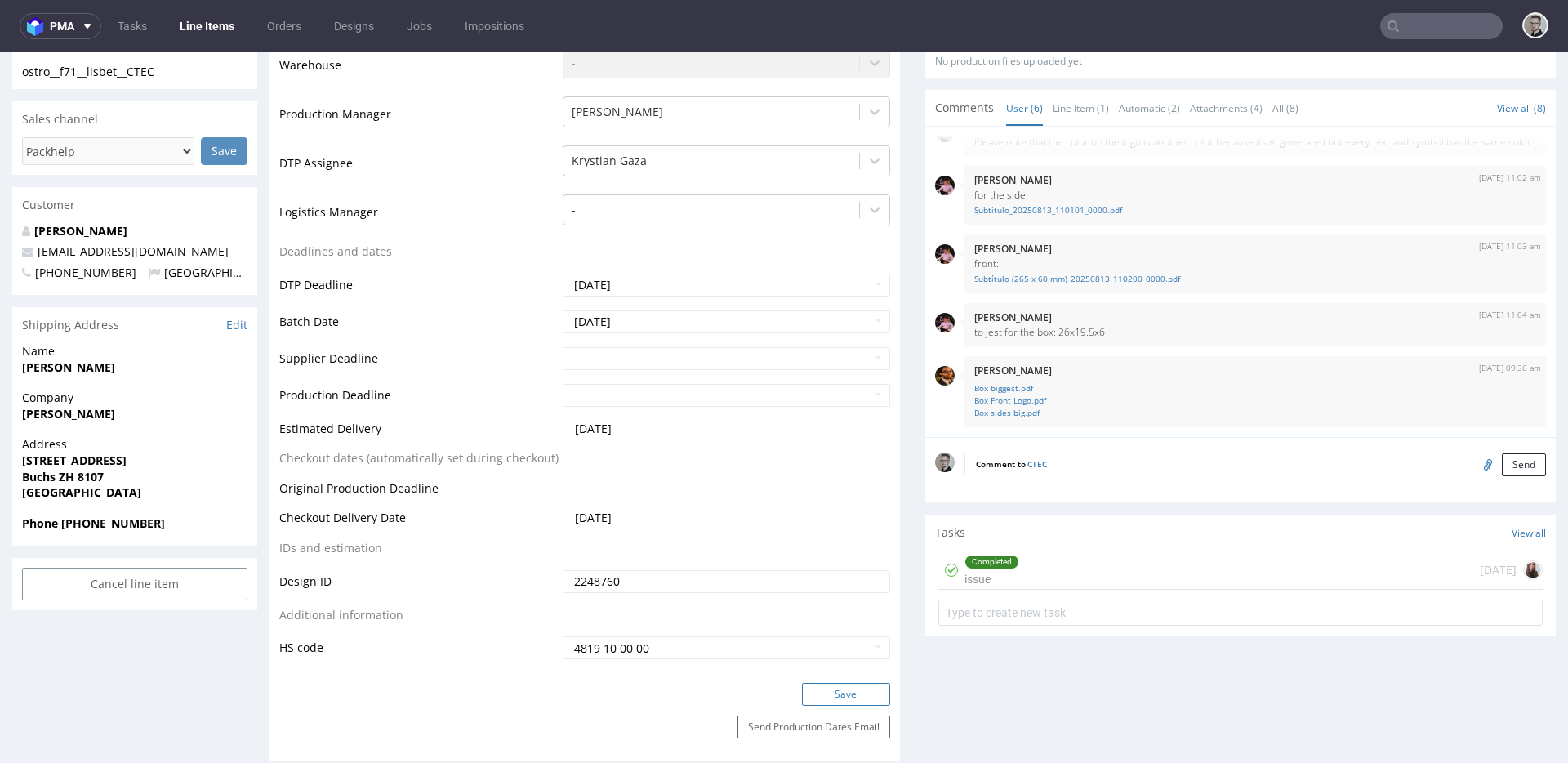
click at [865, 696] on button "Save" at bounding box center [845, 694] width 88 height 23
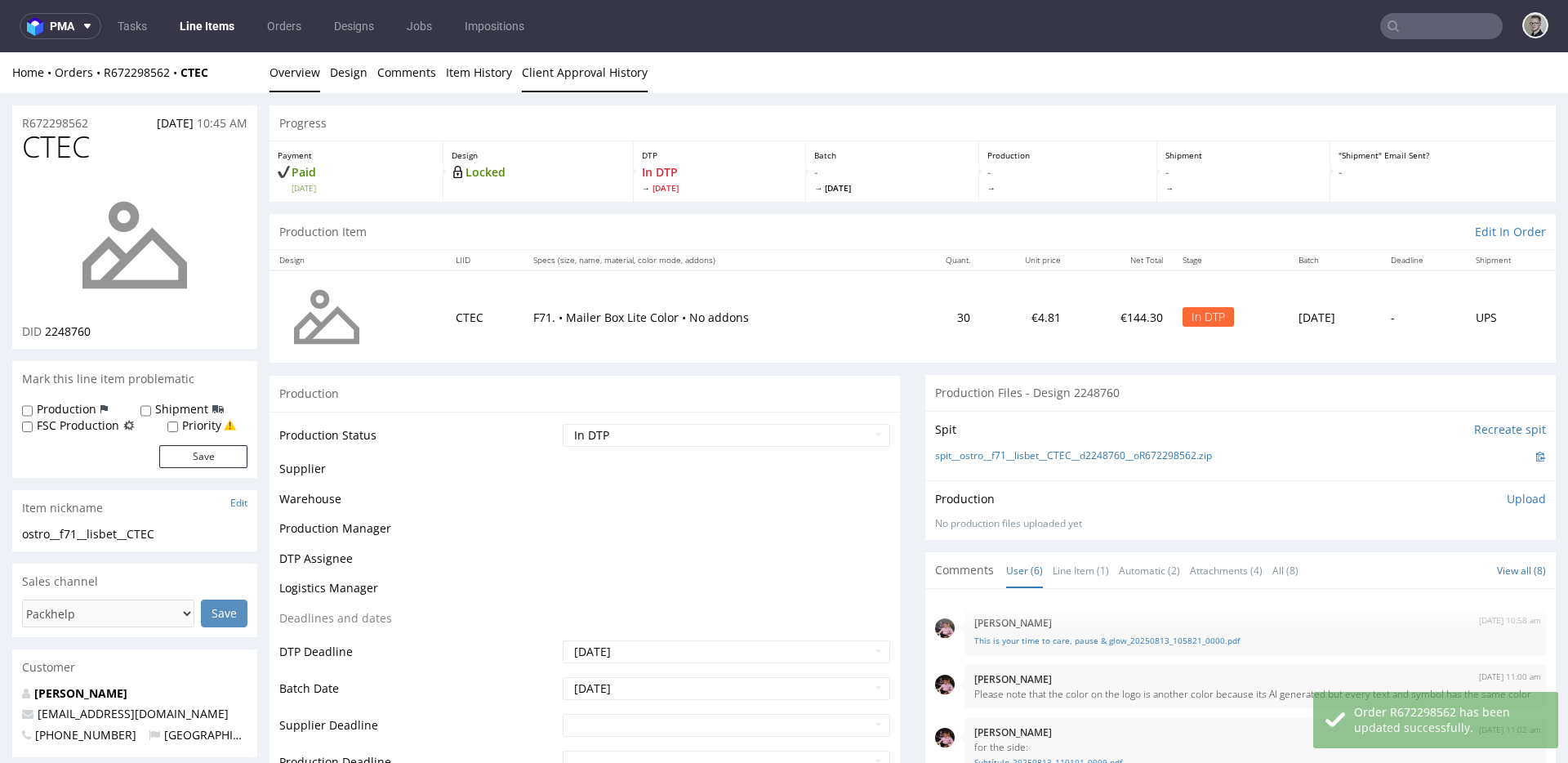
scroll to position [102, 0]
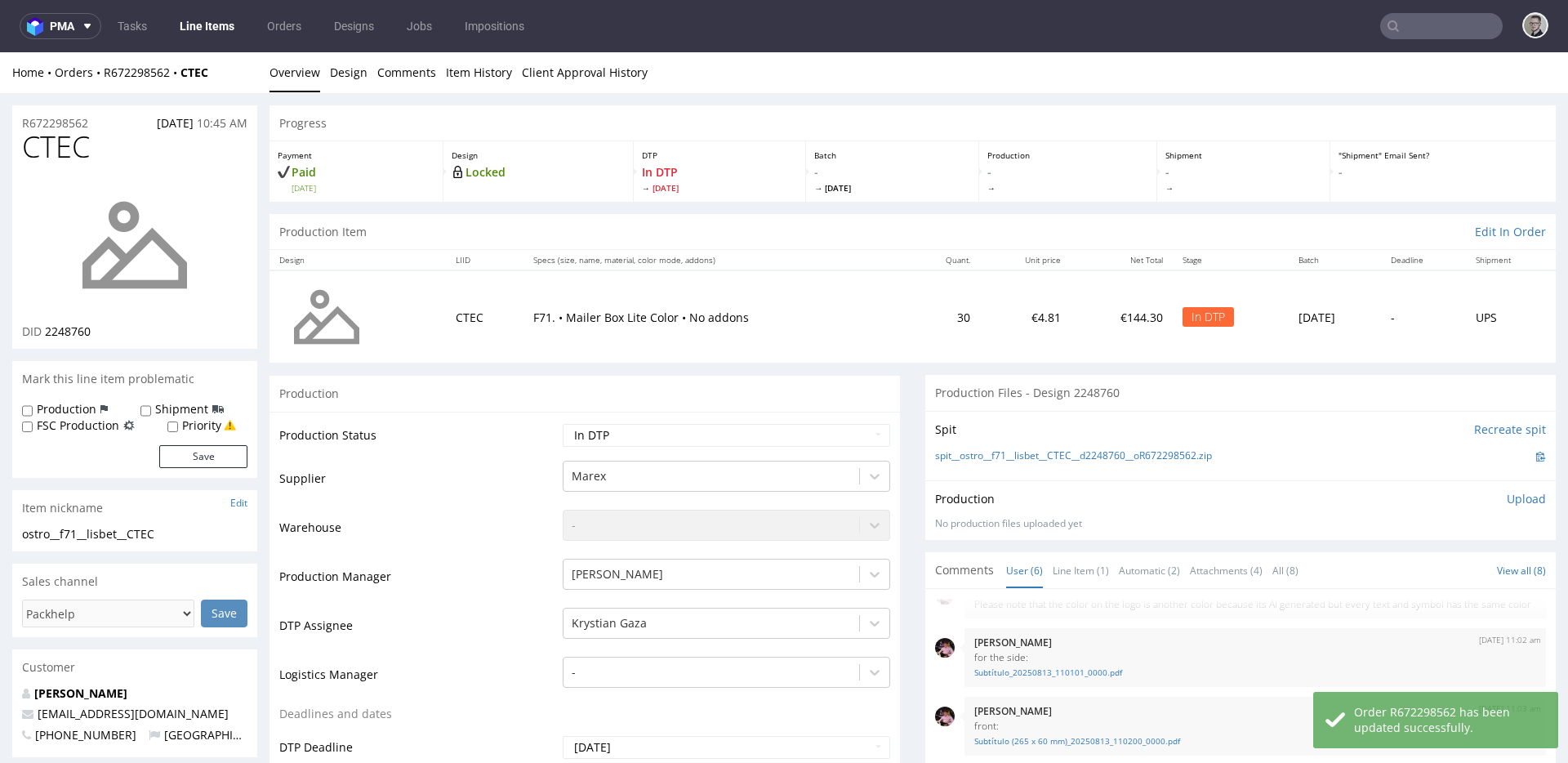
click at [636, 431] on select "Waiting for Artwork Waiting for Diecut Waiting for Mockup Waiting for DTP Waiti…" at bounding box center [727, 436] width 328 height 23
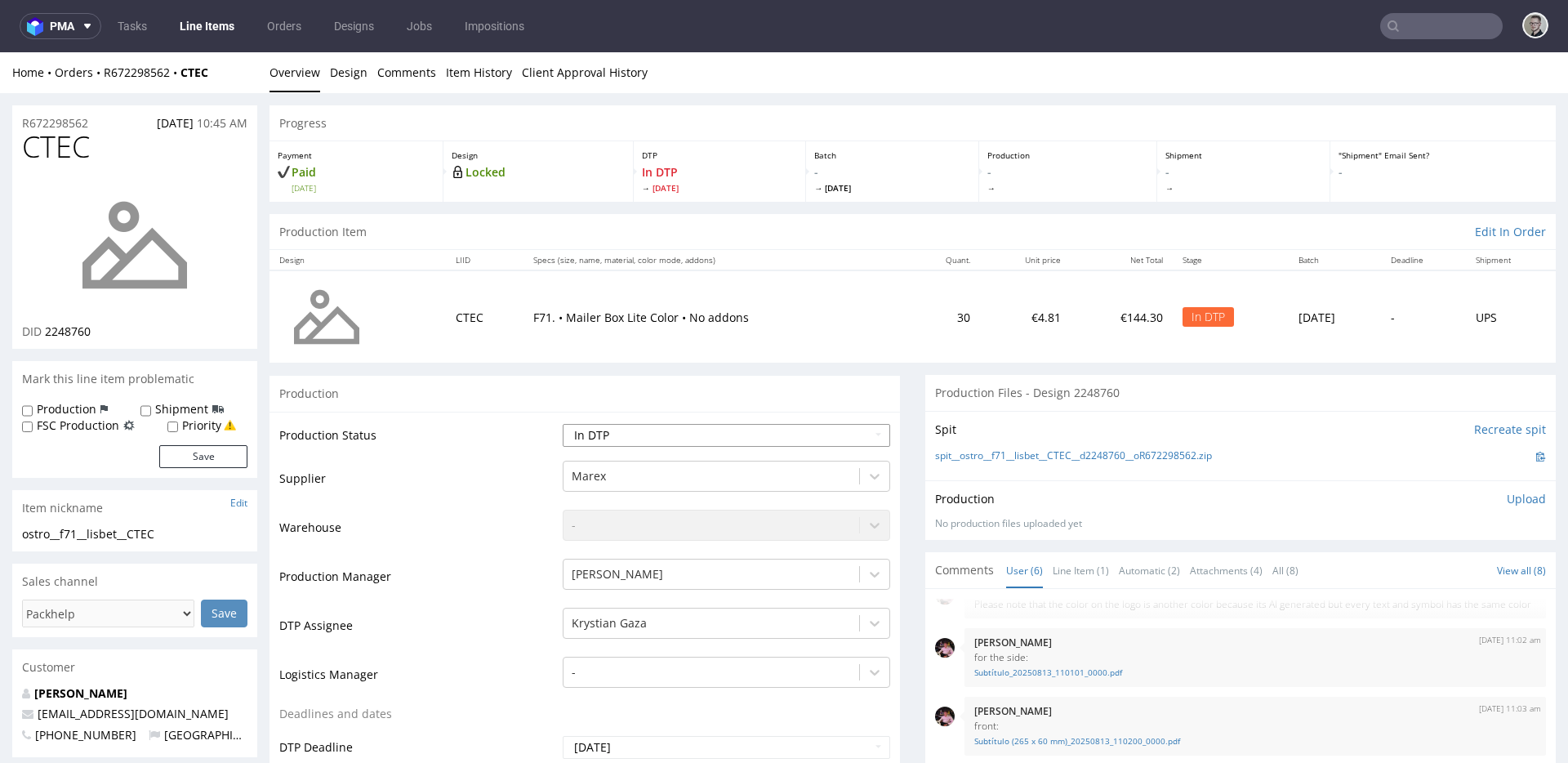
select select "dtp_ca_needed"
click at [563, 424] on select "Waiting for Artwork Waiting for Diecut Waiting for Mockup Waiting for DTP Waiti…" at bounding box center [727, 436] width 328 height 23
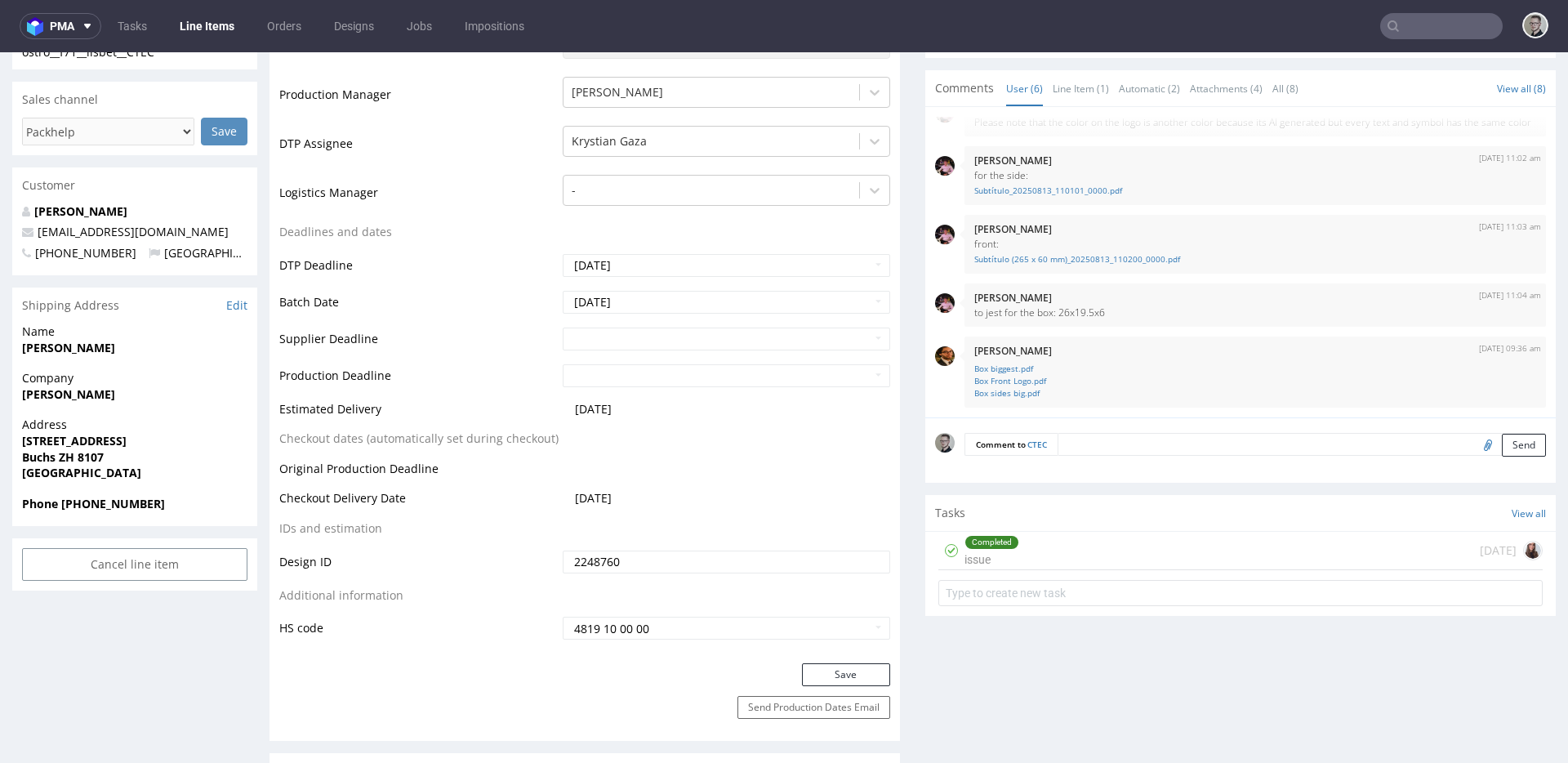
scroll to position [487, 0]
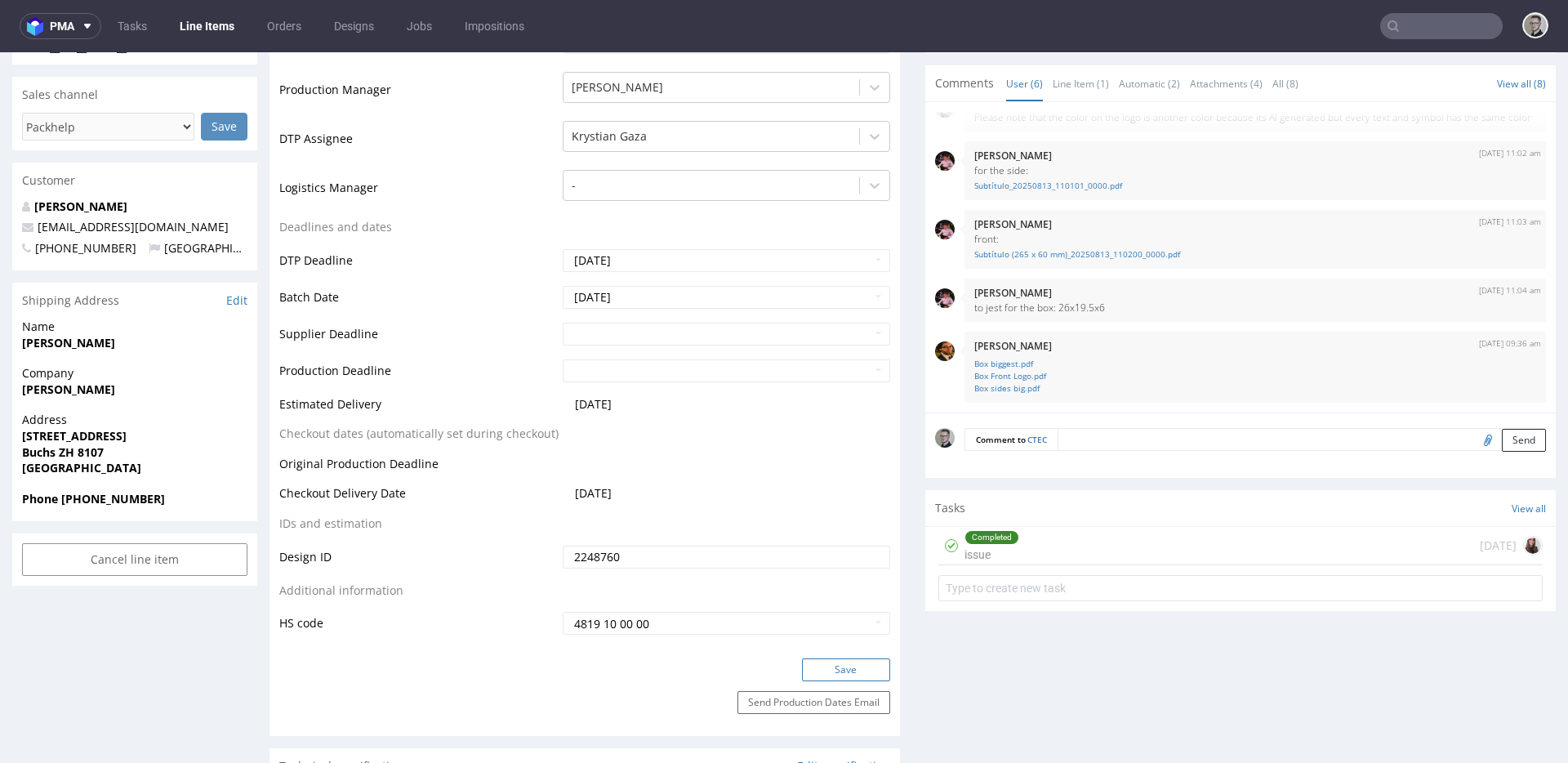
click at [831, 670] on button "Save" at bounding box center [845, 669] width 88 height 23
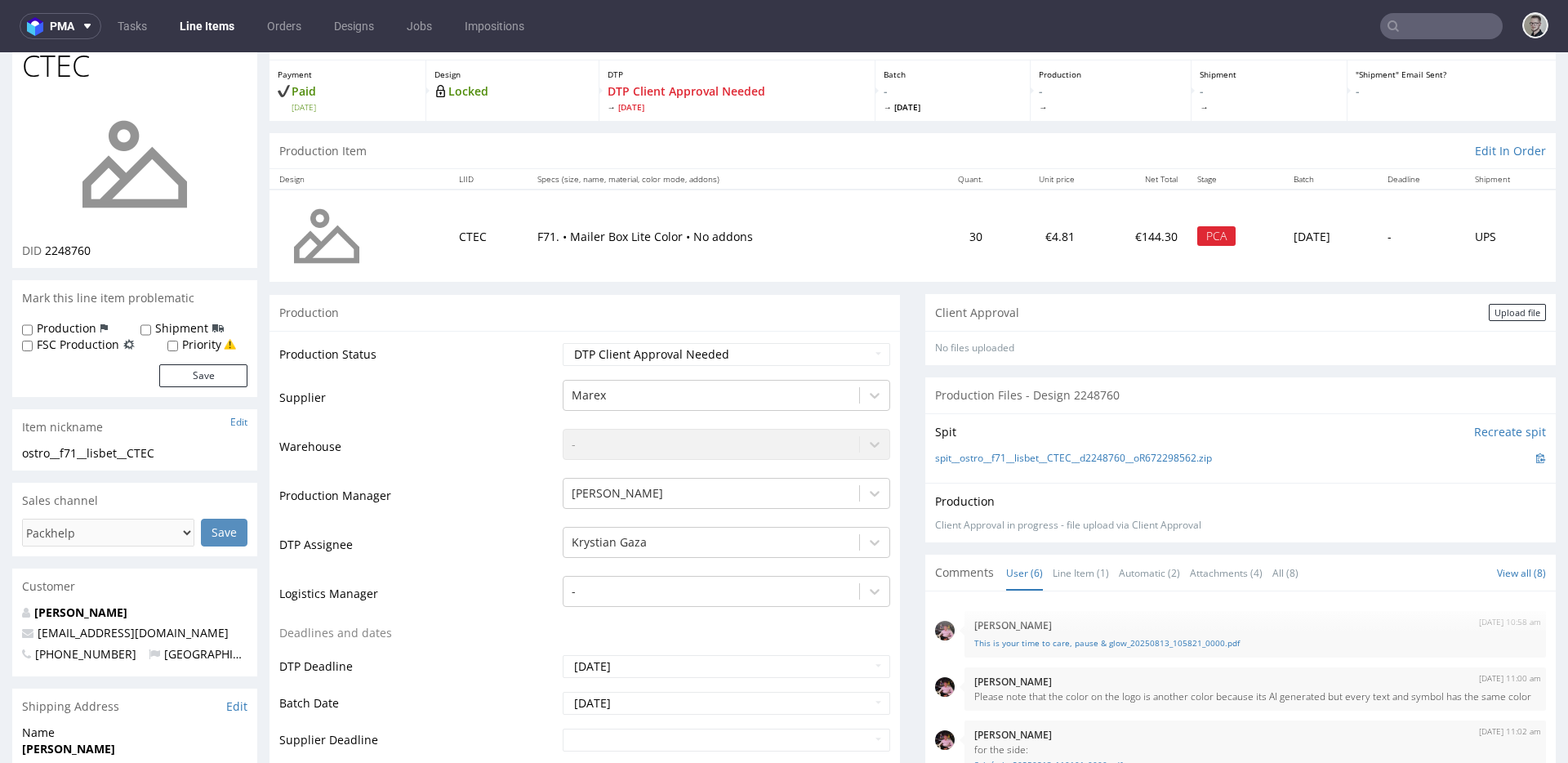
scroll to position [0, 0]
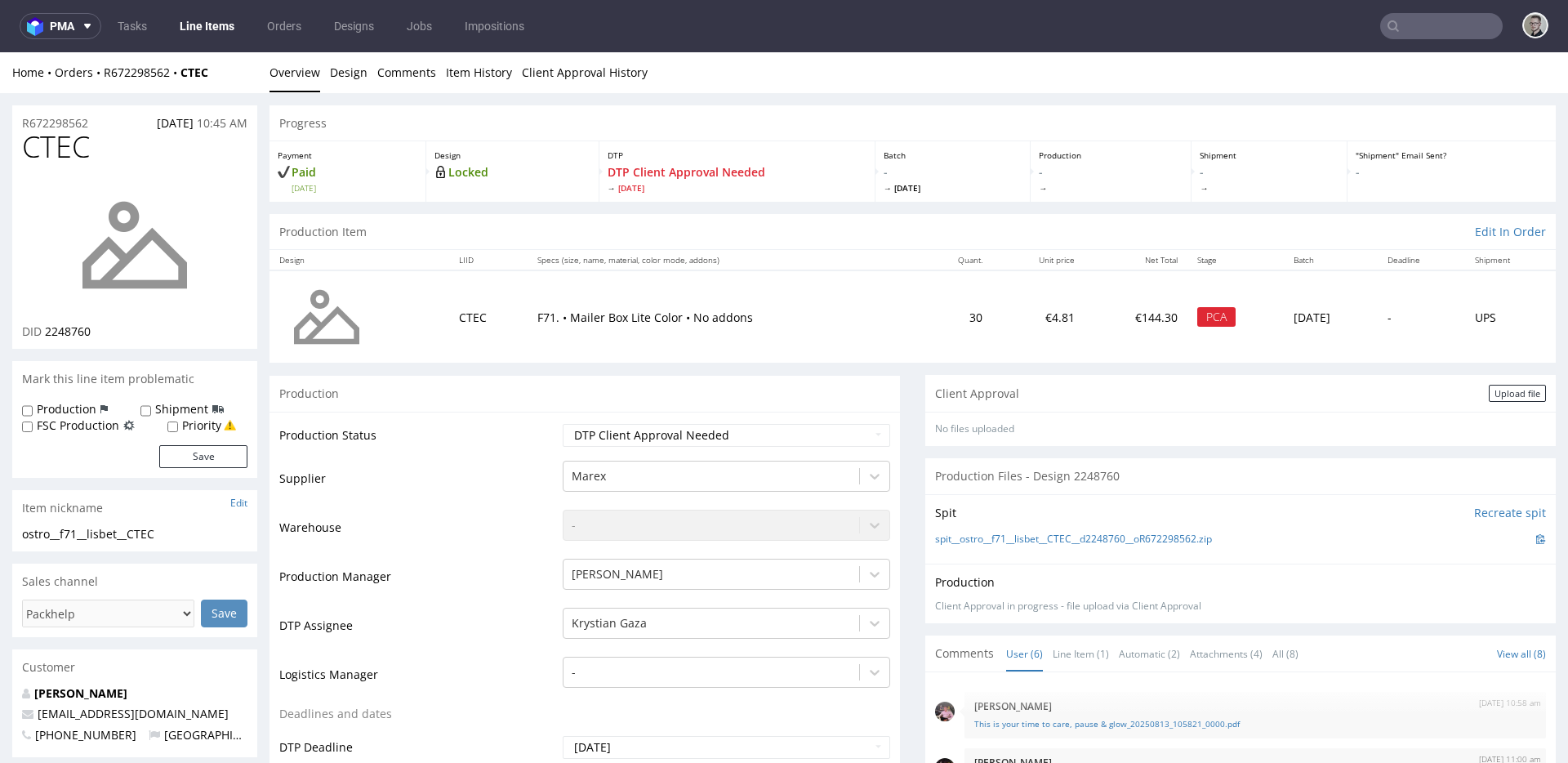
click at [1488, 383] on div "Client Approval Upload file" at bounding box center [1240, 393] width 631 height 37
click at [1492, 395] on div "Upload file" at bounding box center [1517, 393] width 57 height 17
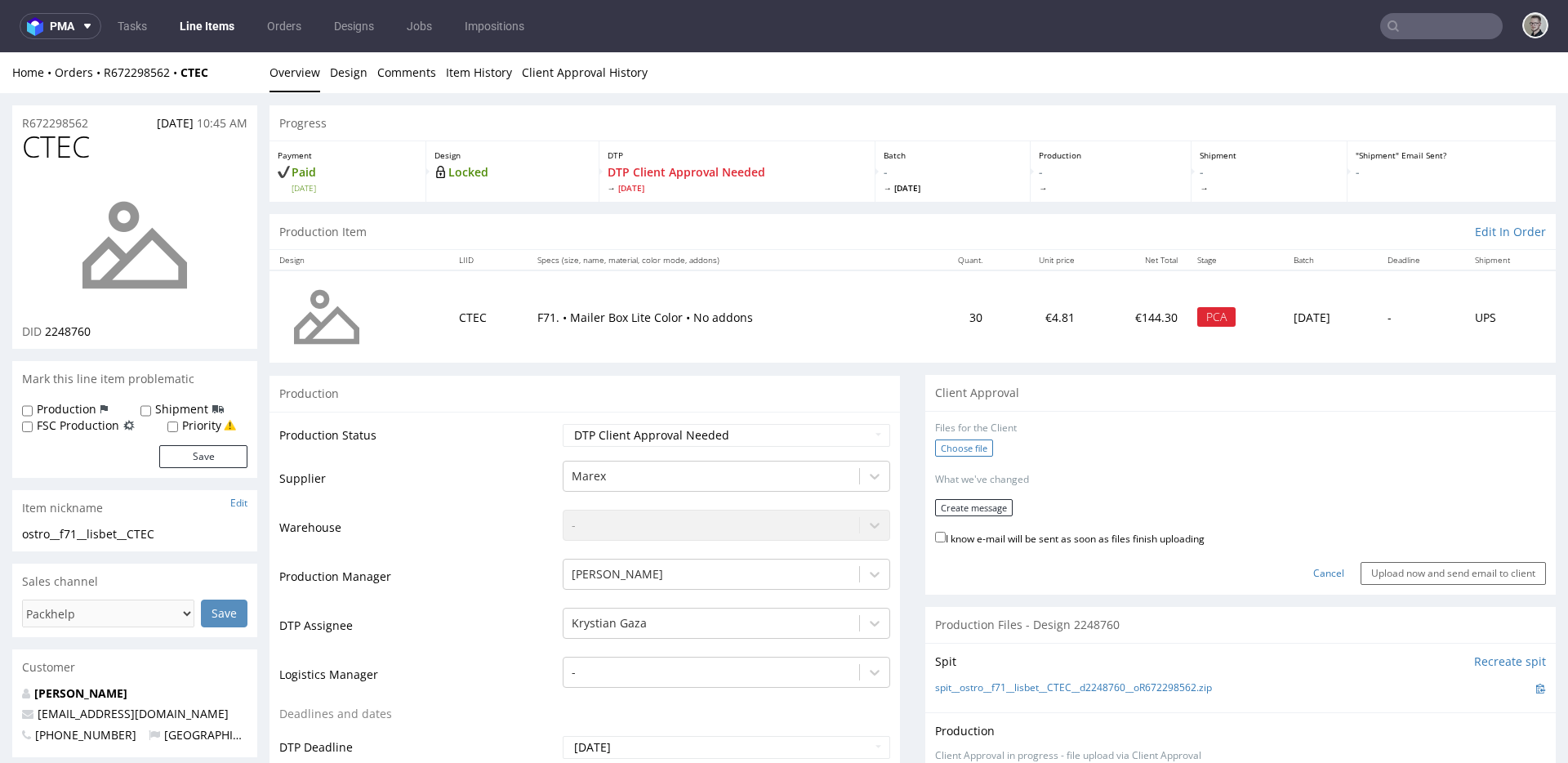
drag, startPoint x: 970, startPoint y: 435, endPoint x: 965, endPoint y: 441, distance: 7.8
click at [970, 435] on div "Files for the Client" at bounding box center [1240, 428] width 611 height 14
click at [961, 447] on label "Choose file" at bounding box center [964, 448] width 58 height 17
click at [0, 52] on input "Choose file" at bounding box center [0, 52] width 0 height 0
click at [972, 499] on button "Create message" at bounding box center [974, 502] width 77 height 17
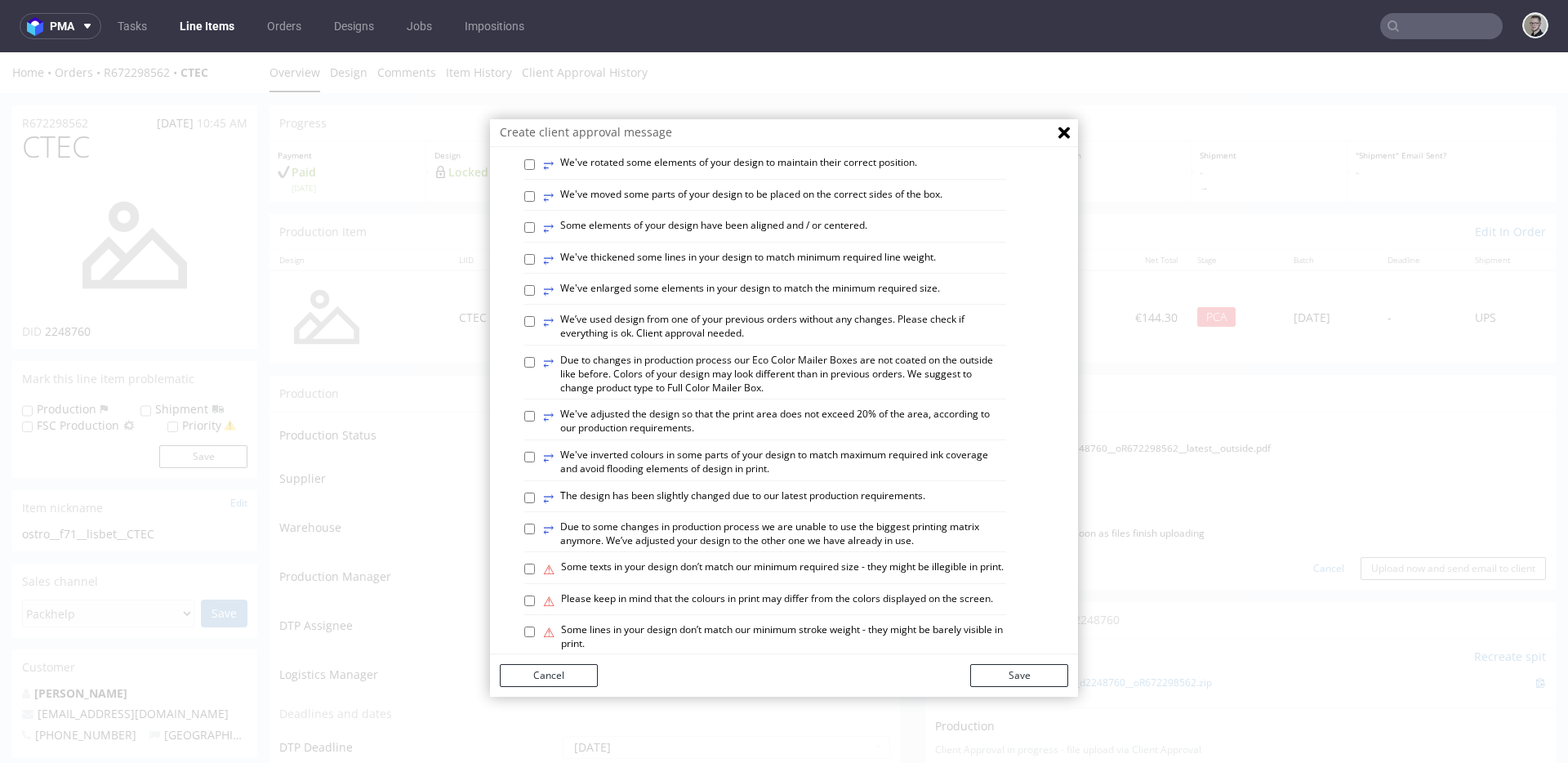
scroll to position [927, 0]
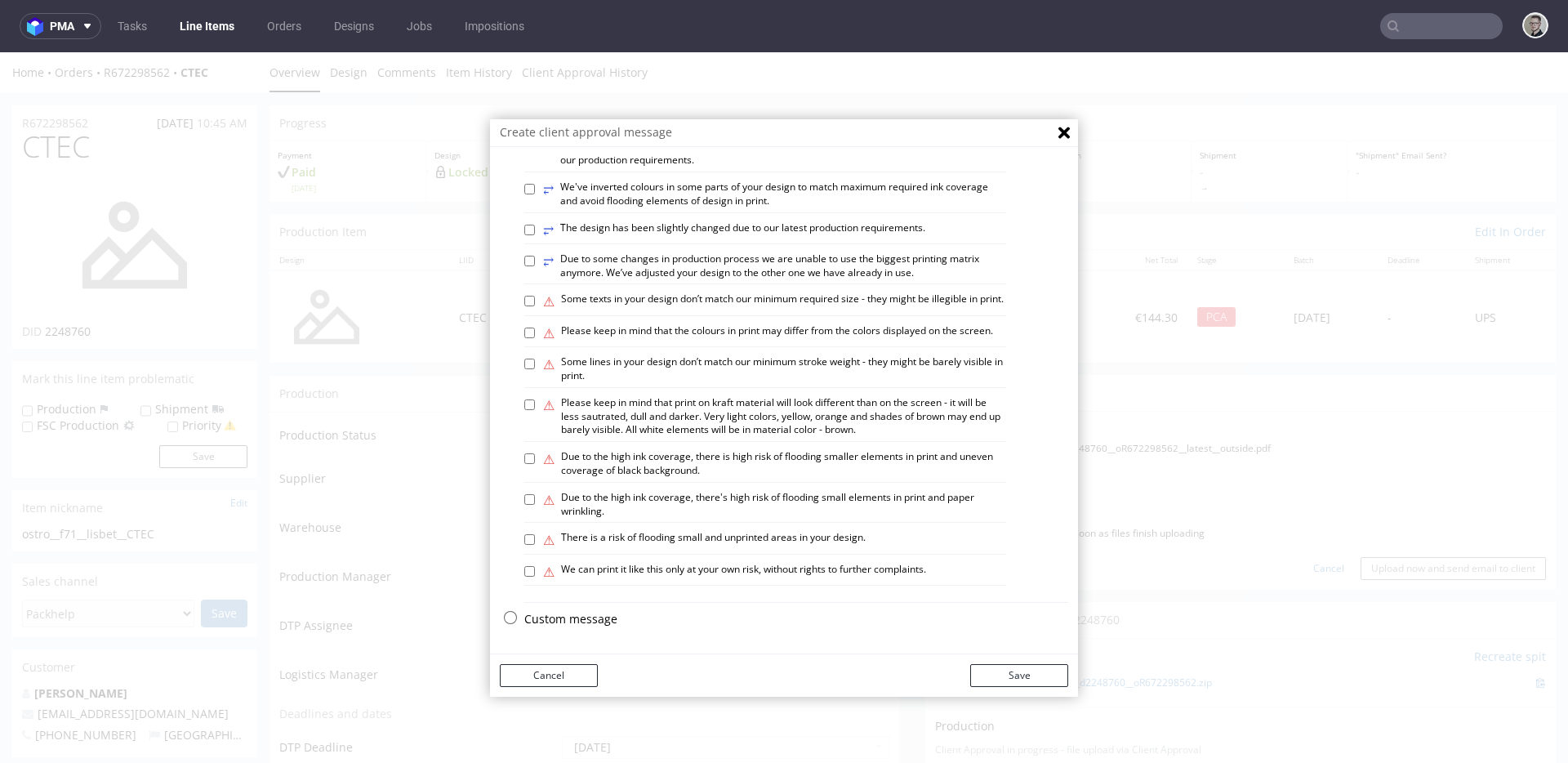
click at [585, 612] on p "Custom message" at bounding box center [796, 618] width 544 height 16
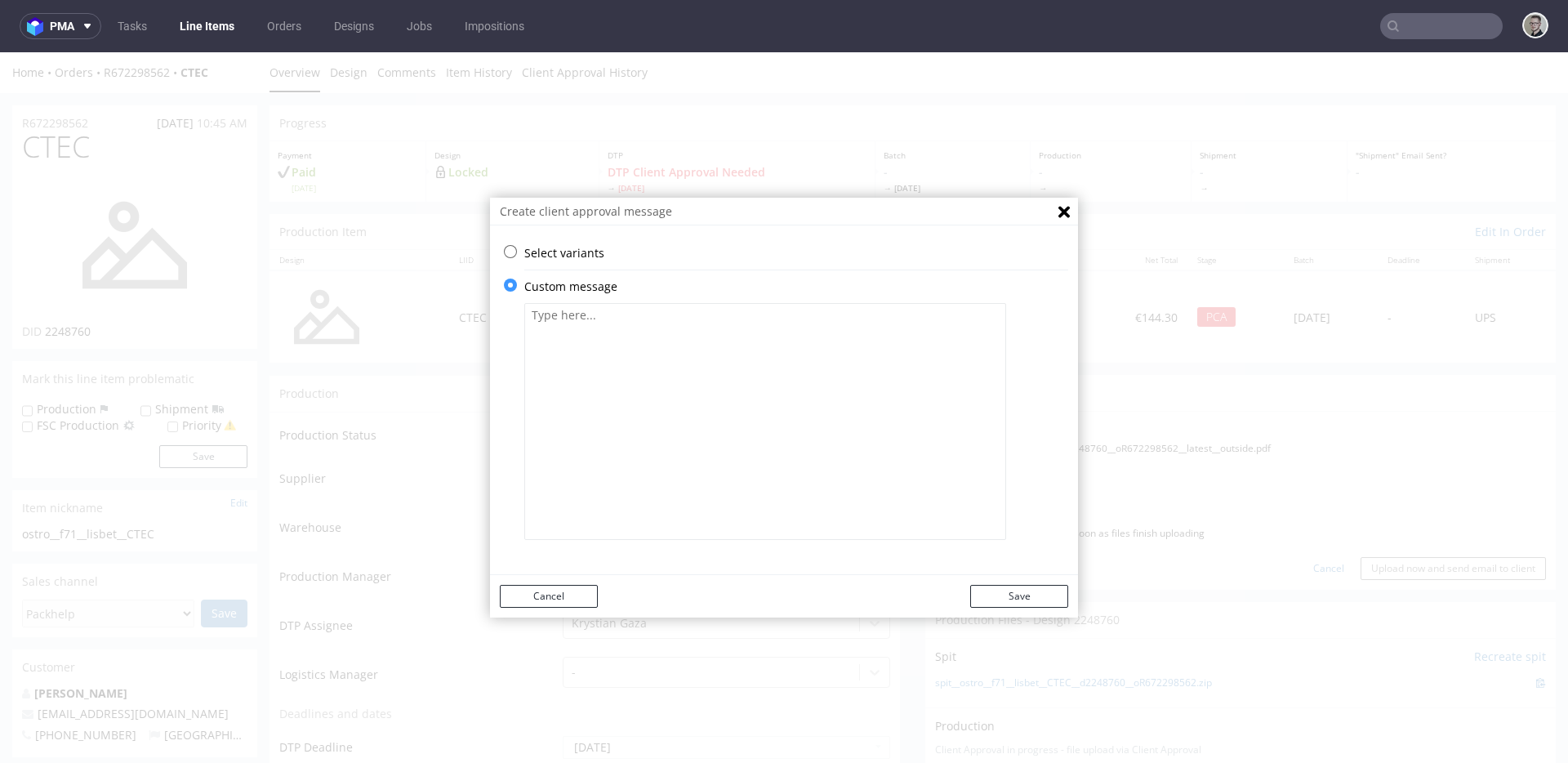
scroll to position [0, 0]
click at [753, 477] on textarea at bounding box center [765, 421] width 482 height 237
paste textarea "We've extended your design to span over the edges of the printable area. Techni…"
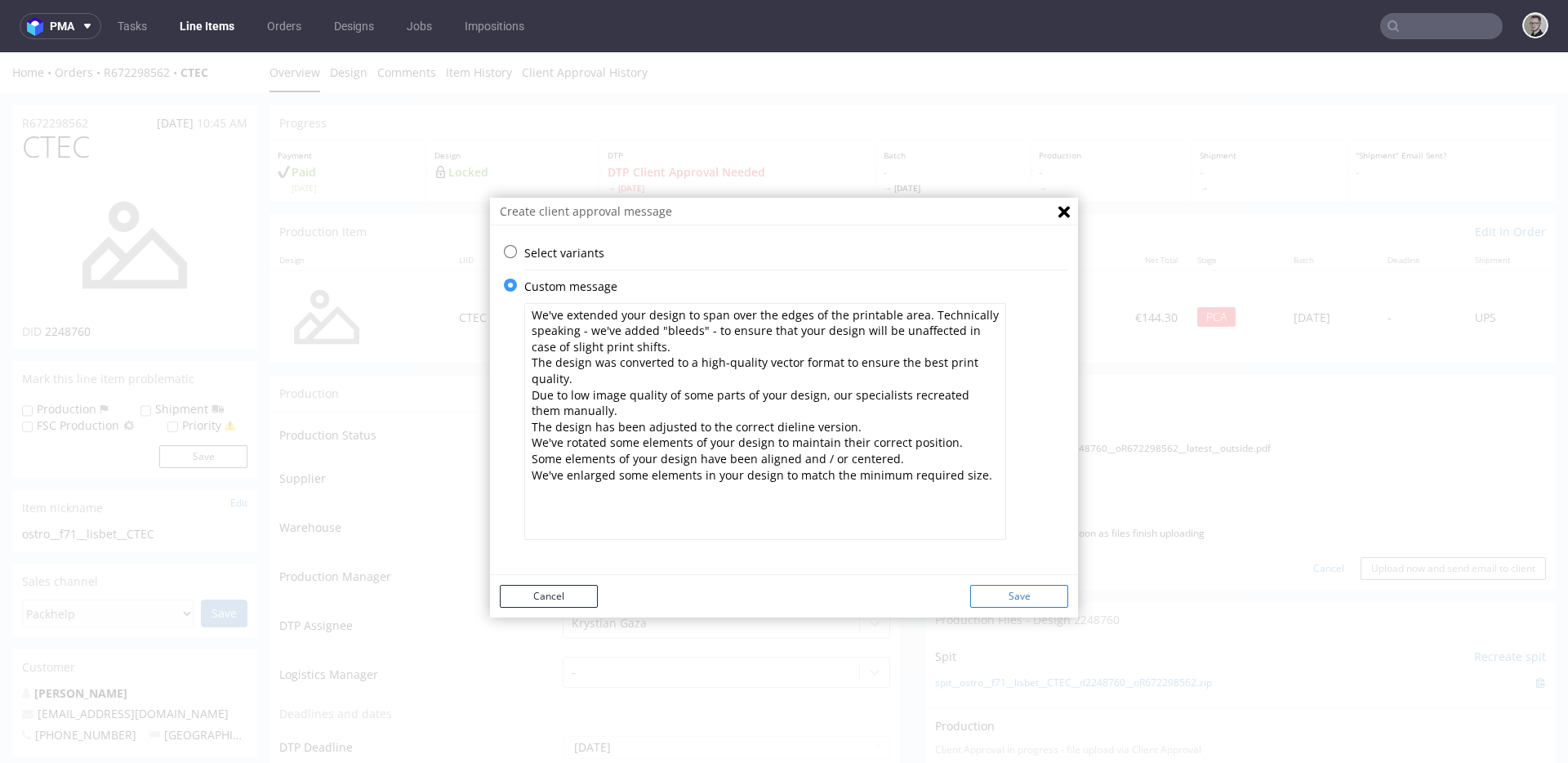
type textarea "We've extended your design to span over the edges of the printable area. Techni…"
click at [1038, 590] on button "Save" at bounding box center [1018, 596] width 98 height 23
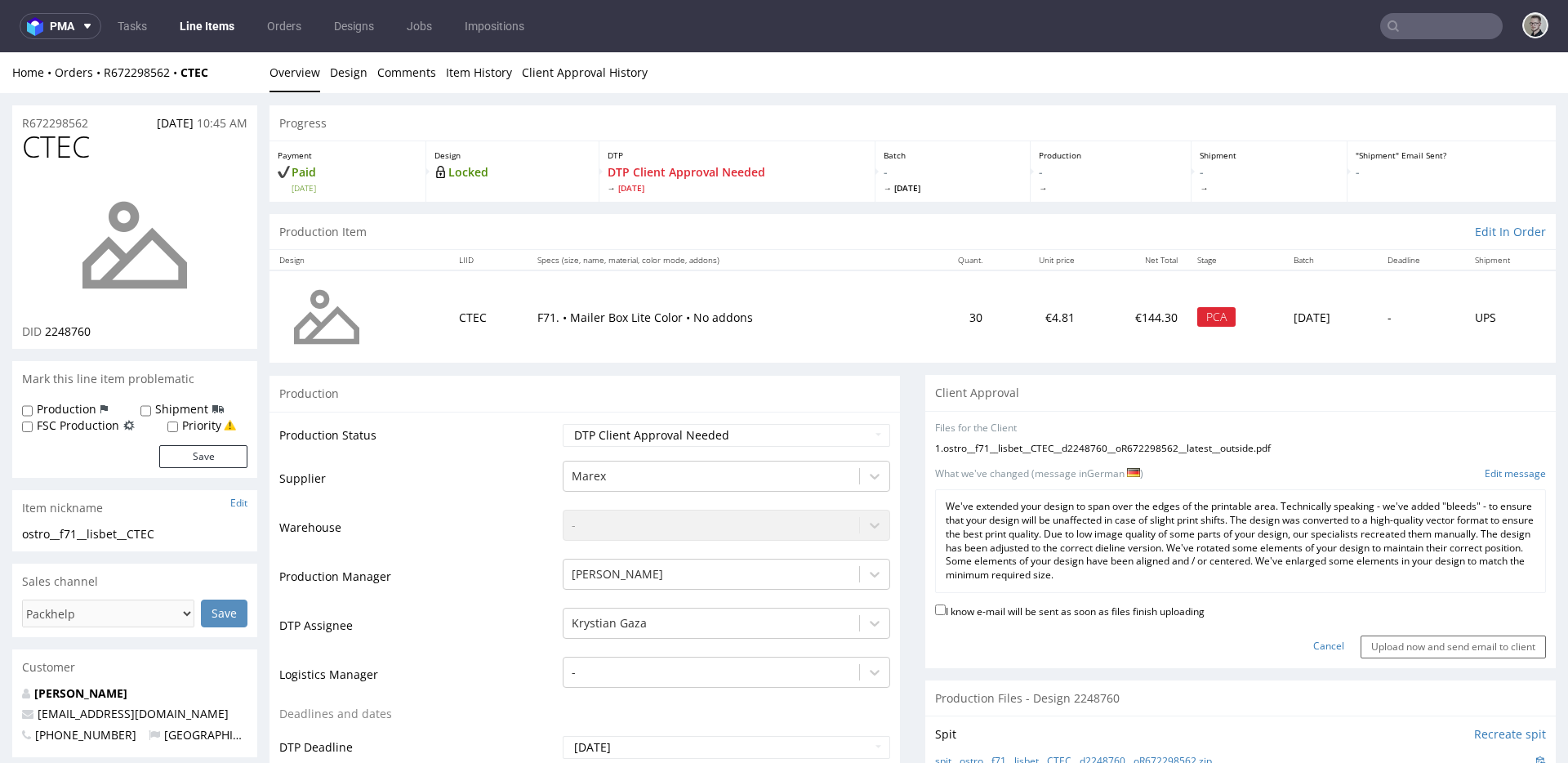
click at [1130, 605] on label "I know e-mail will be sent as soon as files finish uploading" at bounding box center [1069, 609] width 270 height 18
click at [946, 605] on input "I know e-mail will be sent as soon as files finish uploading" at bounding box center [940, 609] width 11 height 11
checkbox input "true"
click at [1376, 647] on input "Upload now and send email to client" at bounding box center [1454, 647] width 185 height 23
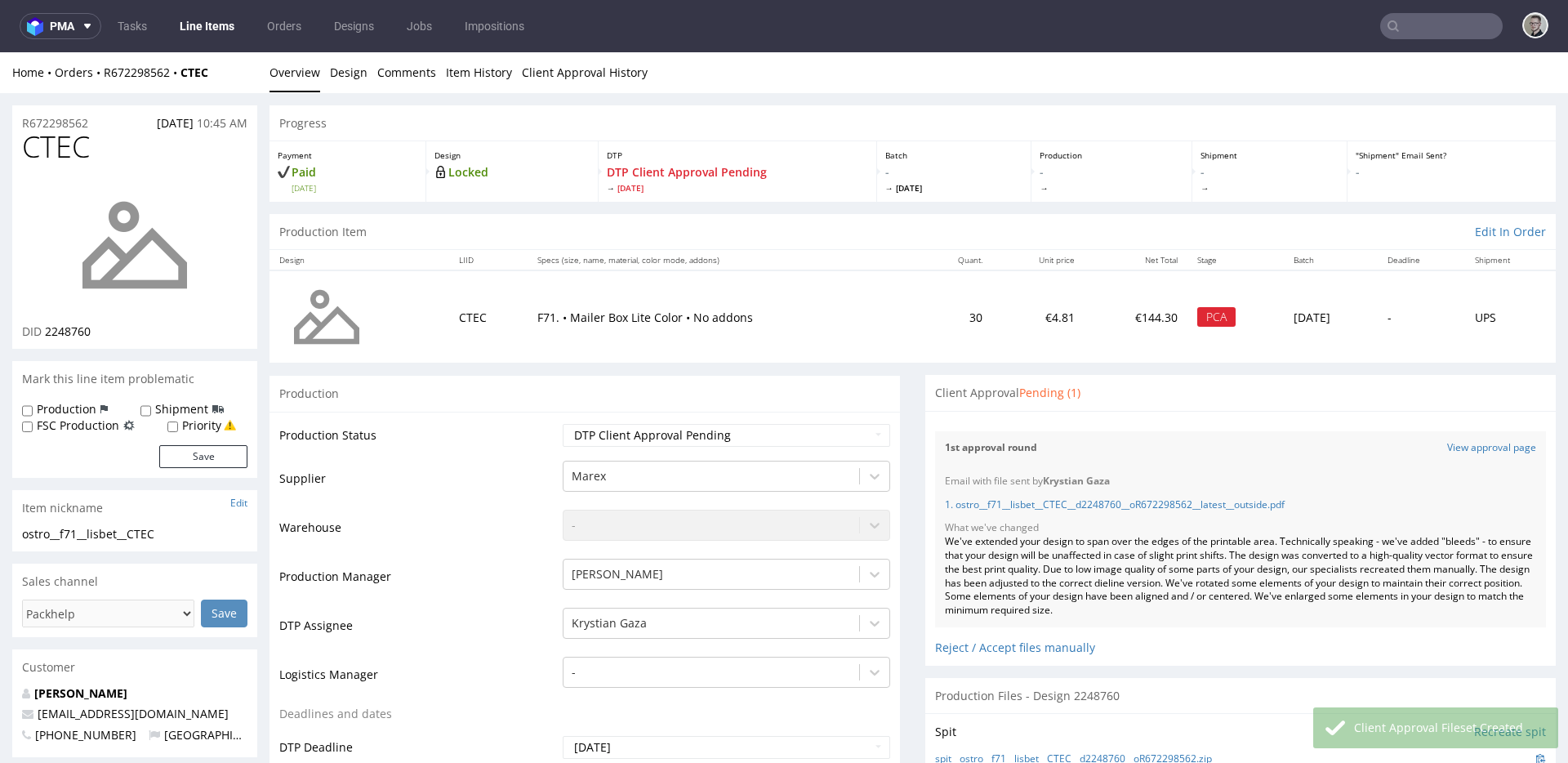
scroll to position [102, 0]
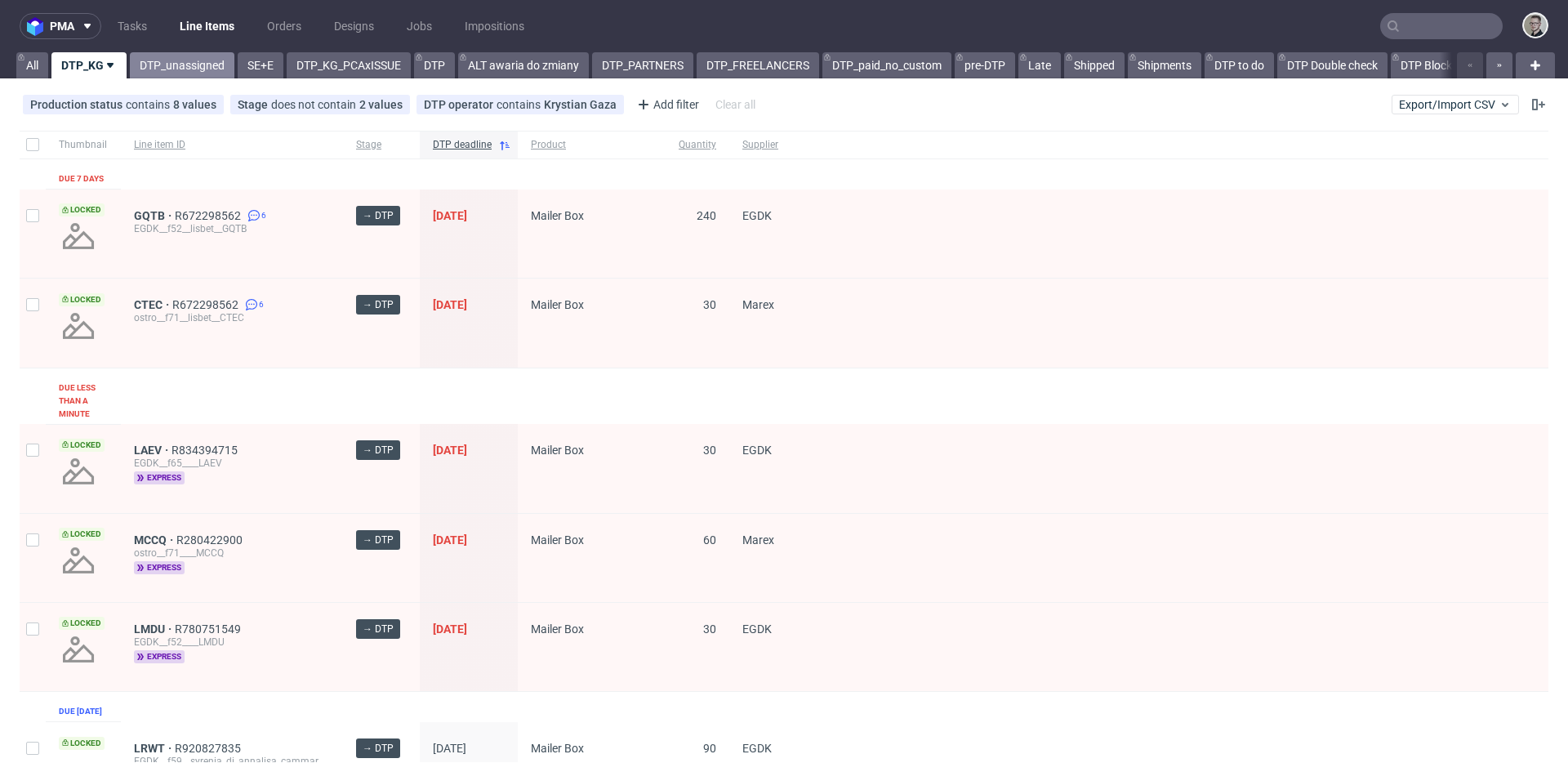
click at [201, 65] on link "DTP_unassigned" at bounding box center [182, 65] width 104 height 26
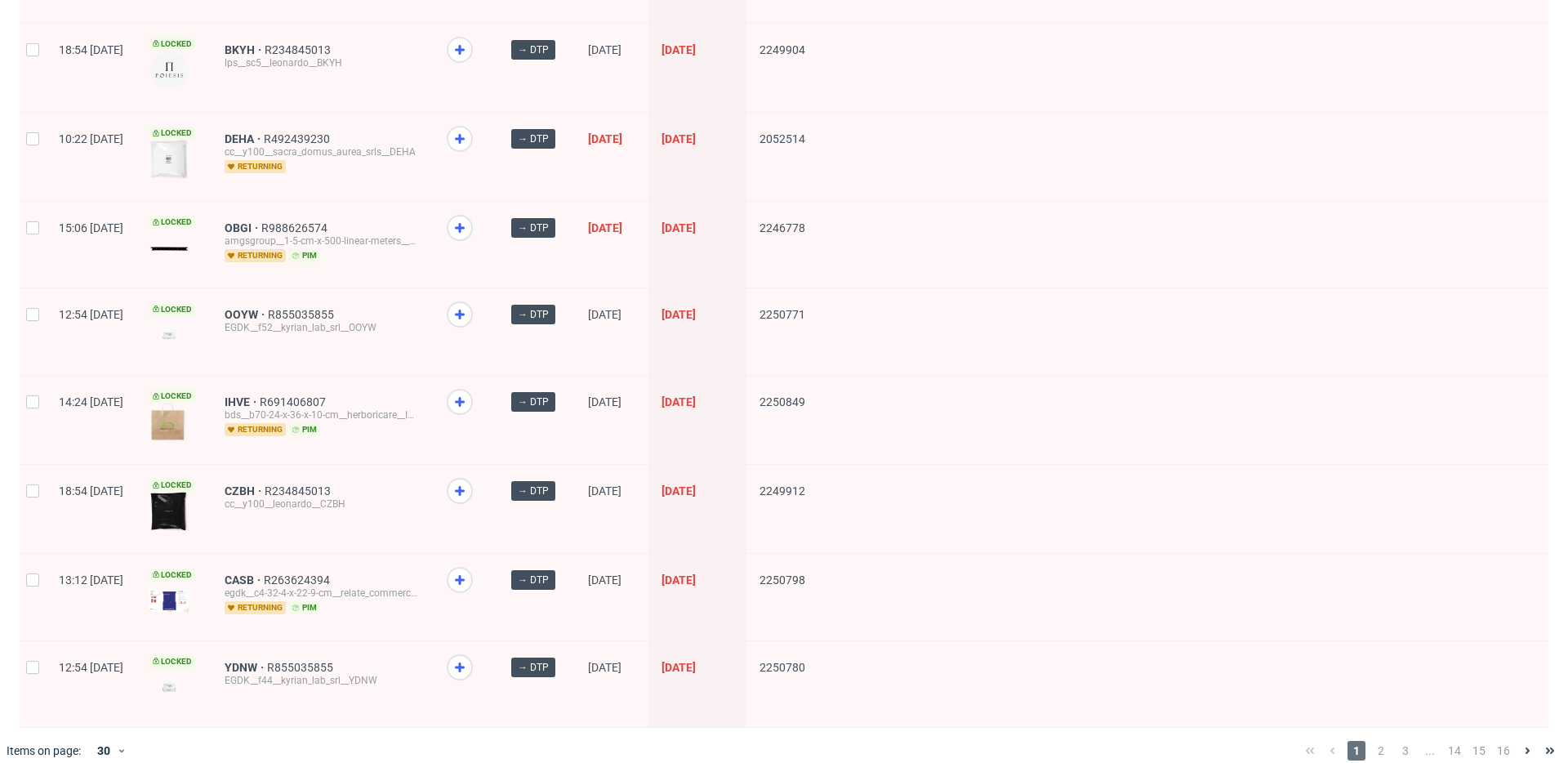
scroll to position [2124, 0]
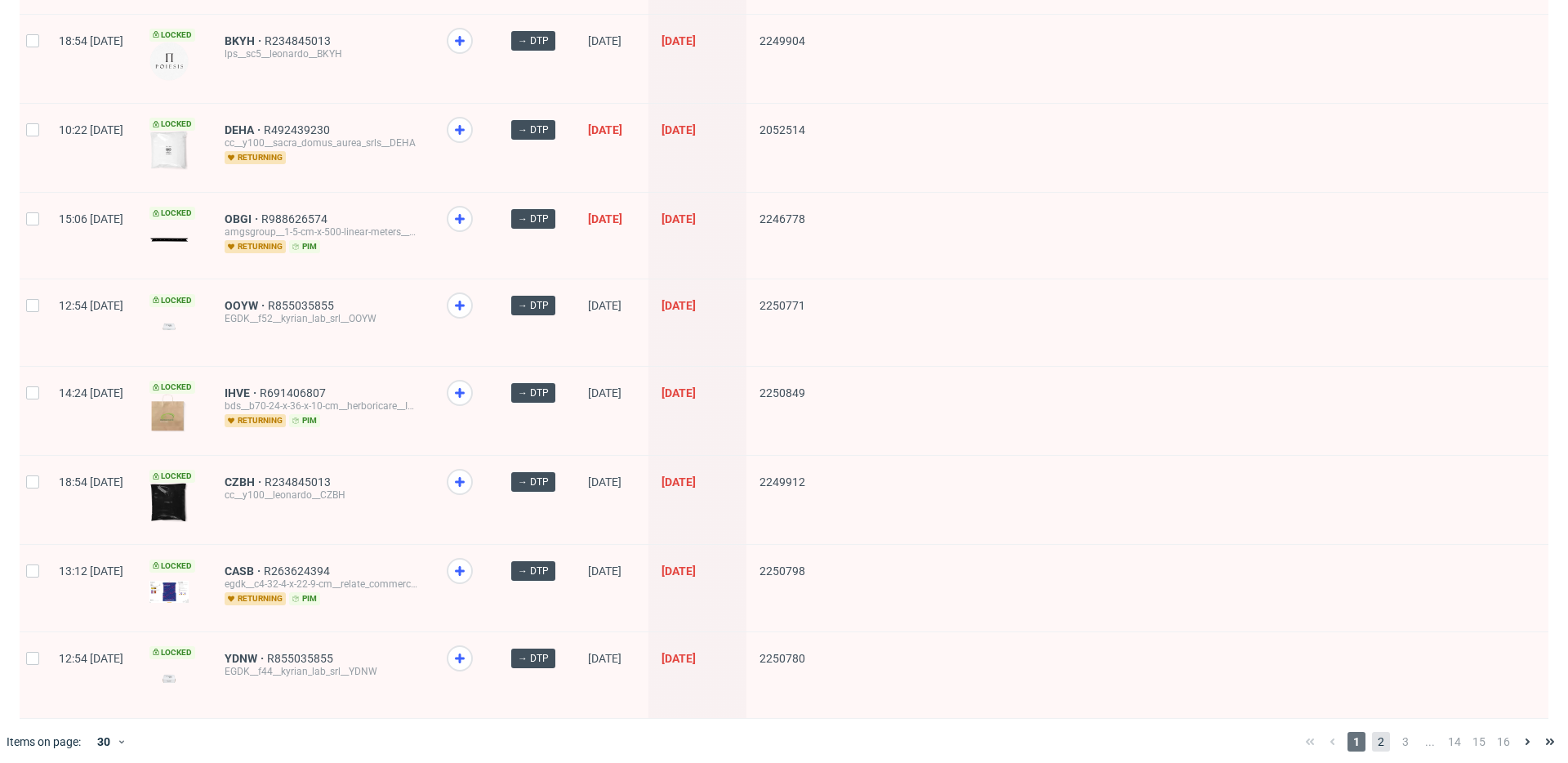
click at [1372, 732] on span "2" at bounding box center [1381, 742] width 18 height 19
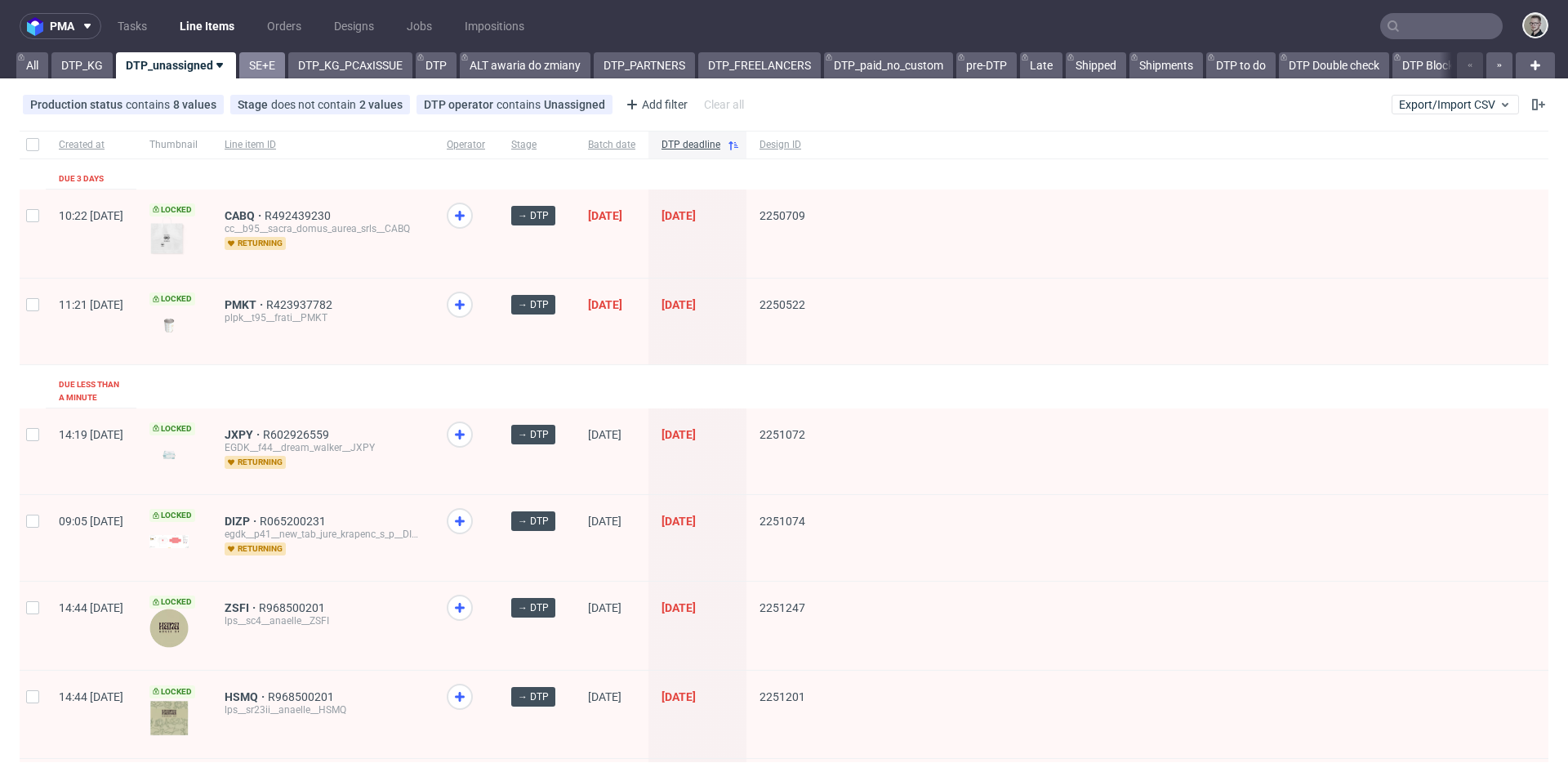
click at [245, 66] on link "SE+E" at bounding box center [262, 65] width 45 height 26
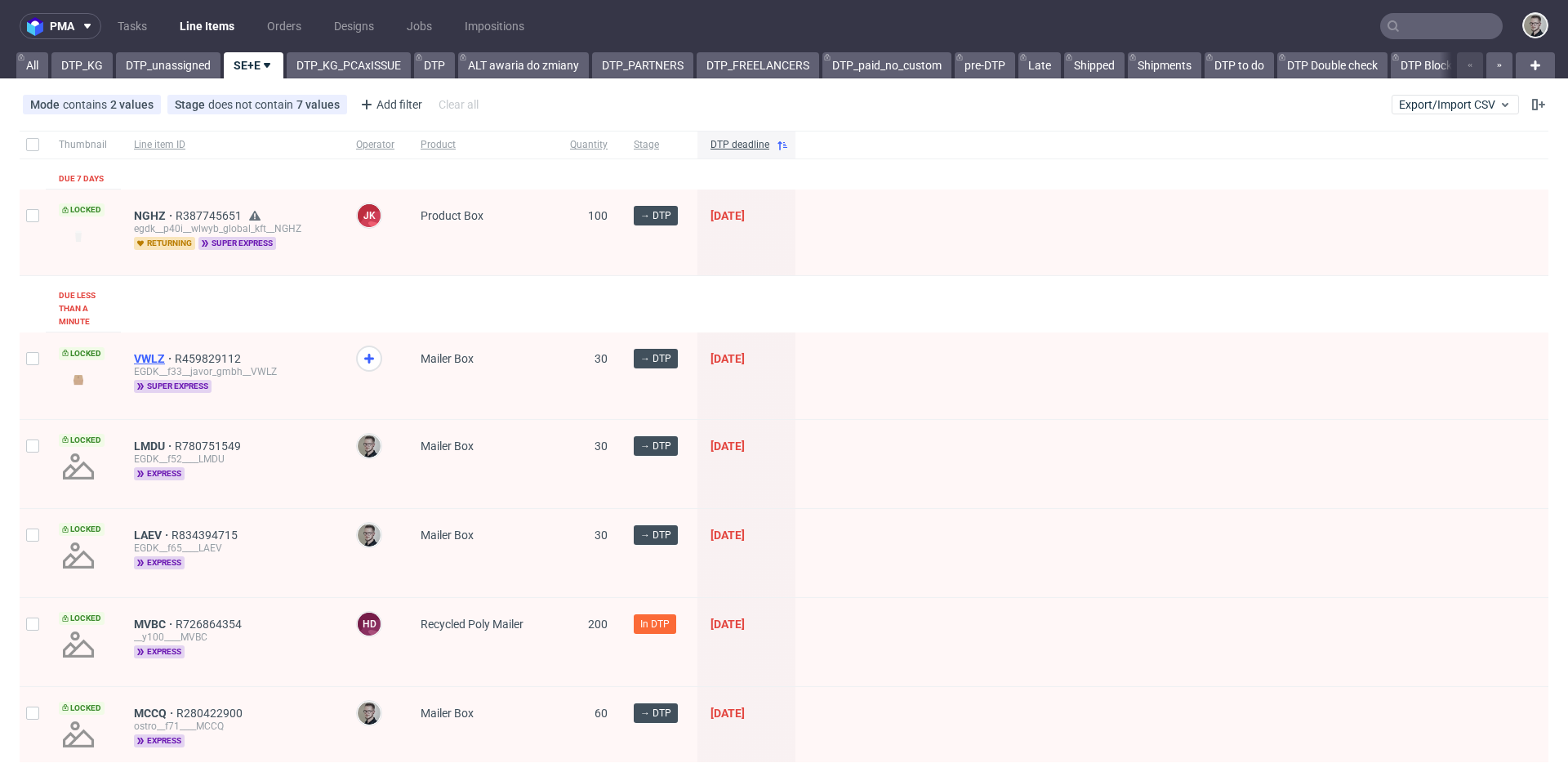
click at [154, 359] on span "VWLZ" at bounding box center [155, 358] width 41 height 14
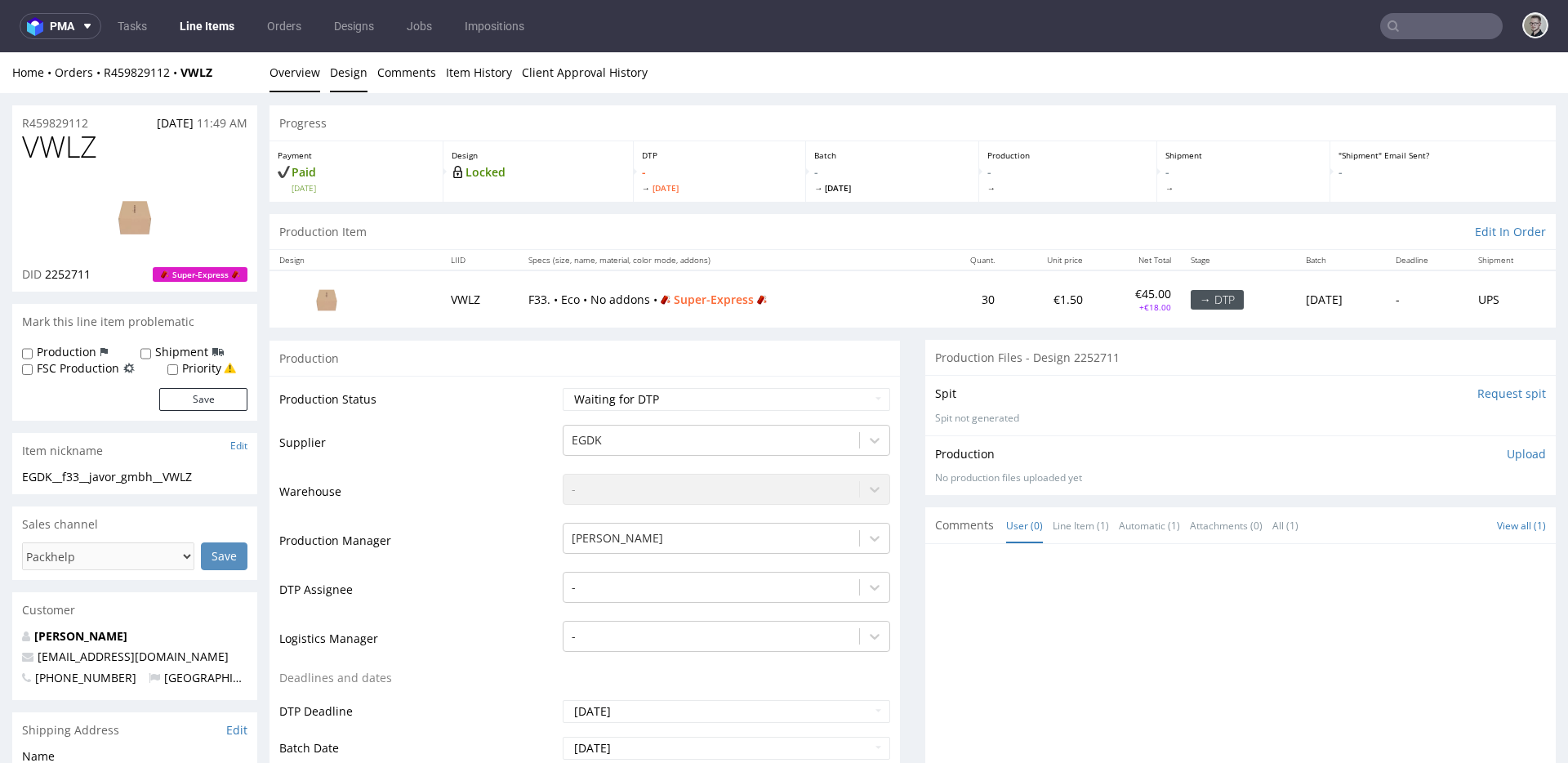
click at [335, 76] on link "Design" at bounding box center [349, 71] width 38 height 40
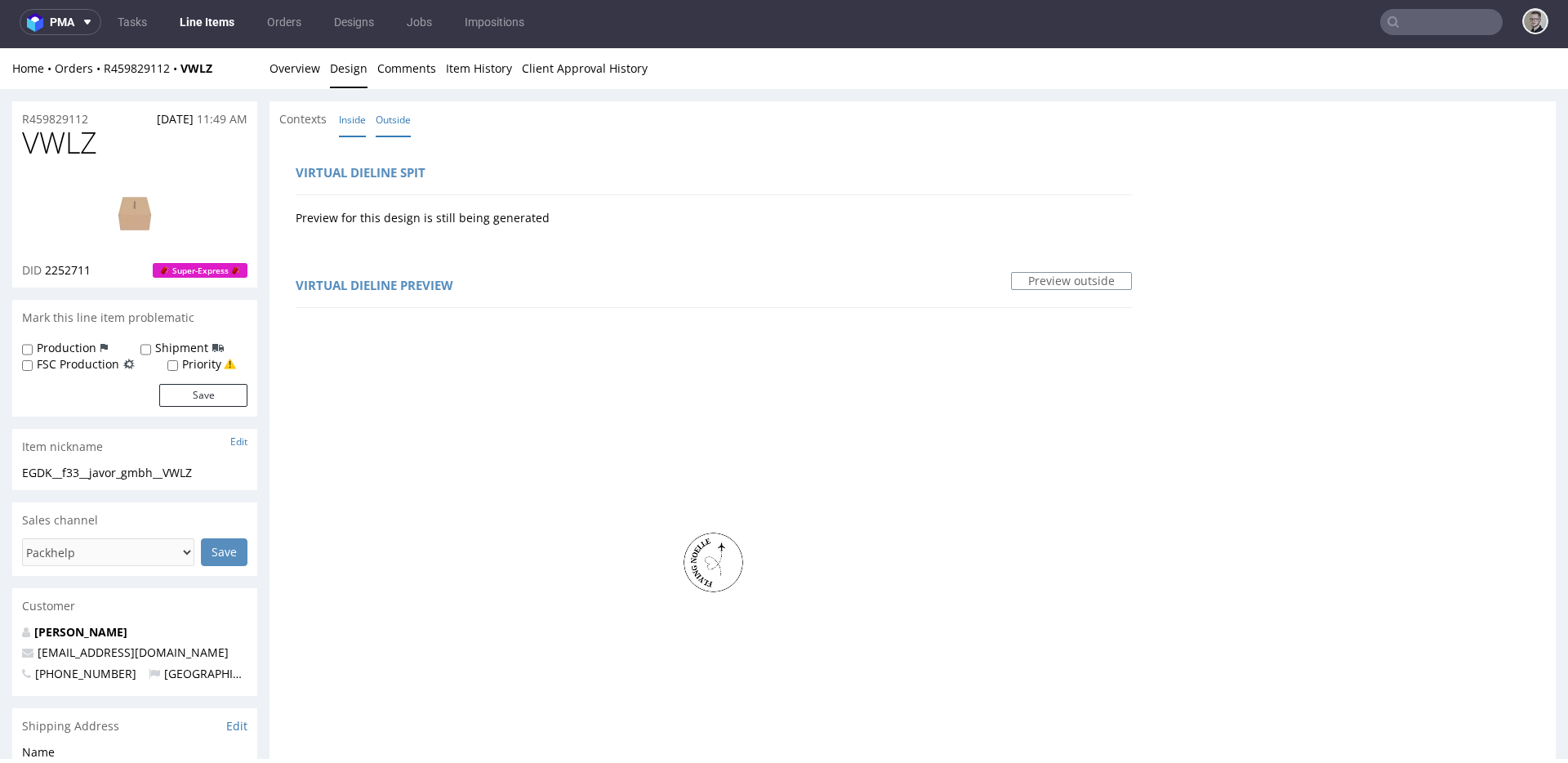
click at [356, 117] on link "Inside" at bounding box center [353, 120] width 27 height 35
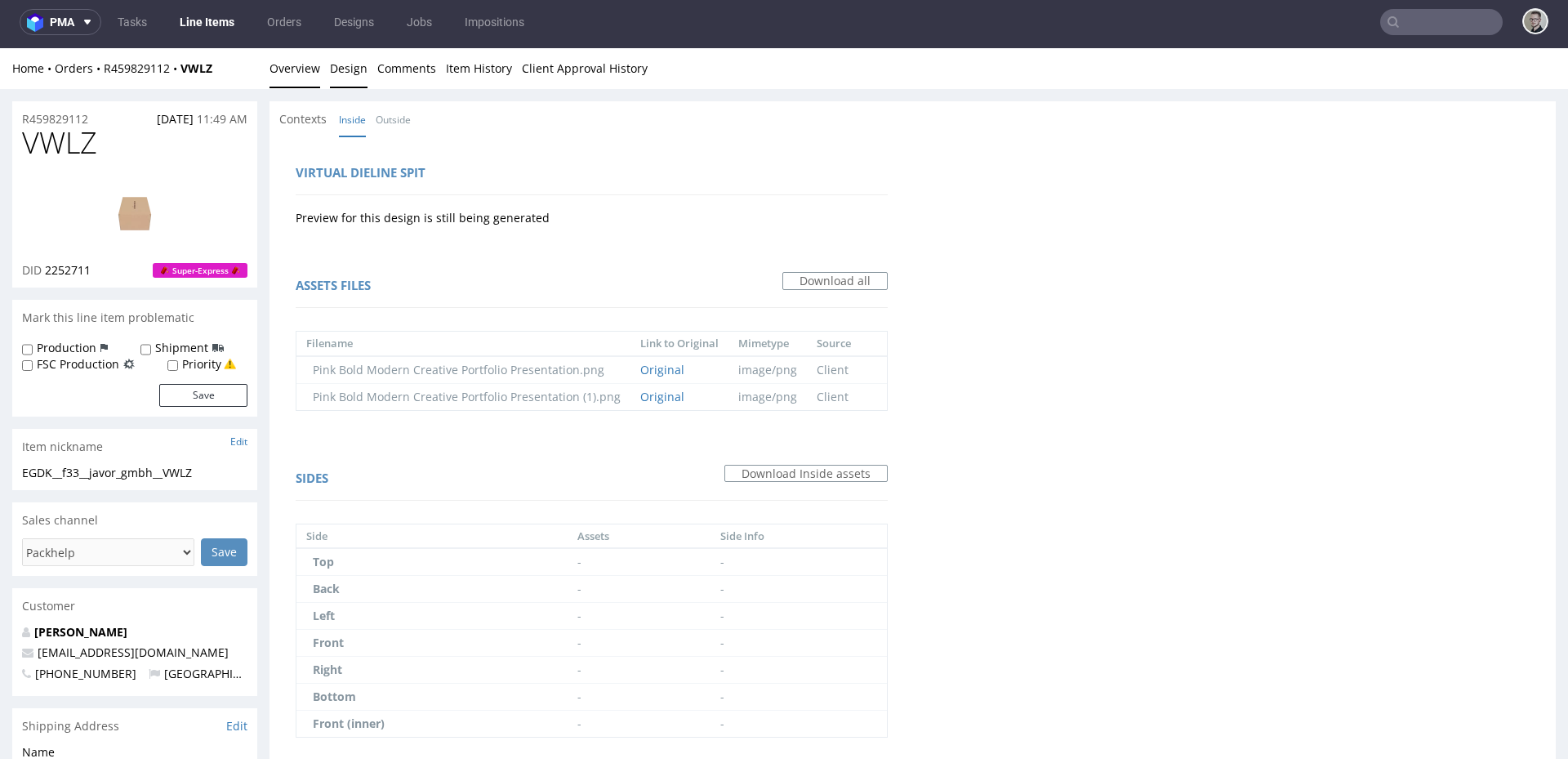
click at [298, 66] on link "Overview" at bounding box center [295, 68] width 50 height 40
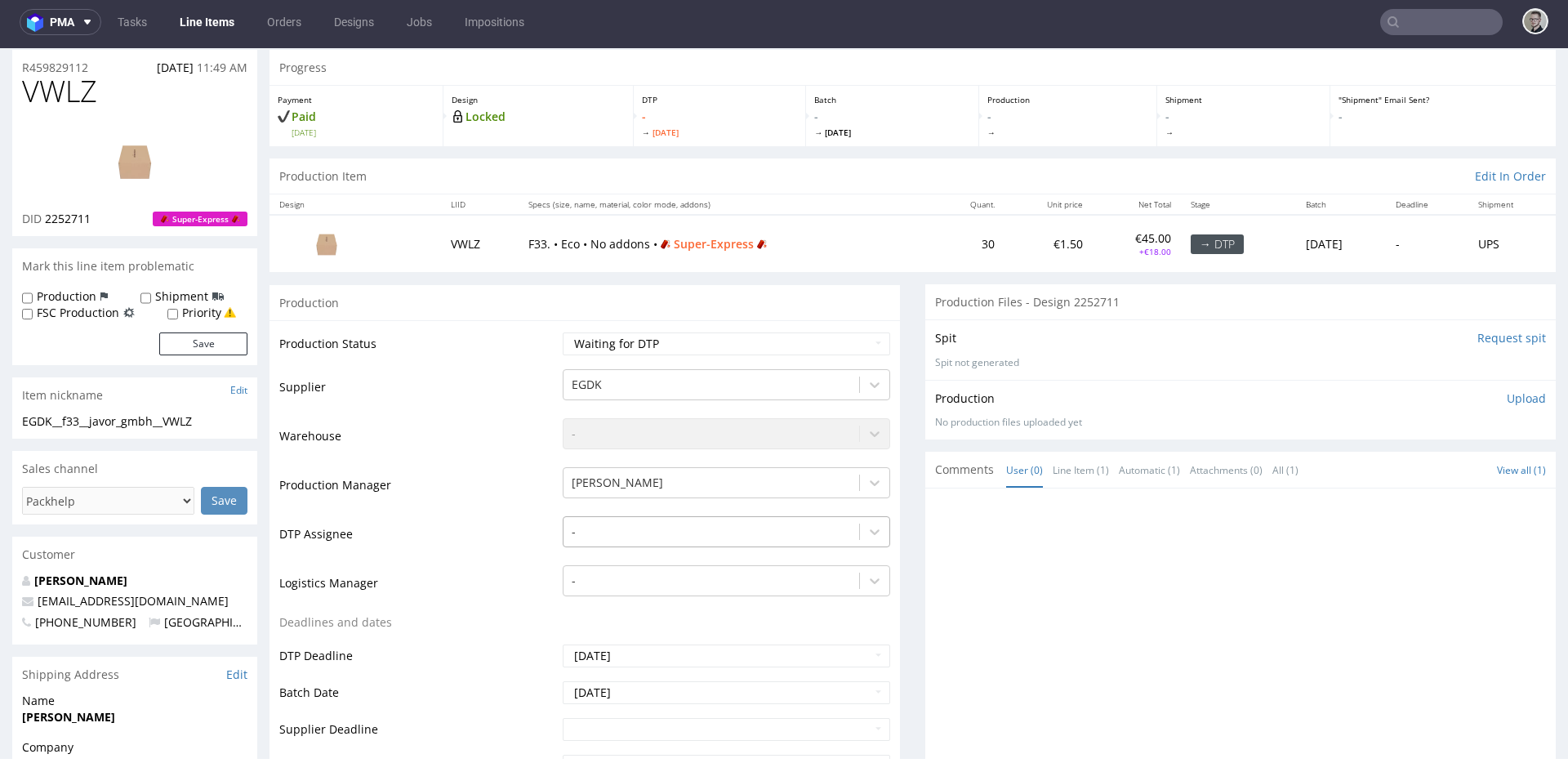
click at [659, 539] on div "-" at bounding box center [727, 527] width 328 height 23
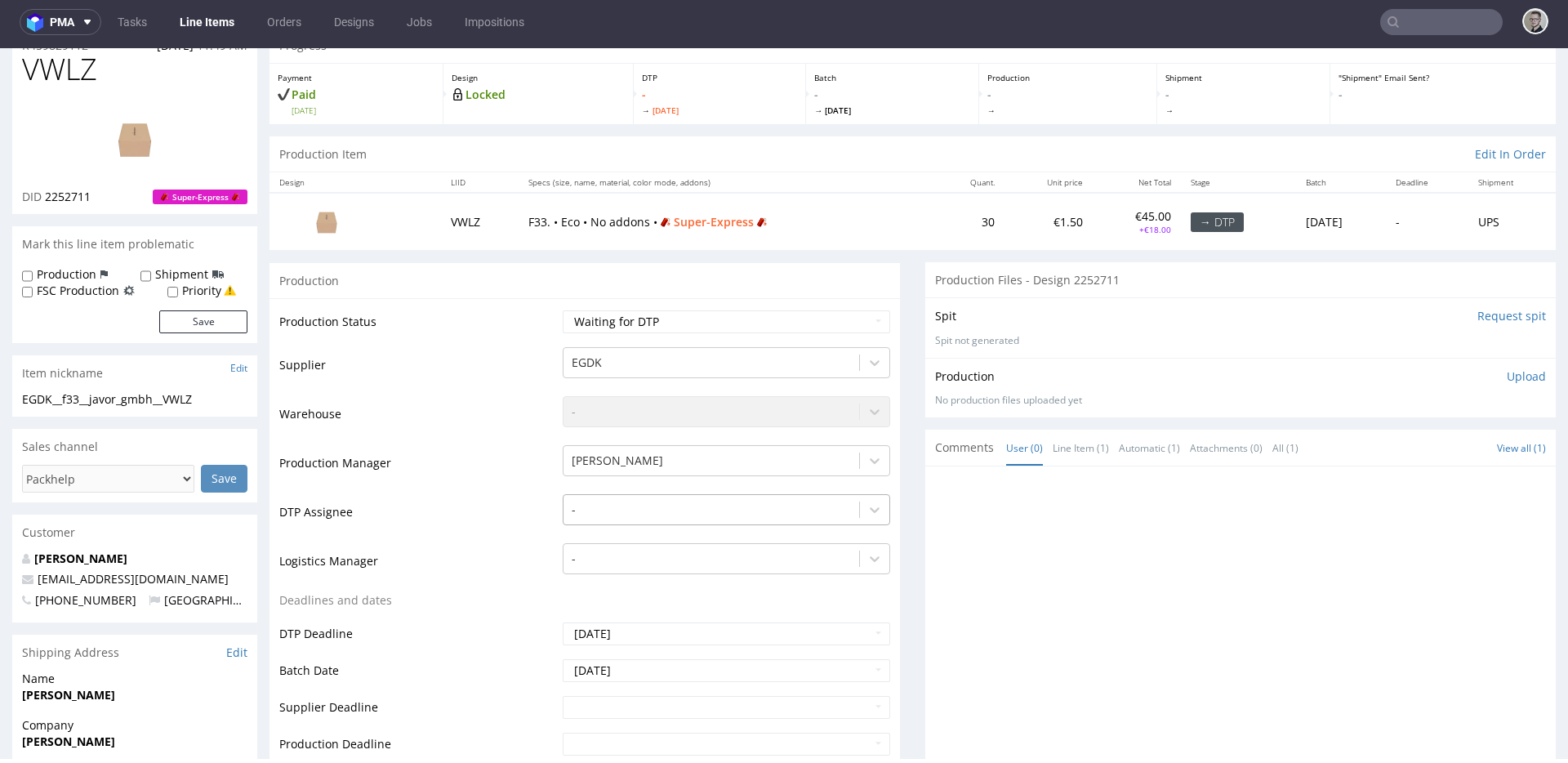
scroll to position [90, 0]
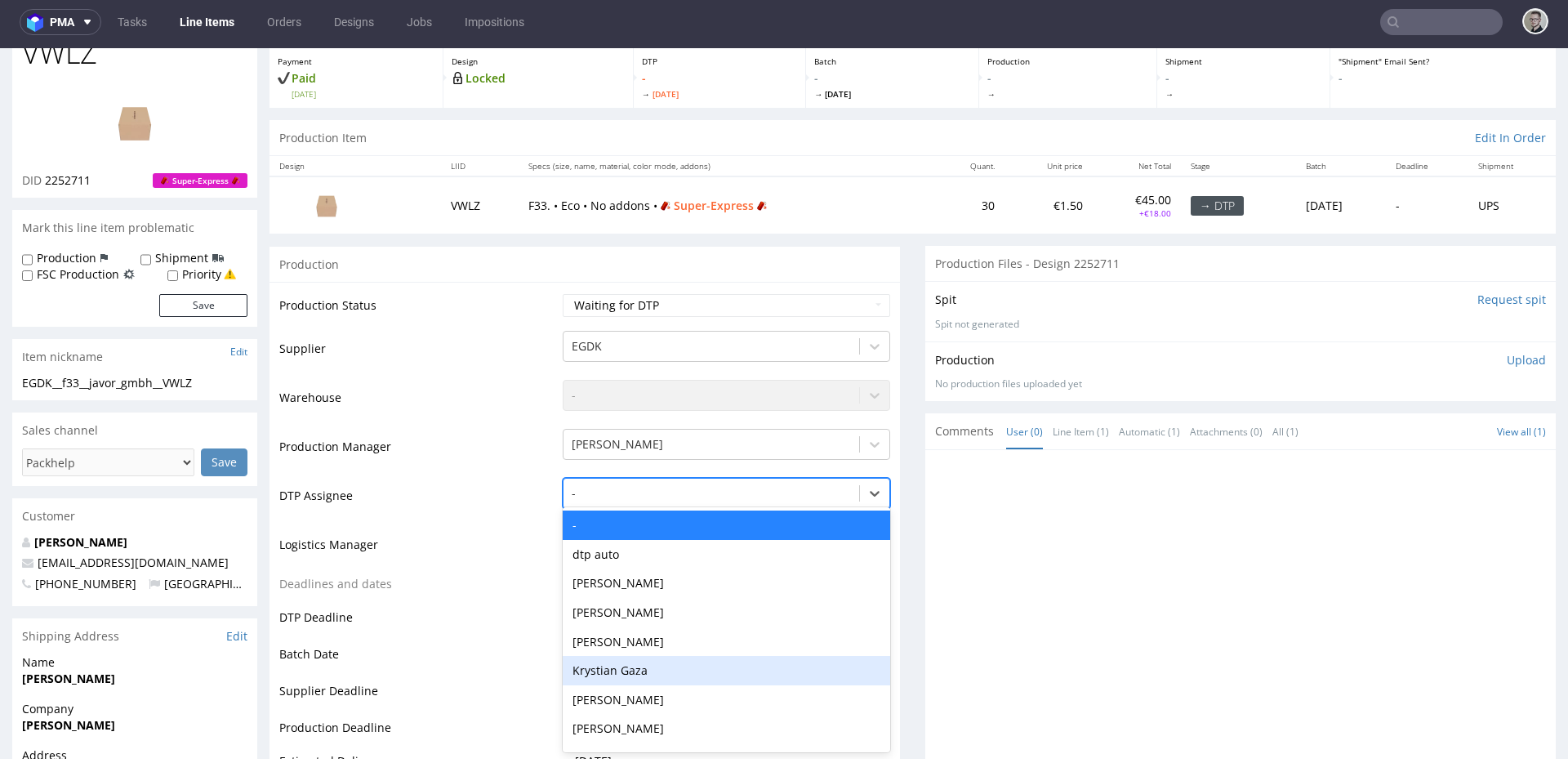
click at [650, 668] on div "Krystian Gaza" at bounding box center [727, 670] width 328 height 29
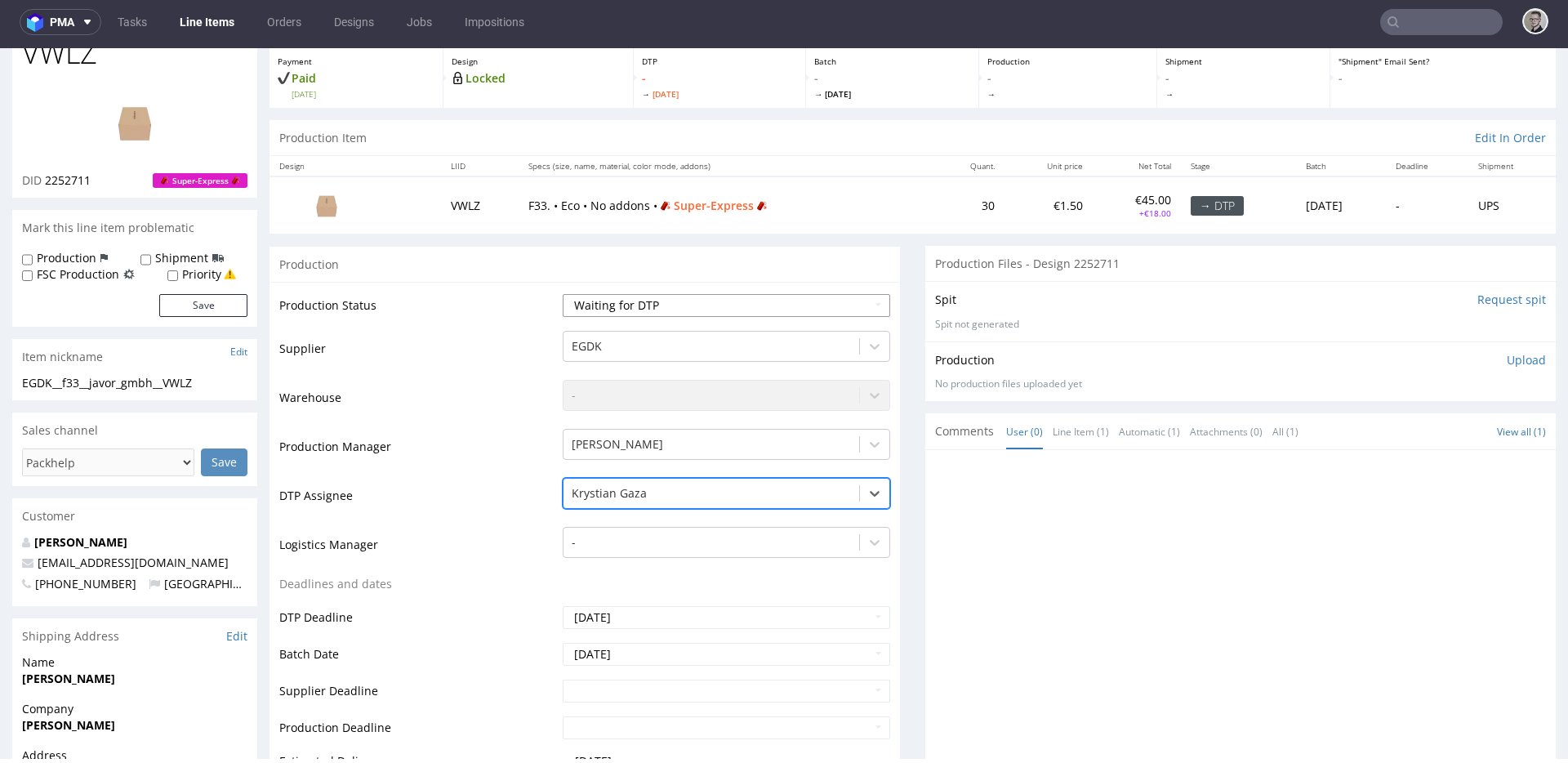
click at [698, 301] on select "Waiting for Artwork Waiting for Diecut Waiting for Mockup Waiting for DTP Waiti…" at bounding box center [727, 305] width 328 height 23
select select "dtp_in_process"
click at [563, 294] on select "Waiting for Artwork Waiting for Diecut Waiting for Mockup Waiting for DTP Waiti…" at bounding box center [727, 305] width 328 height 23
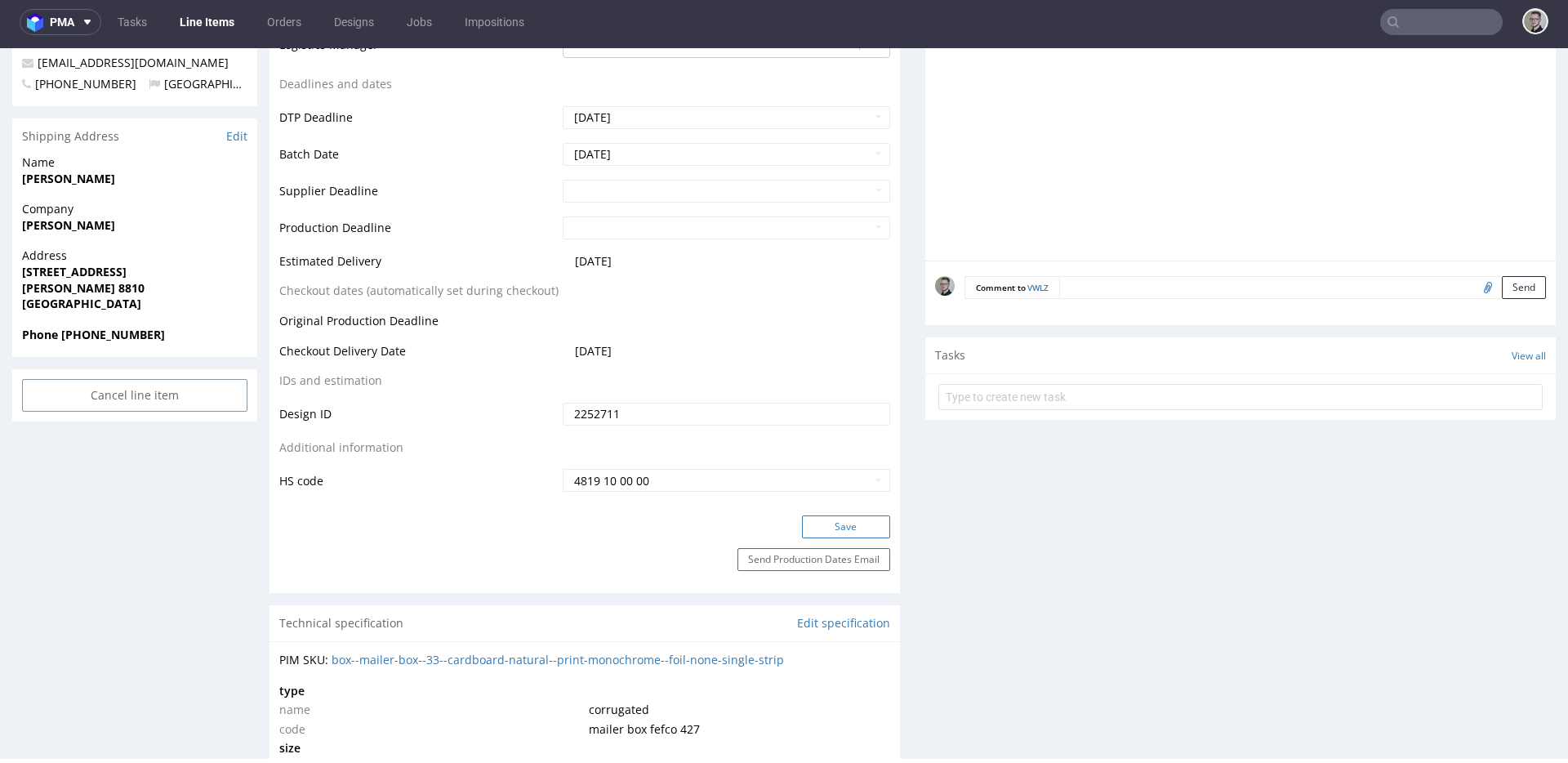
click at [857, 529] on button "Save" at bounding box center [845, 527] width 88 height 23
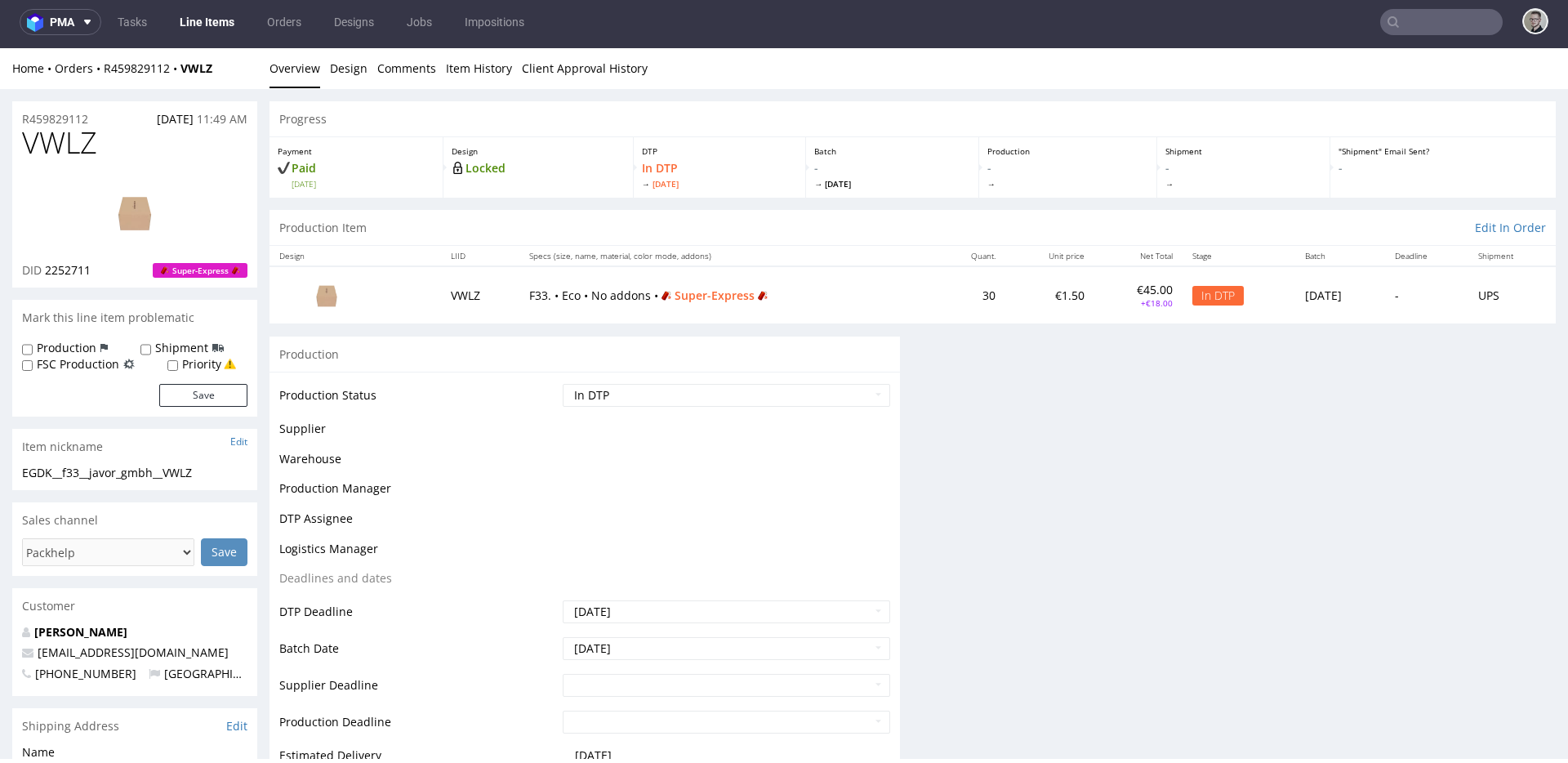
scroll to position [0, 0]
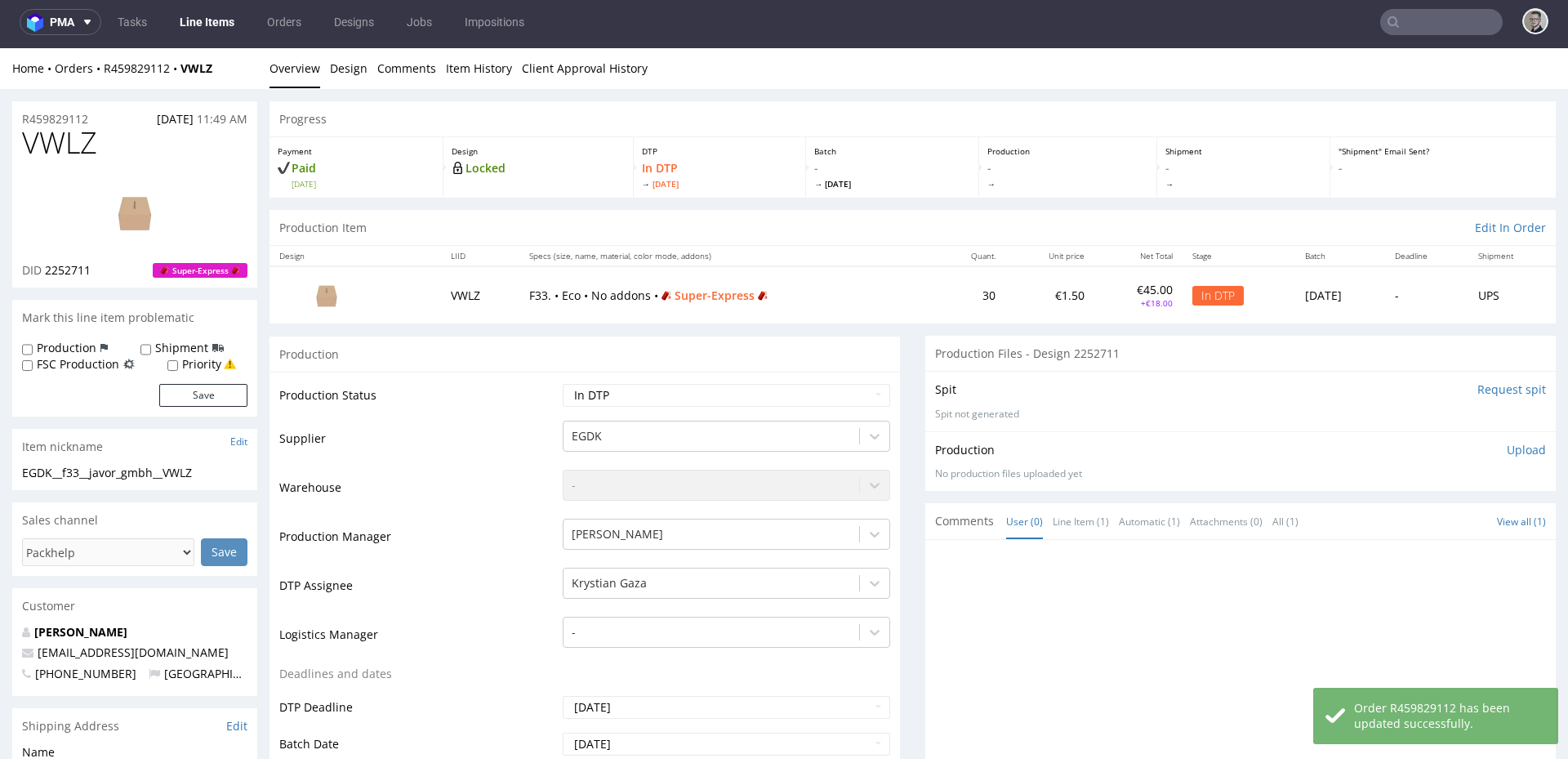
click at [1488, 387] on input "Request spit" at bounding box center [1511, 389] width 69 height 16
click at [75, 141] on span "VWLZ" at bounding box center [60, 143] width 75 height 33
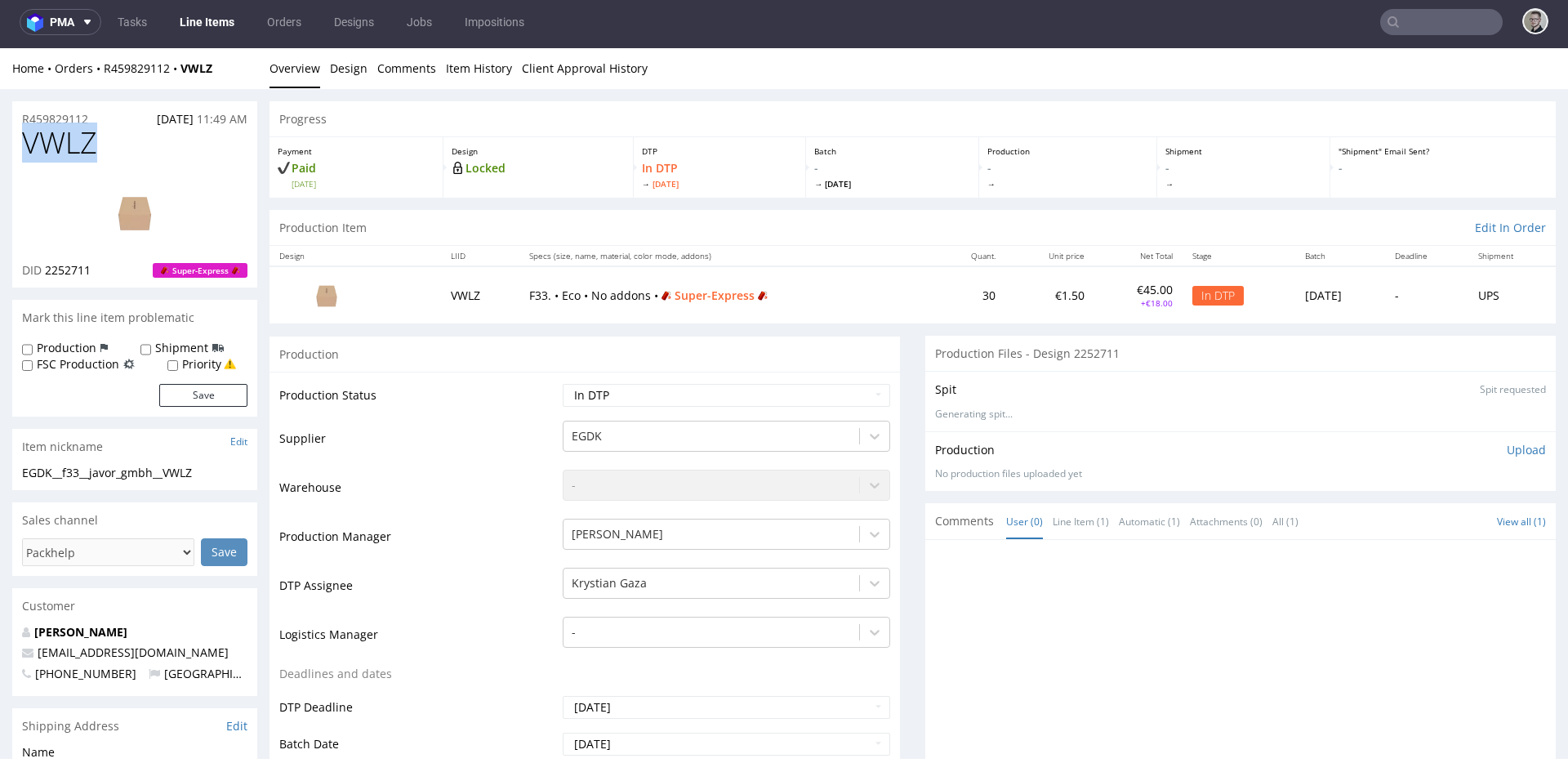
click at [75, 141] on span "VWLZ" at bounding box center [60, 143] width 75 height 33
copy span "VWLZ"
click at [58, 269] on span "2252711" at bounding box center [68, 269] width 45 height 15
copy span "2252711"
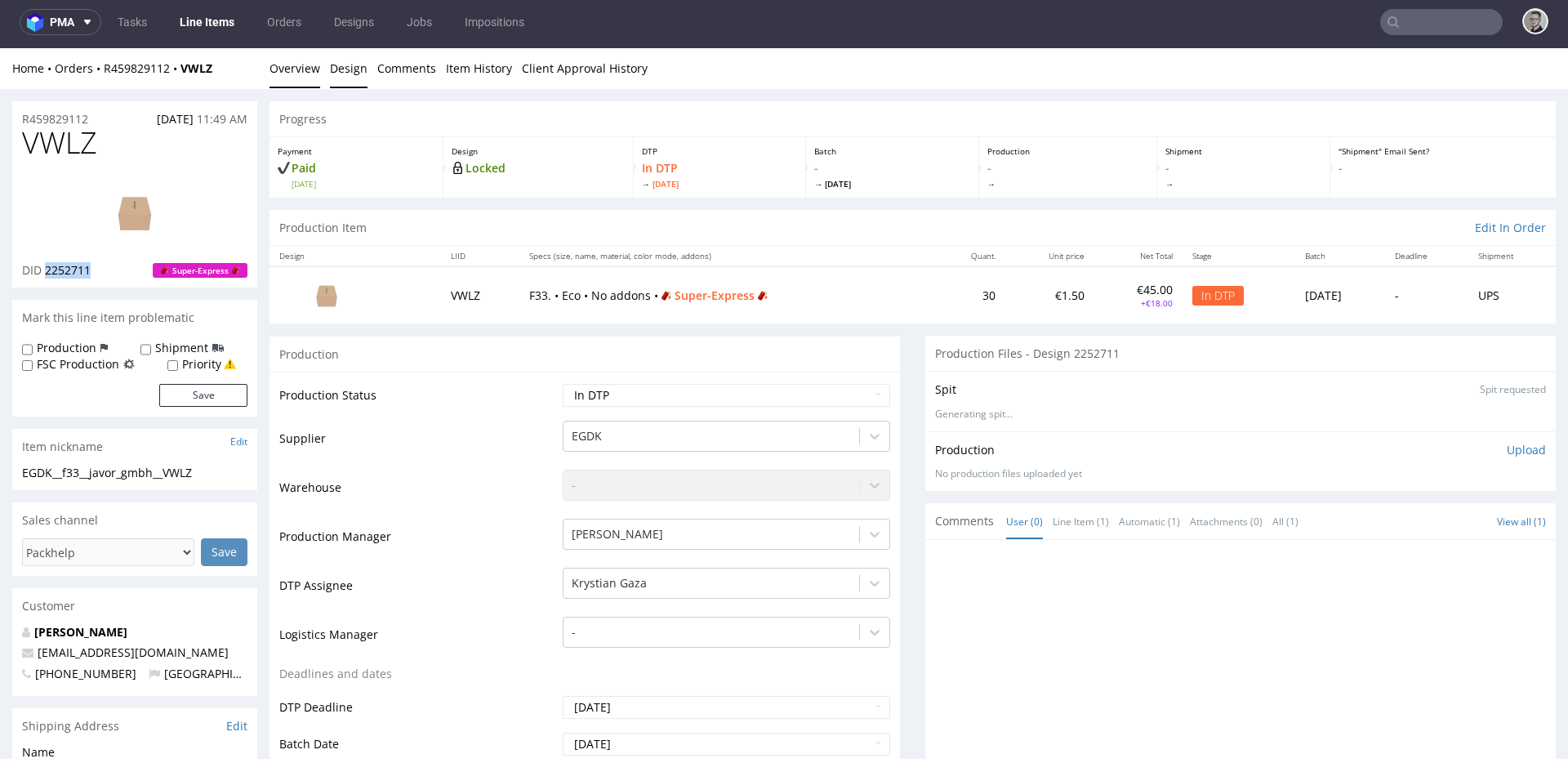
click at [350, 57] on link "Design" at bounding box center [349, 68] width 38 height 40
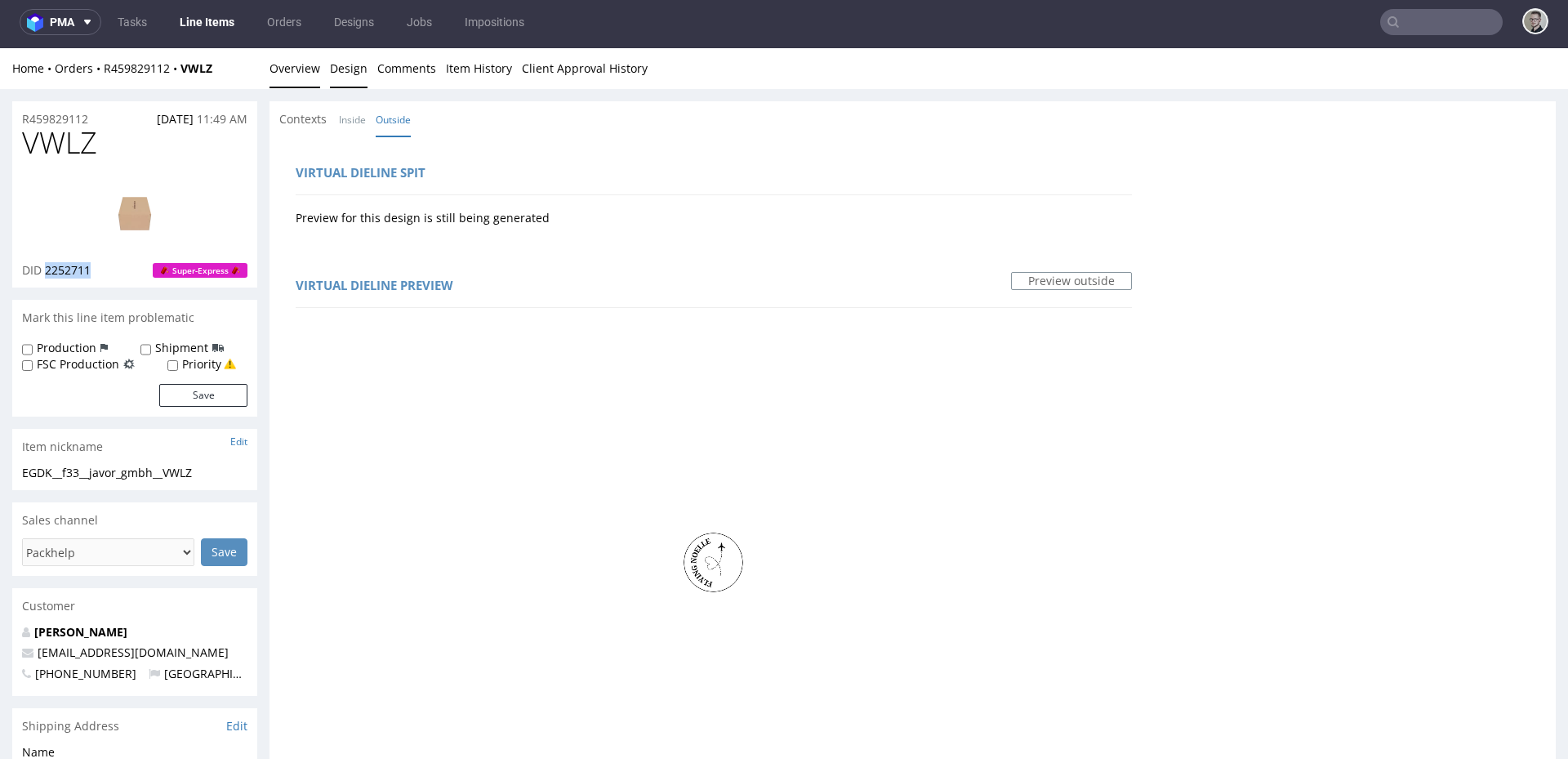
click at [288, 76] on link "Overview" at bounding box center [295, 68] width 50 height 40
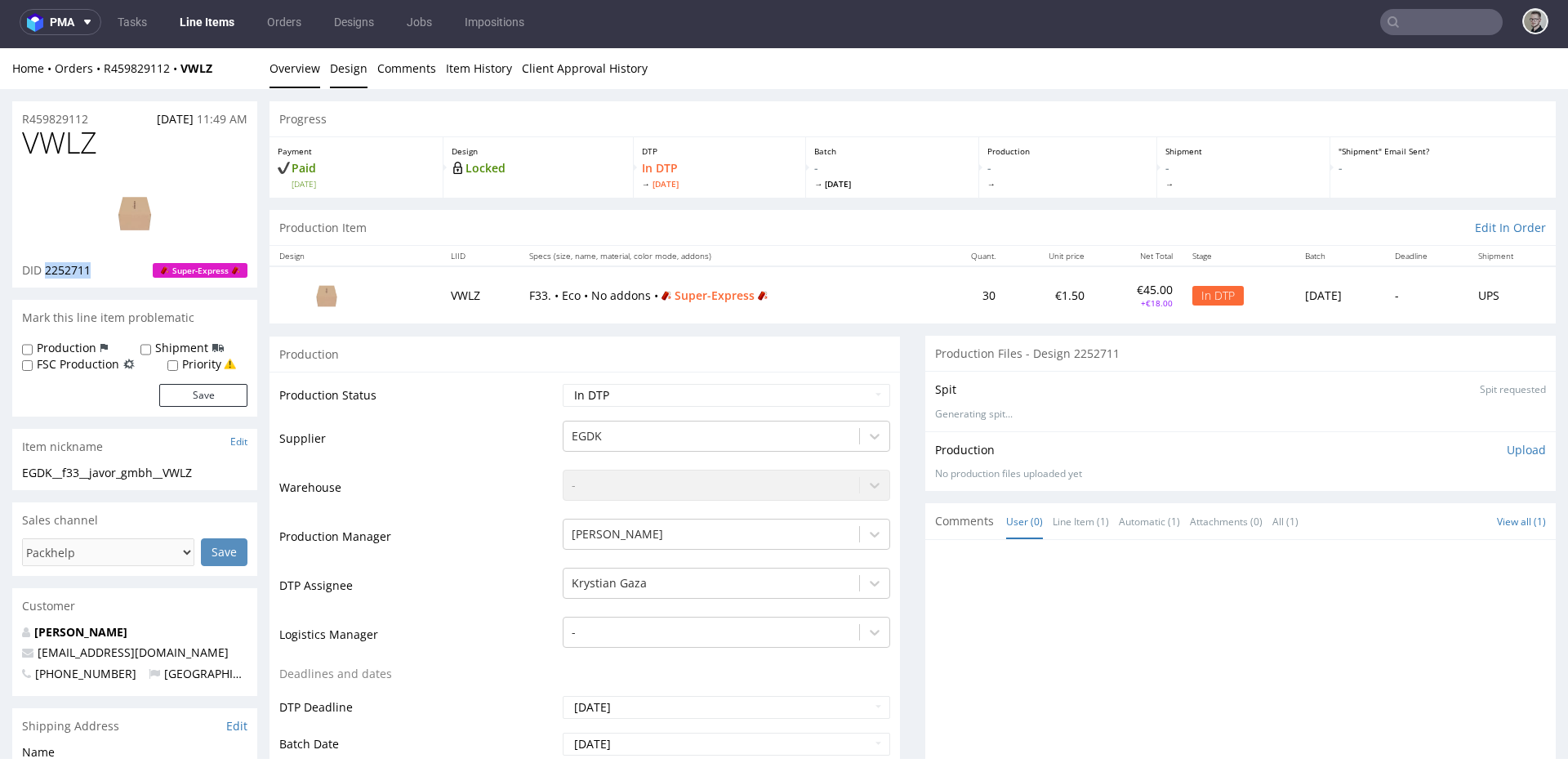
click at [345, 63] on link "Design" at bounding box center [349, 68] width 38 height 40
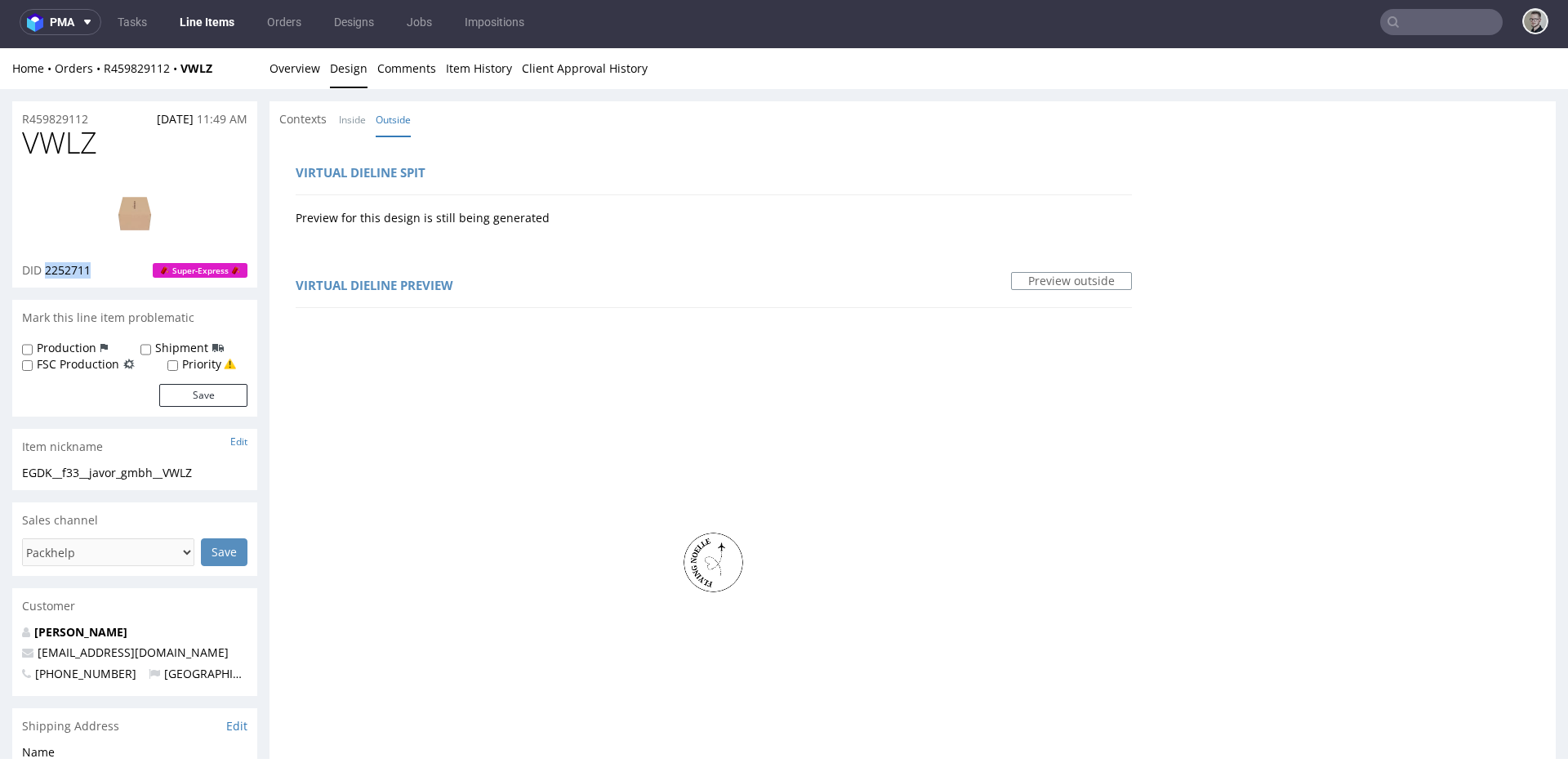
click at [152, 216] on img at bounding box center [134, 212] width 130 height 73
click at [87, 151] on span "VWLZ" at bounding box center [60, 143] width 75 height 33
copy span "VWLZ"
click at [304, 66] on link "Overview" at bounding box center [295, 68] width 50 height 40
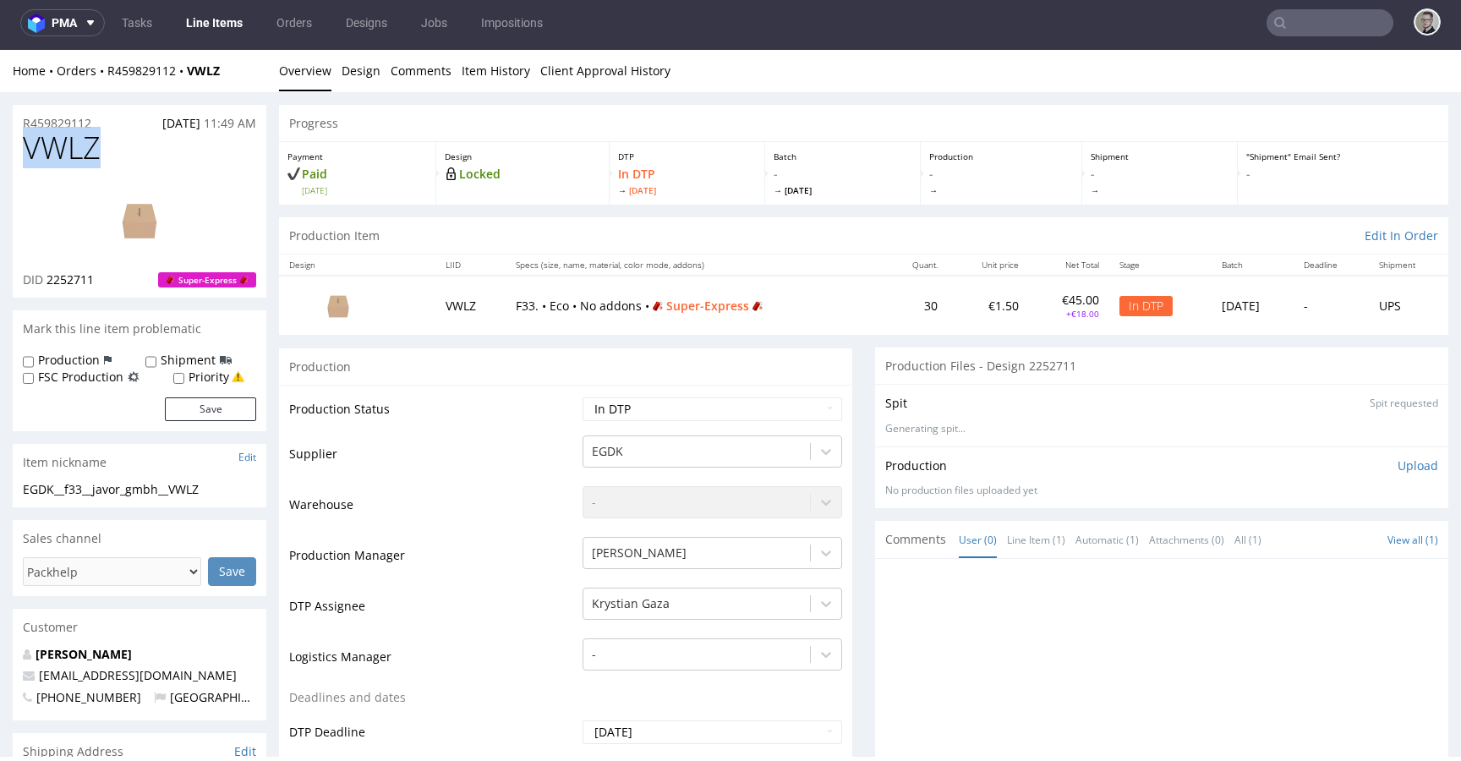
click at [85, 481] on div "EGDK__f33__javor_gmbh__VWLZ" at bounding box center [139, 489] width 233 height 17
drag, startPoint x: 101, startPoint y: 123, endPoint x: 18, endPoint y: 120, distance: 82.9
click at [13, 118] on div "R459829112 25.08.2025 11:49 AM" at bounding box center [140, 118] width 254 height 27
copy p "R459829112"
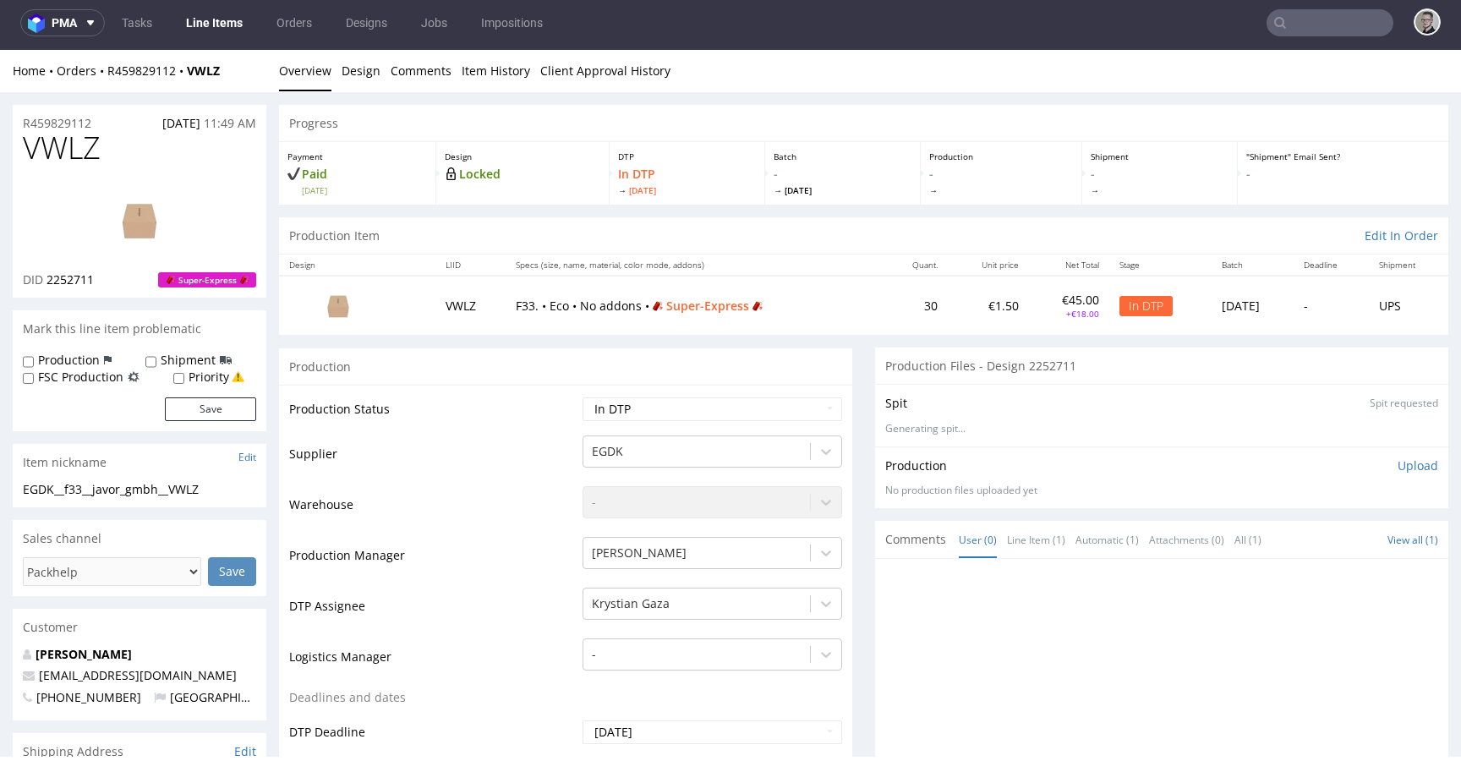
drag, startPoint x: 1399, startPoint y: 469, endPoint x: 1348, endPoint y: 512, distance: 66.7
click at [1399, 469] on p "Upload" at bounding box center [1418, 465] width 41 height 17
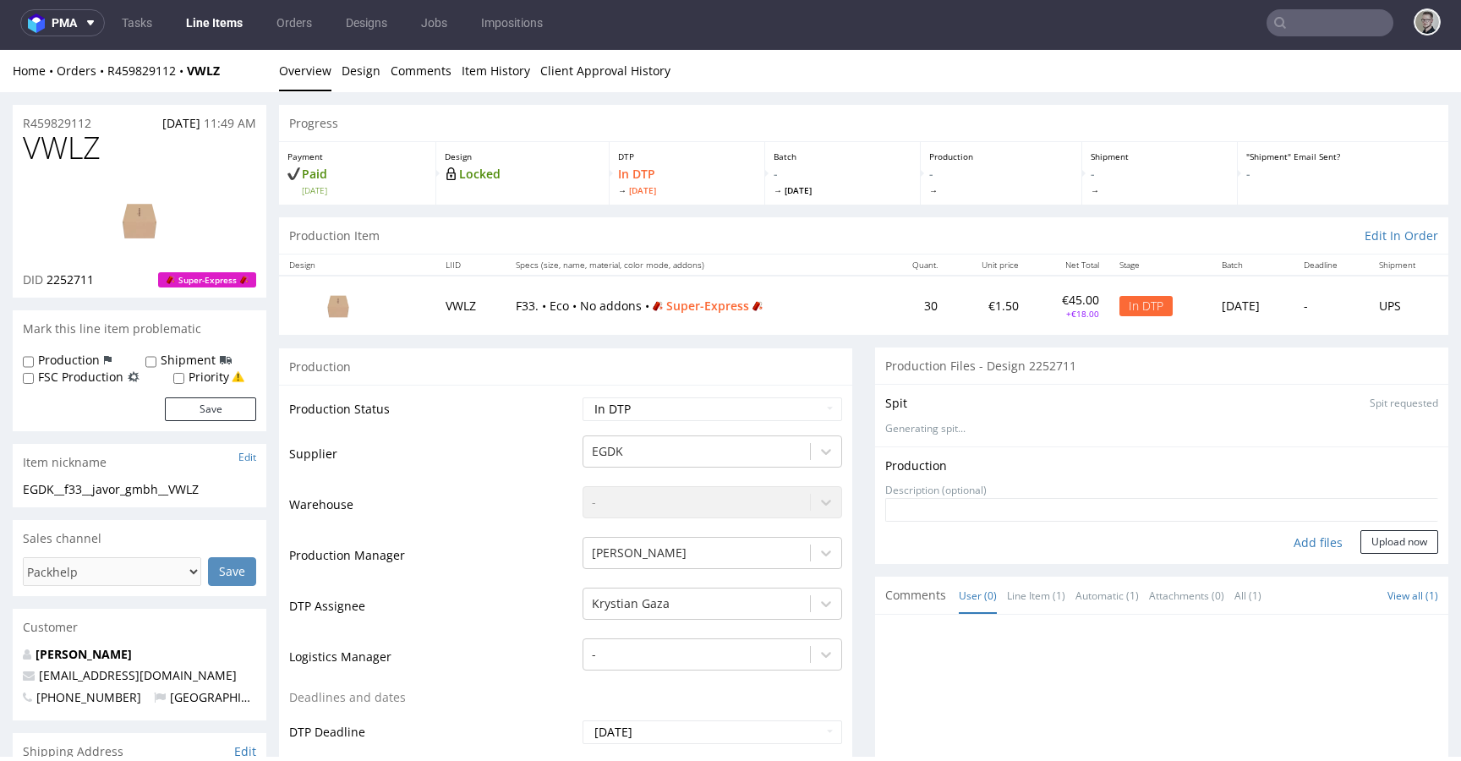
click at [1289, 544] on div "Add files" at bounding box center [1318, 542] width 85 height 25
type input "C:\fakepath\EGDK__f33__javor_gmbh__VWLZ__d2252711__oR459829112__outside.pdf"
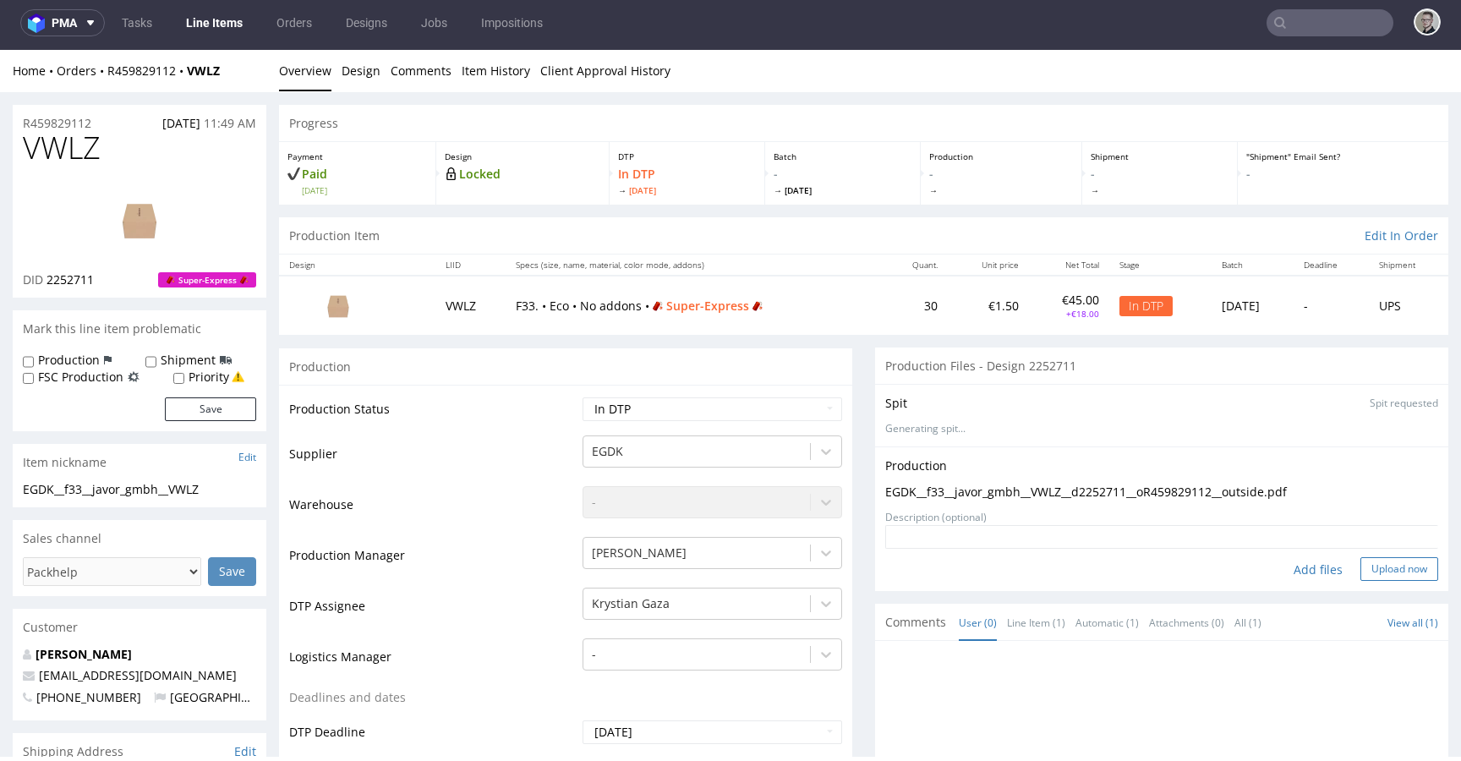
click at [1390, 577] on button "Upload now" at bounding box center [1399, 569] width 78 height 24
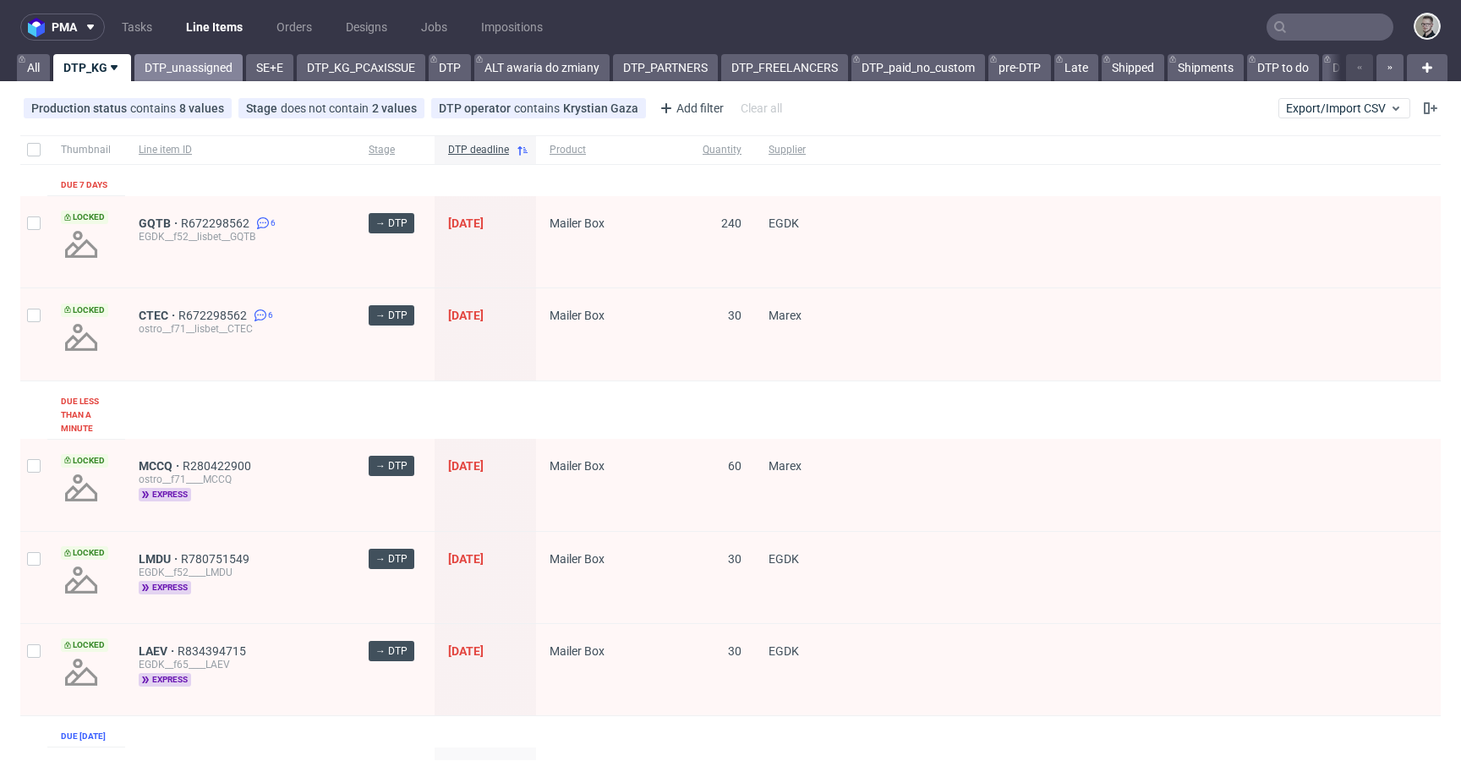
click at [200, 66] on link "DTP_unassigned" at bounding box center [188, 67] width 108 height 27
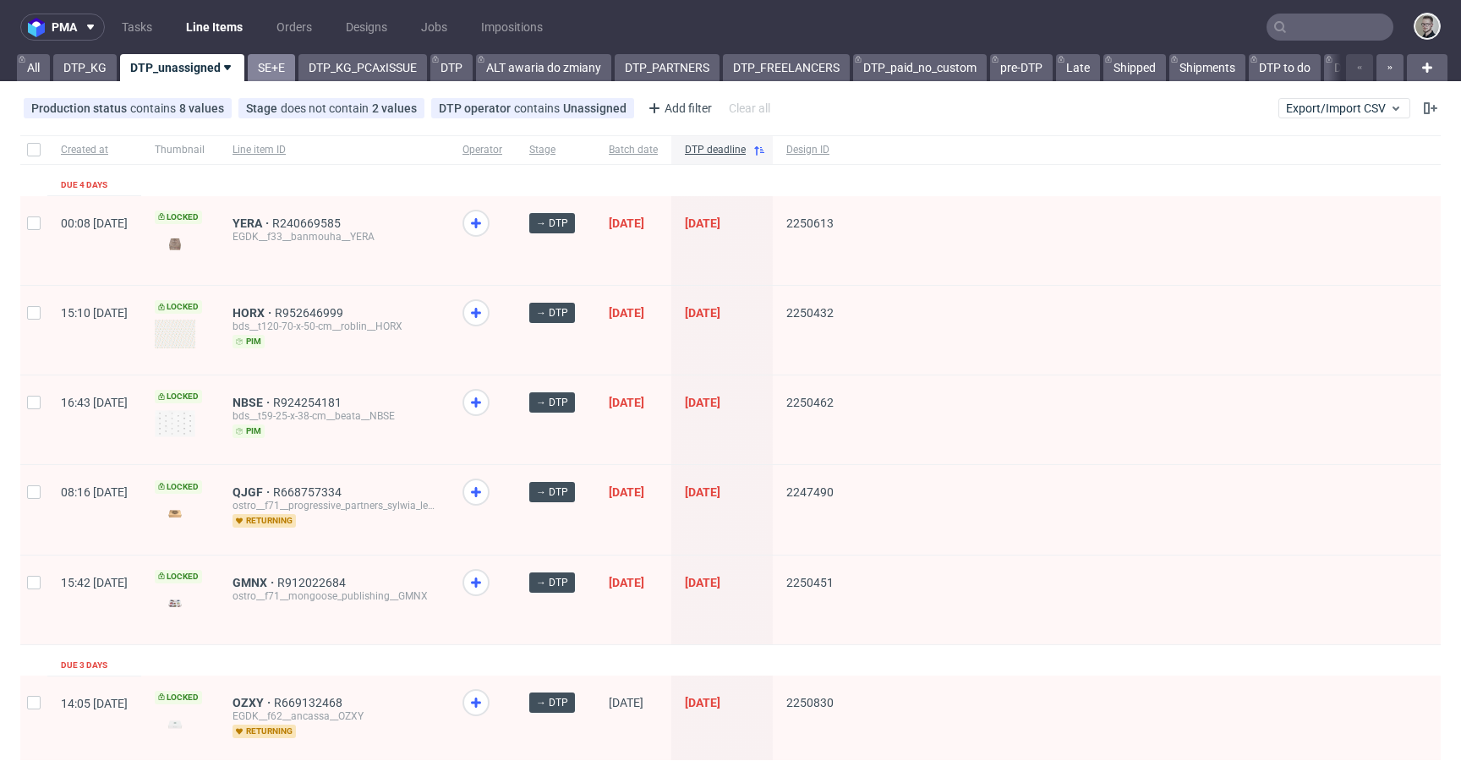
click at [265, 67] on link "SE+E" at bounding box center [271, 67] width 47 height 27
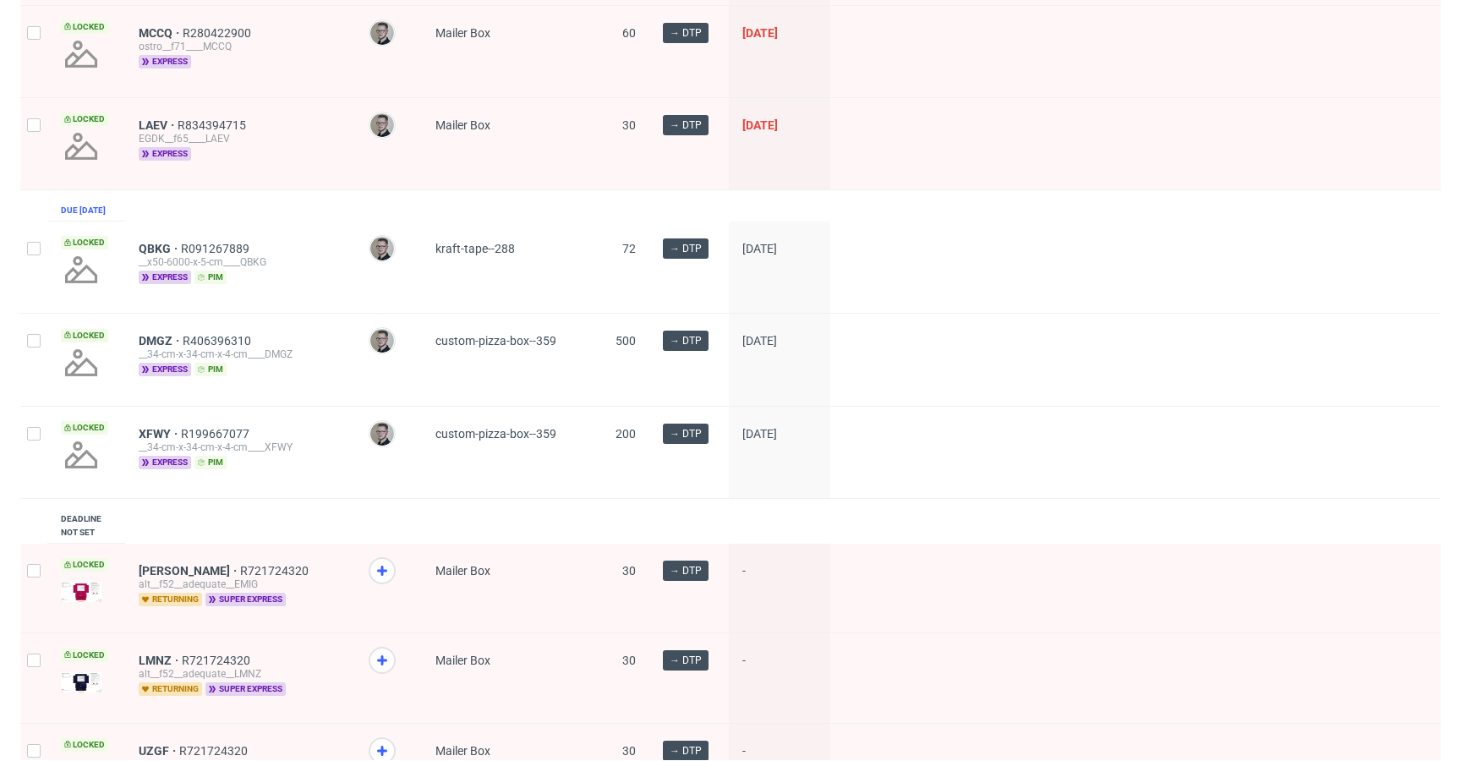
scroll to position [433, 0]
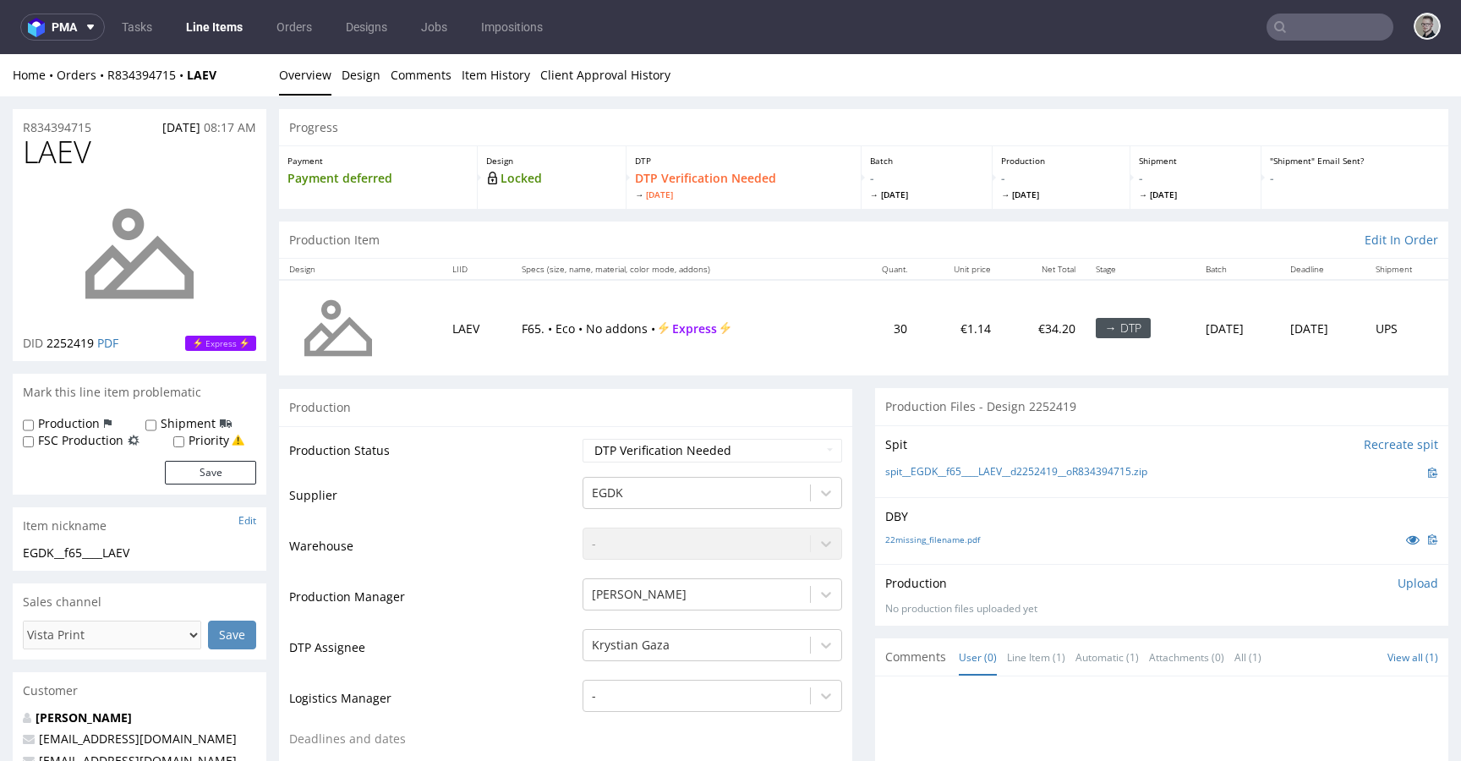
click at [358, 76] on link "Design" at bounding box center [361, 74] width 39 height 41
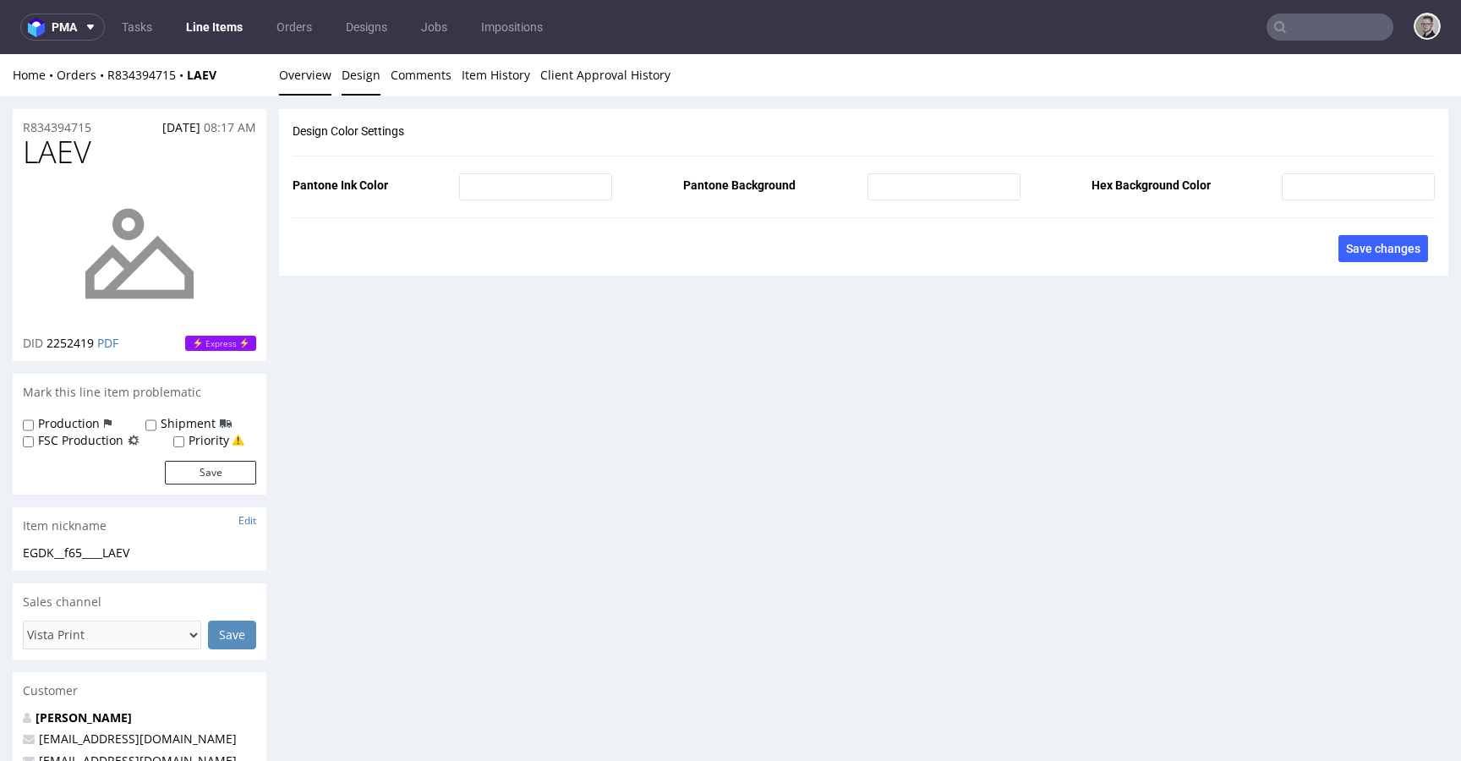
click at [297, 75] on link "Overview" at bounding box center [305, 74] width 52 height 41
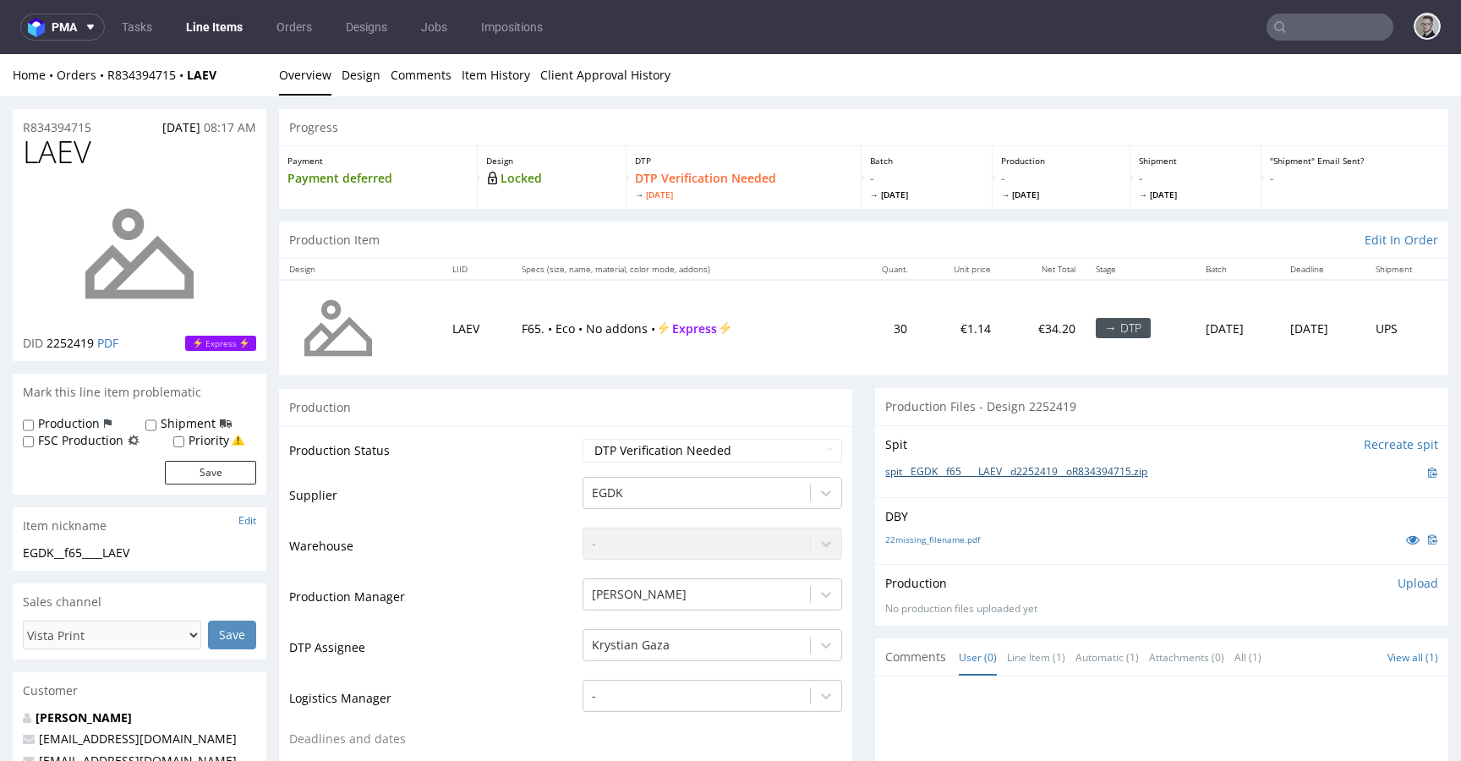
click at [994, 475] on link "spit__EGDK__f65____LAEV__d2252419__oR834394715.zip" at bounding box center [1016, 472] width 262 height 14
click at [952, 537] on link "22missing_filename.pdf" at bounding box center [932, 540] width 95 height 12
click at [1398, 590] on p "Upload" at bounding box center [1418, 583] width 41 height 17
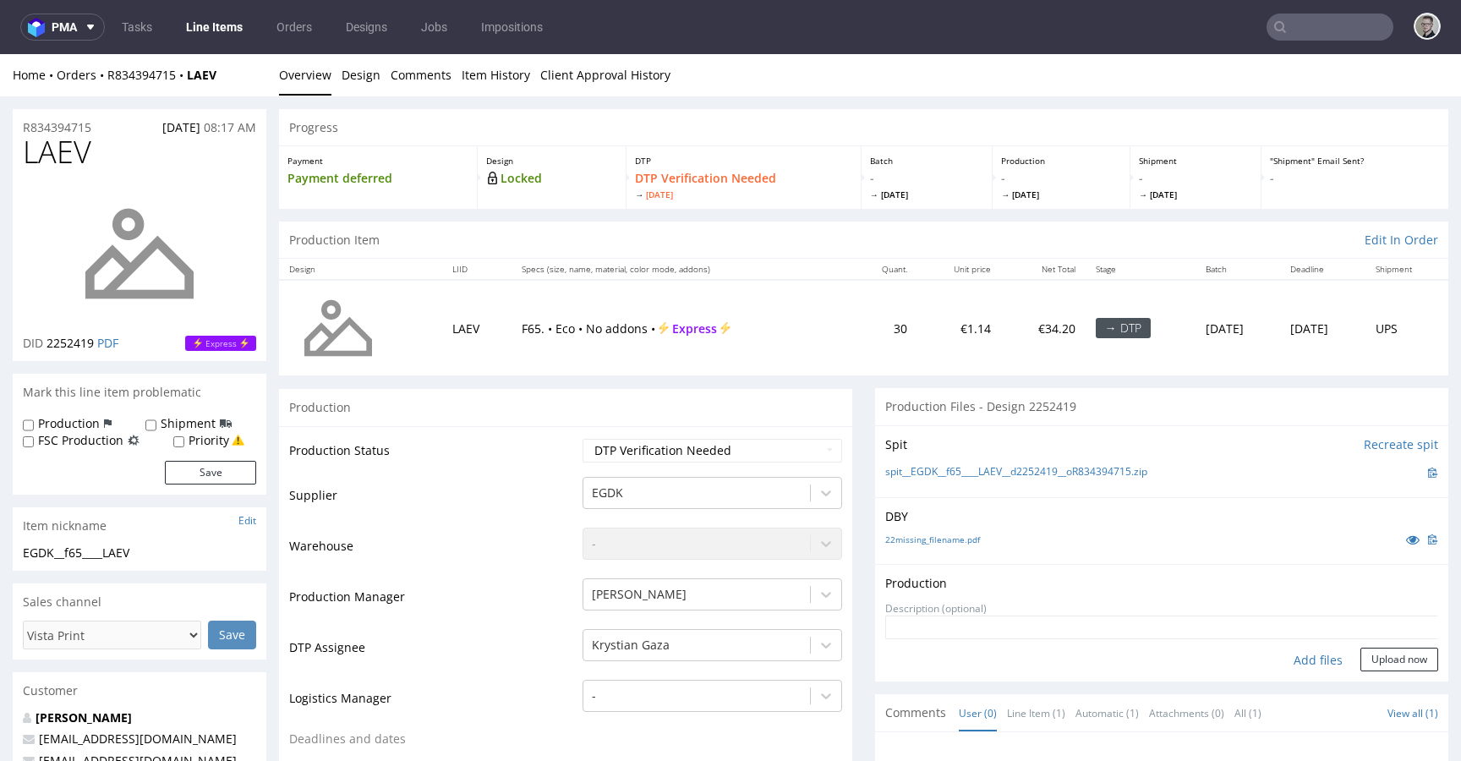
click at [1296, 659] on div "Add files" at bounding box center [1318, 660] width 85 height 25
type input "C:\fakepath\dlp__x50__stephen_penelope__HEMJ__d1842855__oR235832945__latest__ou…"
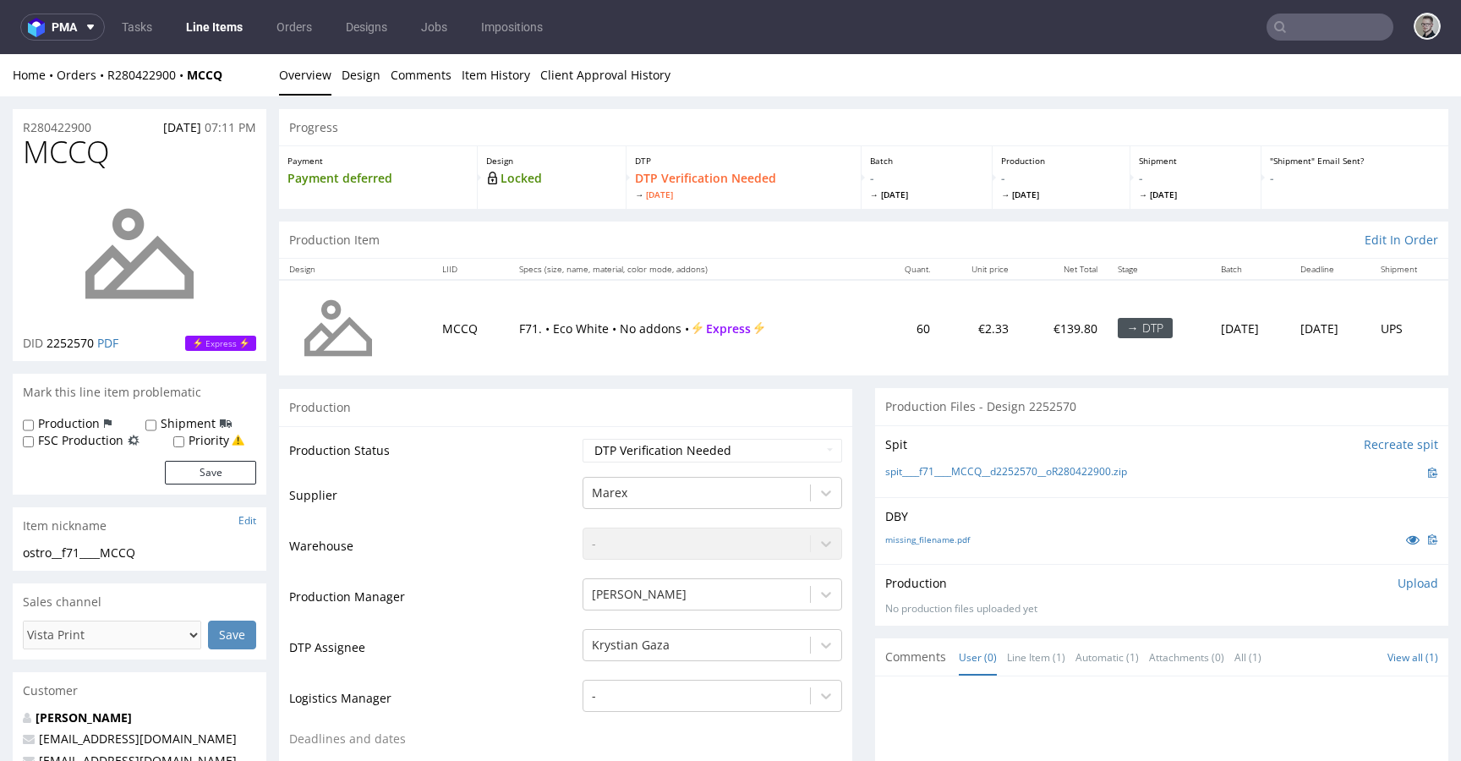
click at [353, 73] on link "Design" at bounding box center [361, 74] width 39 height 41
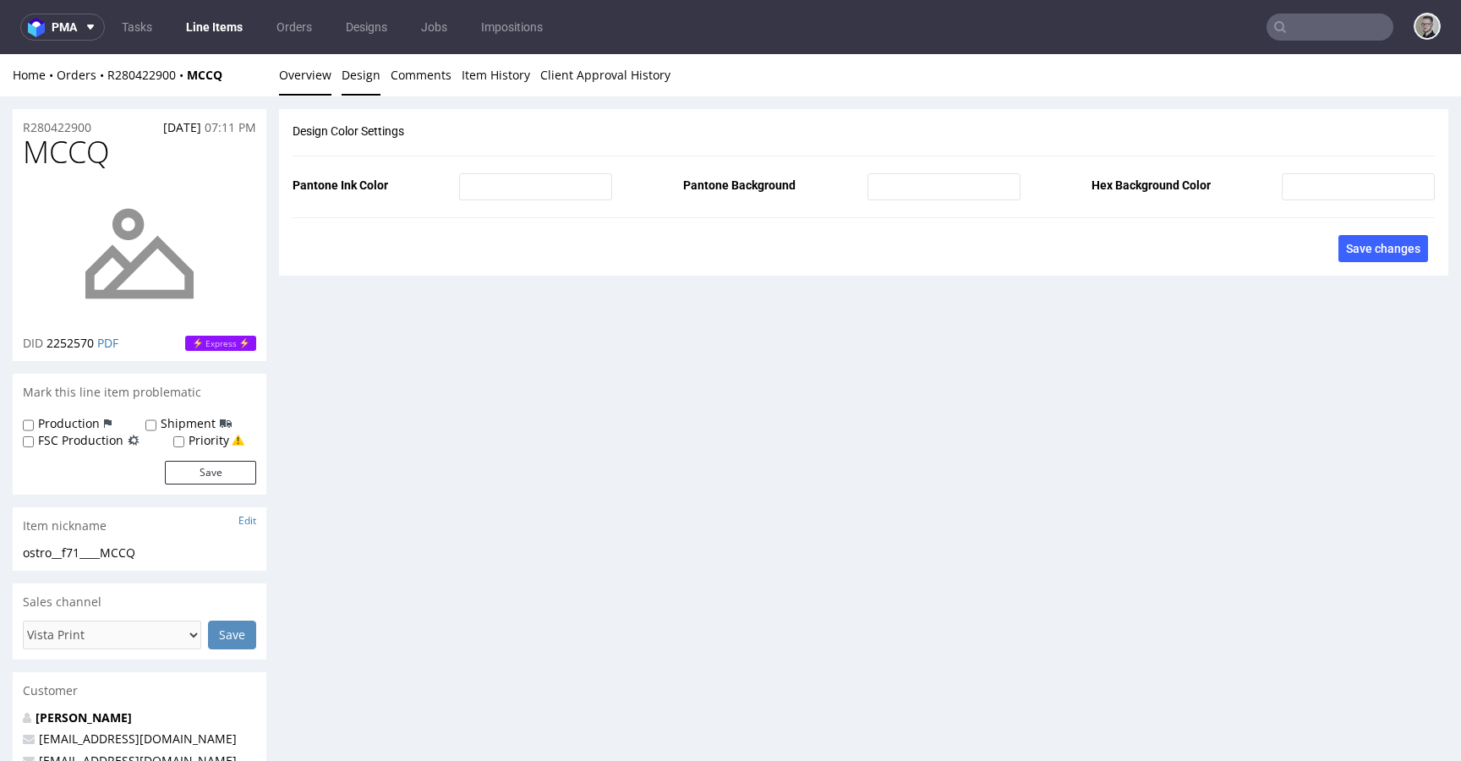
drag, startPoint x: 317, startPoint y: 73, endPoint x: 293, endPoint y: 55, distance: 29.6
click at [317, 73] on link "Overview" at bounding box center [305, 74] width 52 height 41
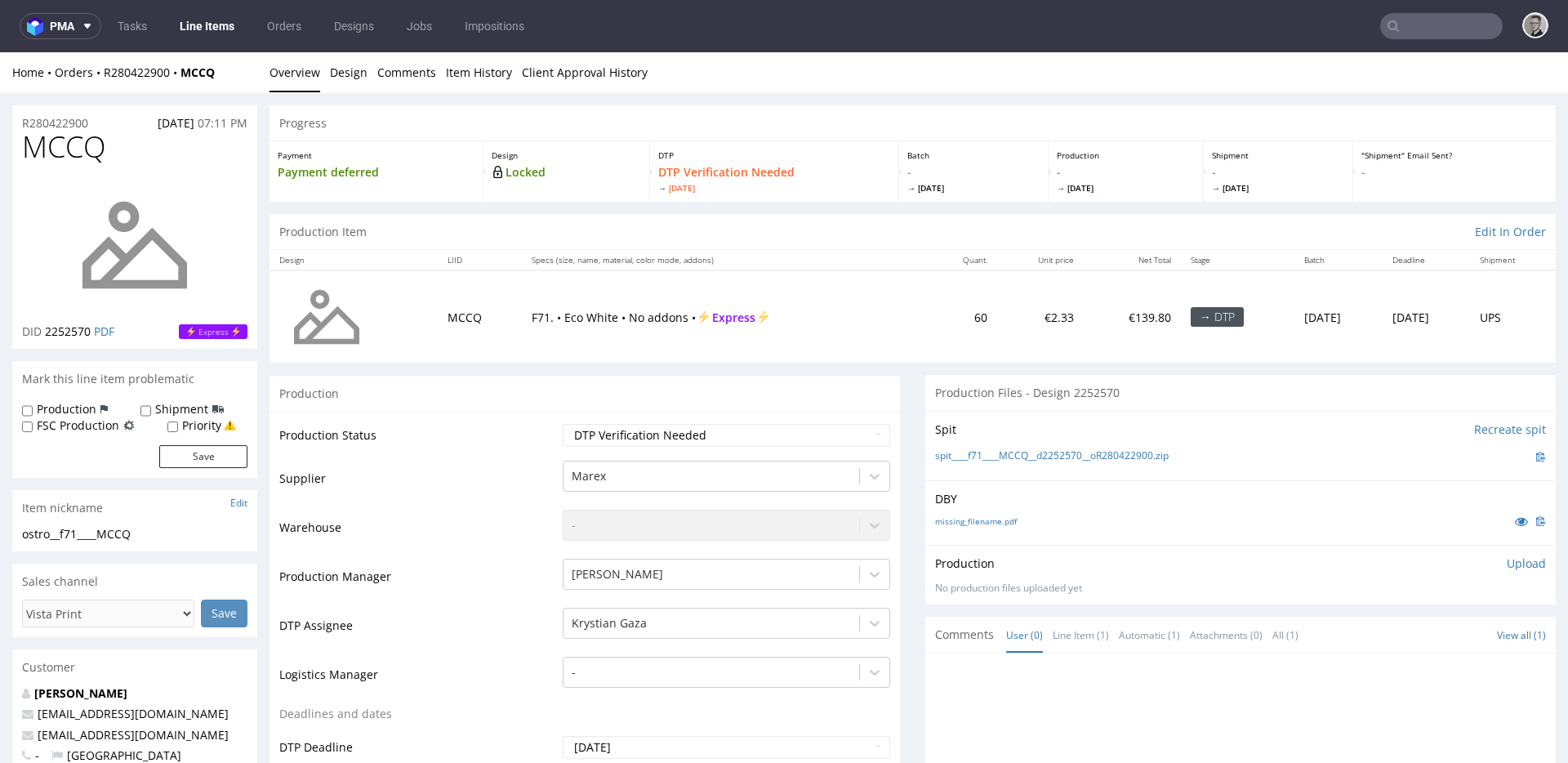
click at [512, 230] on div "Production Item Edit In Order" at bounding box center [913, 232] width 1287 height 36
click at [1008, 451] on link "spit____f71____MCCQ__d2252570__oR280422900.zip" at bounding box center [1052, 456] width 234 height 14
click at [976, 523] on link "missing_filename.pdf" at bounding box center [976, 522] width 82 height 12
click at [661, 435] on select "Waiting for Artwork Waiting for Diecut Waiting for Mockup Waiting for DTP Waiti…" at bounding box center [727, 436] width 328 height 23
select select "dtp_in_process"
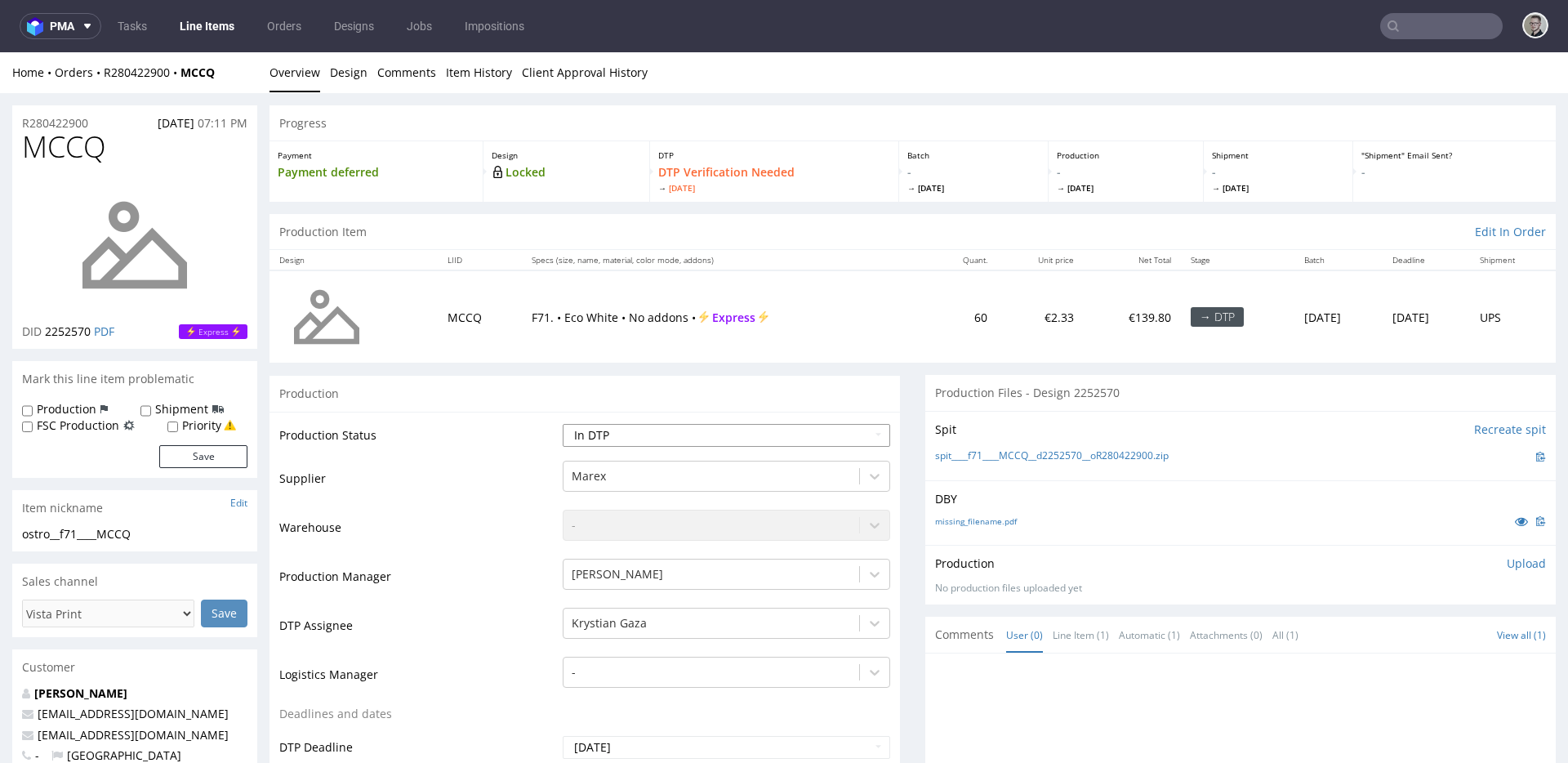
click at [563, 424] on select "Waiting for Artwork Waiting for Diecut Waiting for Mockup Waiting for DTP Waiti…" at bounding box center [727, 436] width 328 height 23
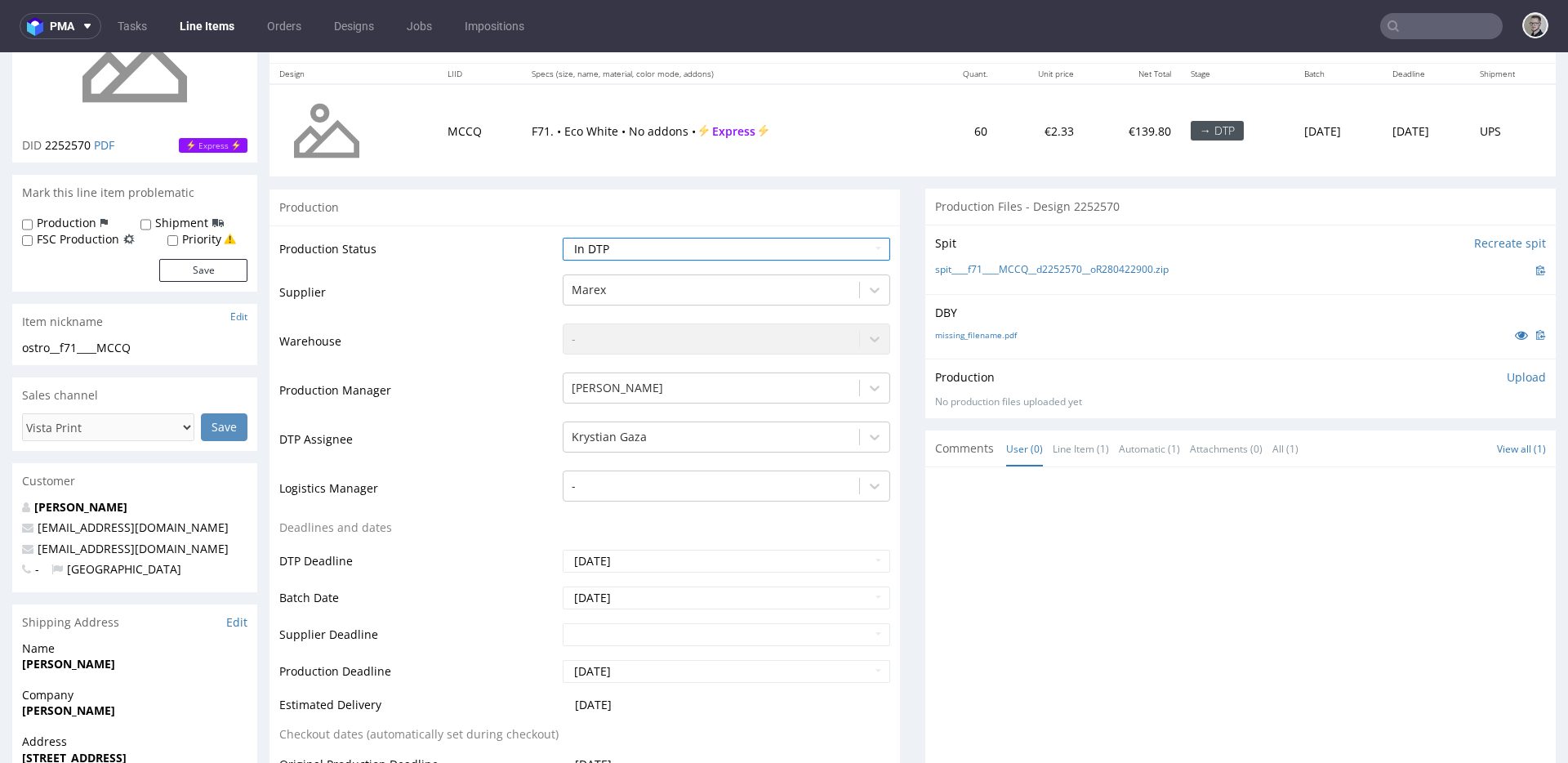
scroll to position [534, 0]
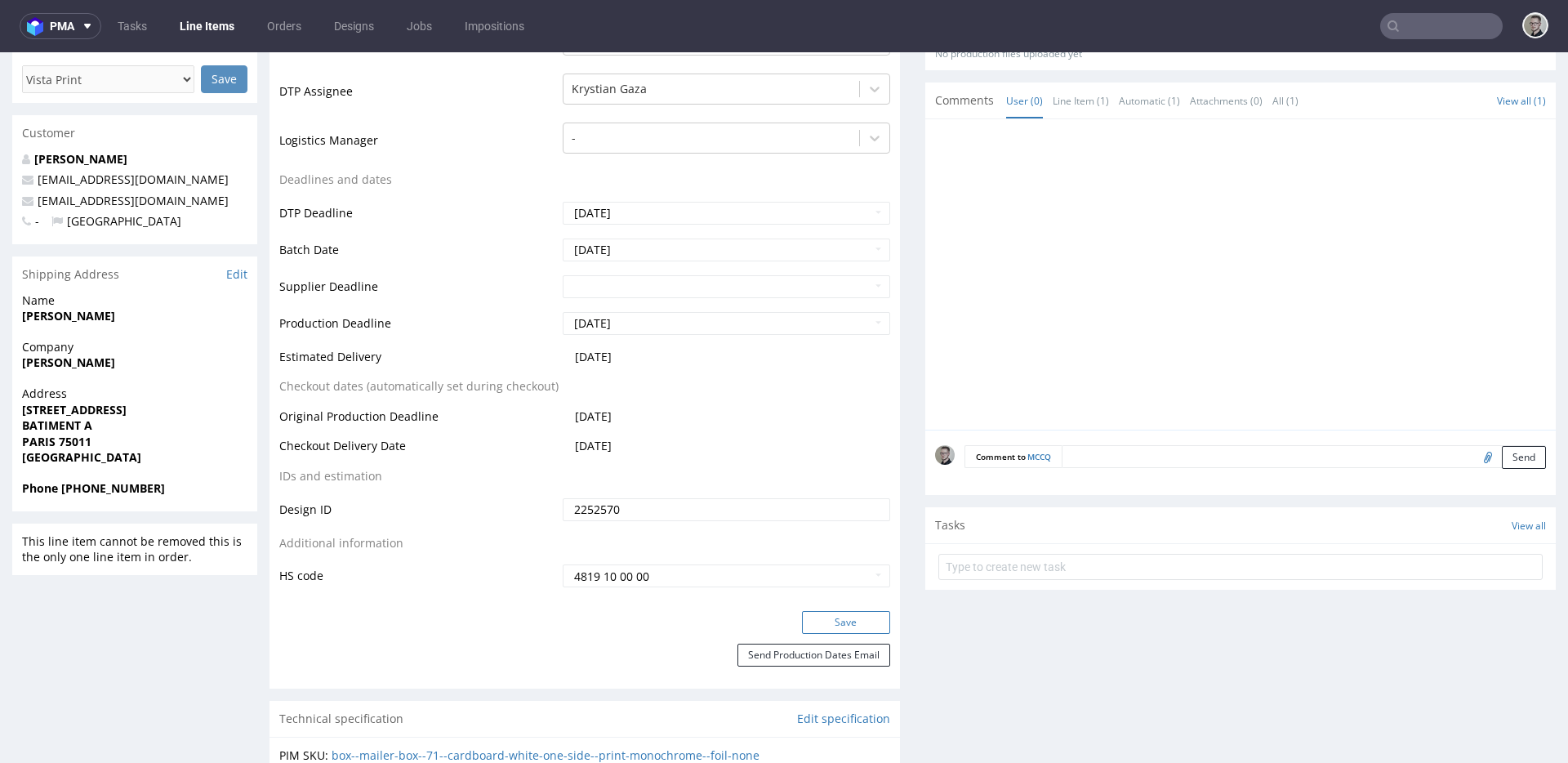
click at [858, 620] on button "Save" at bounding box center [845, 622] width 88 height 23
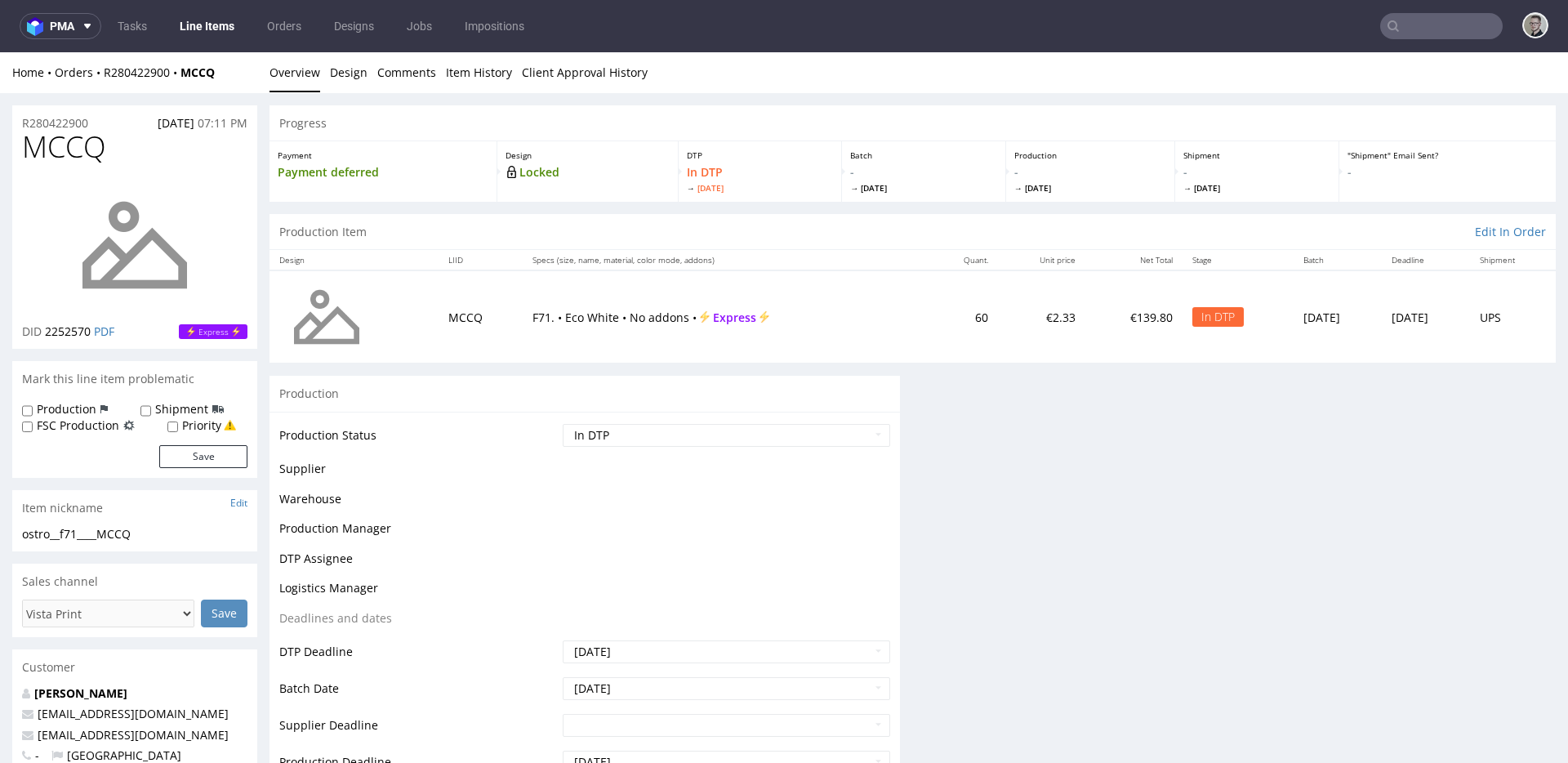
scroll to position [0, 0]
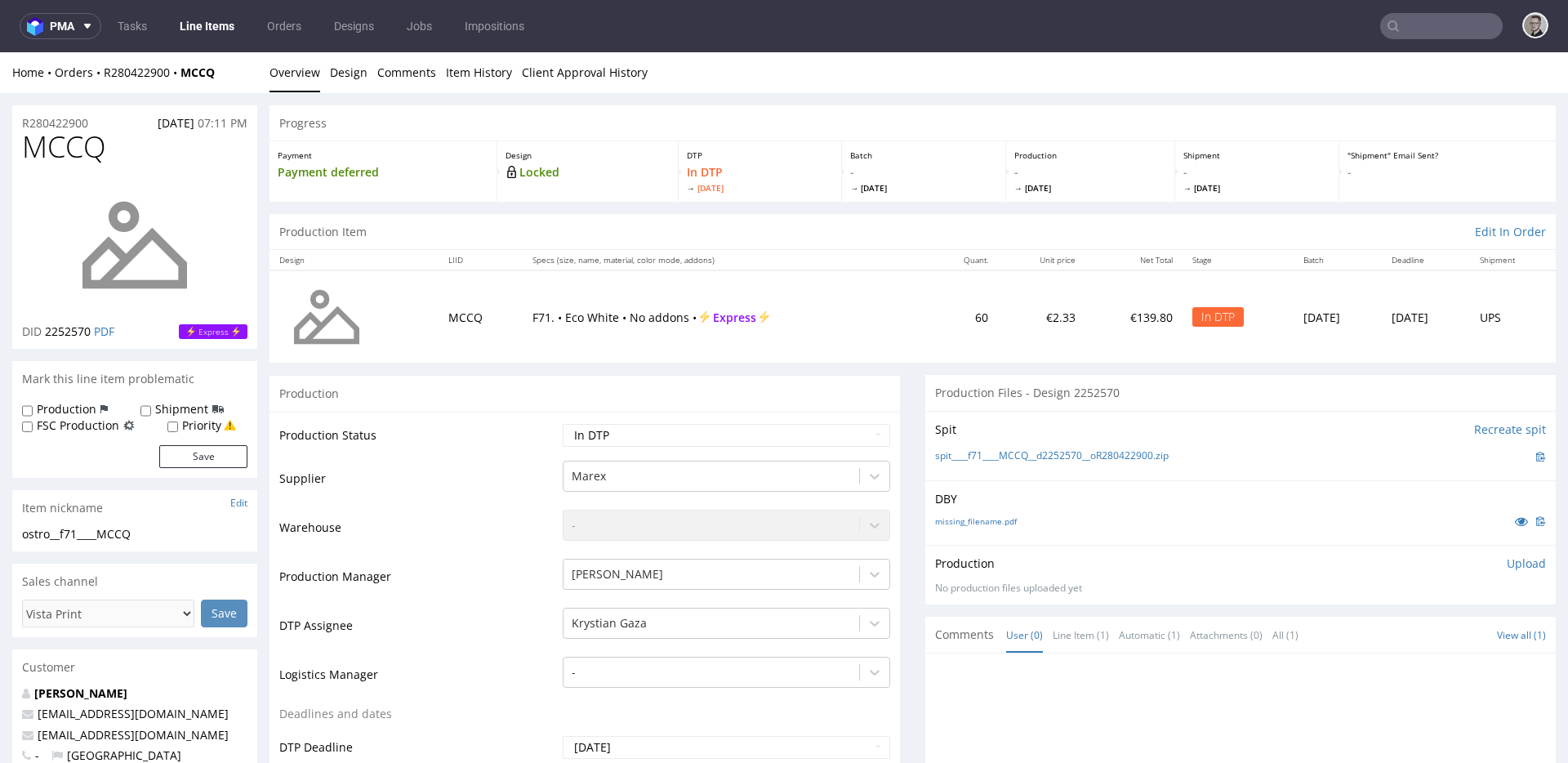
click at [1411, 568] on p "Upload" at bounding box center [1526, 563] width 40 height 16
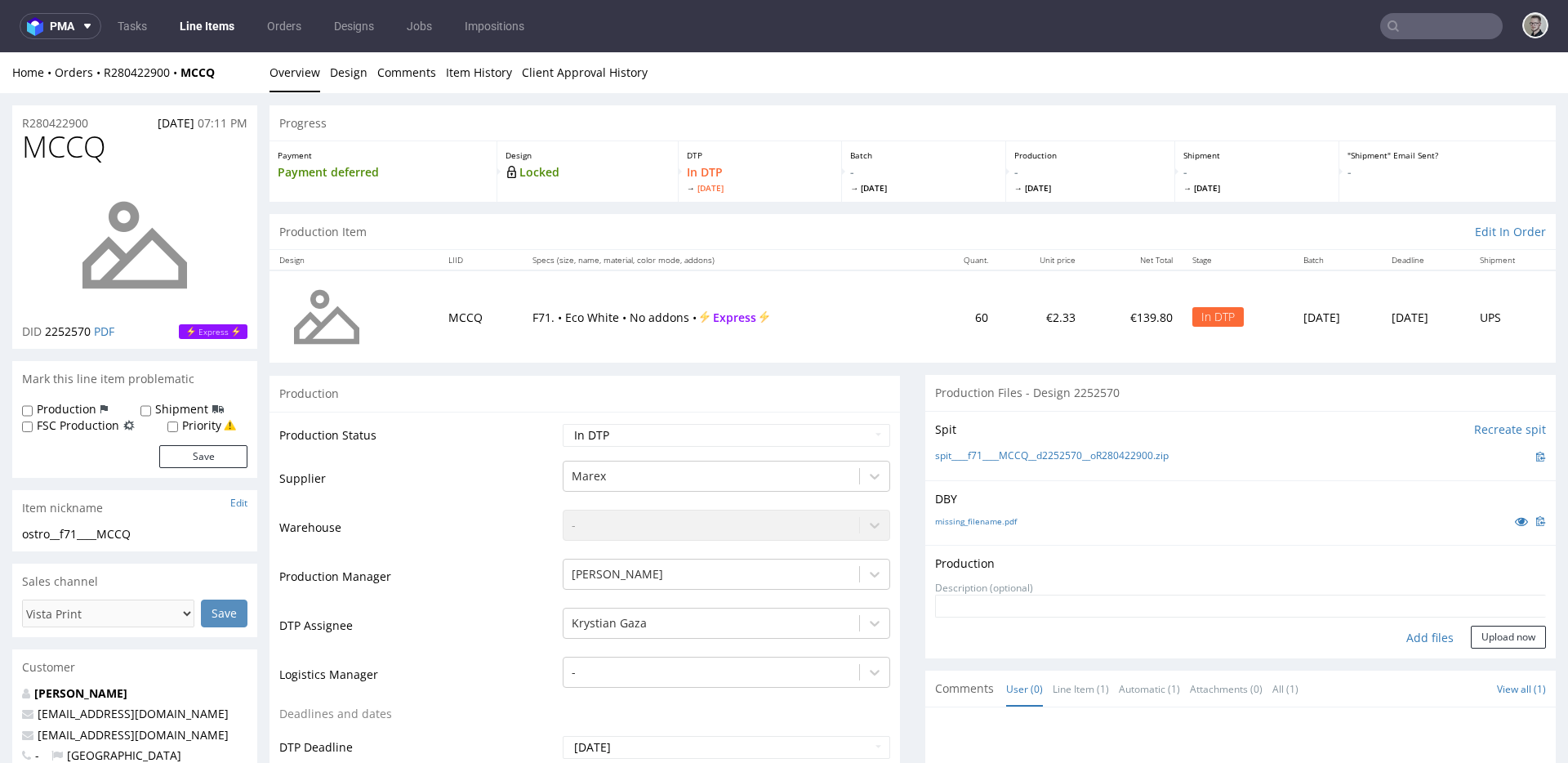
click at [1407, 642] on div "Add files" at bounding box center [1430, 637] width 82 height 24
type input "C:\fakepath\__f71____MCCQ__d2252570__oR280422900__latest__outside.pdf"
click at [1411, 646] on form "Add files Upload now" at bounding box center [1240, 622] width 611 height 54
click at [1411, 665] on button "Upload now" at bounding box center [1509, 664] width 75 height 23
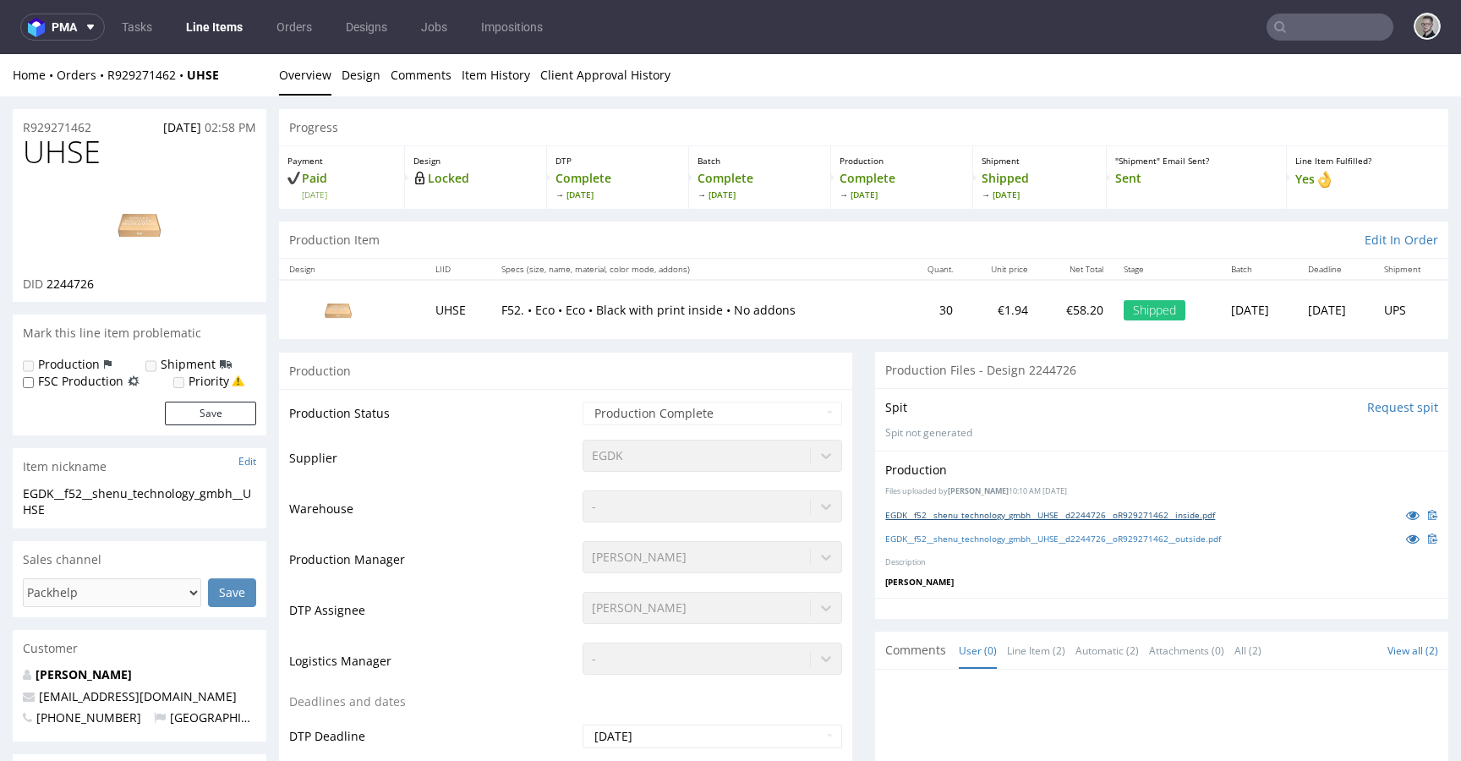
click at [1119, 517] on link "EGDK__f52__shenu_technology_gmbh__UHSE__d2244726__oR929271462__inside.pdf" at bounding box center [1050, 515] width 330 height 12
click at [1120, 539] on link "EGDK__f52__shenu_technology_gmbh__UHSE__d2244726__oR929271462__outside.pdf" at bounding box center [1053, 539] width 336 height 12
click at [354, 77] on link "Design" at bounding box center [361, 74] width 39 height 41
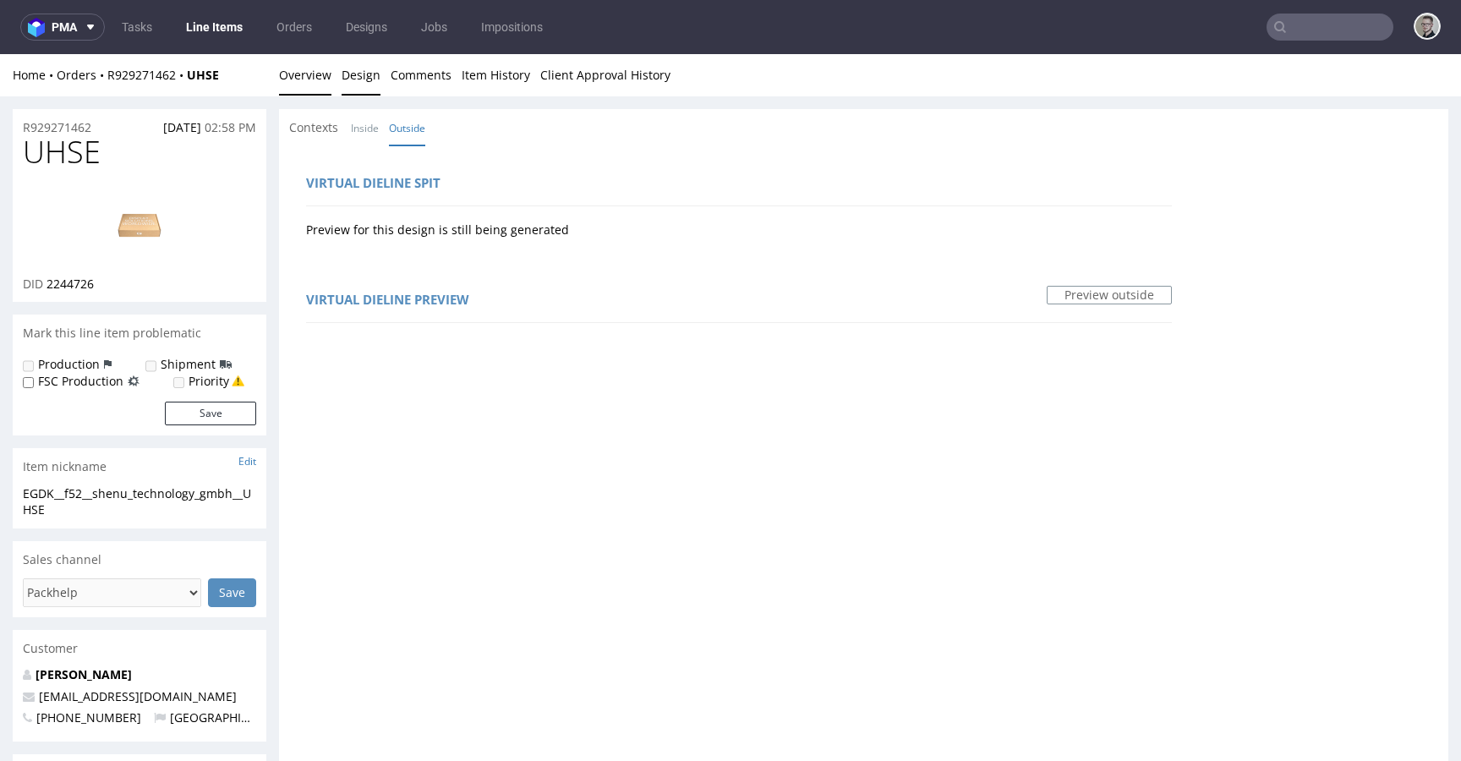
click at [316, 83] on link "Overview" at bounding box center [305, 74] width 52 height 41
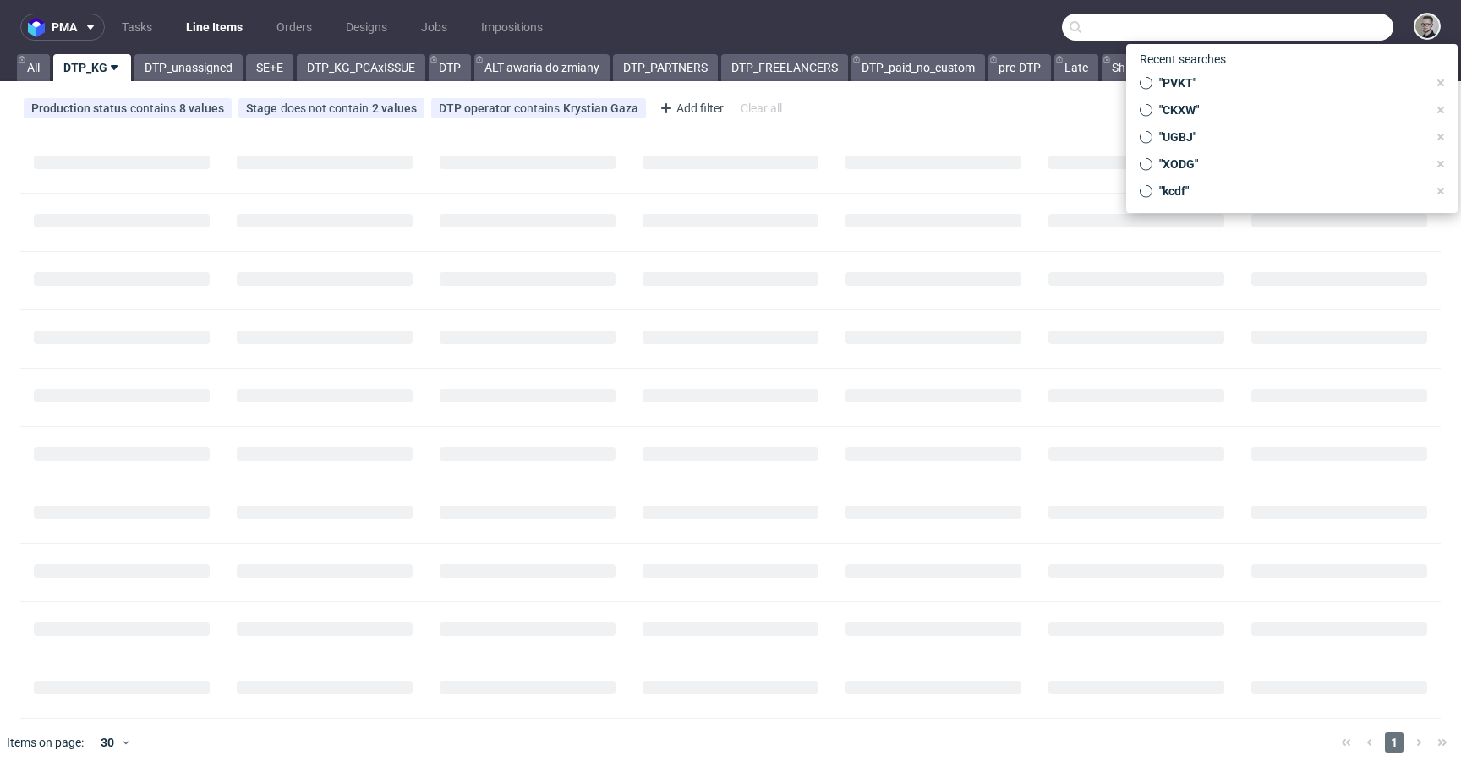
click at [1358, 27] on input "text" at bounding box center [1227, 27] width 331 height 27
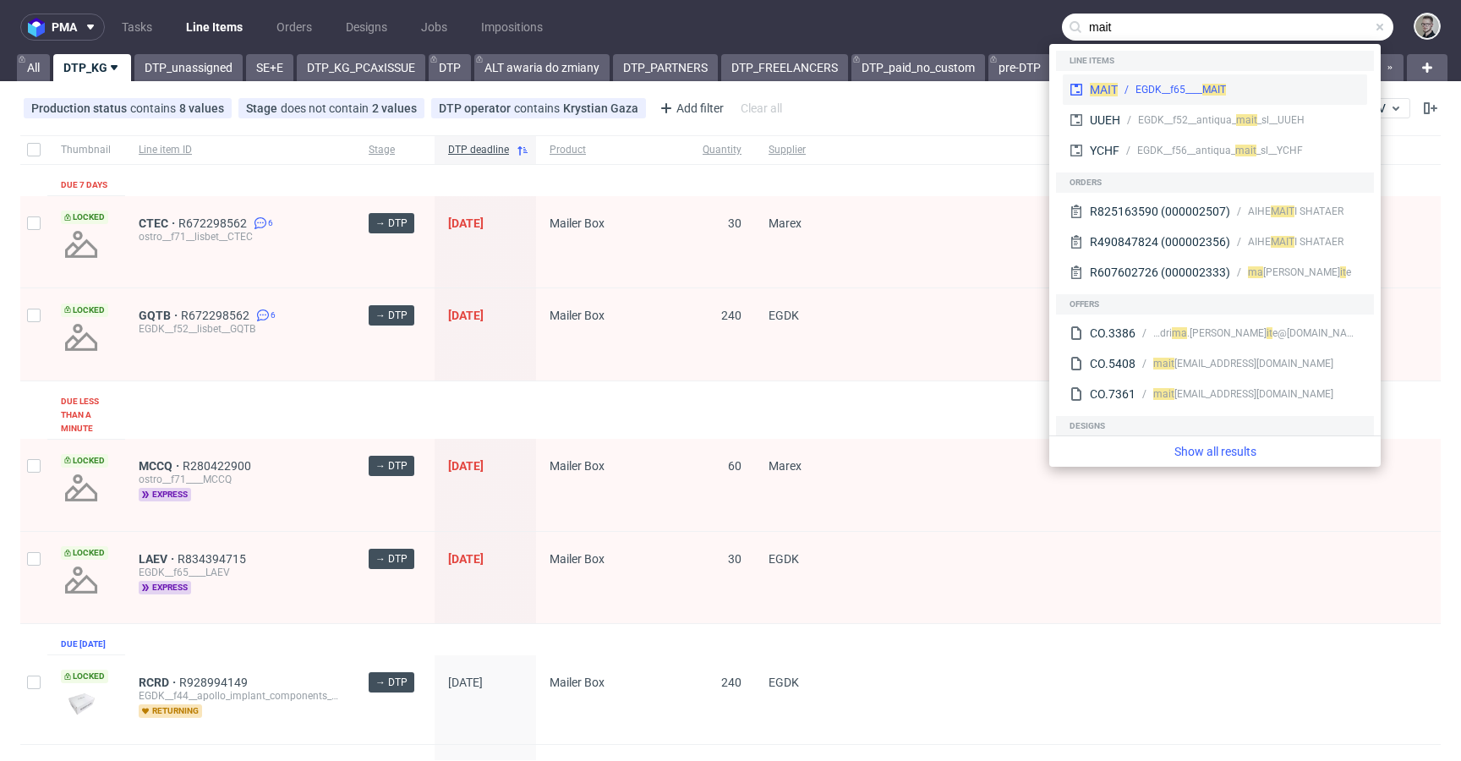
type input "mait"
click at [1312, 88] on div "EGDK__f65____ MAIT" at bounding box center [1239, 89] width 243 height 15
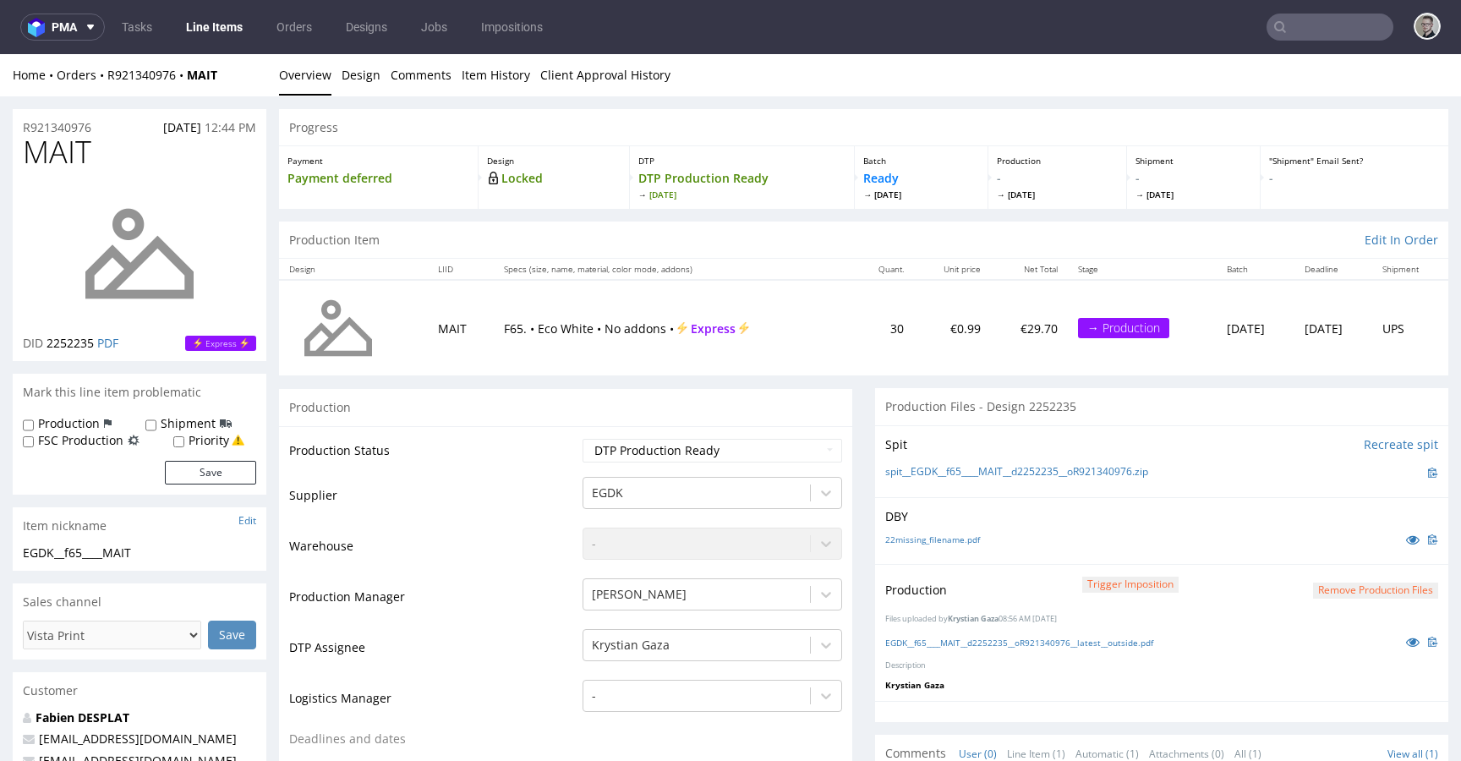
click at [1321, 593] on button "Remove production files" at bounding box center [1375, 591] width 125 height 16
click at [1318, 553] on link "Yes" at bounding box center [1323, 551] width 48 height 25
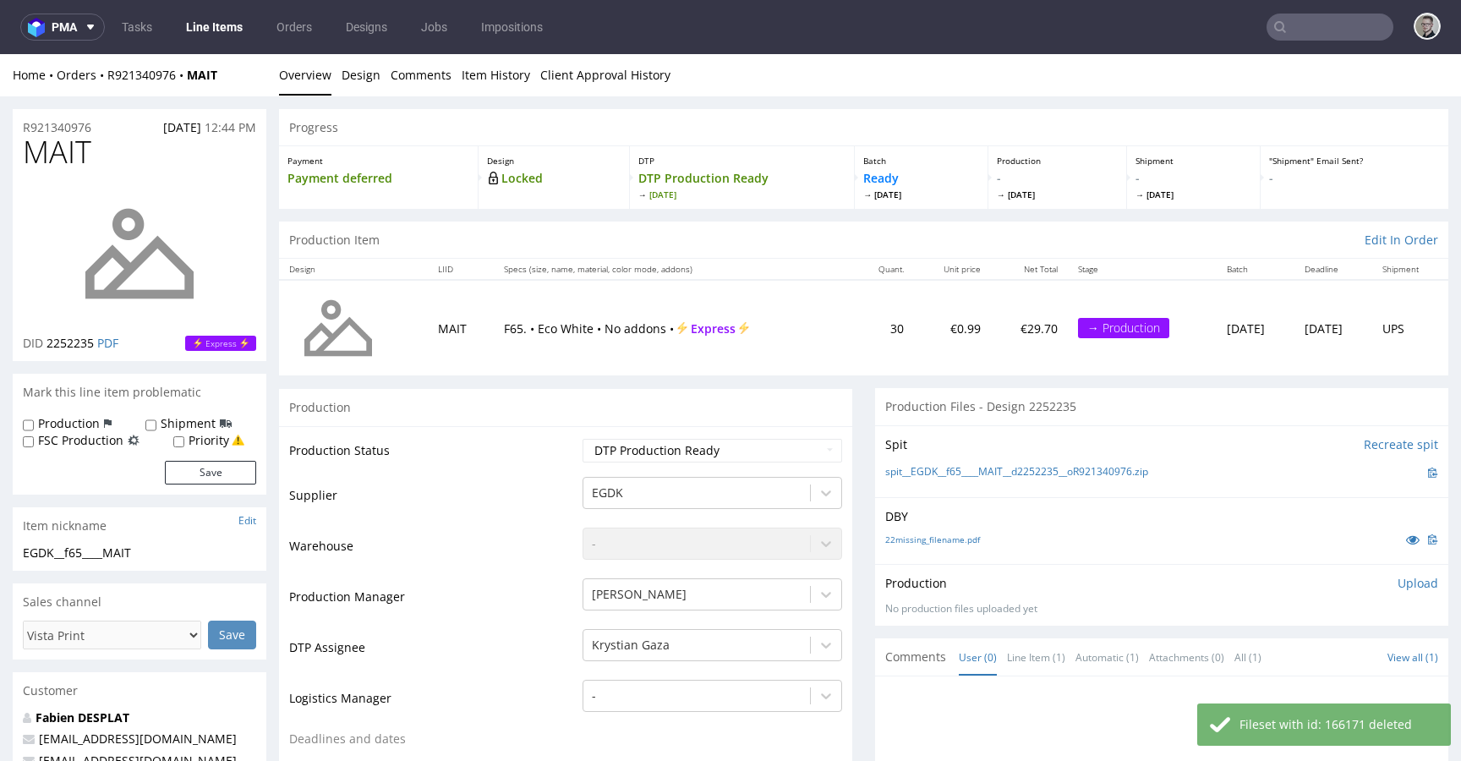
click at [1398, 583] on p "Upload" at bounding box center [1418, 583] width 41 height 17
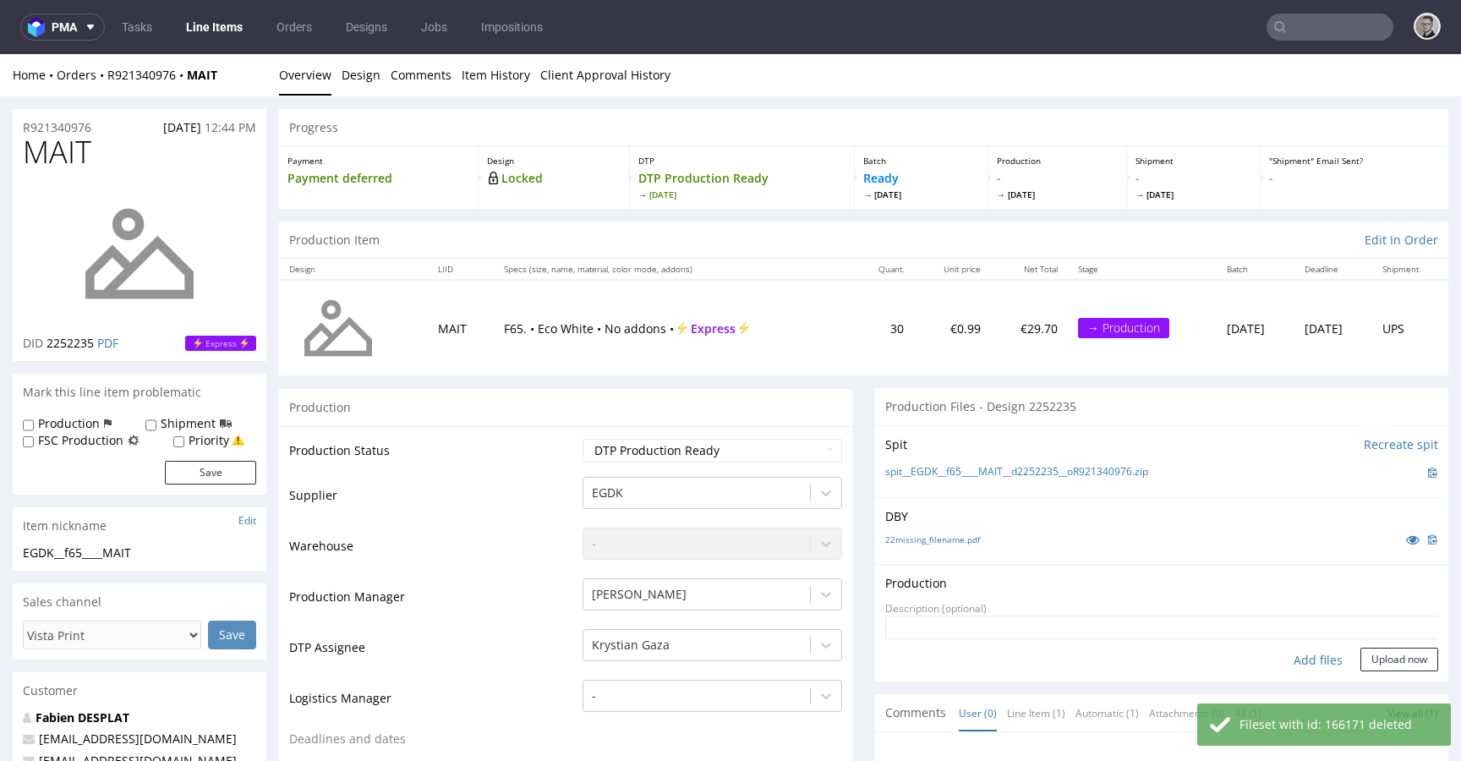
click at [1292, 666] on div "Add files" at bounding box center [1318, 660] width 85 height 25
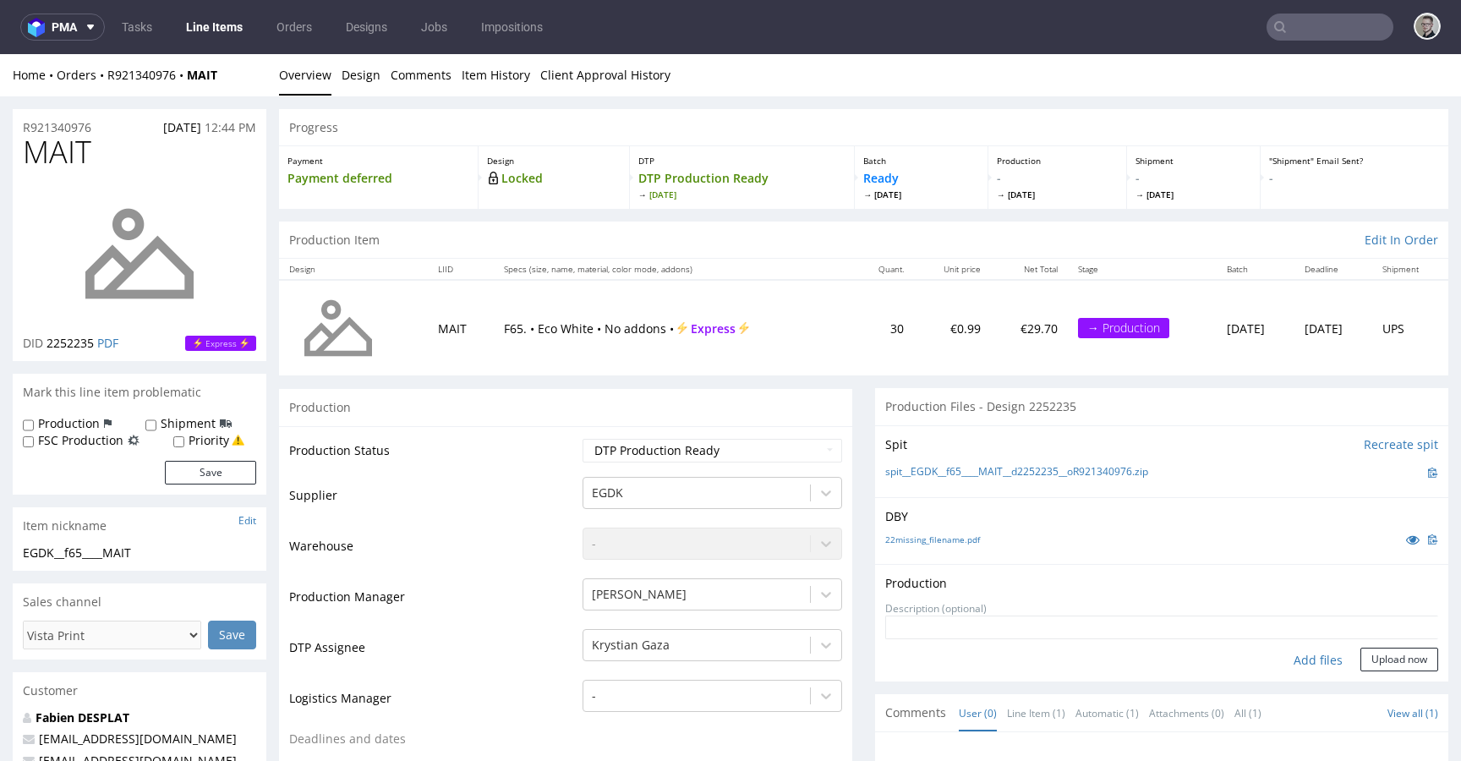
type input "C:\fakepath\EGDK__f65____MAIT__d2252235__oR921340976__latest__outside.pdf"
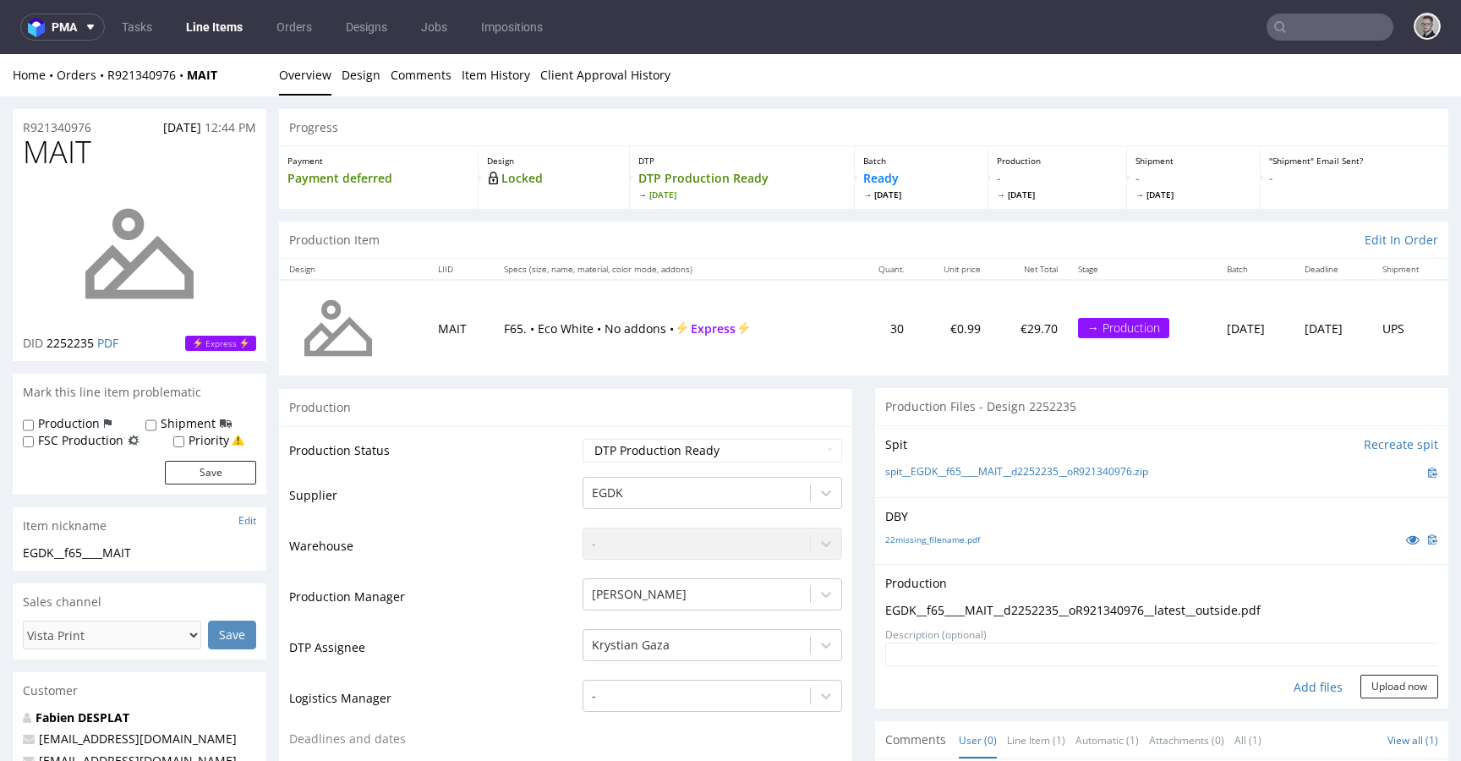
click at [1375, 699] on div "Production Upload EGDK__f65____MAIT__d2252235__oR921340976__latest__outside.pdf…" at bounding box center [1161, 636] width 573 height 145
click at [1387, 685] on button "Upload now" at bounding box center [1399, 687] width 78 height 24
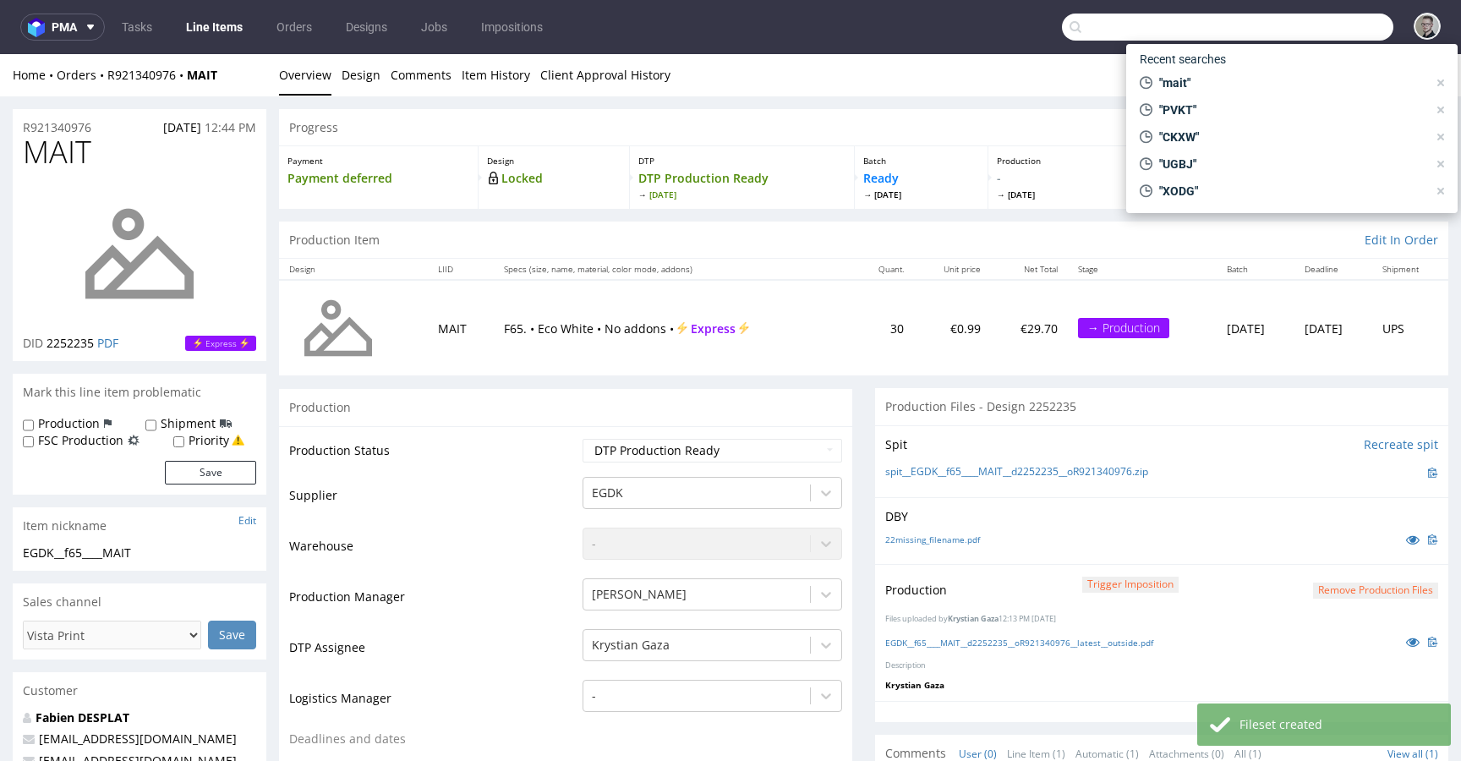
click at [1319, 29] on input "text" at bounding box center [1227, 27] width 331 height 27
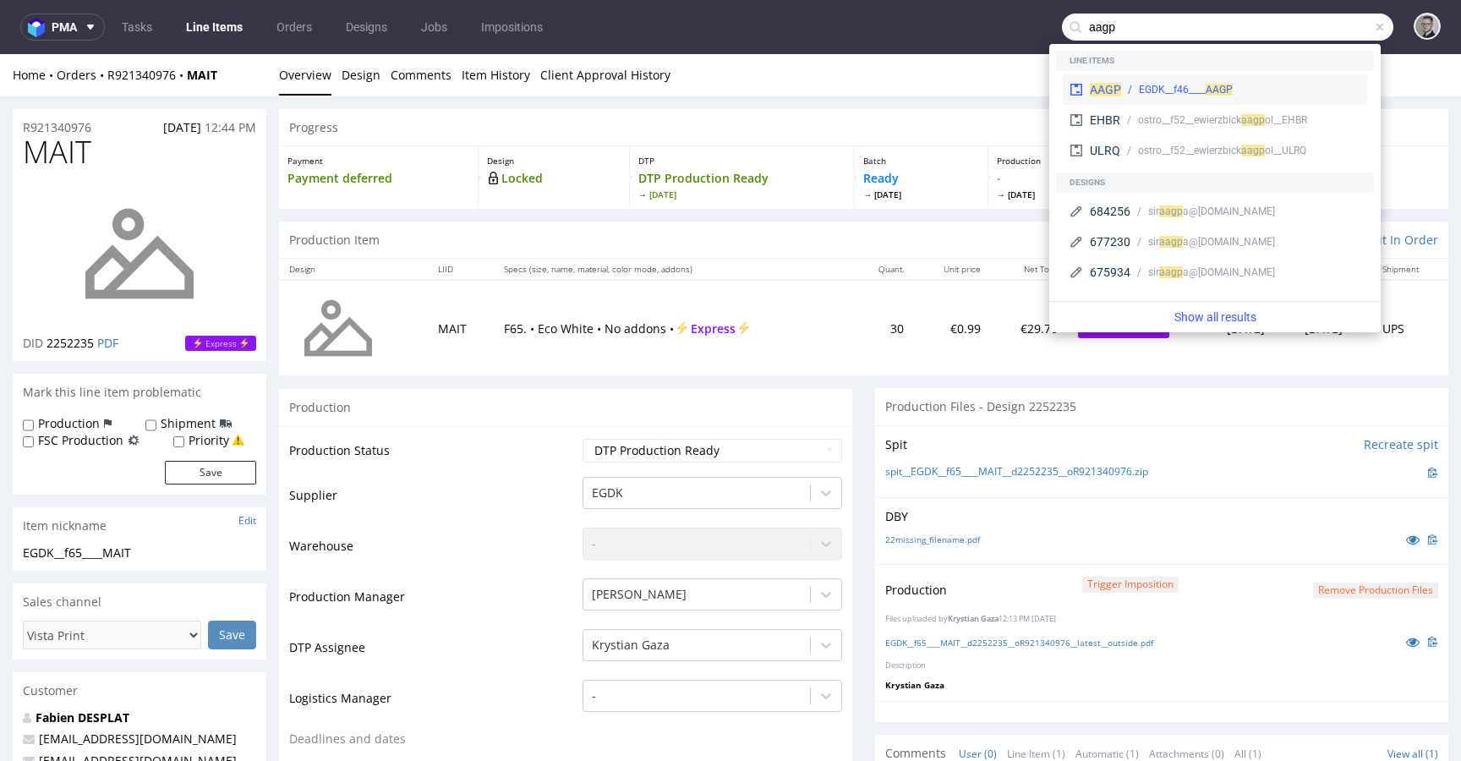
type input "aagp"
click at [1236, 90] on div "EGDK__f46____ AAGP" at bounding box center [1240, 89] width 239 height 15
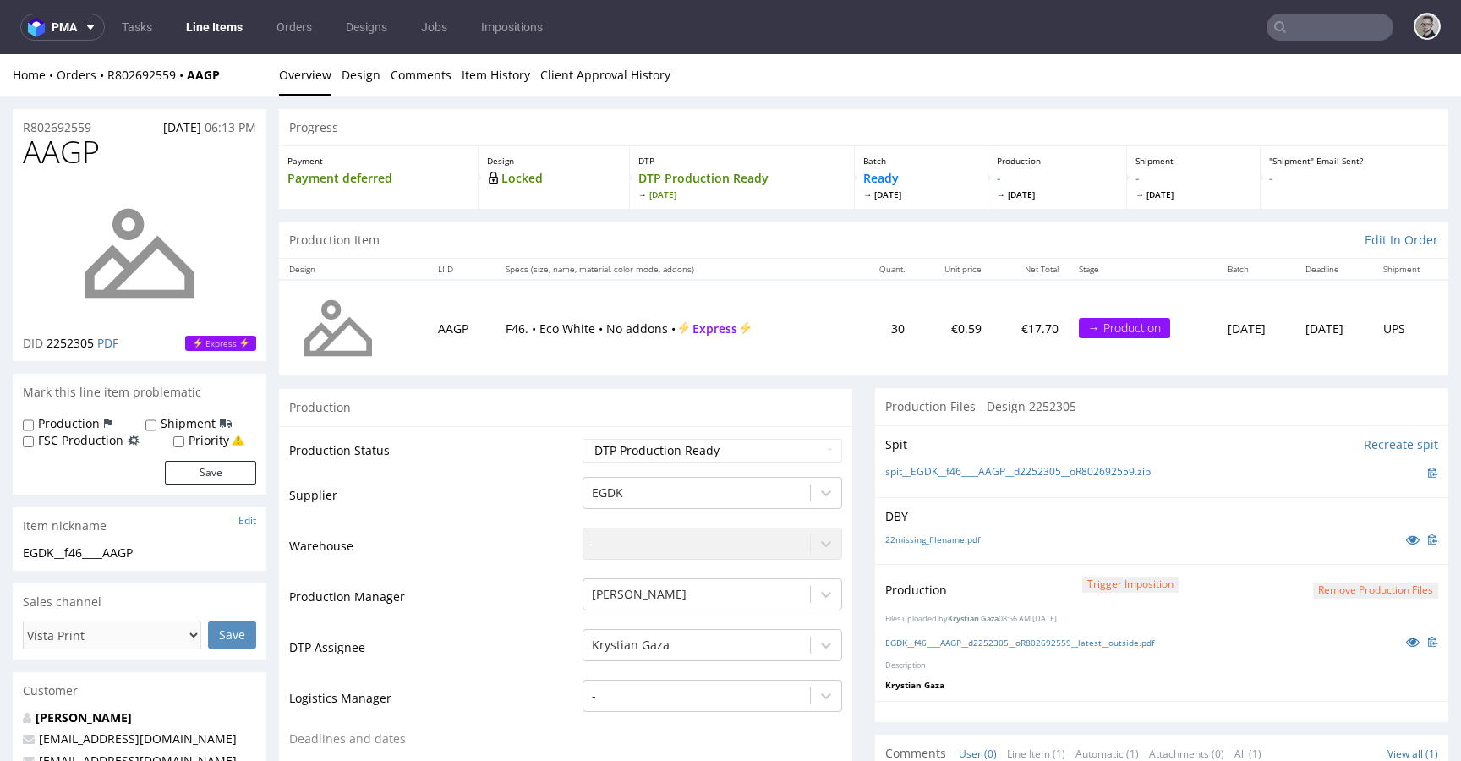
click at [1360, 583] on button "Remove production files" at bounding box center [1375, 591] width 125 height 16
click at [1336, 564] on link "Yes" at bounding box center [1323, 551] width 48 height 25
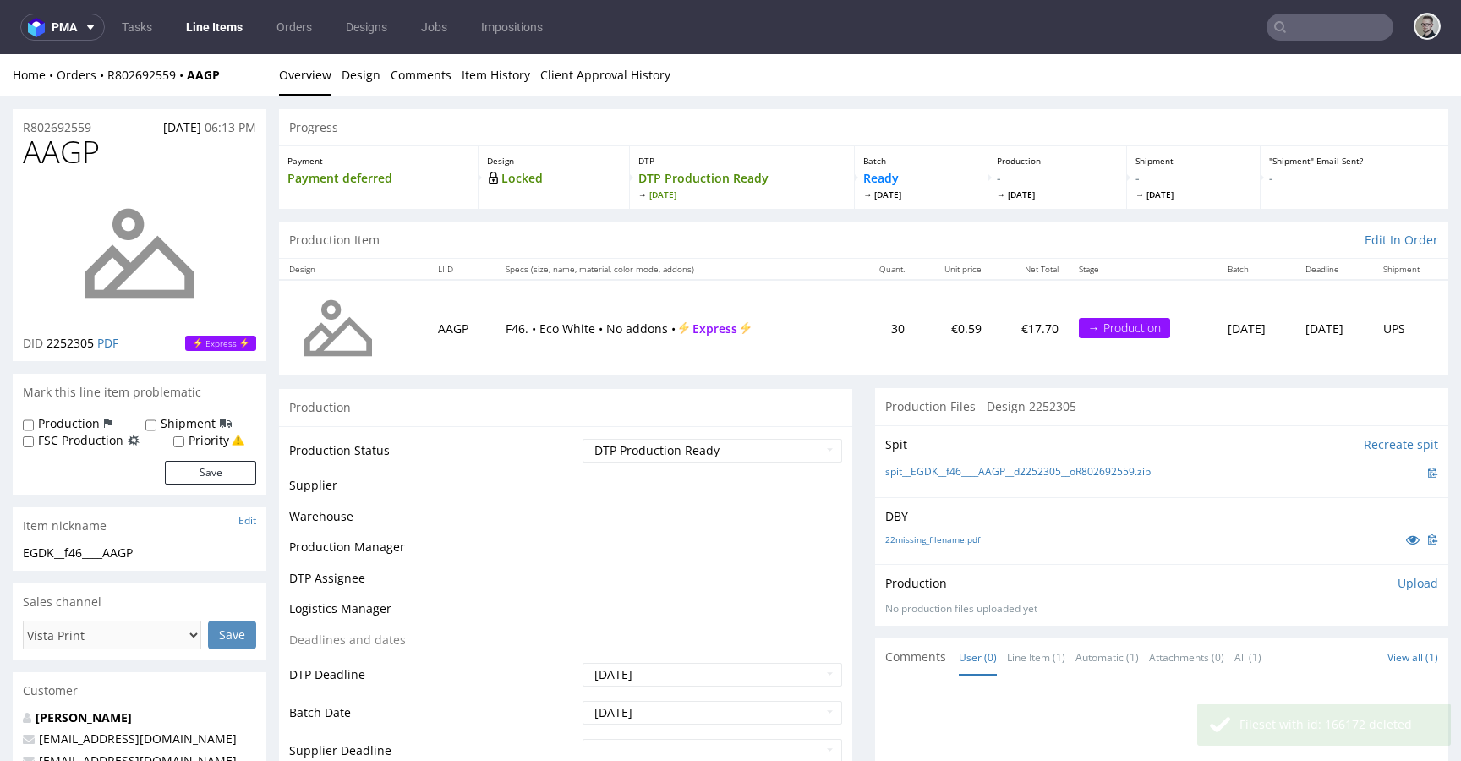
click at [1398, 586] on p "Upload" at bounding box center [1418, 583] width 41 height 17
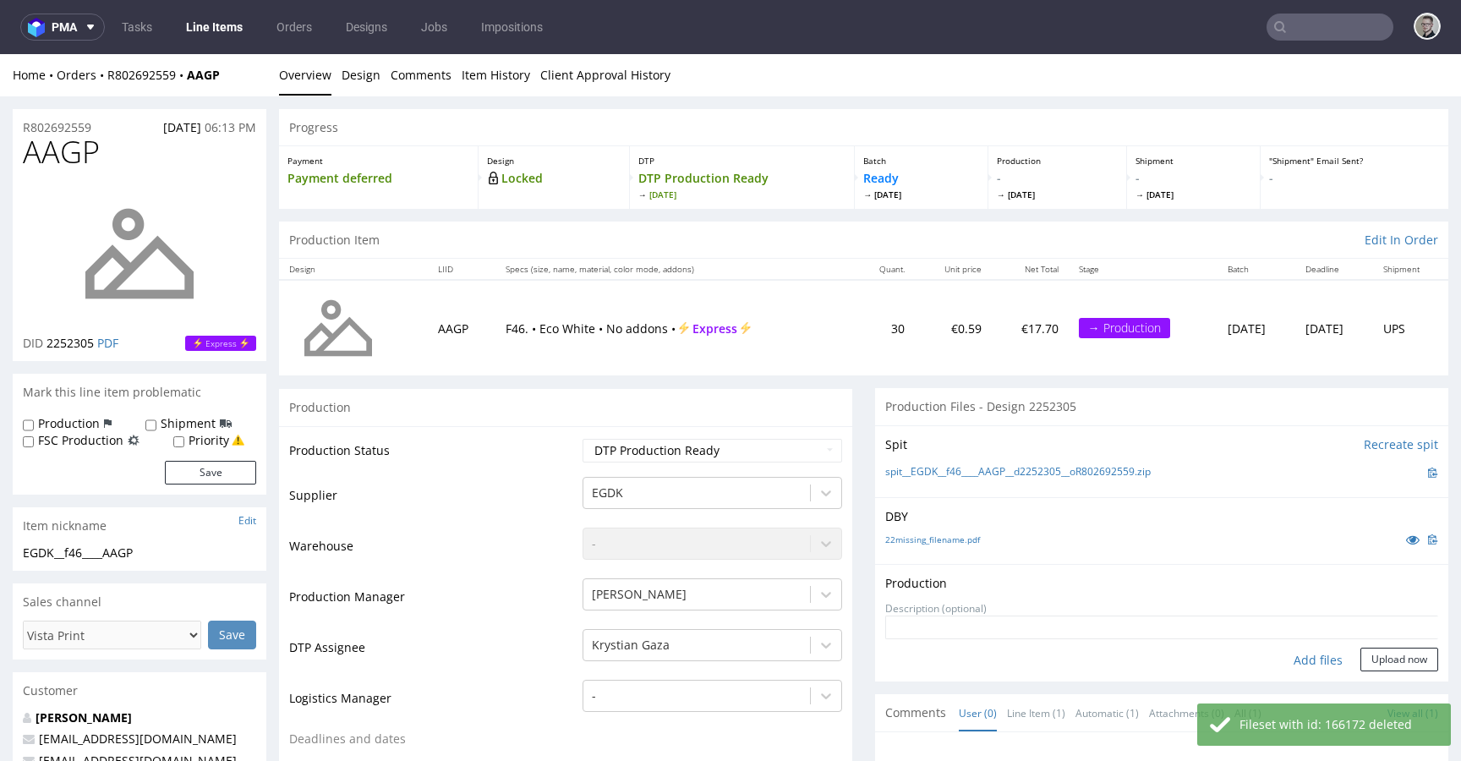
click at [1315, 650] on div "Add files" at bounding box center [1318, 660] width 85 height 25
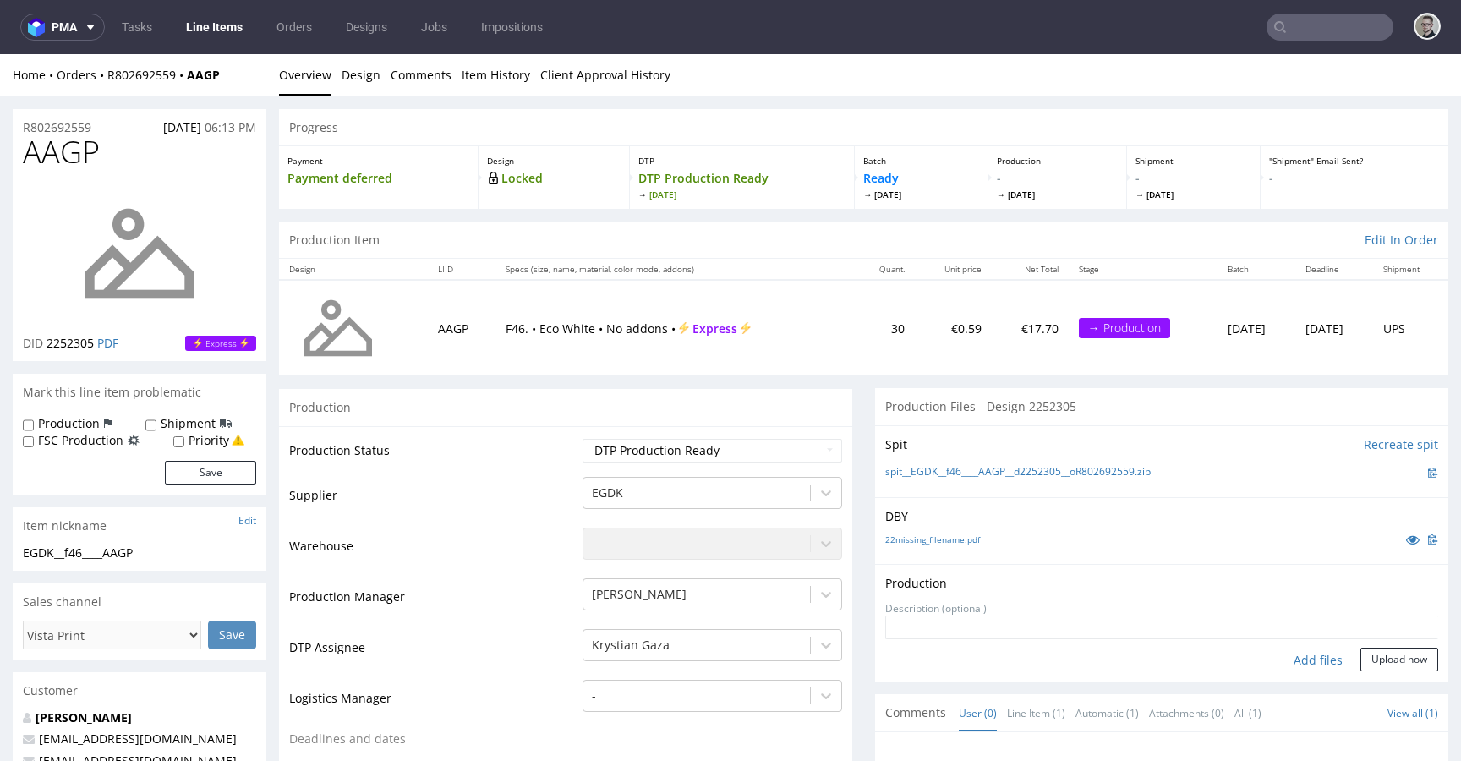
type input "C:\fakepath\EGDK__f46____AAGP__d2252305__oR802692559__latest__outside.pdf"
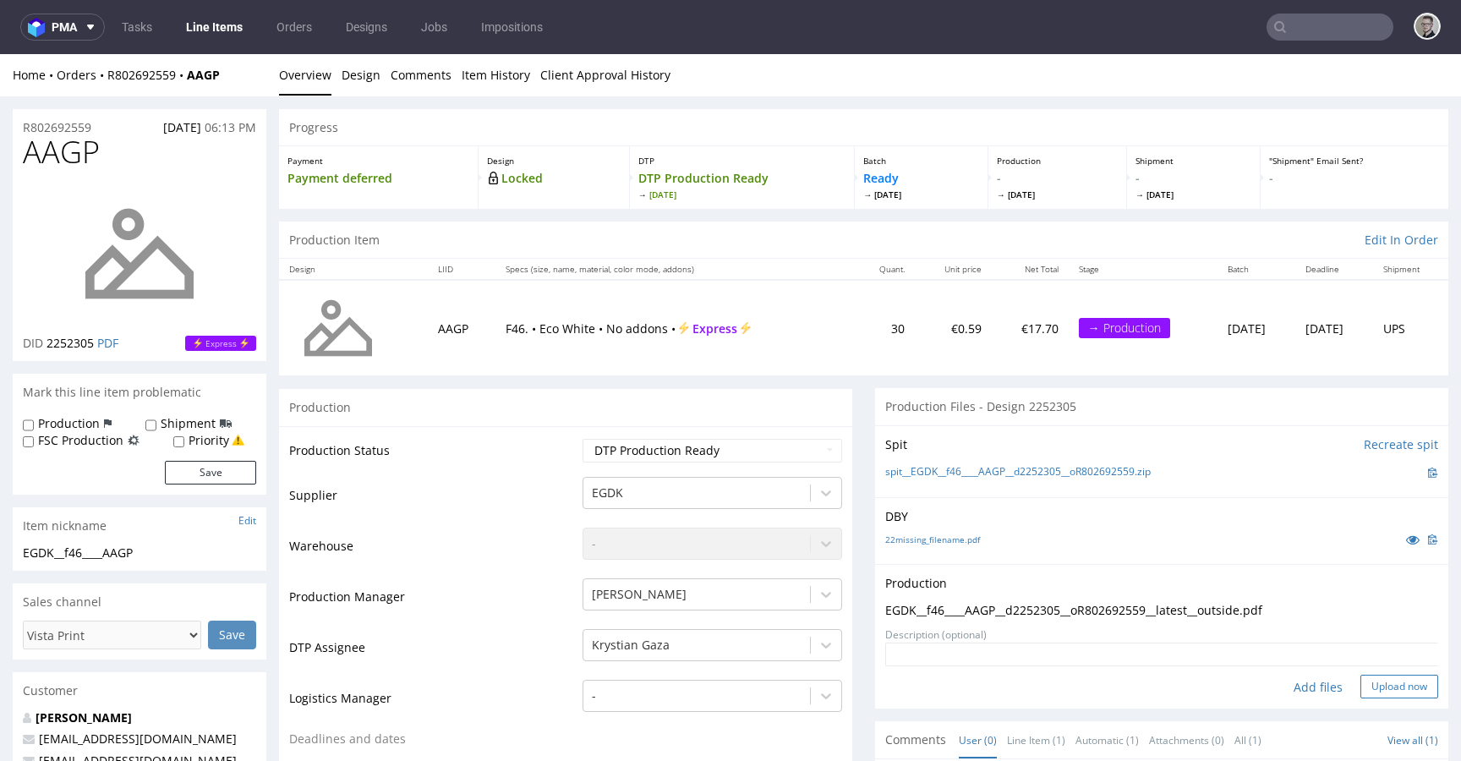
click at [1382, 684] on button "Upload now" at bounding box center [1399, 687] width 78 height 24
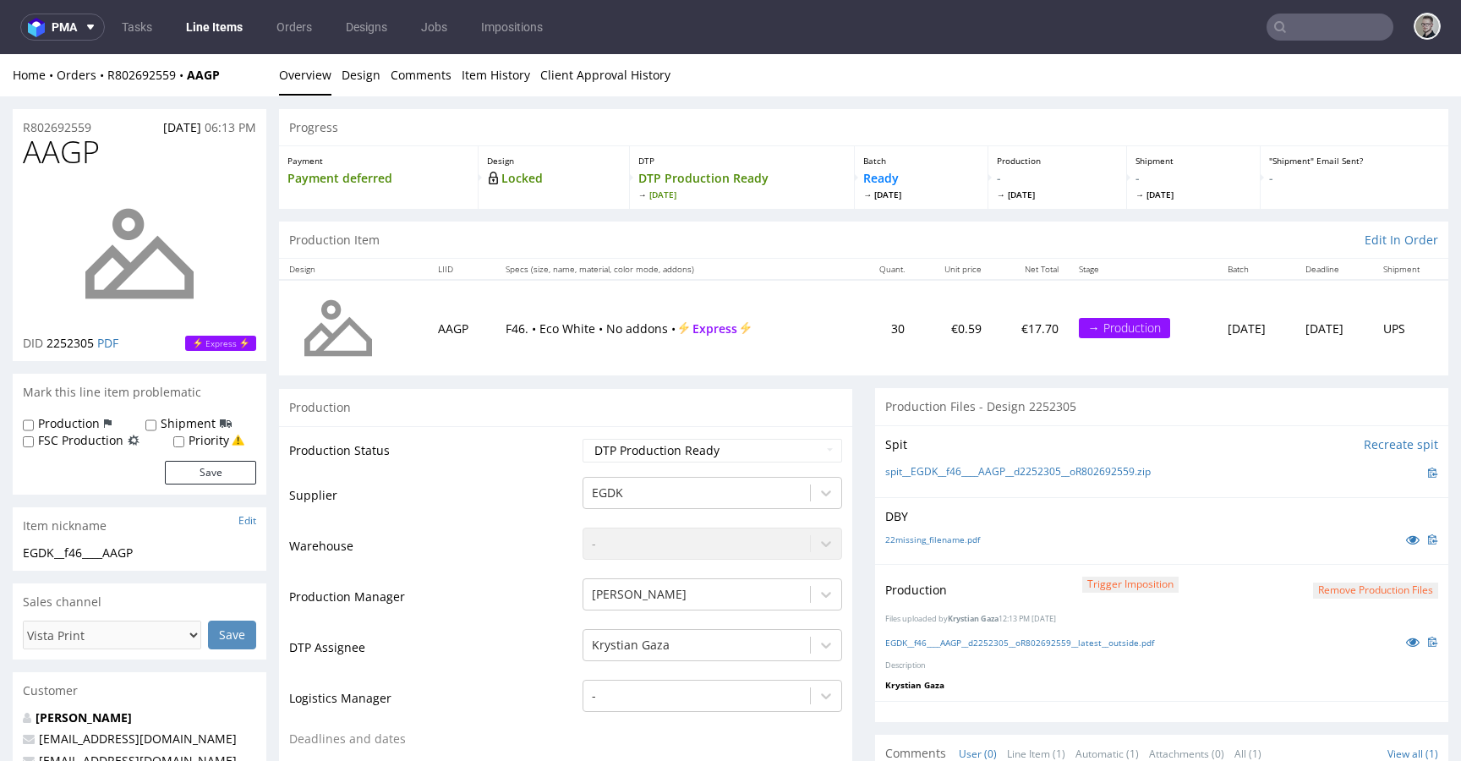
click at [1334, 27] on input "text" at bounding box center [1330, 27] width 127 height 27
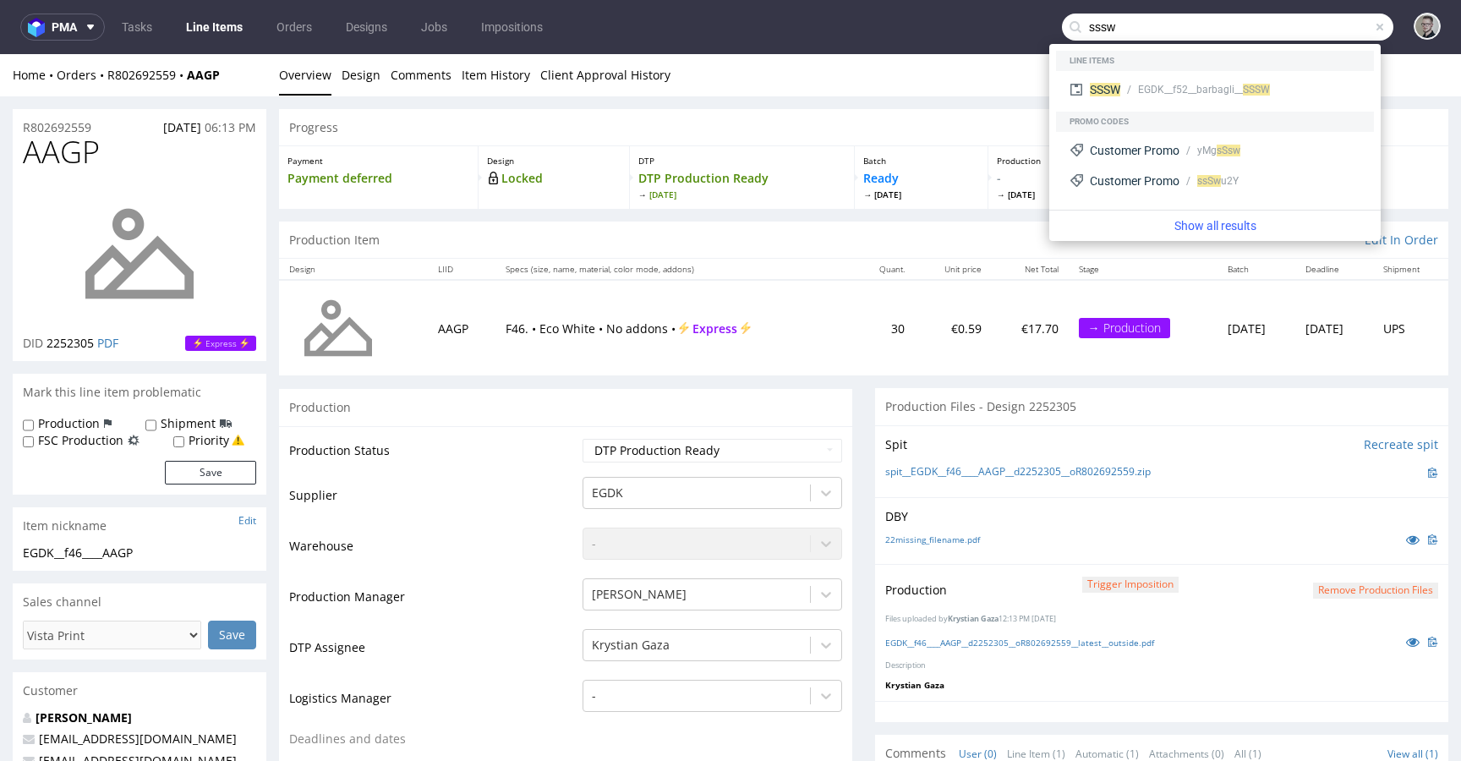
type input "sssw"
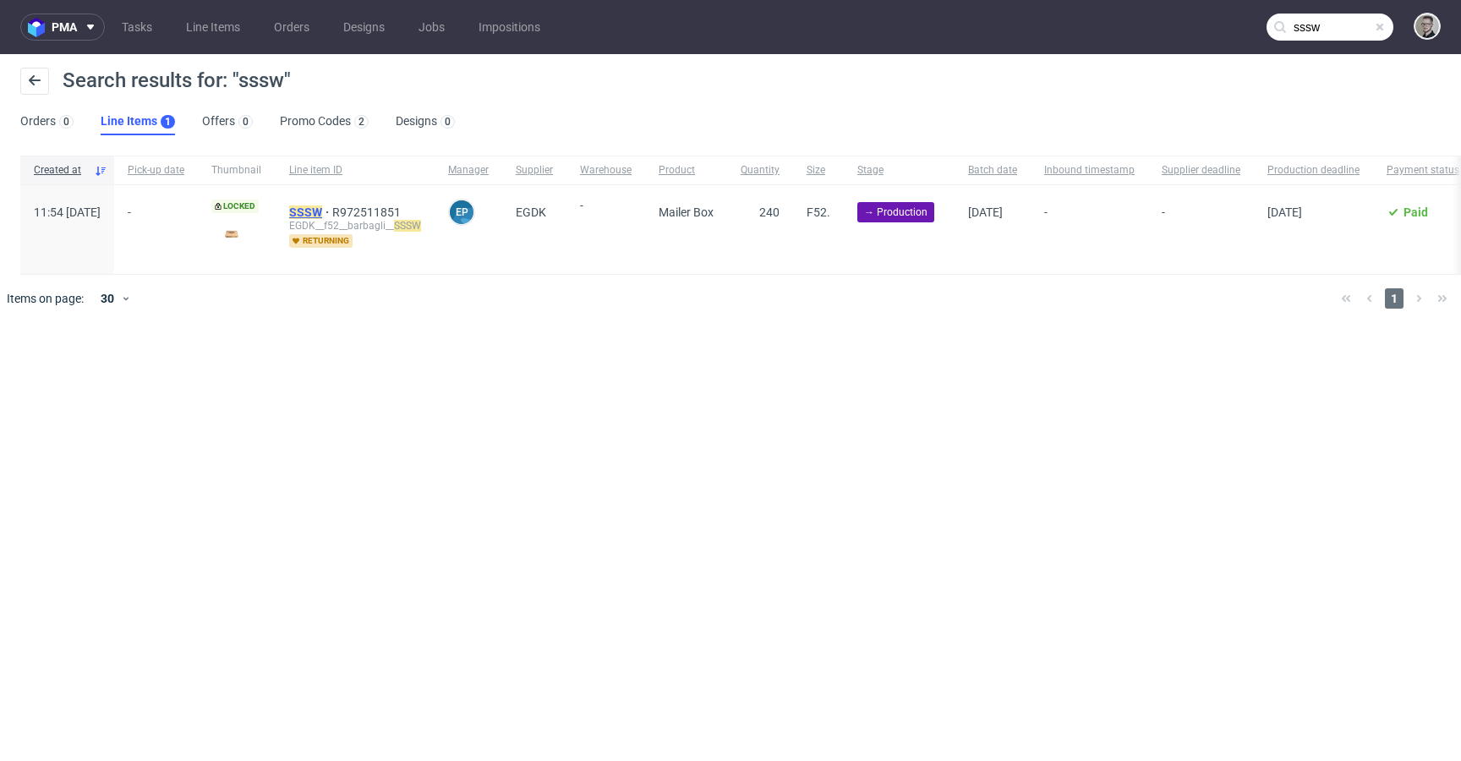
click at [322, 211] on mark "SSSW" at bounding box center [305, 212] width 33 height 14
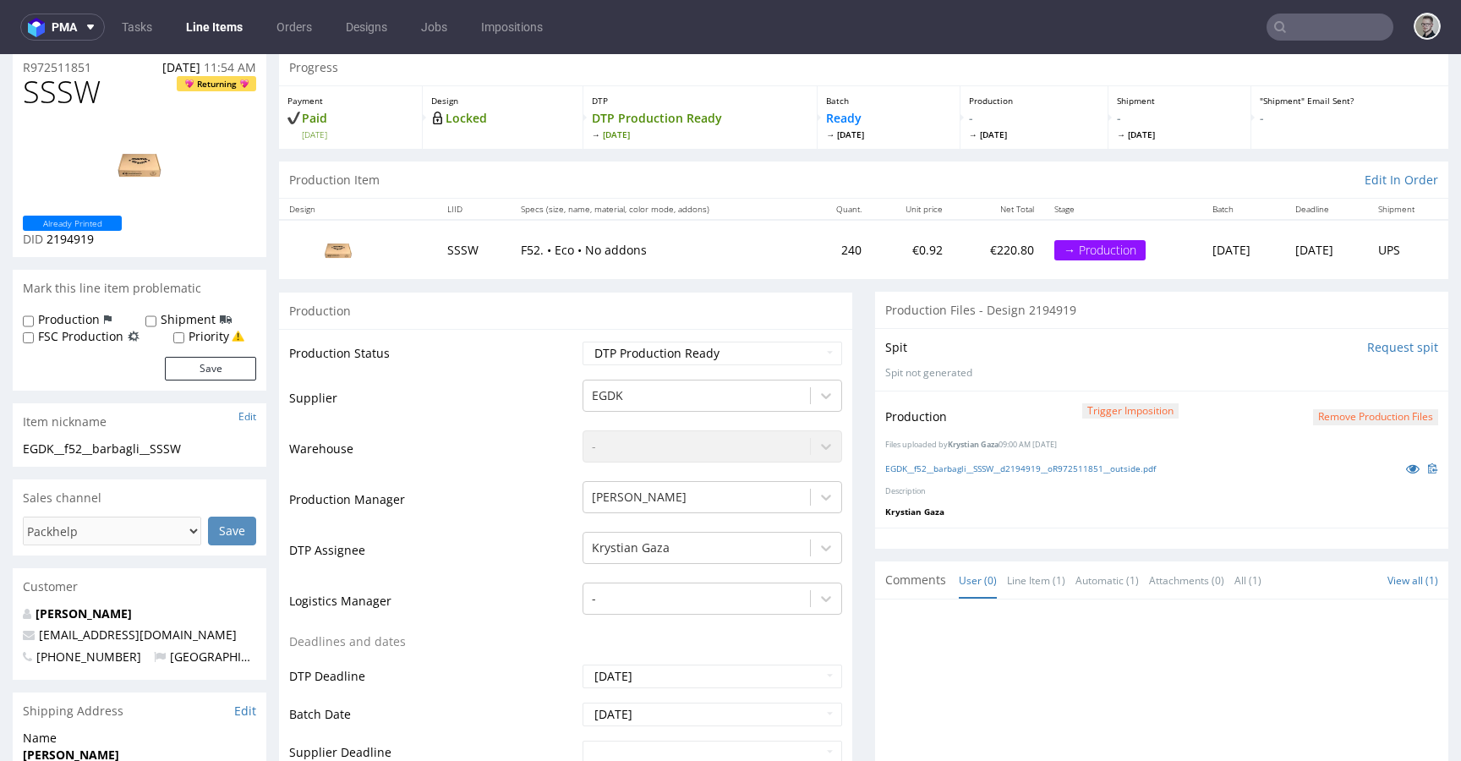
scroll to position [369, 0]
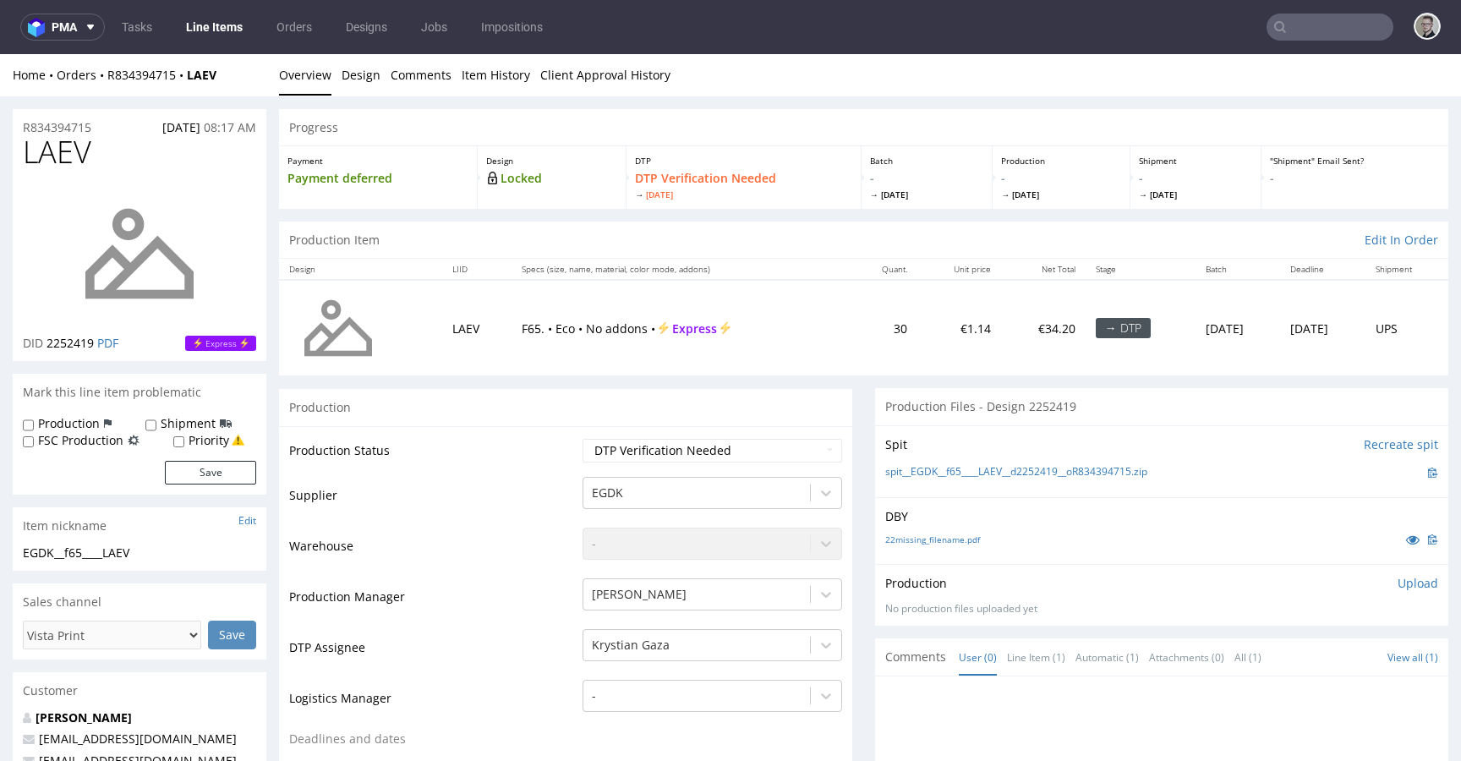
click at [1398, 585] on p "Upload" at bounding box center [1418, 583] width 41 height 17
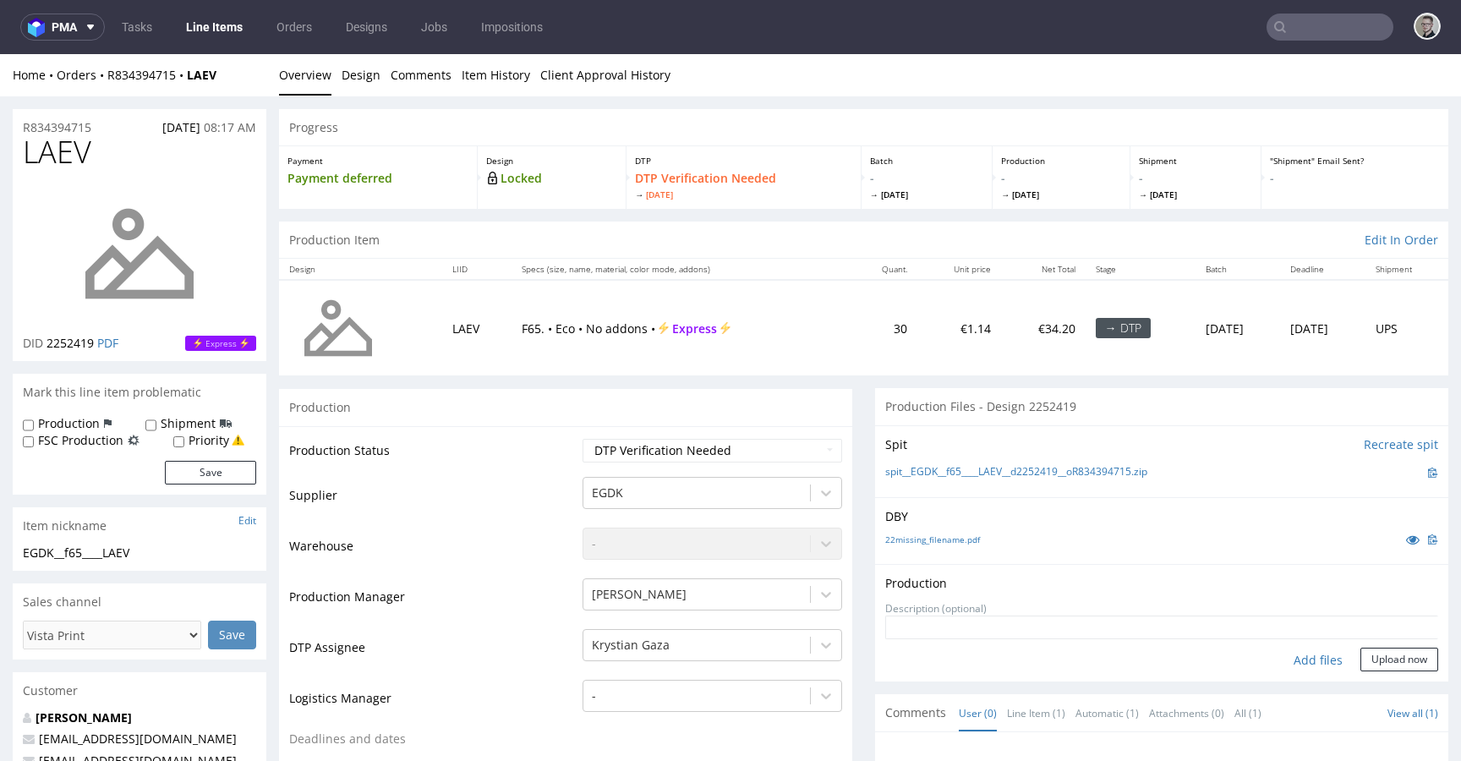
click at [1305, 655] on div "Add files" at bounding box center [1318, 660] width 85 height 25
type input "C:\fakepath\EGDK__f65____LAEV__d2252419__oR834394715__latest__outside.pdf"
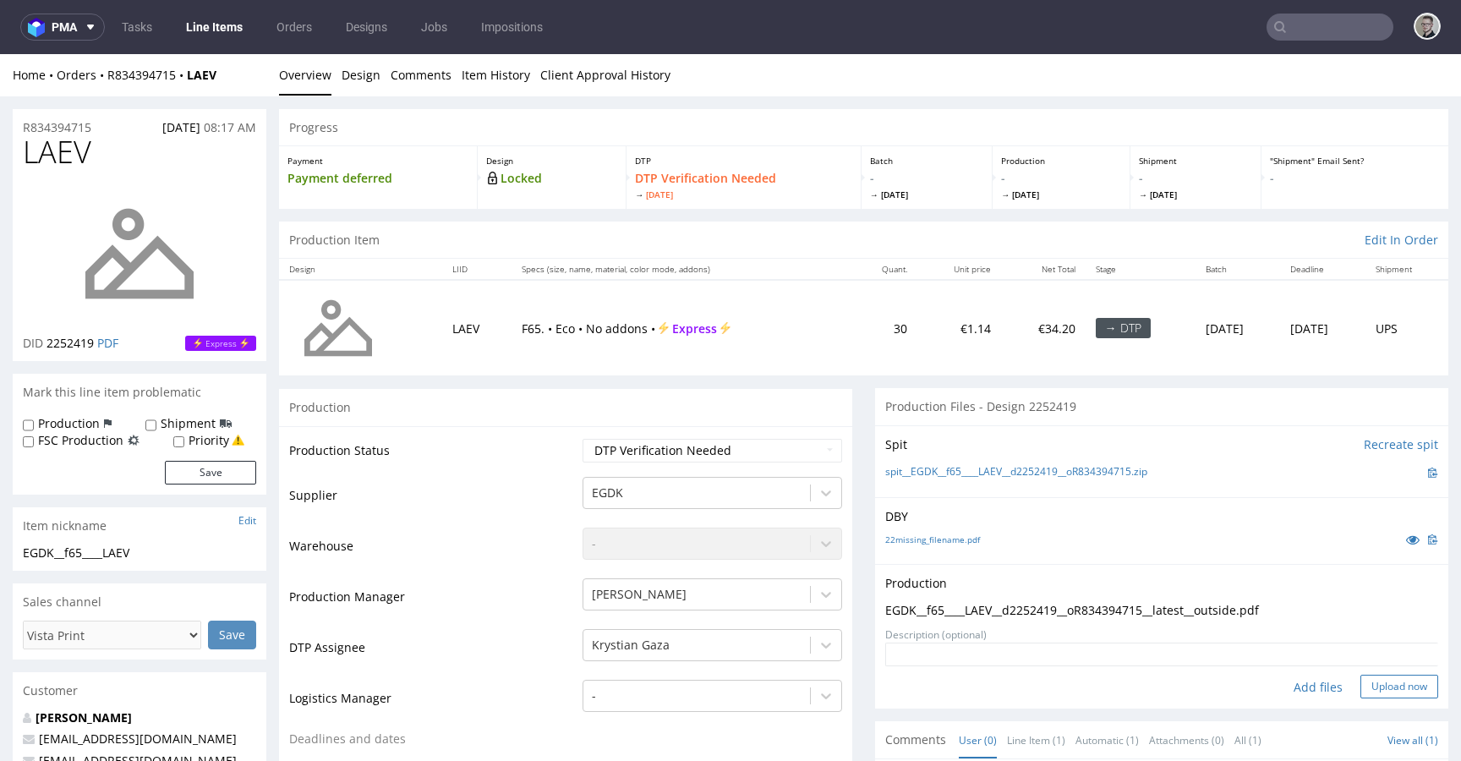
click at [1382, 687] on button "Upload now" at bounding box center [1399, 687] width 78 height 24
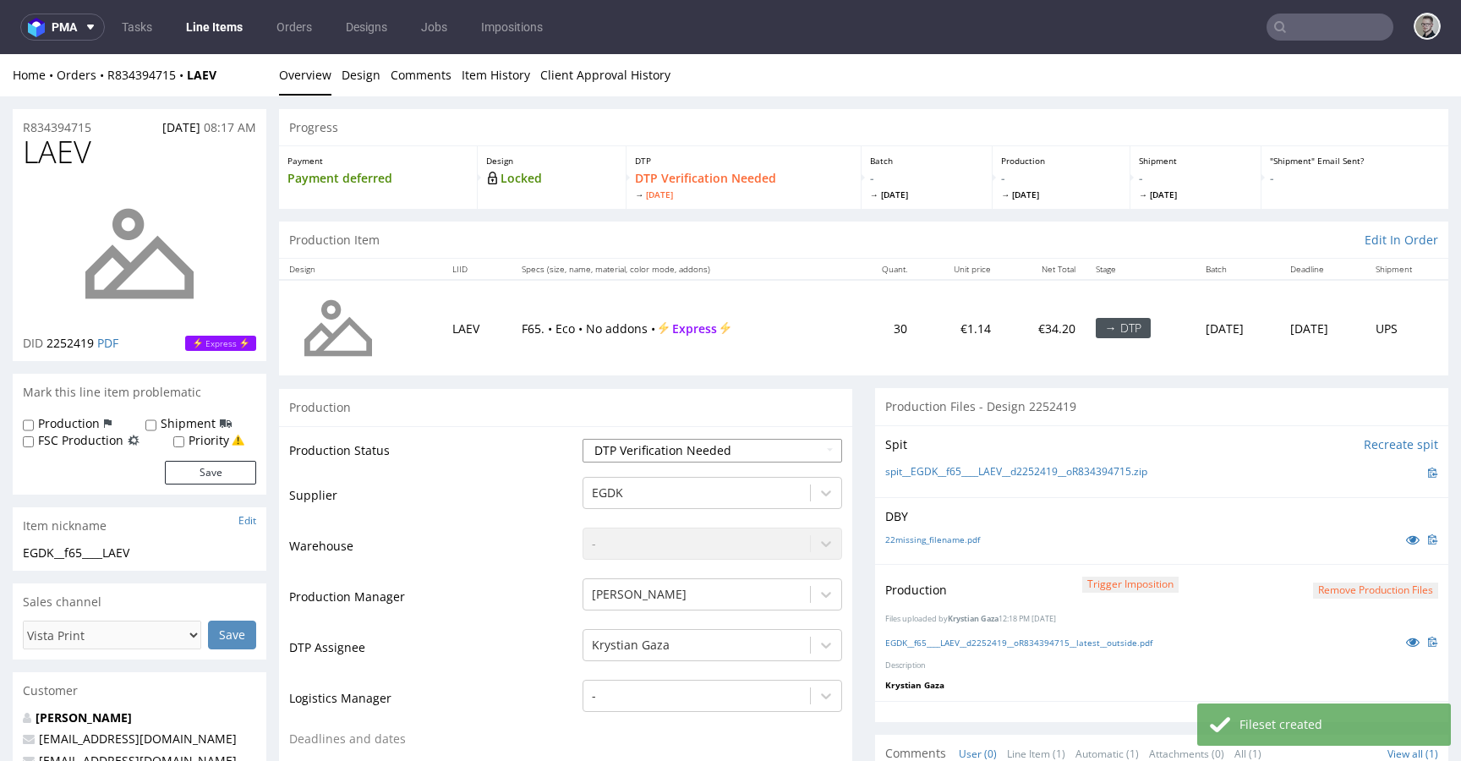
click at [709, 444] on select "Waiting for Artwork Waiting for Diecut Waiting for Mockup Waiting for DTP Waiti…" at bounding box center [713, 451] width 260 height 24
click at [583, 439] on select "Waiting for Artwork Waiting for Diecut Waiting for Mockup Waiting for DTP Waiti…" at bounding box center [713, 451] width 260 height 24
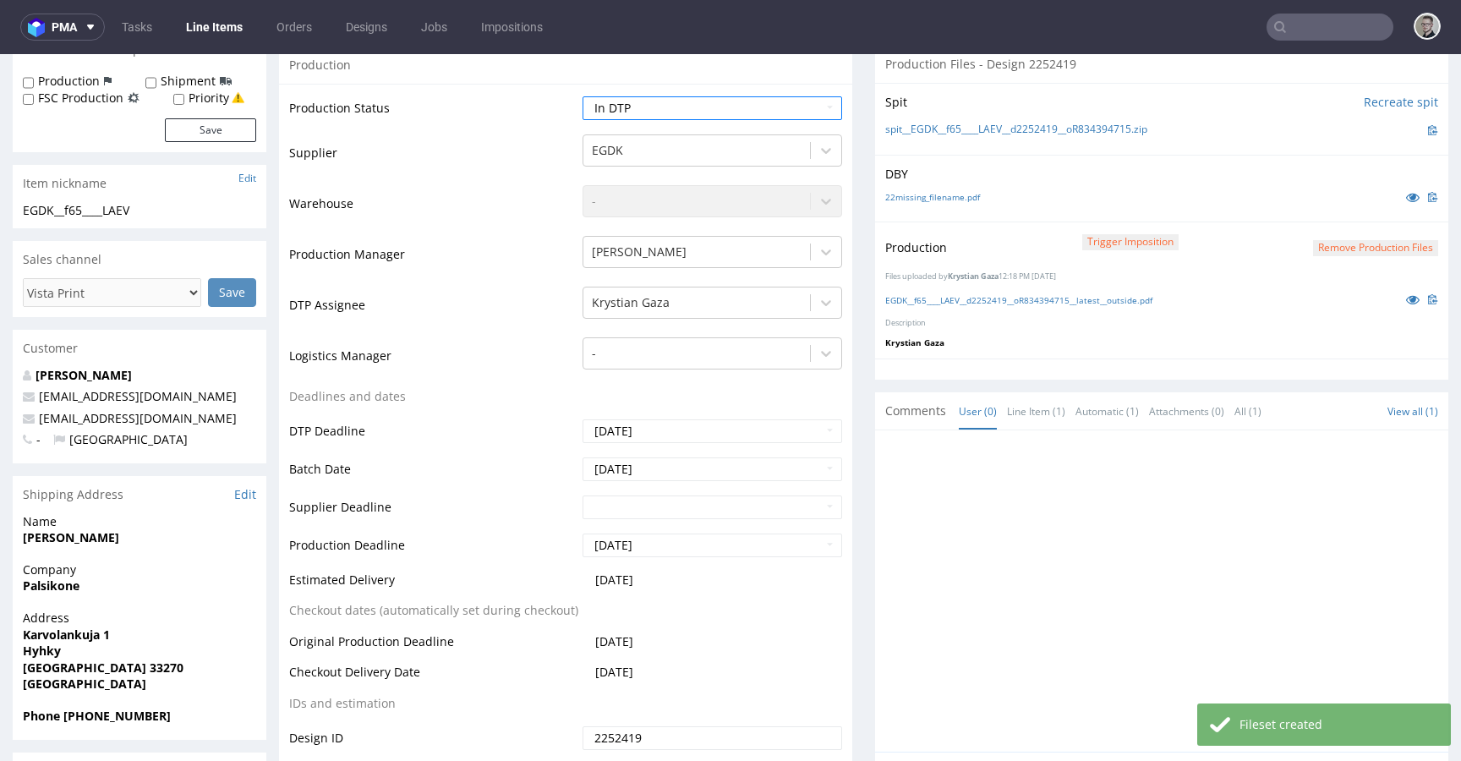
scroll to position [568, 0]
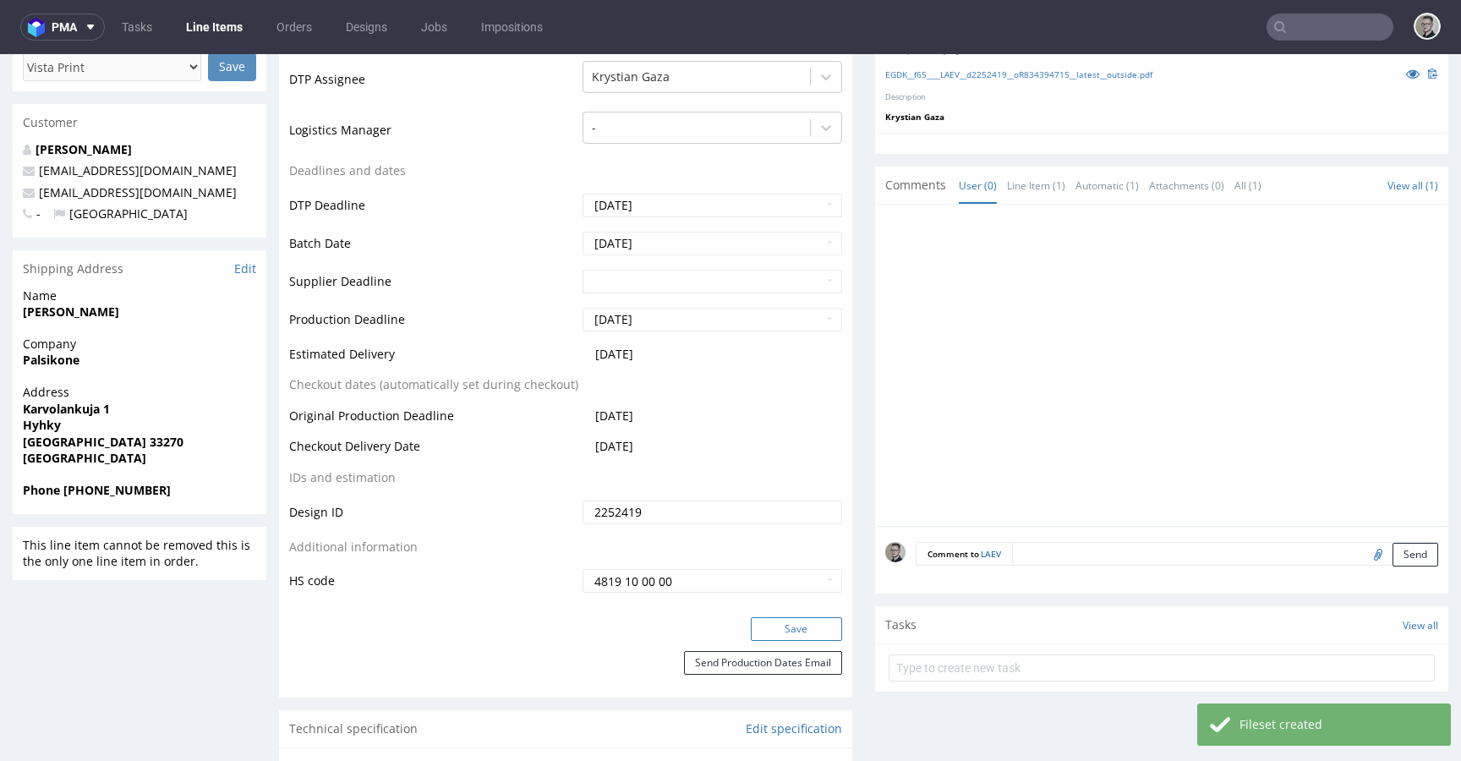
click at [796, 620] on button "Save" at bounding box center [796, 629] width 91 height 24
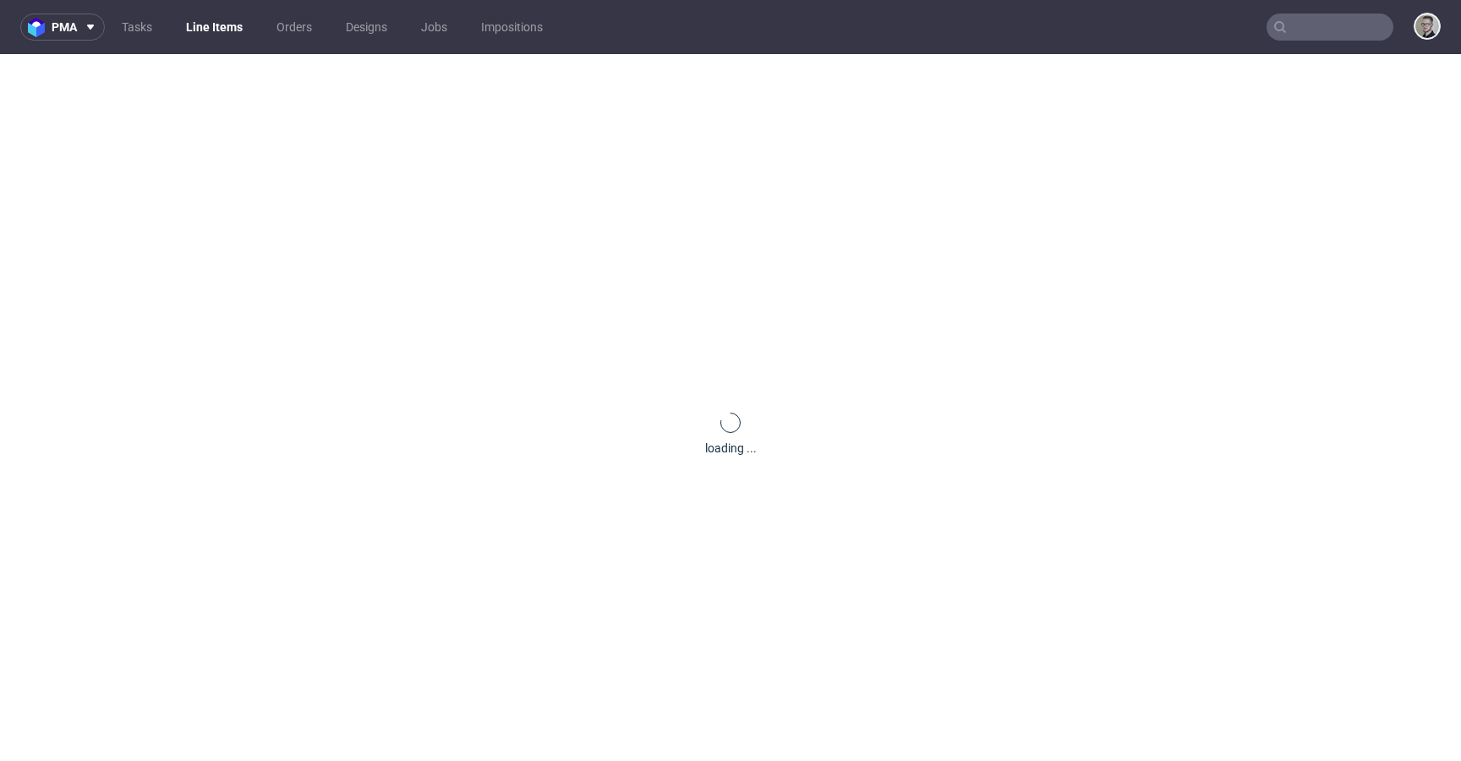
scroll to position [0, 0]
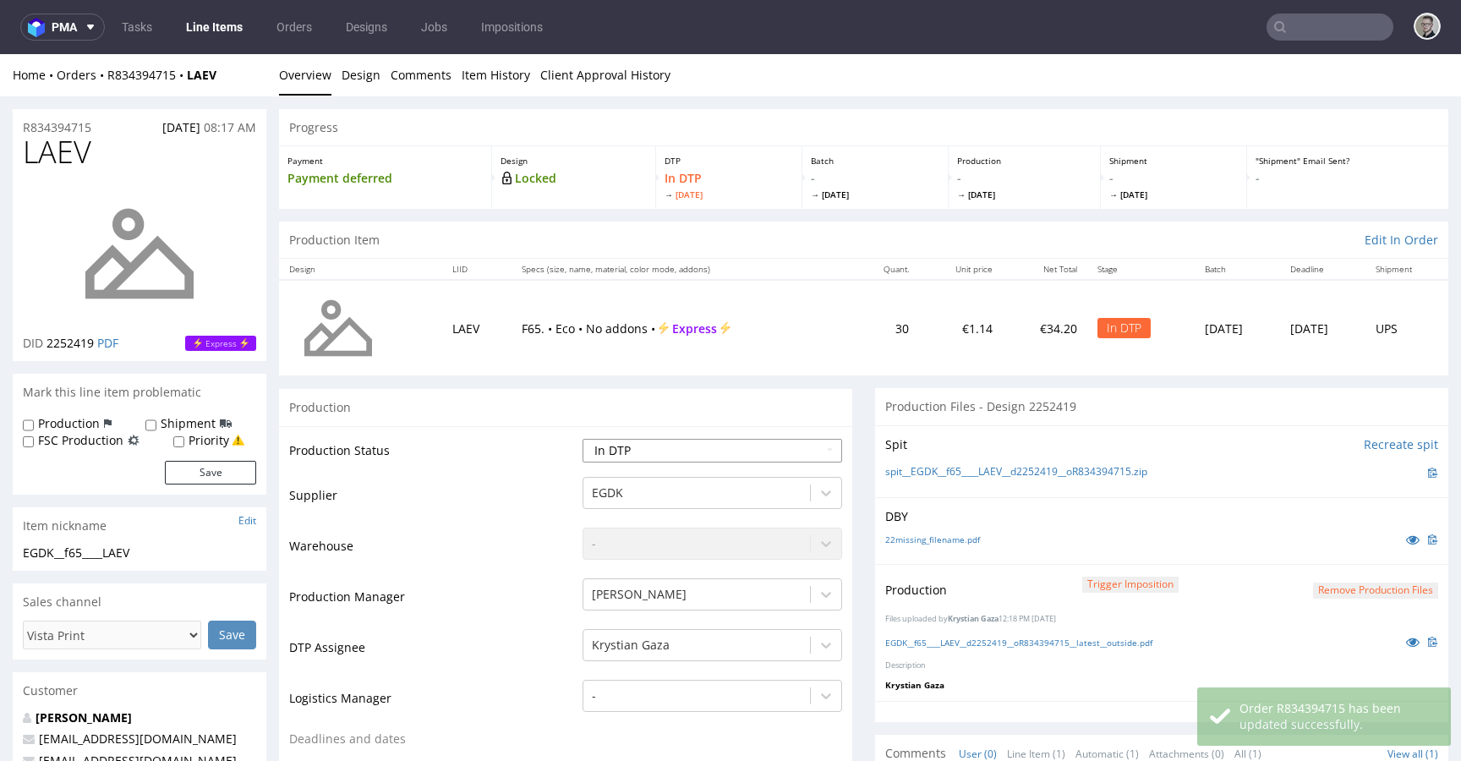
click at [706, 440] on select "Waiting for Artwork Waiting for Diecut Waiting for Mockup Waiting for DTP Waiti…" at bounding box center [713, 451] width 260 height 24
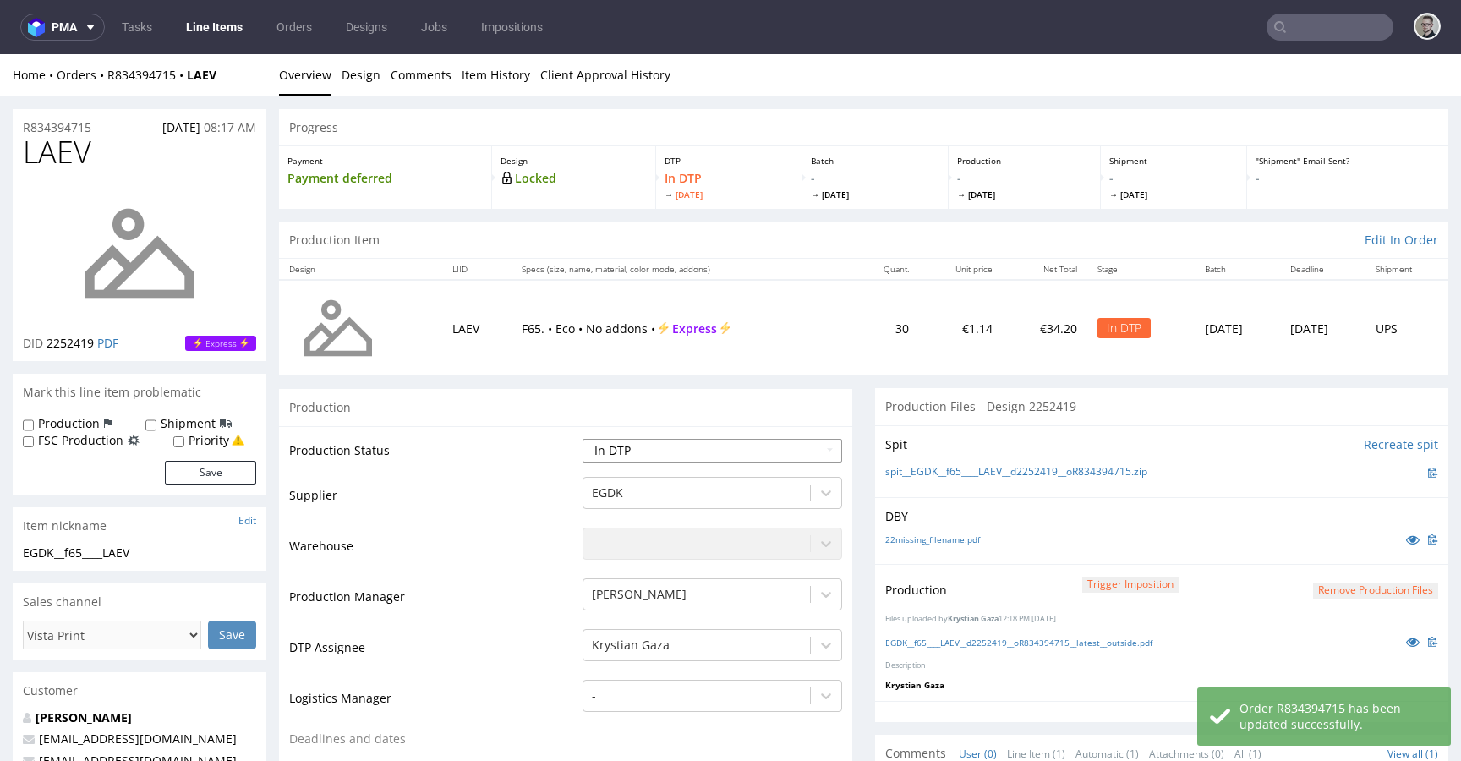
select select "dtp_production_ready"
click at [583, 439] on select "Waiting for Artwork Waiting for Diecut Waiting for Mockup Waiting for DTP Waiti…" at bounding box center [713, 451] width 260 height 24
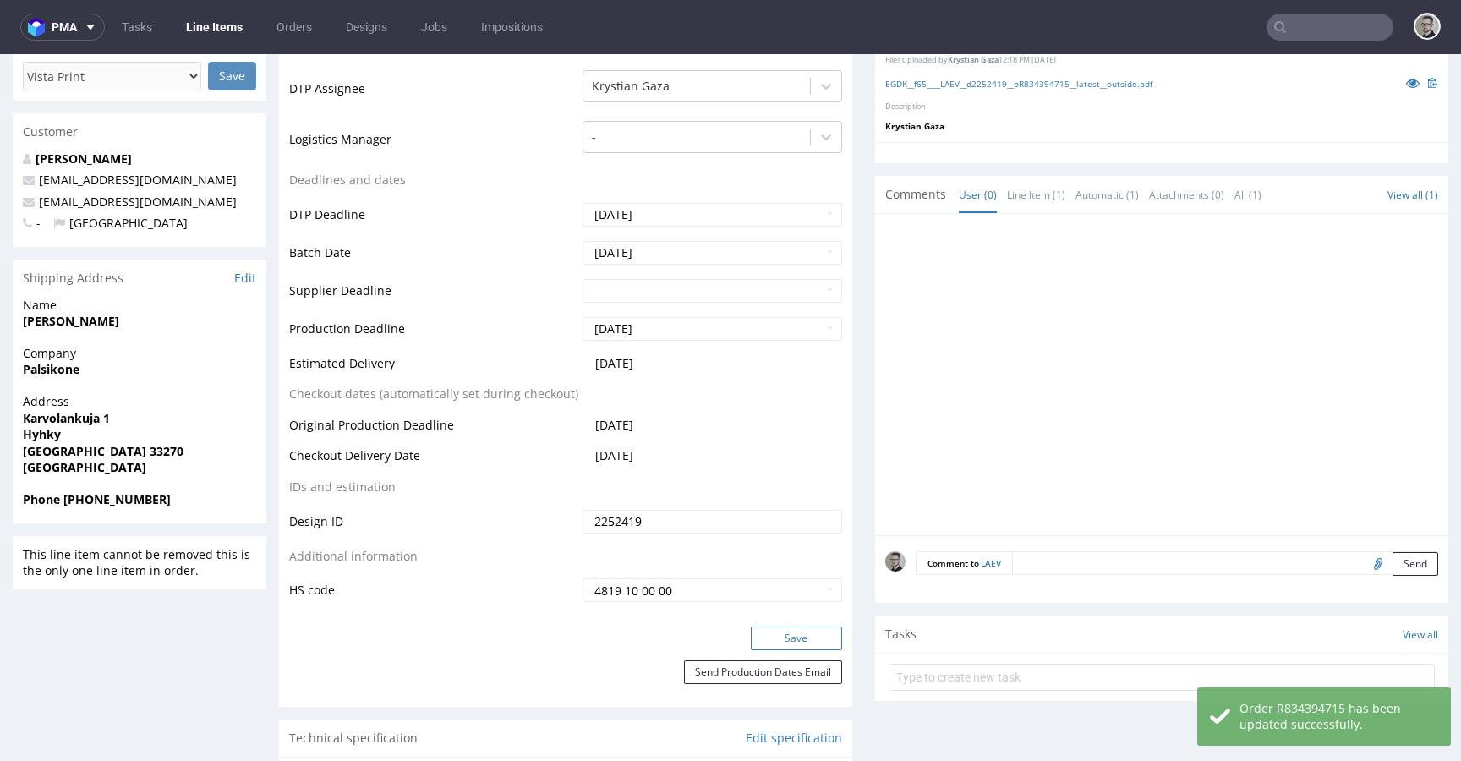
click at [796, 643] on button "Save" at bounding box center [796, 639] width 91 height 24
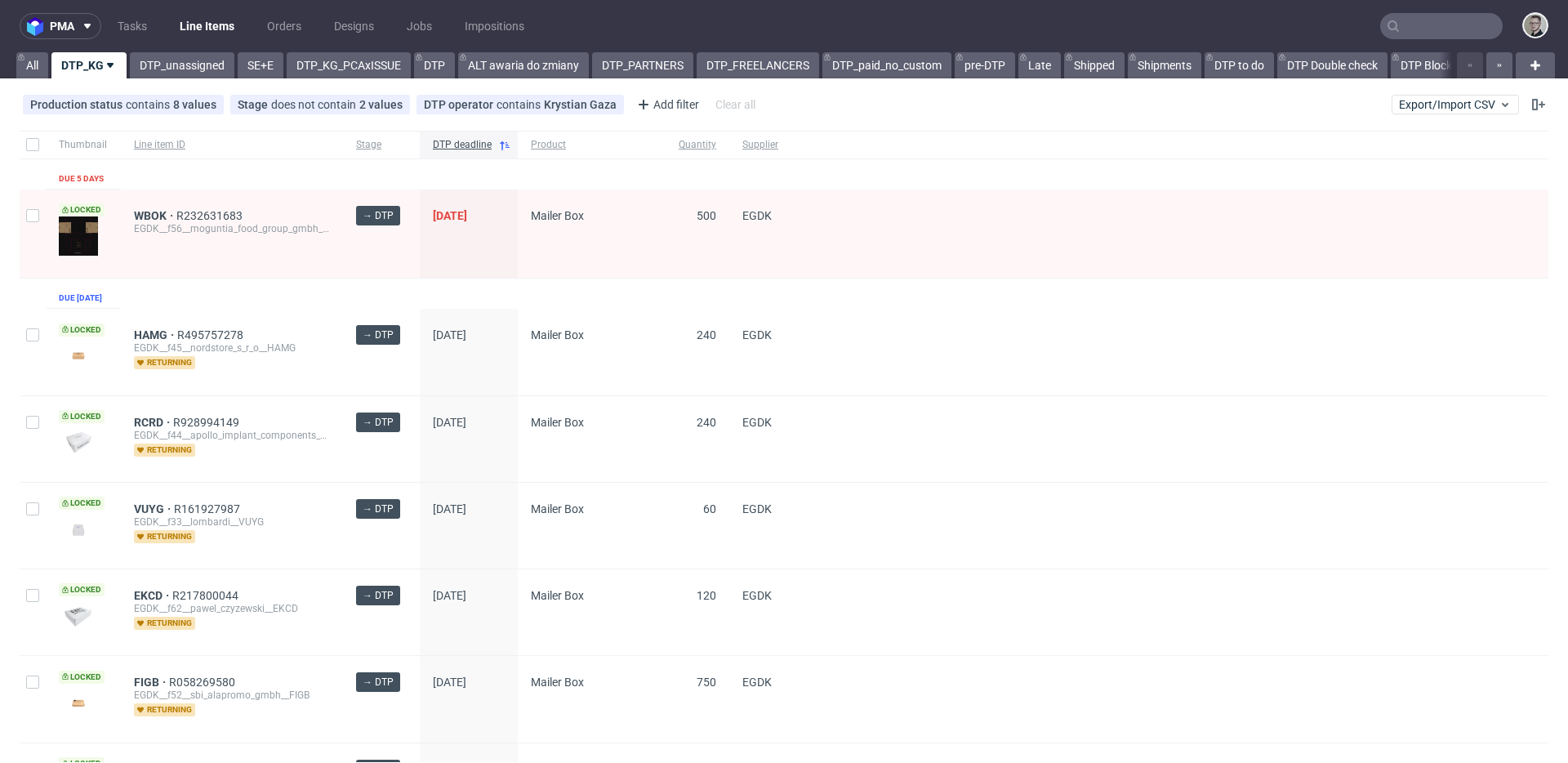
click at [149, 212] on span "WBOK" at bounding box center [156, 215] width 43 height 14
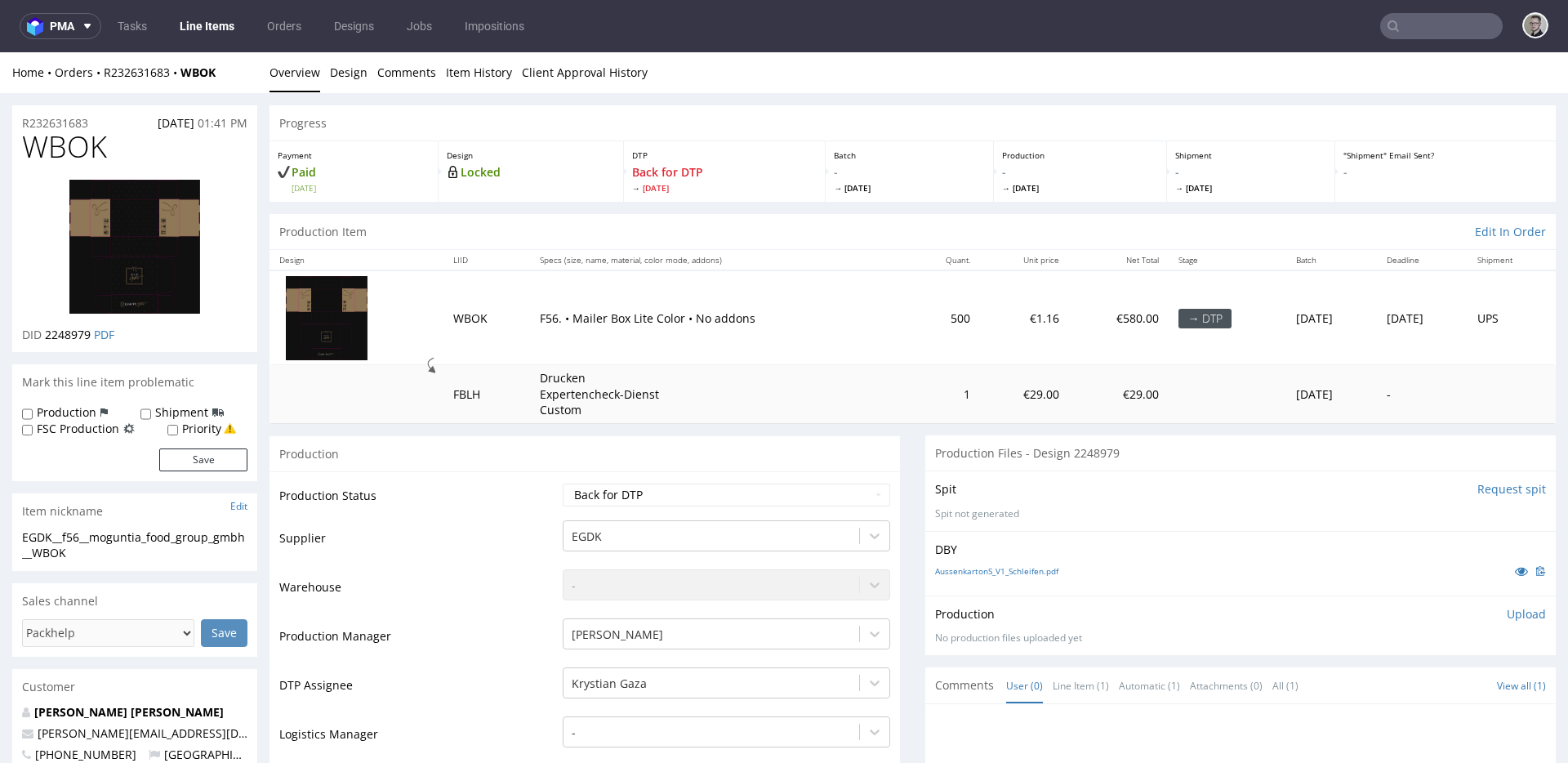
scroll to position [305, 0]
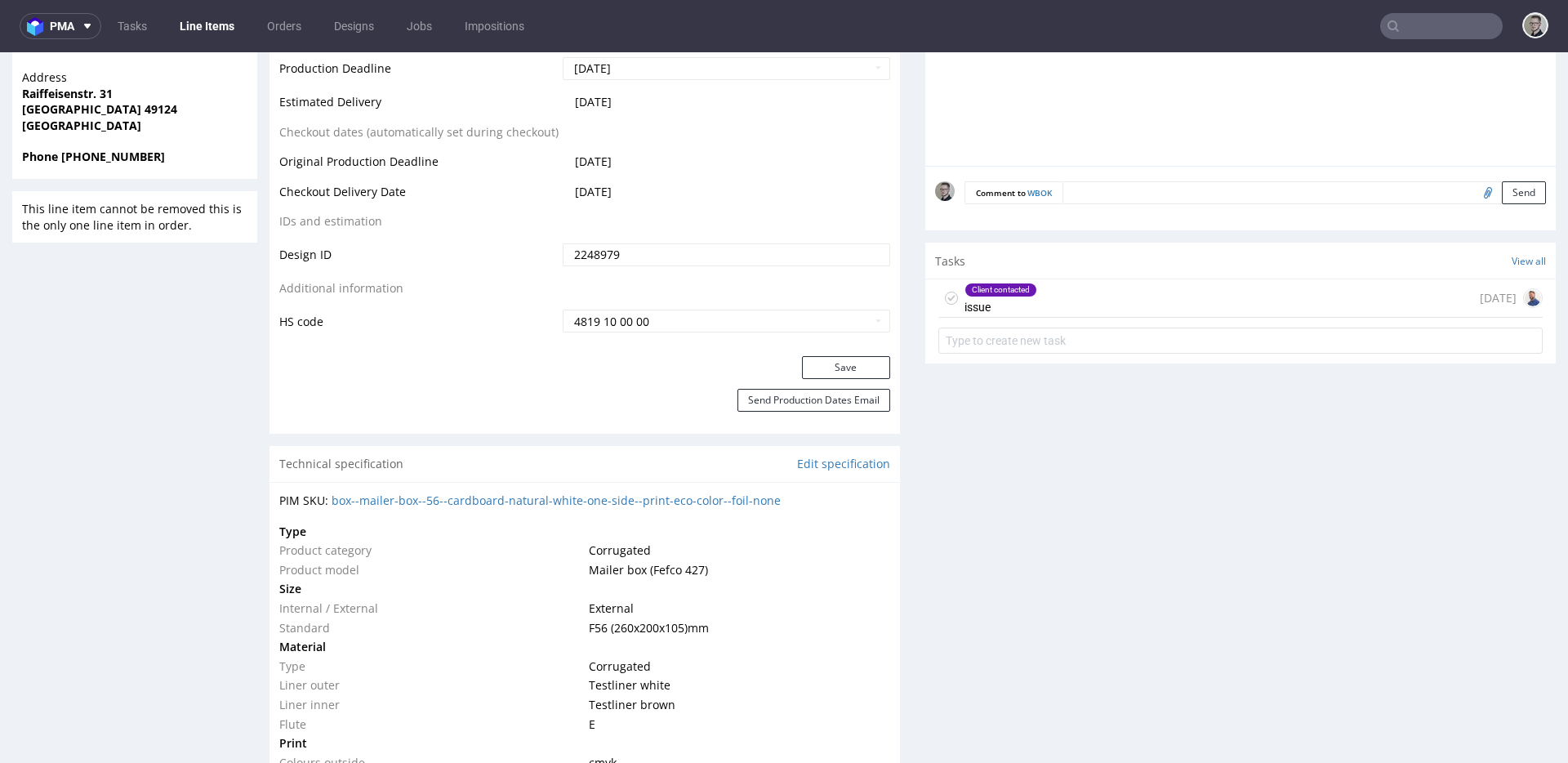
click at [1077, 310] on div "Client contacted issue [DATE]" at bounding box center [1240, 298] width 605 height 39
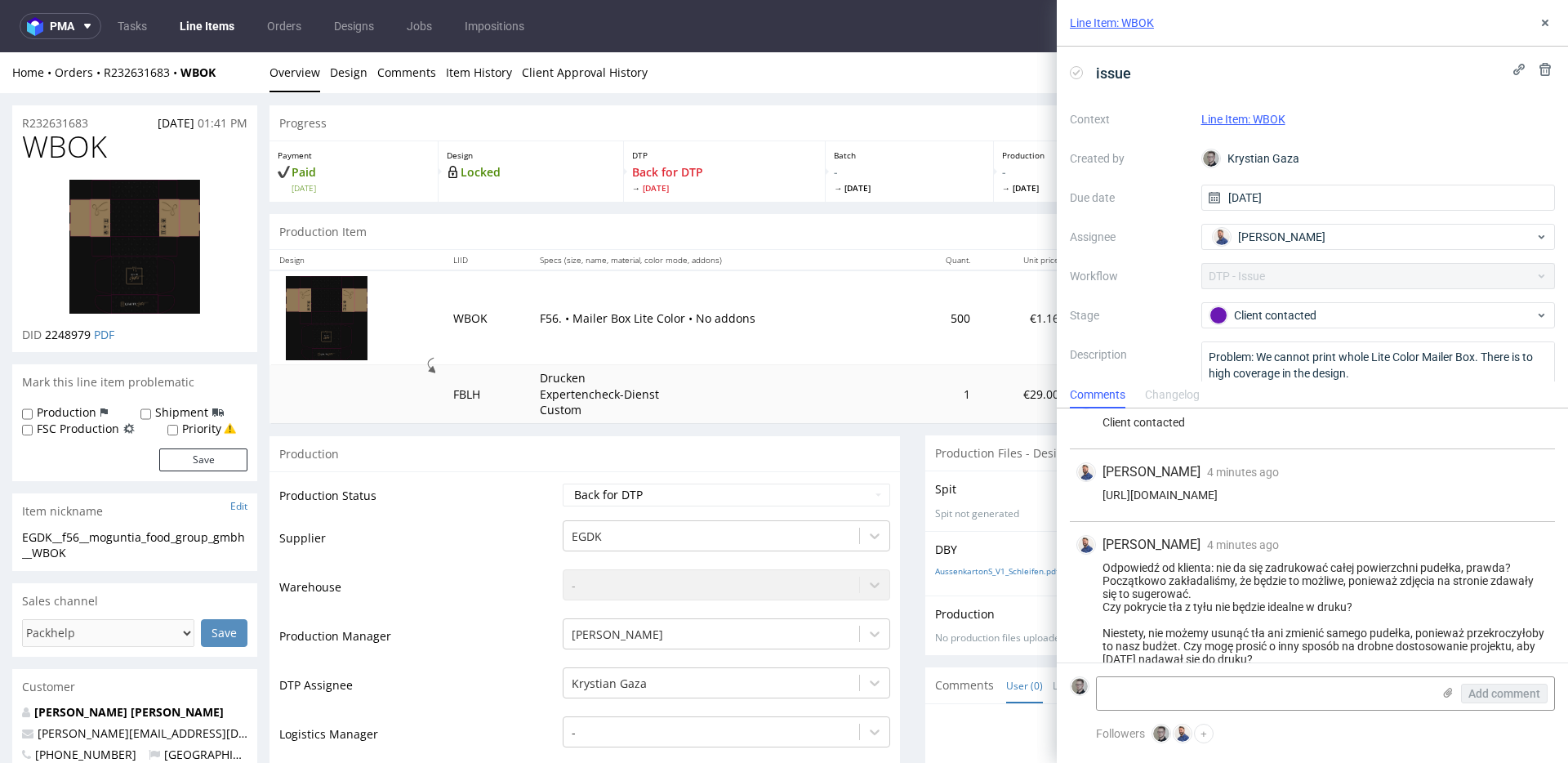
scroll to position [68, 0]
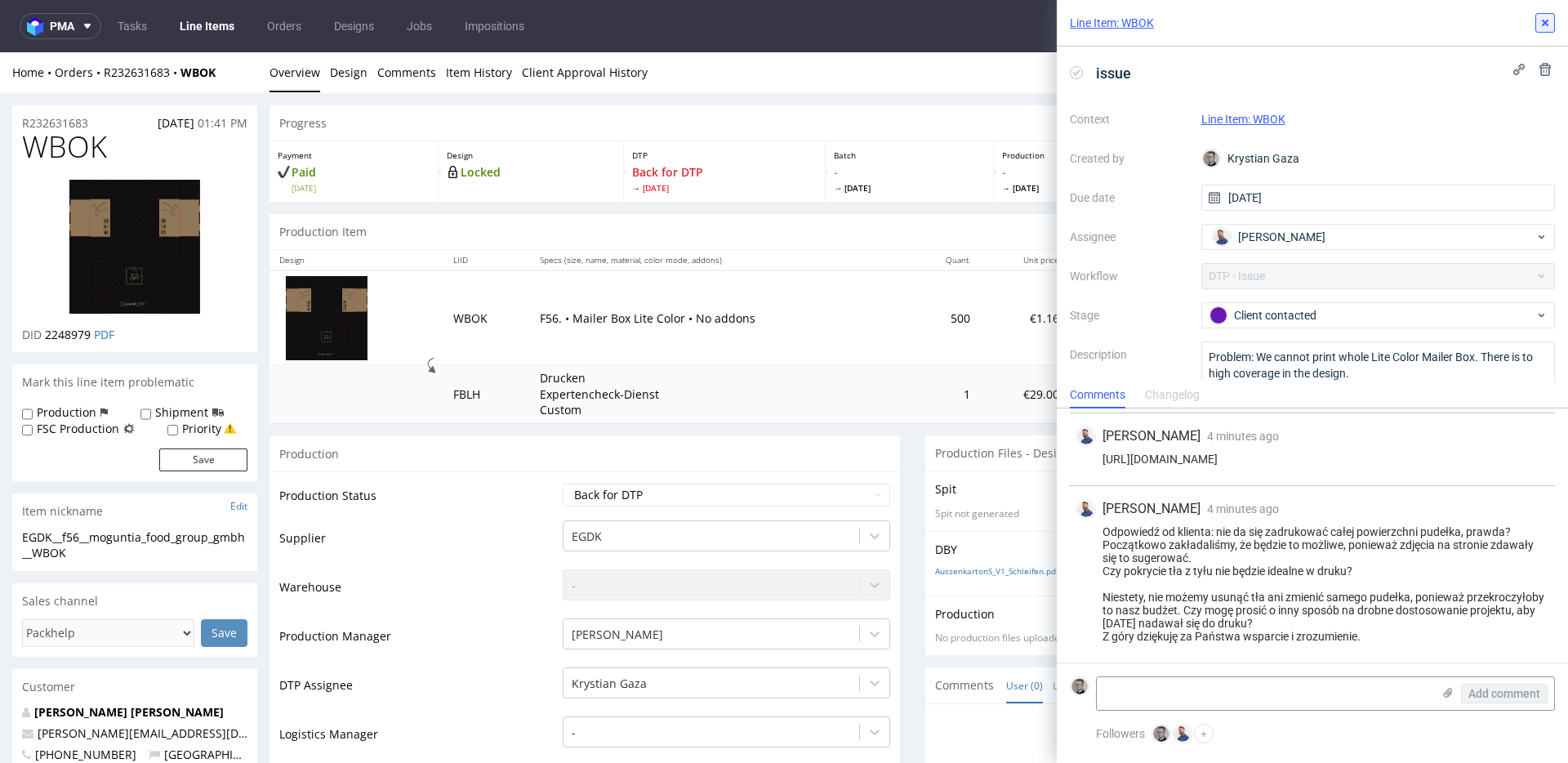
click at [1554, 18] on button at bounding box center [1546, 23] width 19 height 19
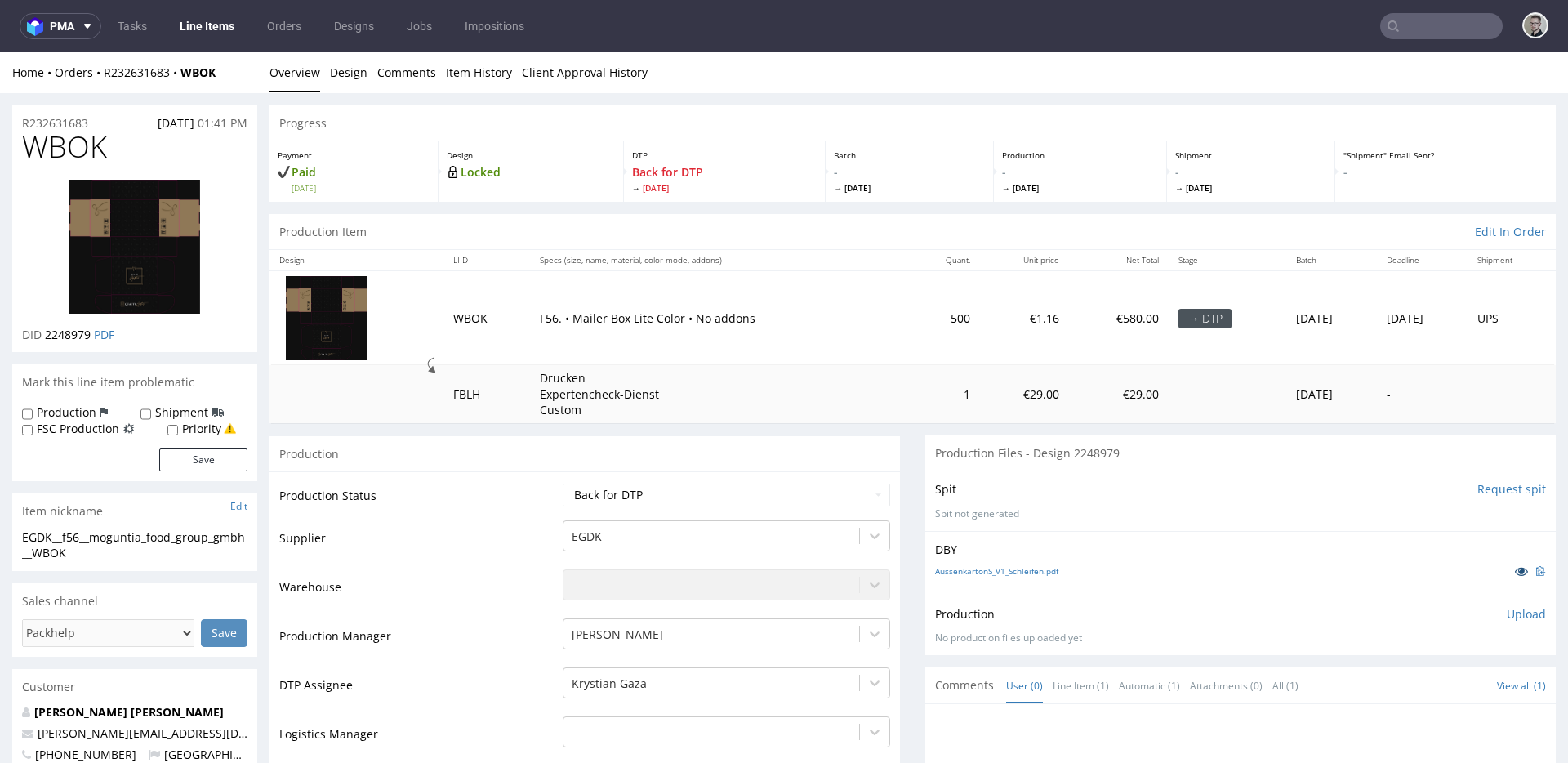
click at [1515, 568] on icon at bounding box center [1522, 571] width 14 height 12
click at [768, 410] on td "Drucken Expertencheck-Dienst Custom" at bounding box center [720, 394] width 379 height 58
click at [828, 395] on td "Drucken Expertencheck-Dienst Custom" at bounding box center [720, 394] width 379 height 58
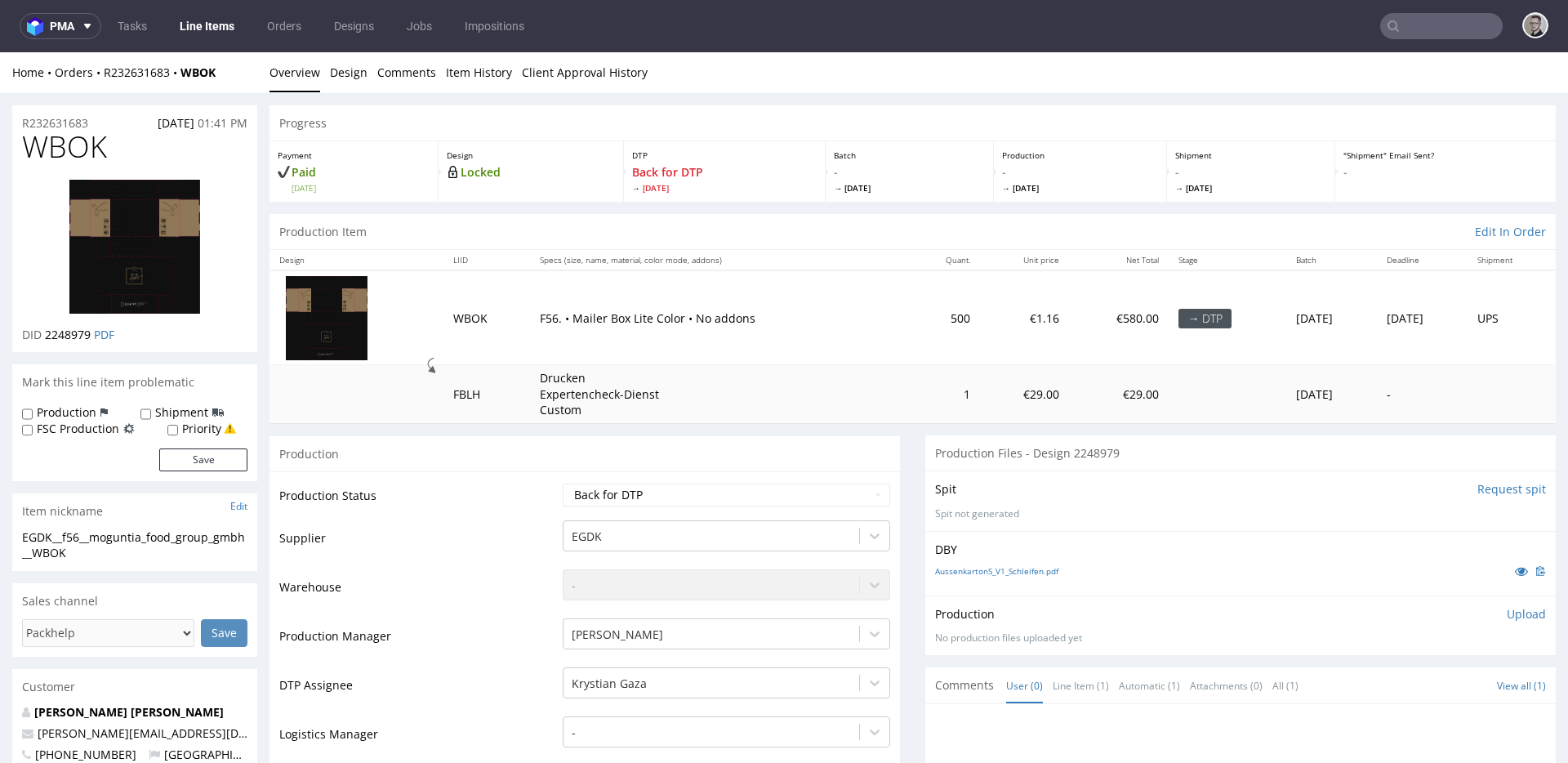
click at [734, 507] on td "Waiting for Artwork Waiting for Diecut Waiting for Mockup Waiting for DTP Waiti…" at bounding box center [724, 500] width 331 height 37
click at [737, 495] on select "Waiting for Artwork Waiting for Diecut Waiting for Mockup Waiting for DTP Waiti…" at bounding box center [727, 495] width 328 height 23
select select "dtp_issue"
click at [563, 484] on select "Waiting for Artwork Waiting for Diecut Waiting for Mockup Waiting for DTP Waiti…" at bounding box center [727, 495] width 328 height 23
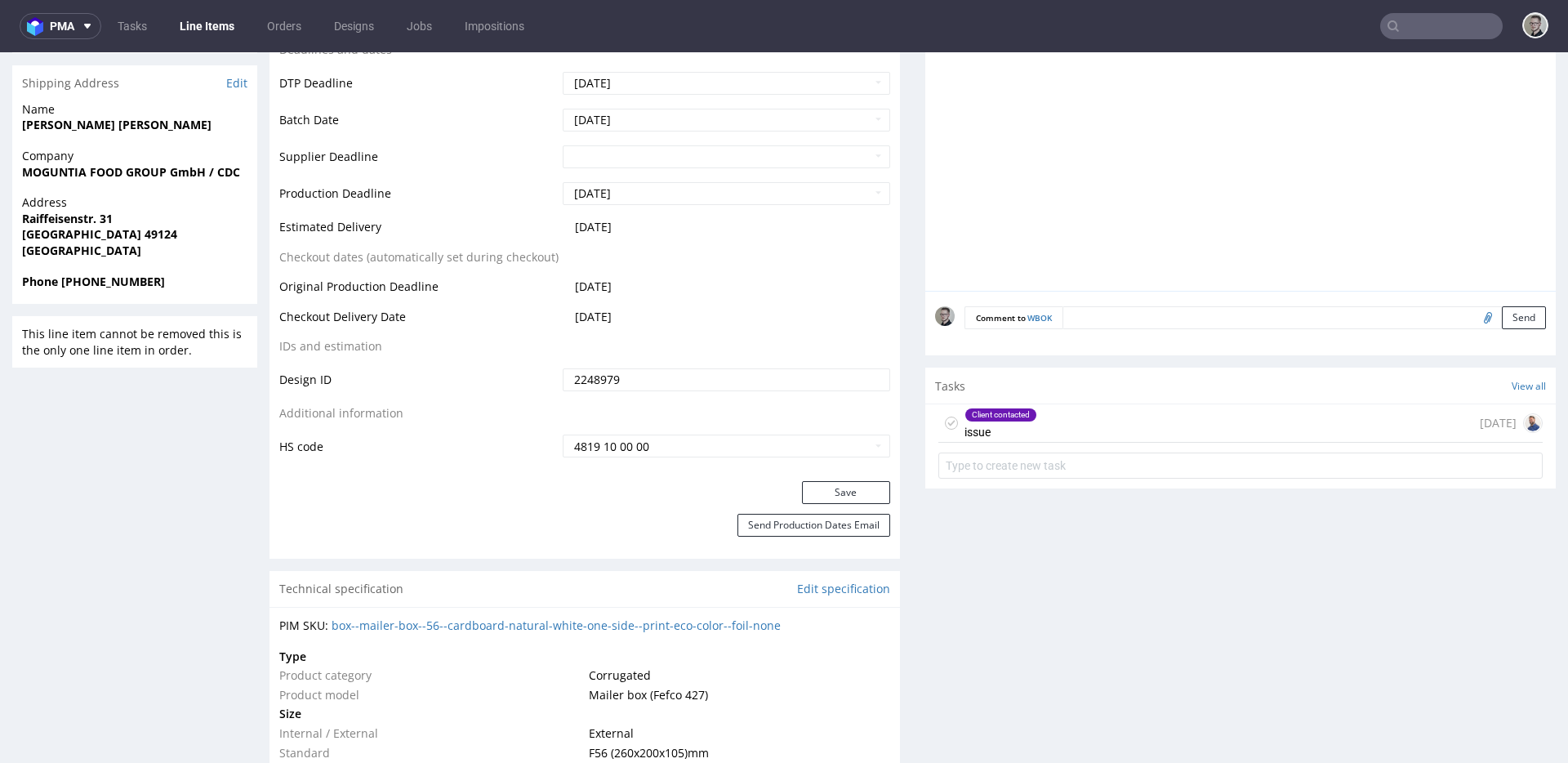
scroll to position [725, 0]
click at [849, 487] on button "Save" at bounding box center [845, 491] width 88 height 23
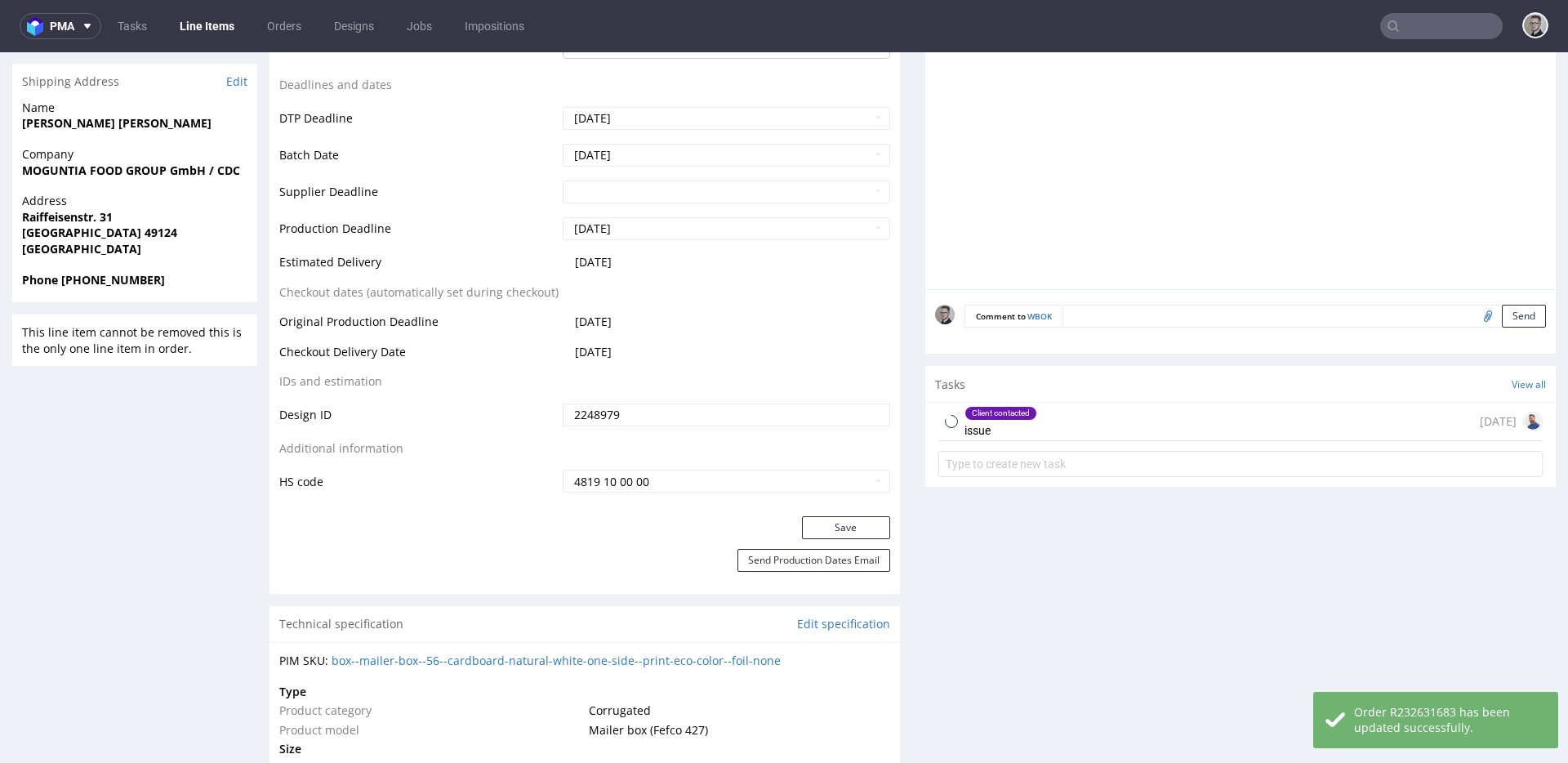
drag, startPoint x: 1143, startPoint y: 421, endPoint x: 1259, endPoint y: 415, distance: 116.2
click at [1143, 421] on div "Client contacted issue 3 days ago" at bounding box center [1240, 422] width 605 height 39
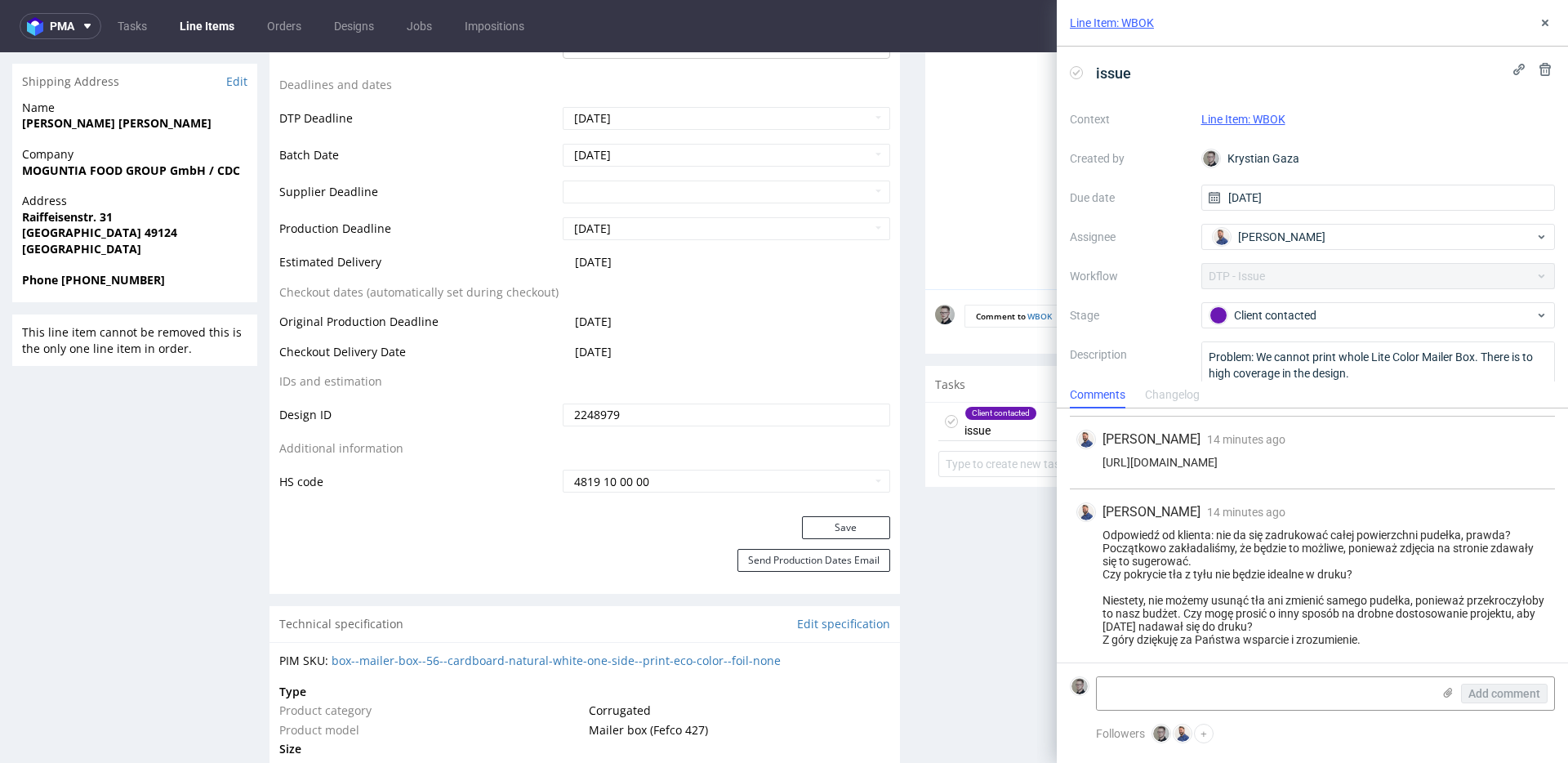
scroll to position [68, 0]
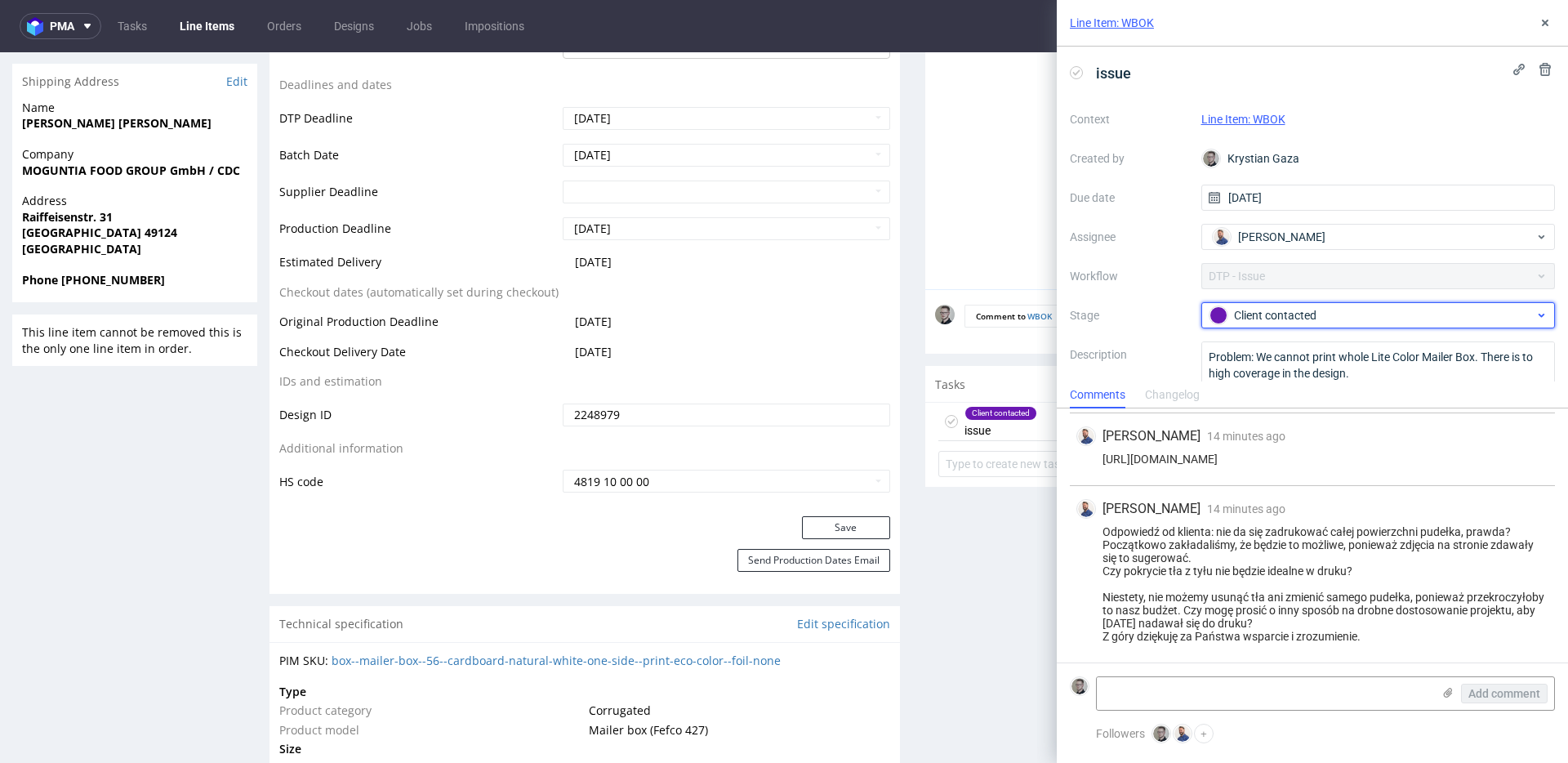
click at [1351, 321] on div "Client contacted" at bounding box center [1372, 315] width 326 height 18
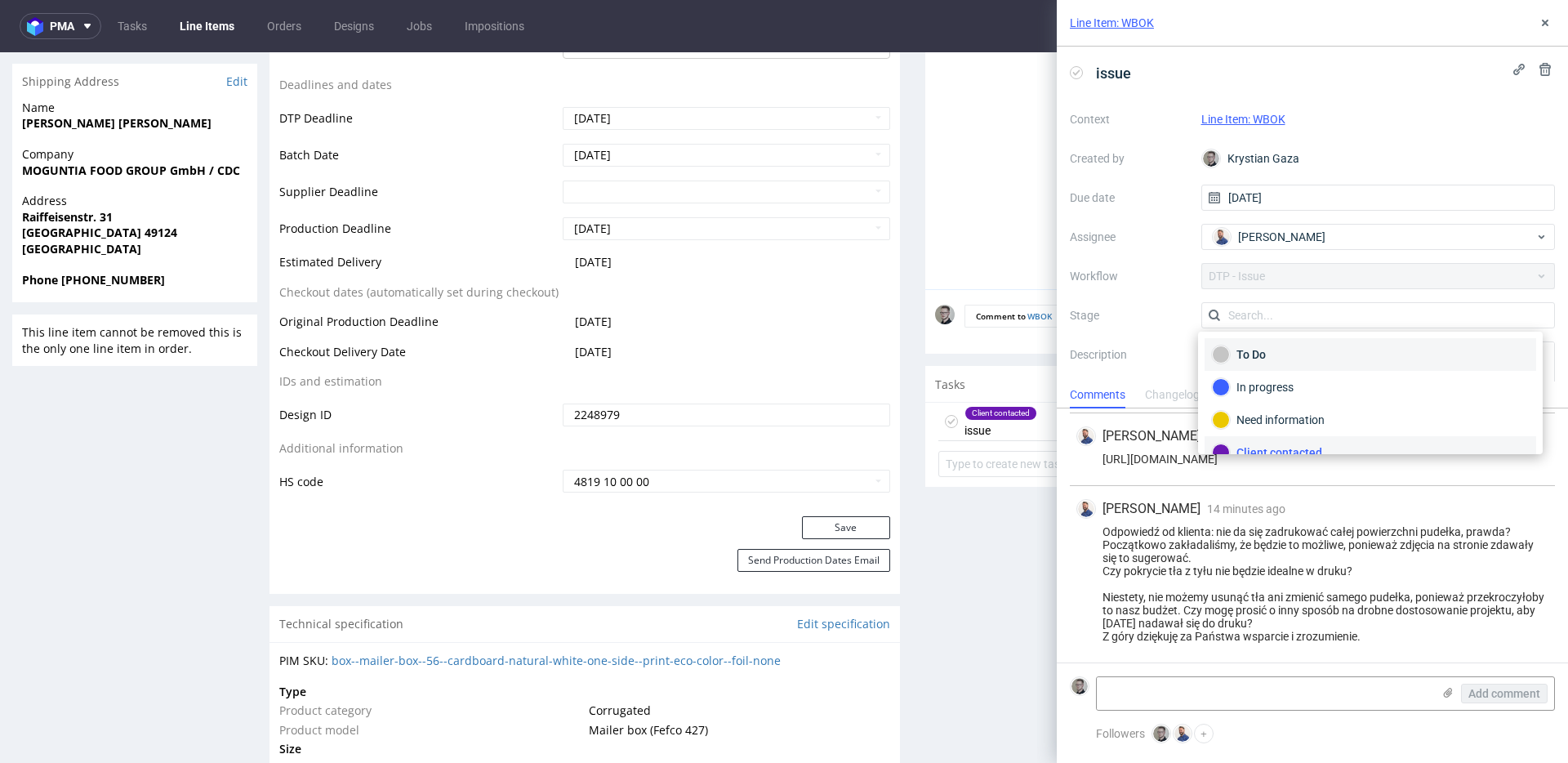
scroll to position [14, 0]
click at [1314, 345] on div "To Do" at bounding box center [1371, 339] width 317 height 18
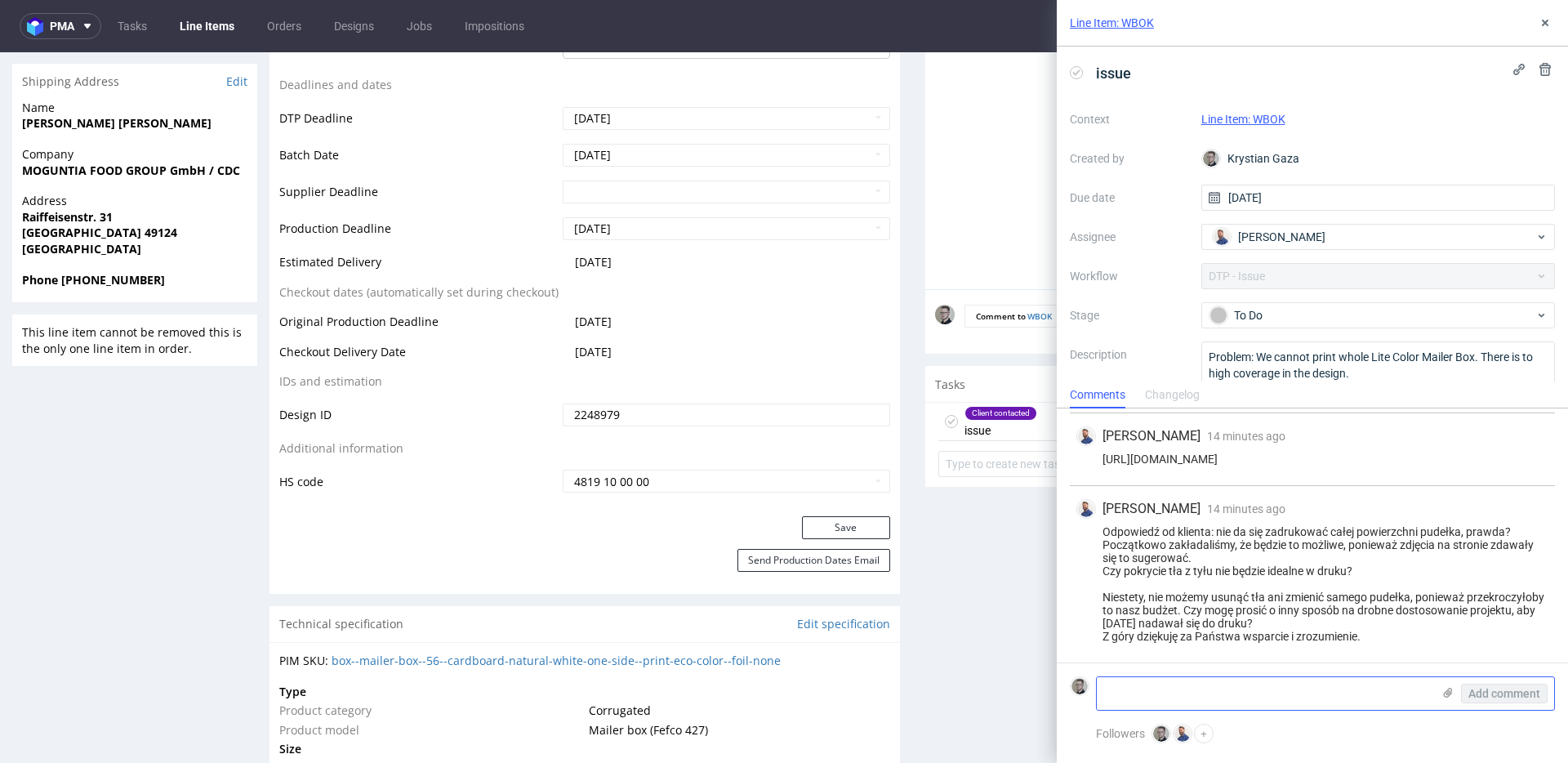
click at [1277, 700] on textarea at bounding box center [1264, 693] width 335 height 33
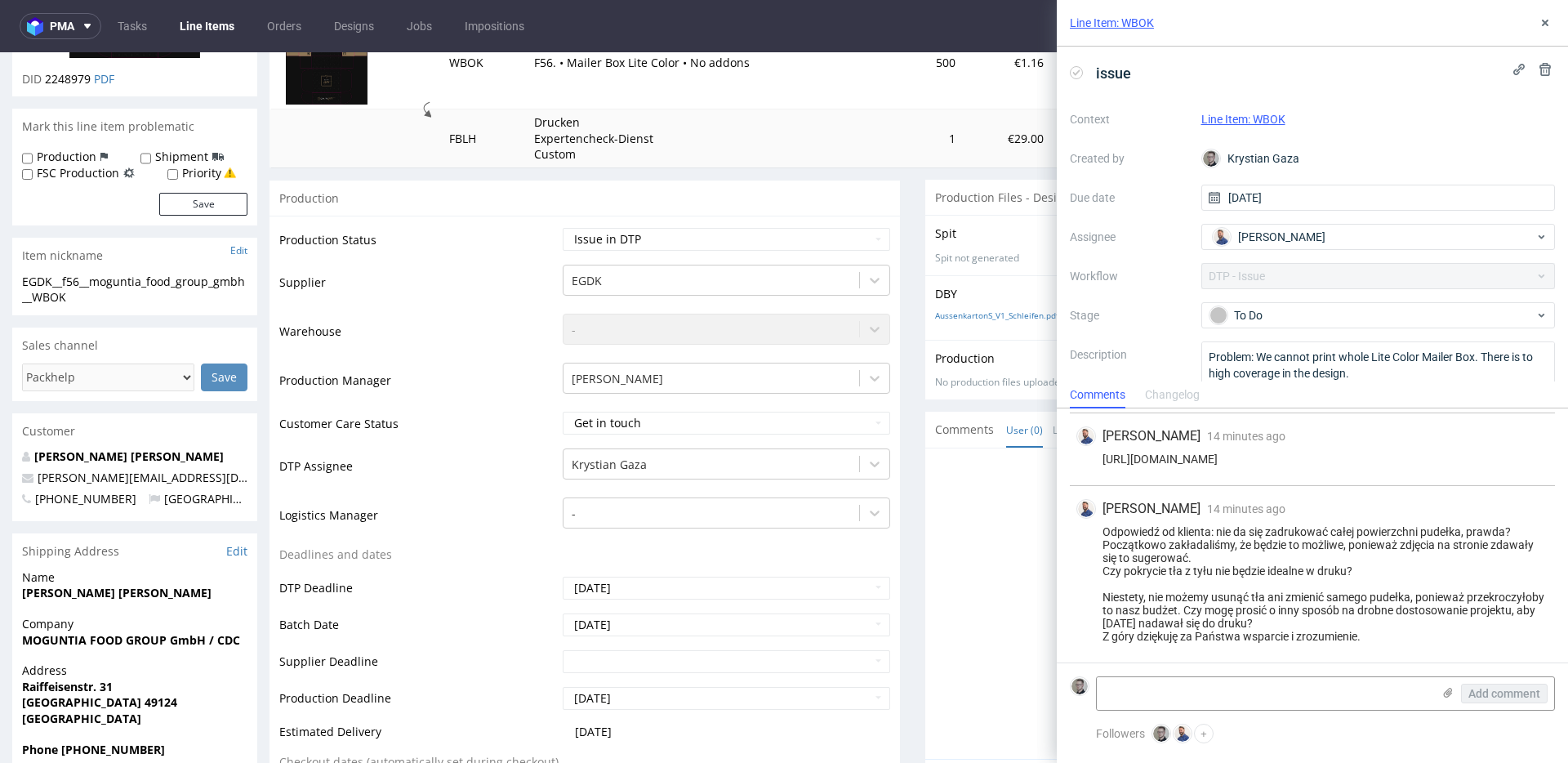
scroll to position [0, 0]
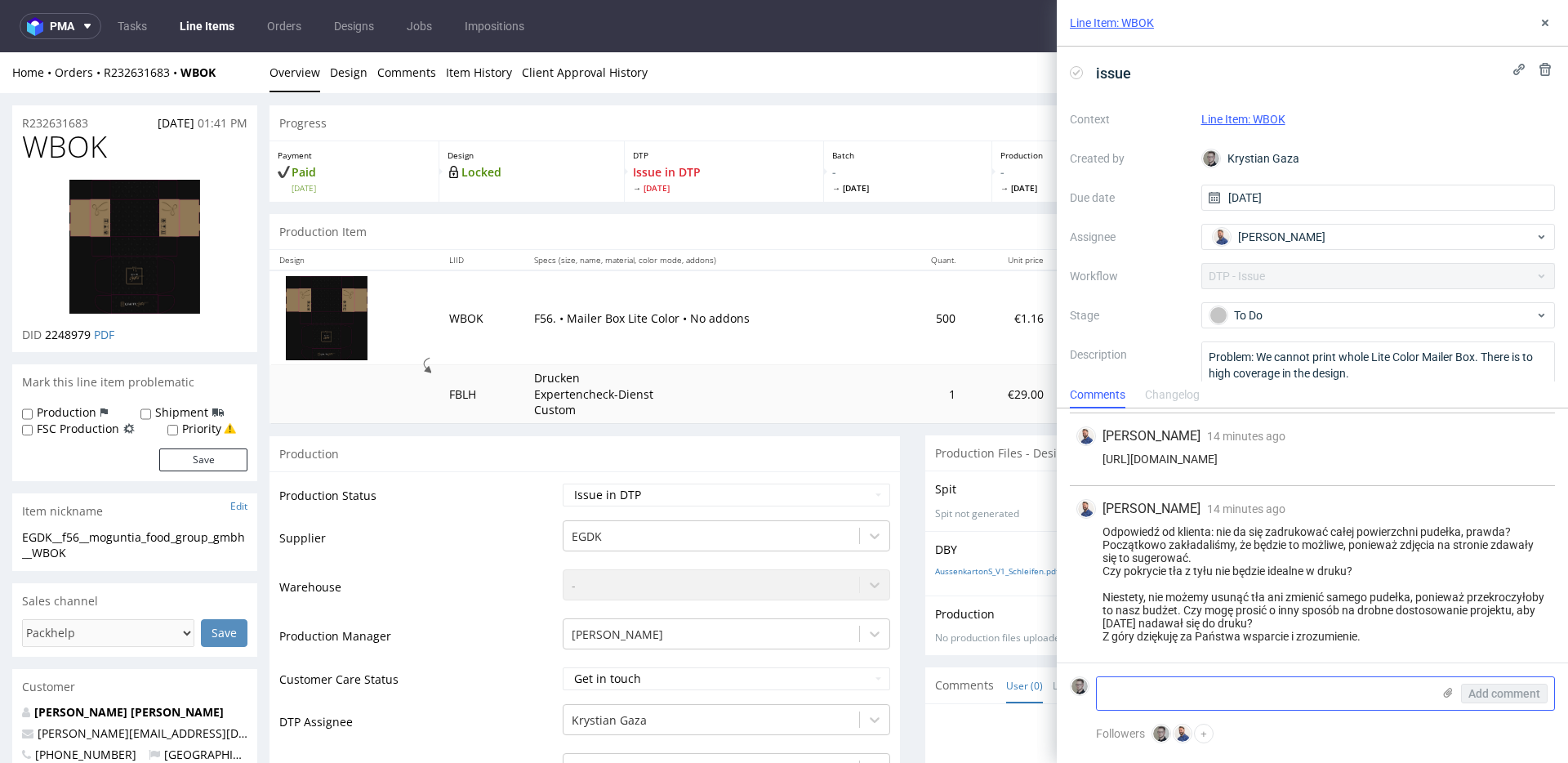
click at [1364, 703] on textarea at bounding box center [1264, 693] width 335 height 33
click at [1121, 690] on textarea "Unfortunatelly, low price of Lite Color Mailer box is highly corelated" at bounding box center [1264, 686] width 335 height 45
click at [1171, 675] on textarea "Unfortunatelly, low price of Lite Color Mailer box is highly corelated" at bounding box center [1264, 686] width 335 height 45
click at [1122, 695] on textarea "Unfortunately, low price of Lite Color Mailer box is highly corelated" at bounding box center [1264, 686] width 335 height 45
click at [1187, 693] on textarea "Unfortunately, low price of Lite Color Mailer box is highly correlated" at bounding box center [1264, 686] width 335 height 45
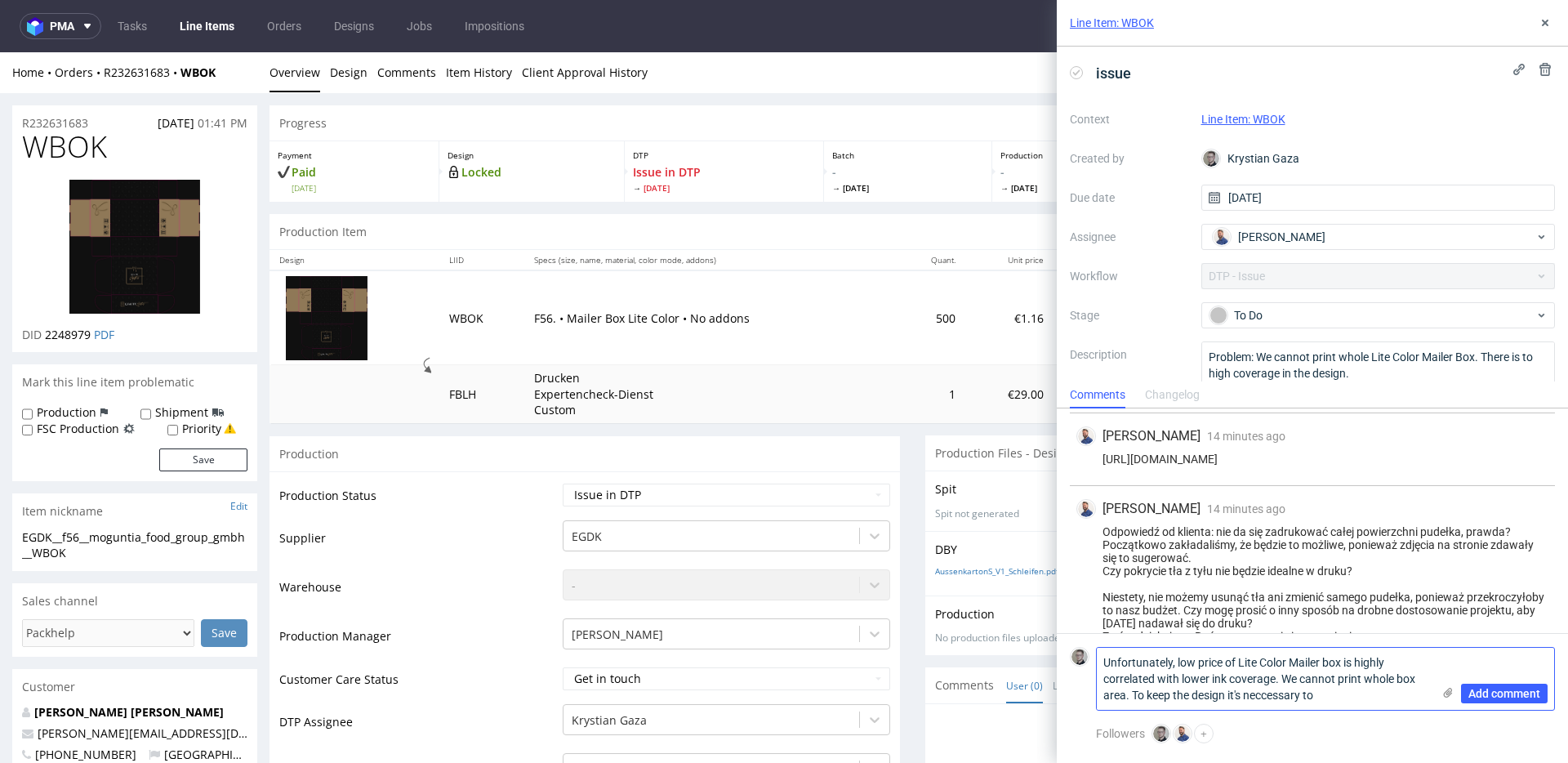
click at [1265, 700] on textarea "Unfortunately, low price of Lite Color Mailer box is highly correlated with low…" at bounding box center [1264, 678] width 335 height 62
click at [1355, 698] on textarea "Unfortunately, low price of Lite Color Mailer box is highly correlated with low…" at bounding box center [1264, 678] width 335 height 62
type textarea "Unfortunately, low price of Lite Color Mailer box is highly correlated with low…"
click at [1507, 692] on span "Add comment" at bounding box center [1504, 693] width 71 height 12
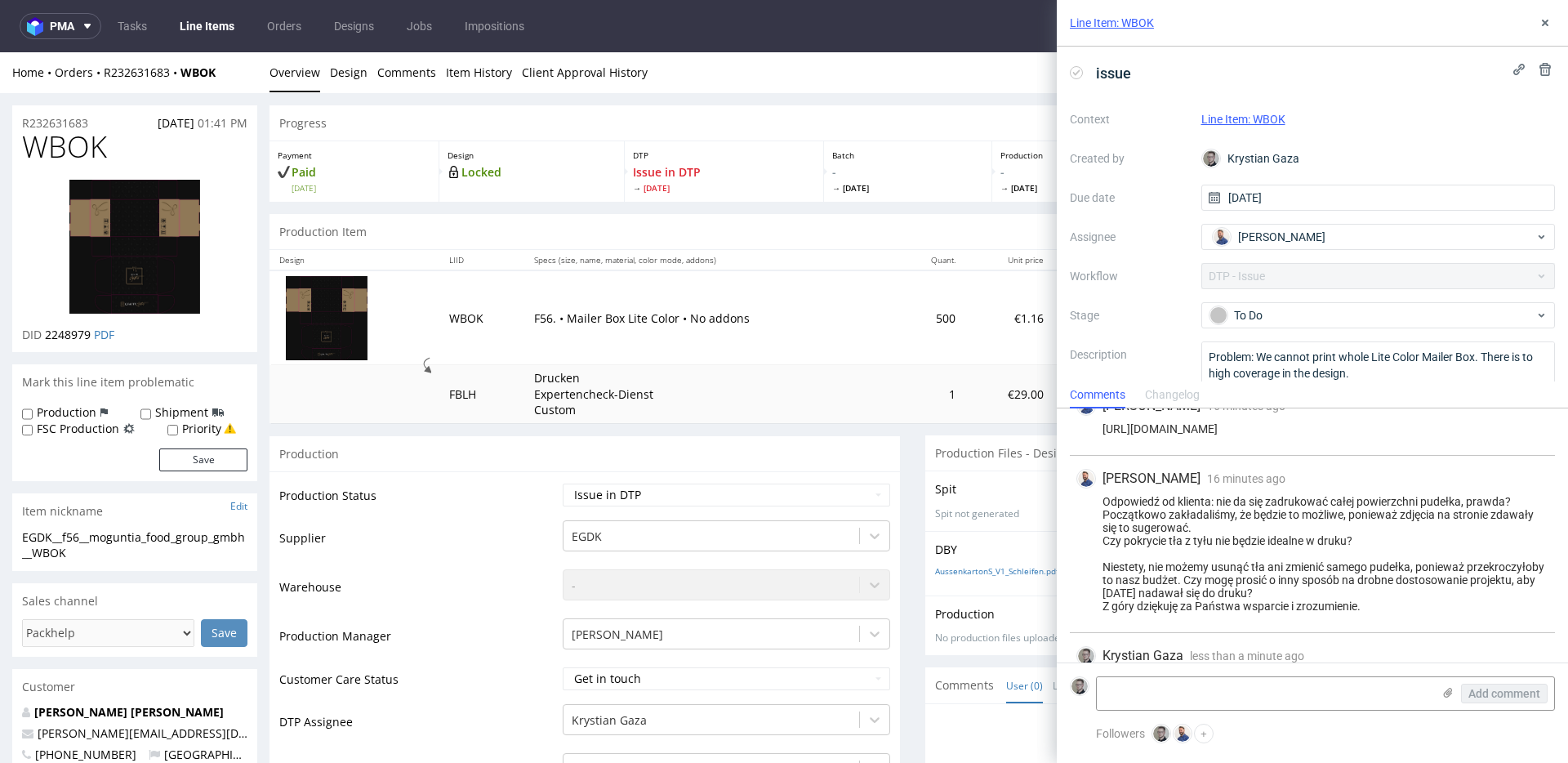
scroll to position [166, 0]
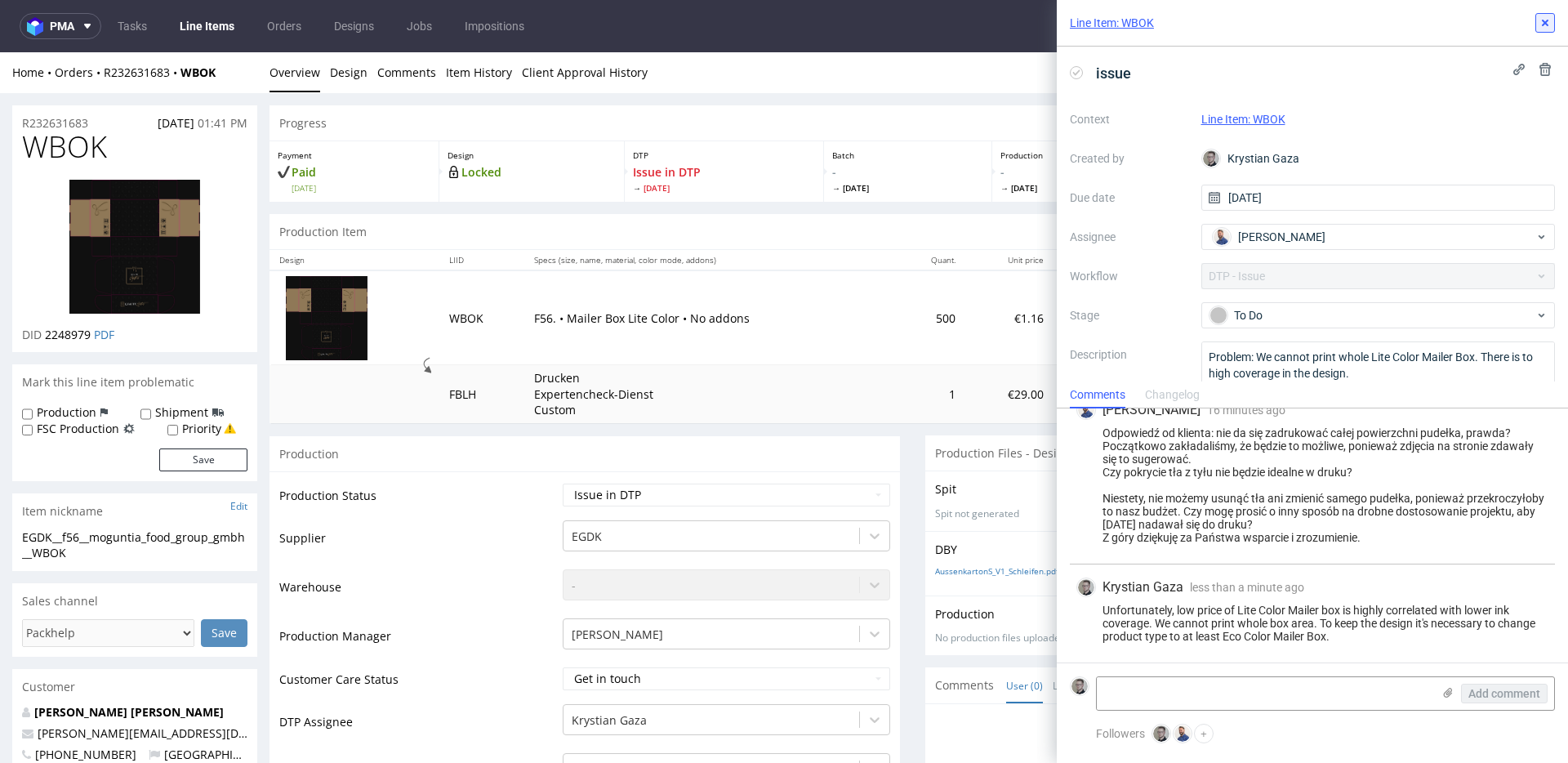
click at [1547, 29] on icon at bounding box center [1546, 23] width 14 height 14
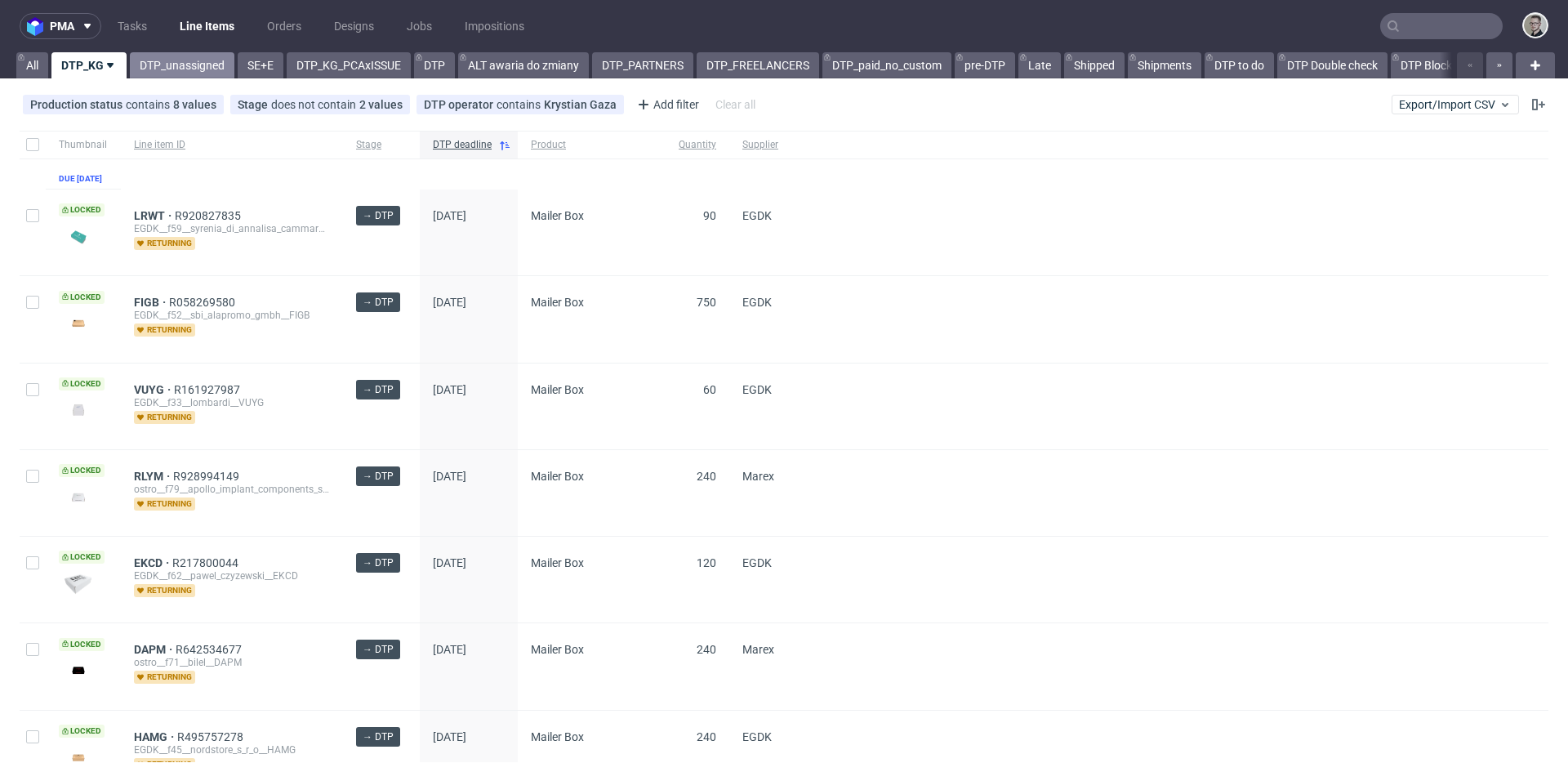
click at [185, 65] on link "DTP_unassigned" at bounding box center [182, 65] width 104 height 26
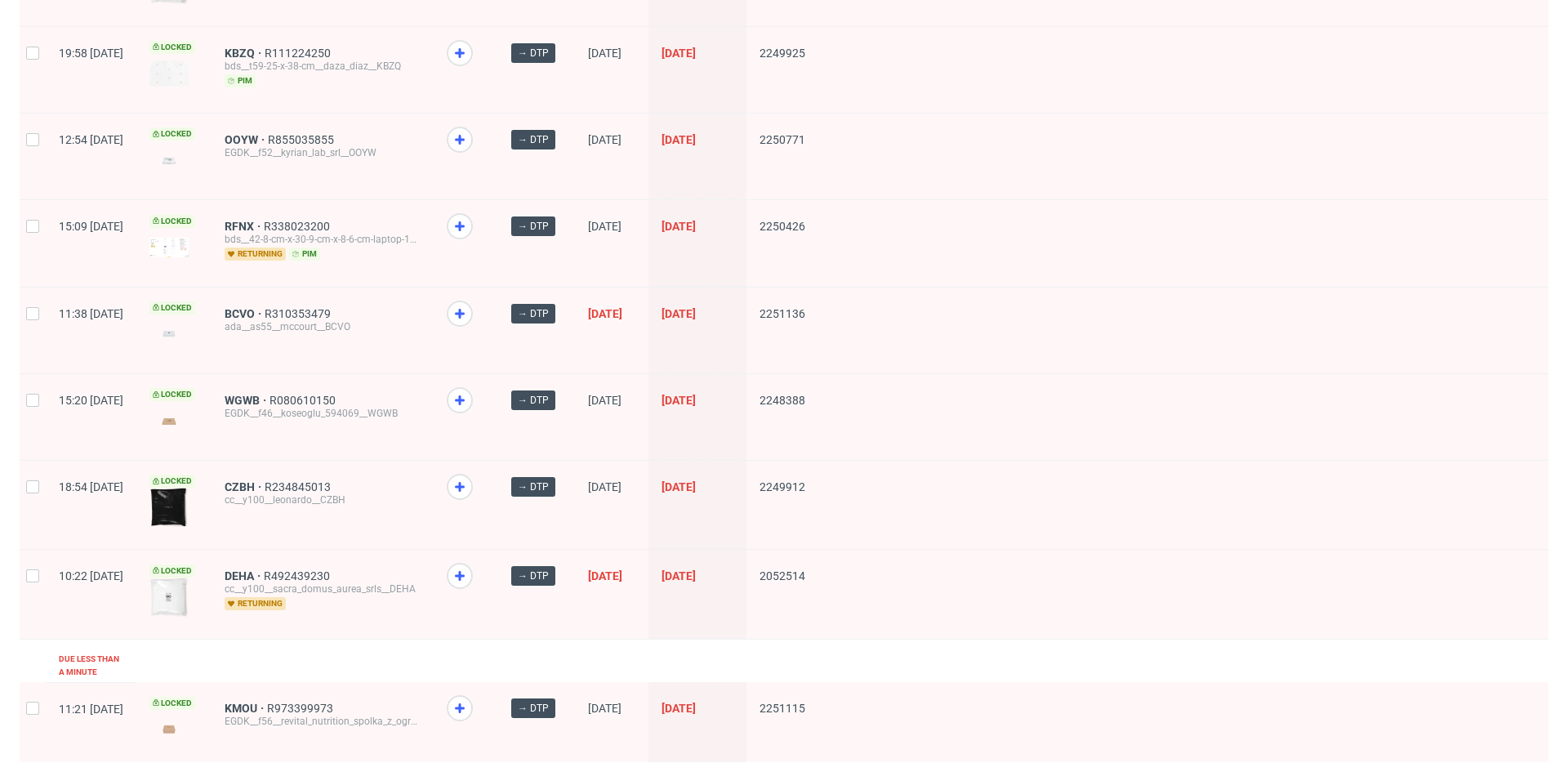
scroll to position [2154, 0]
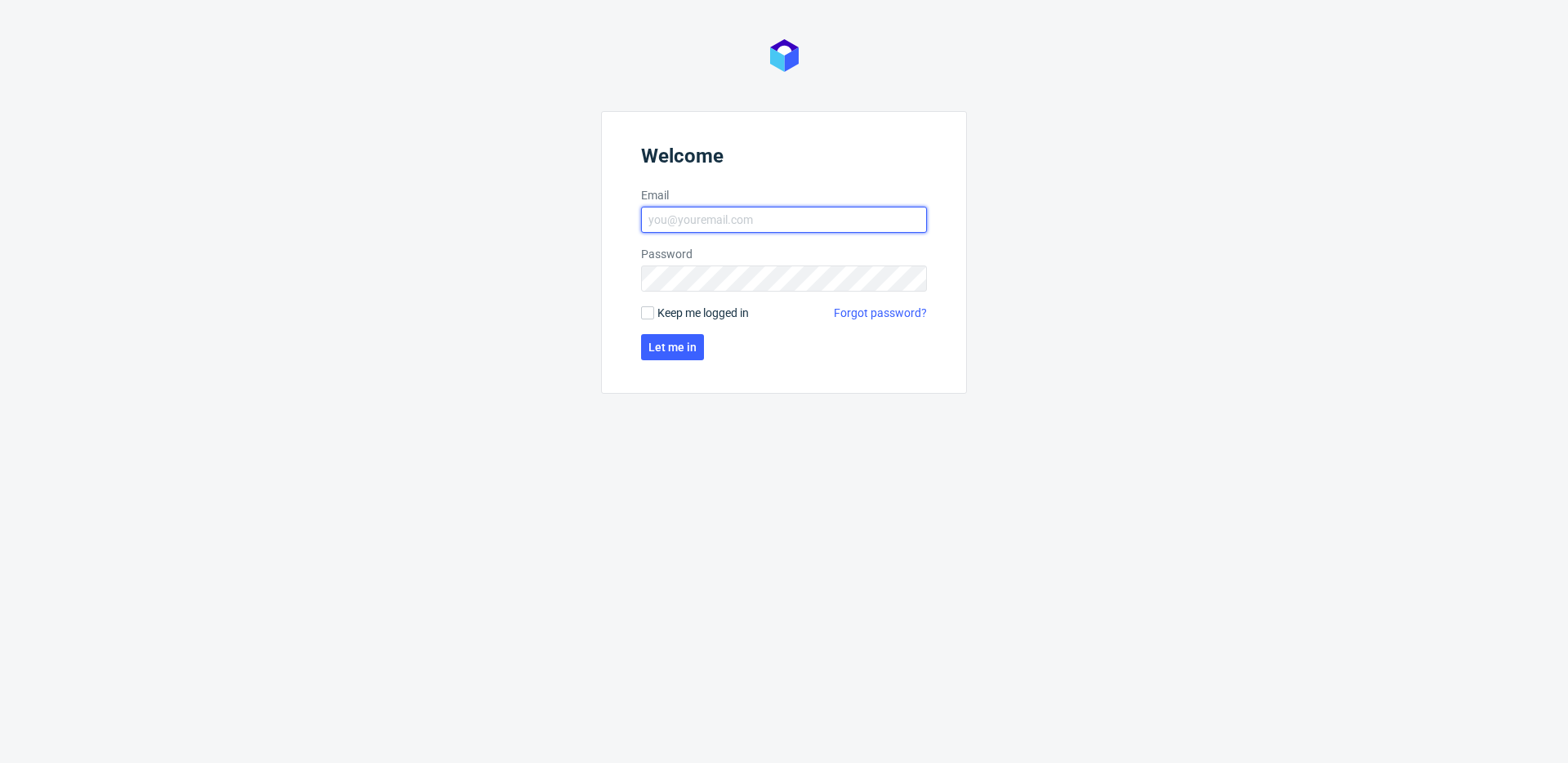
type input "[EMAIL_ADDRESS][DOMAIN_NAME]"
click at [295, 329] on div "Welcome Email [EMAIL_ADDRESS][DOMAIN_NAME] Password Keep me logged in Forgot pa…" at bounding box center [784, 382] width 1568 height 763
type input "[EMAIL_ADDRESS][DOMAIN_NAME]"
drag, startPoint x: 717, startPoint y: 317, endPoint x: 706, endPoint y: 326, distance: 14.2
click at [717, 317] on span "Keep me logged in" at bounding box center [703, 312] width 92 height 16
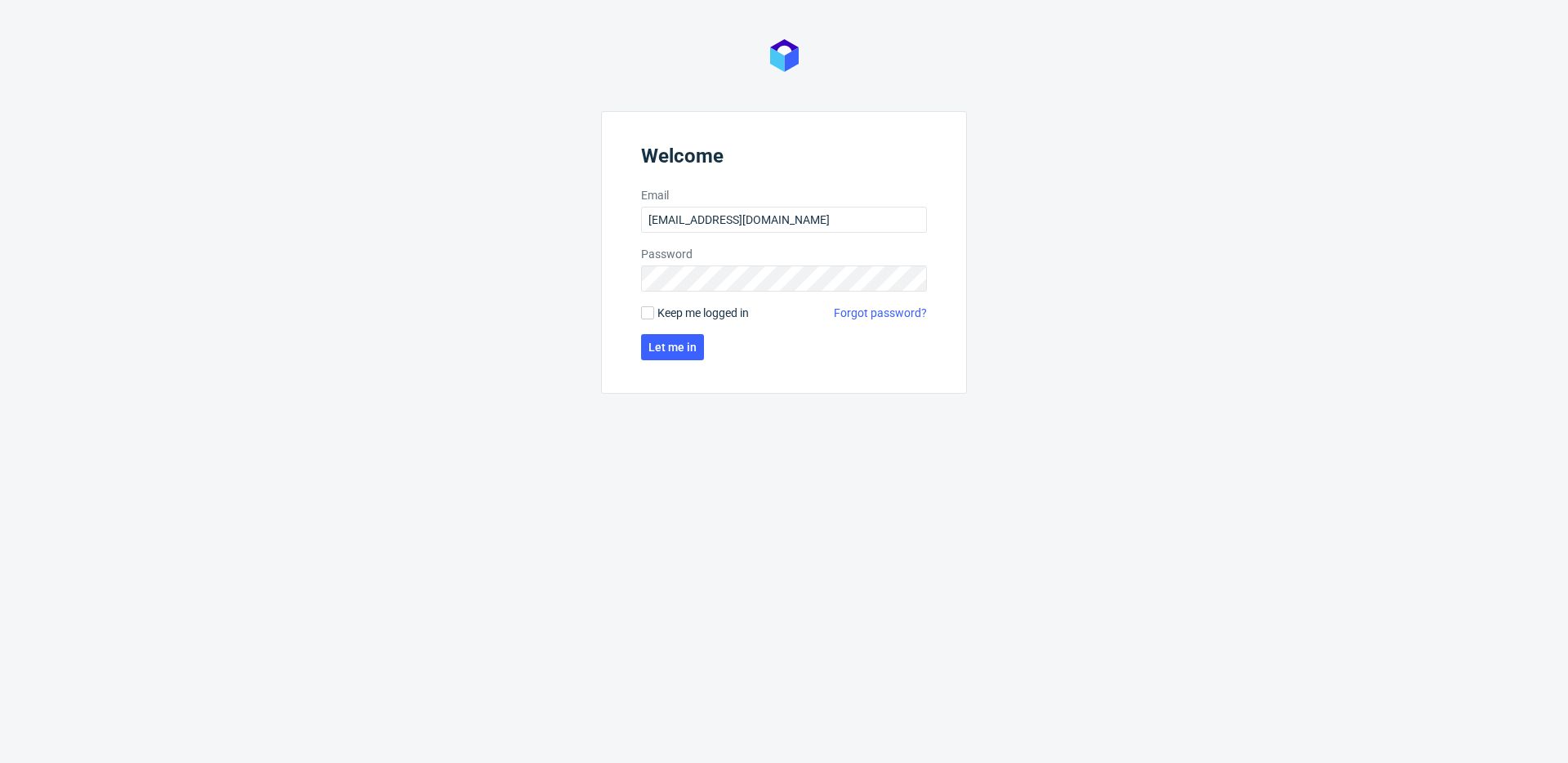
click at [654, 317] on input "Keep me logged in" at bounding box center [648, 313] width 14 height 14
checkbox input "true"
click at [697, 348] on button "Let me in" at bounding box center [672, 347] width 63 height 26
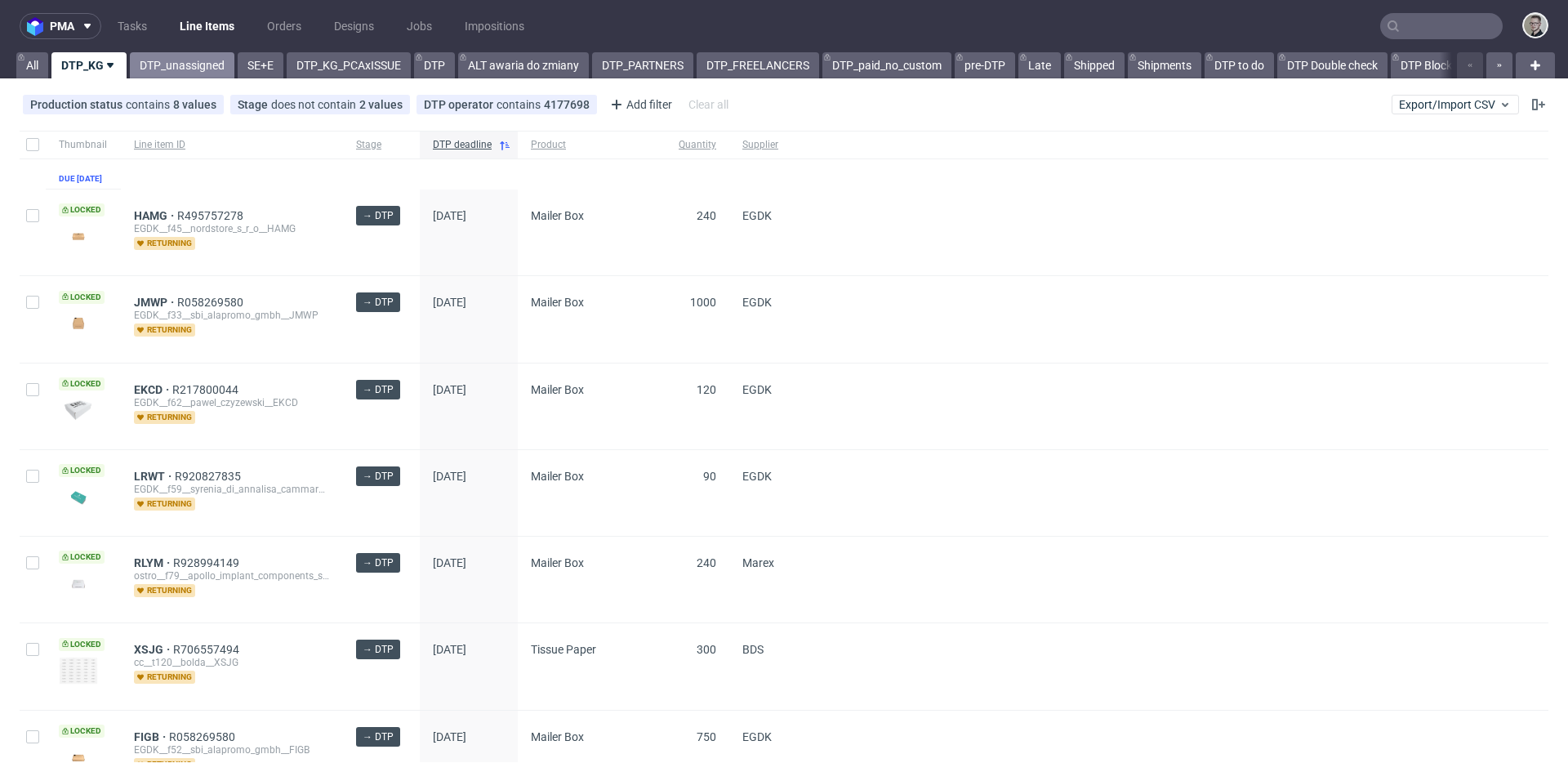
click at [184, 55] on link "DTP_unassigned" at bounding box center [182, 65] width 104 height 26
